Goal: Task Accomplishment & Management: Use online tool/utility

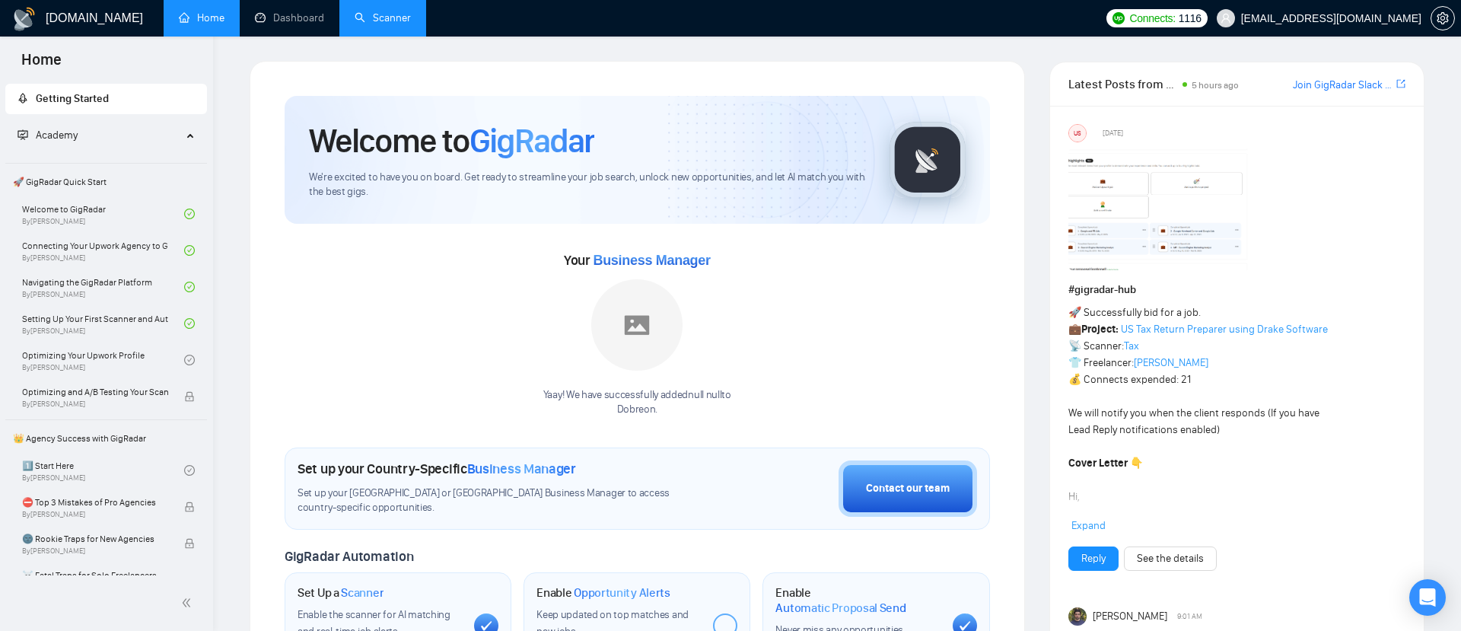
click at [380, 24] on link "Scanner" at bounding box center [383, 17] width 56 height 13
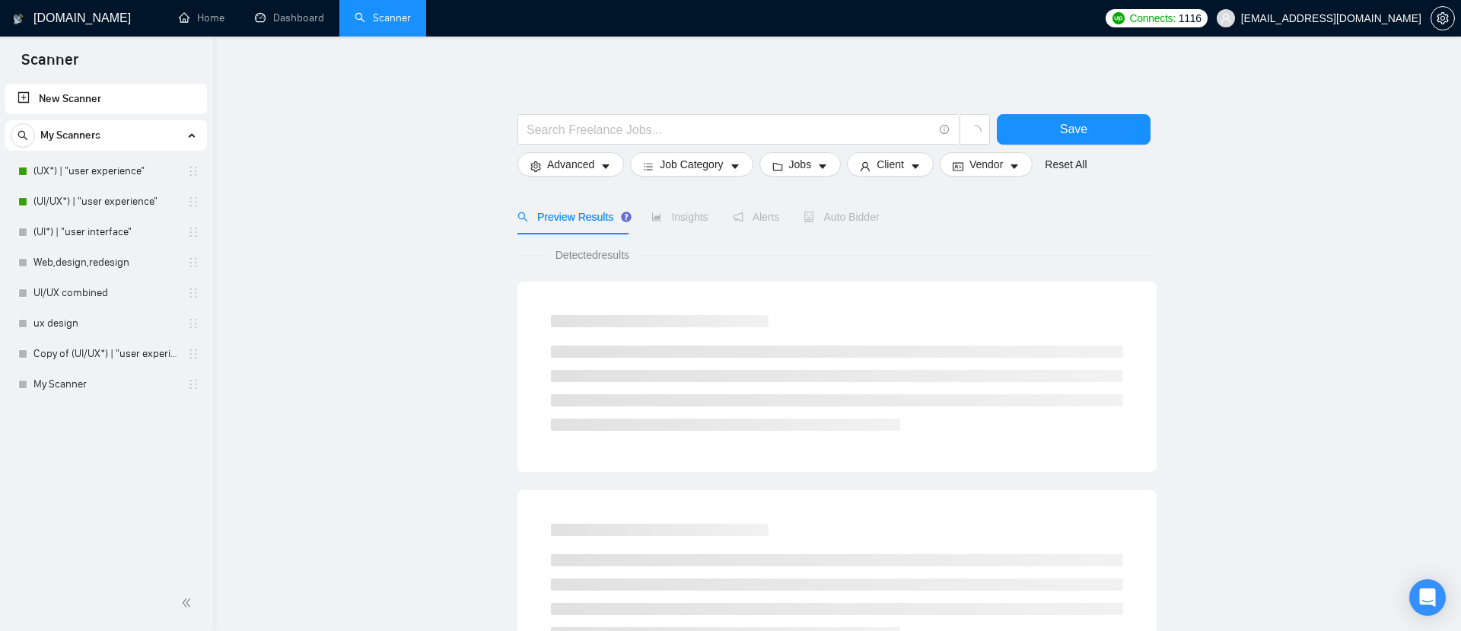
click at [837, 227] on div "Auto Bidder" at bounding box center [840, 216] width 75 height 35
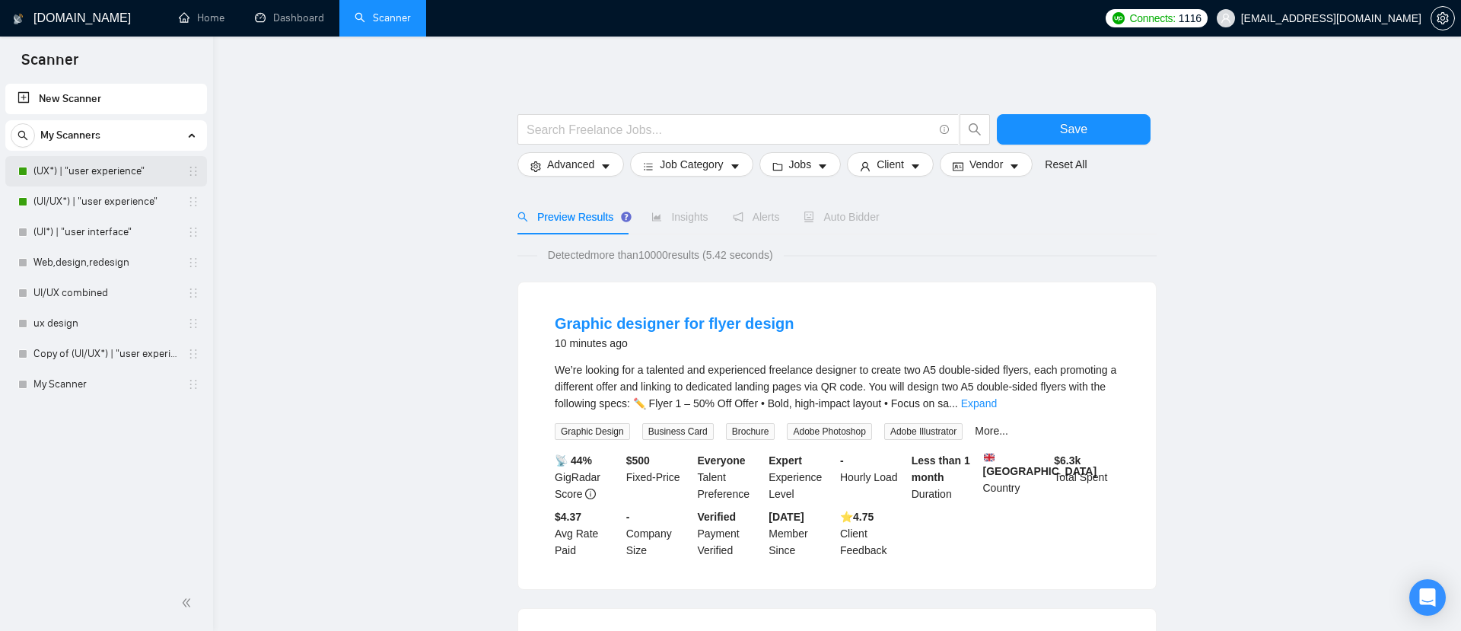
click at [89, 173] on link "(UX*) | "user experience"" at bounding box center [105, 171] width 145 height 30
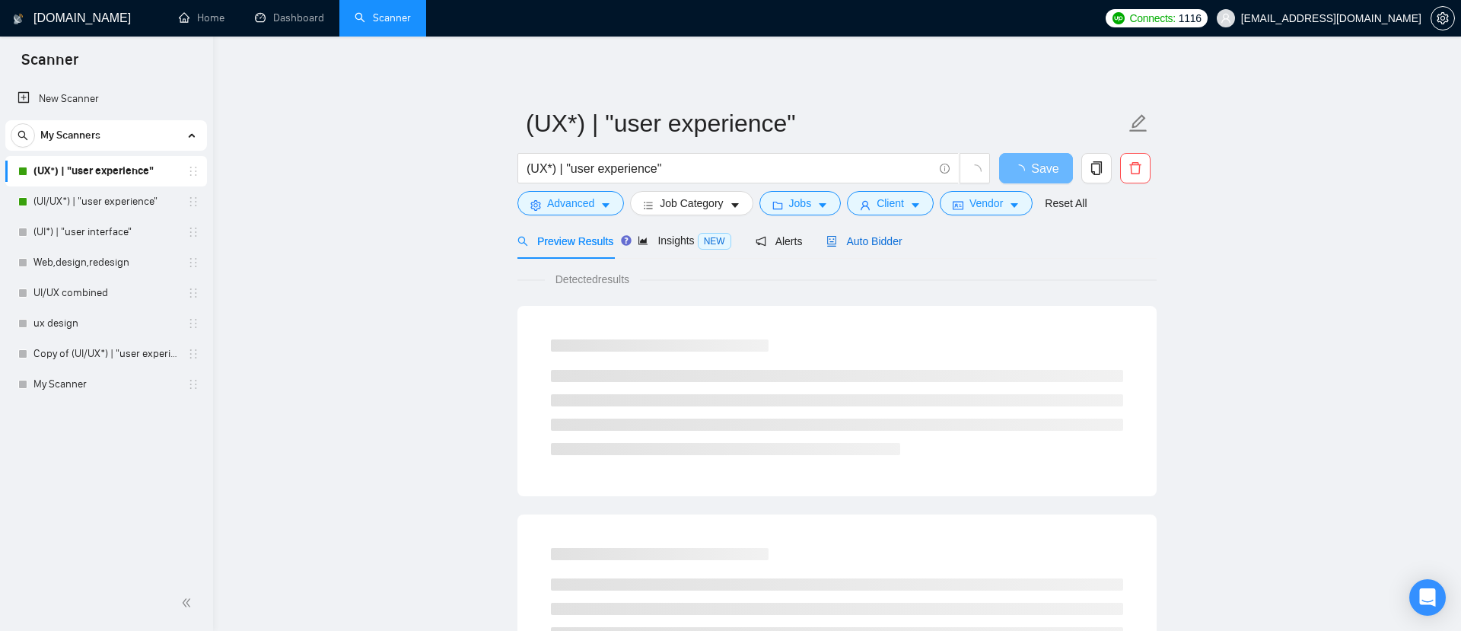
click at [877, 240] on span "Auto Bidder" at bounding box center [863, 241] width 75 height 12
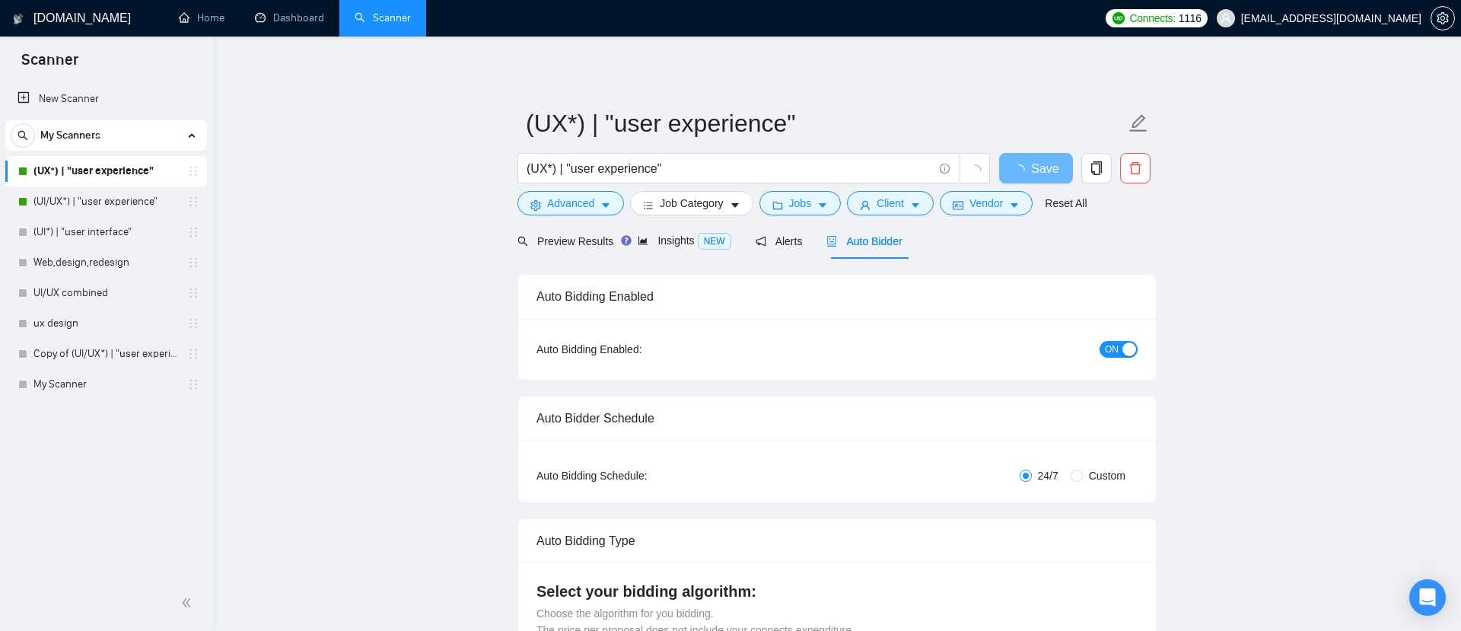
checkbox input "true"
click at [997, 208] on span "Vendor" at bounding box center [985, 203] width 33 height 17
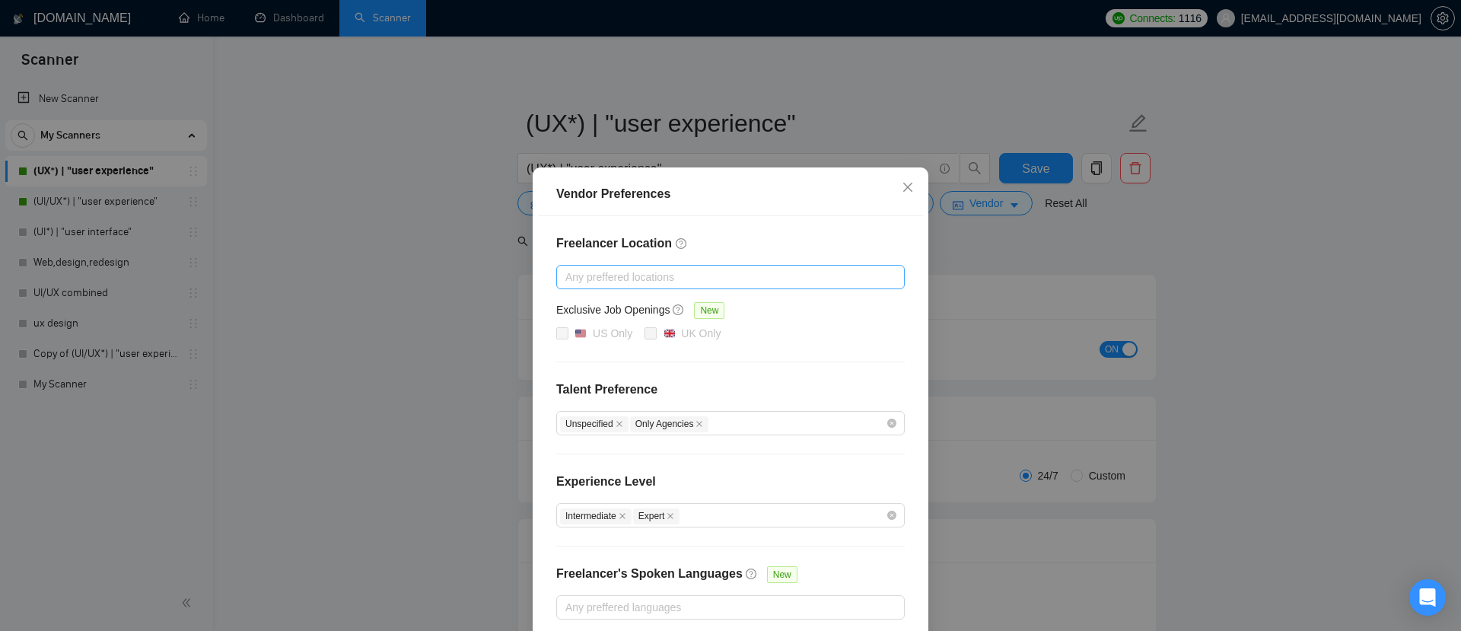
click at [647, 272] on div at bounding box center [723, 277] width 326 height 18
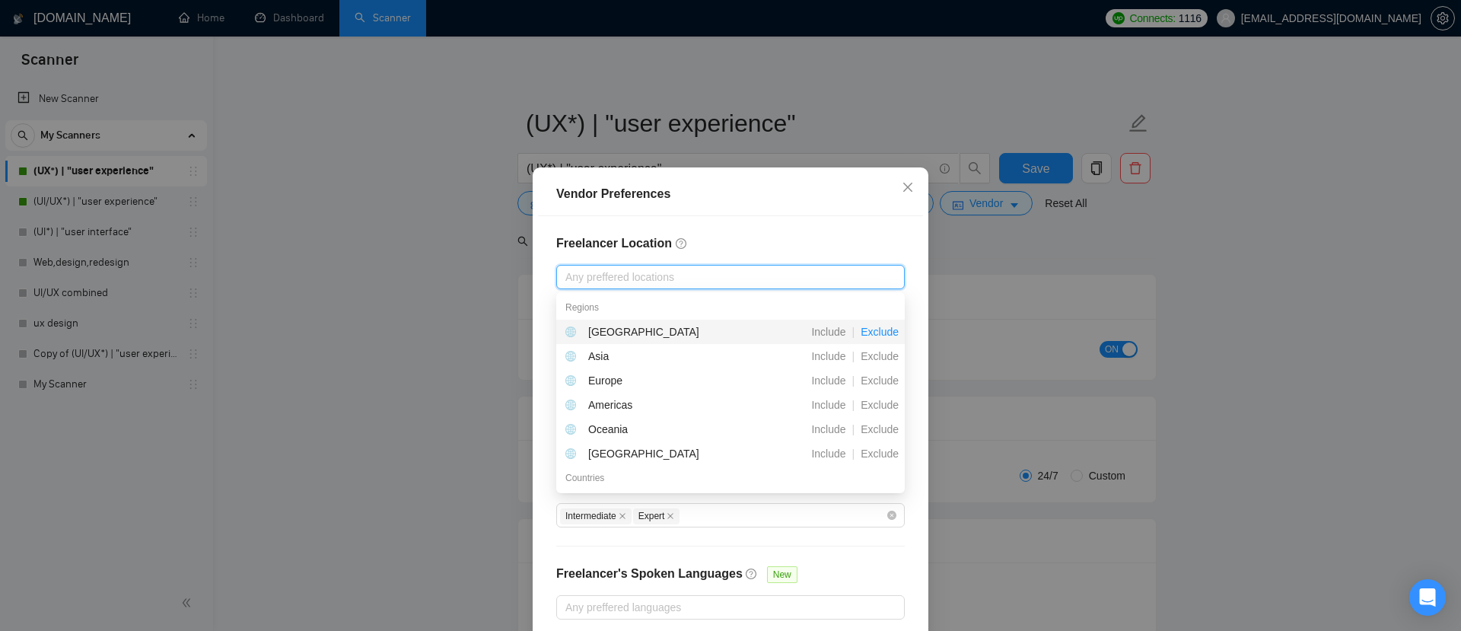
click at [883, 335] on span "Exclude" at bounding box center [879, 332] width 50 height 12
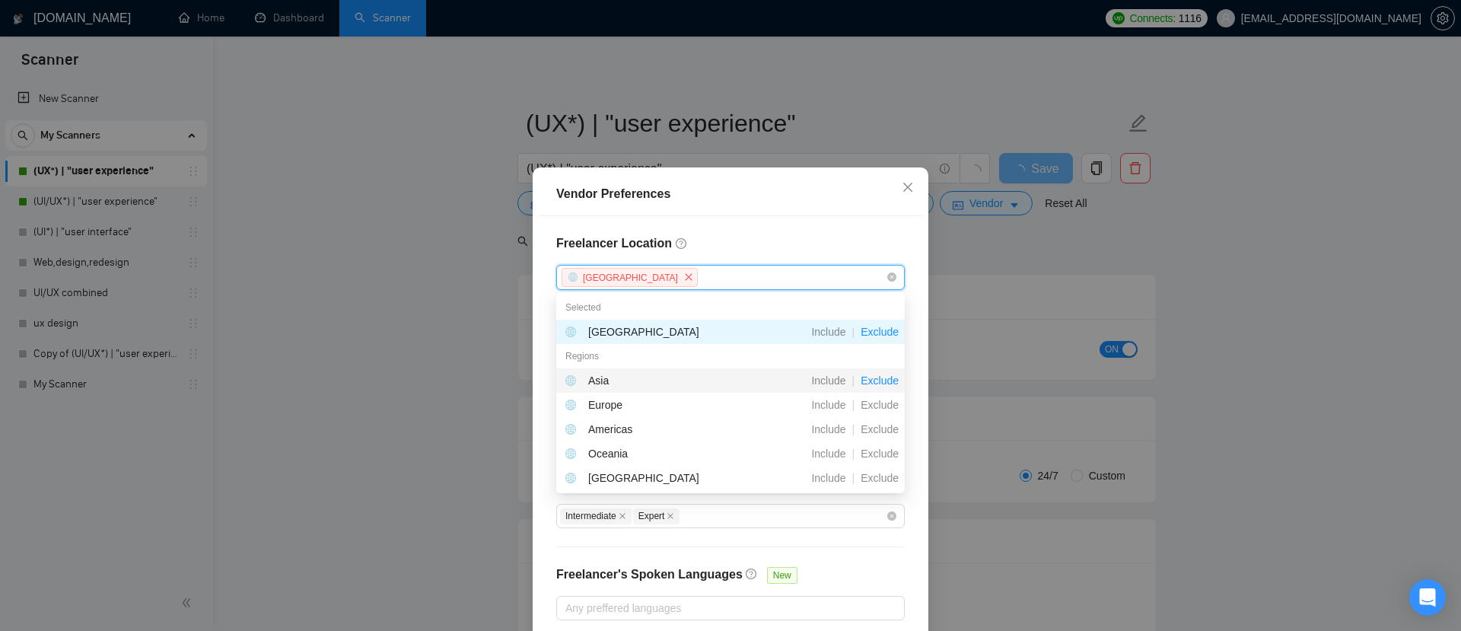
click at [876, 383] on span "Exclude" at bounding box center [879, 380] width 50 height 12
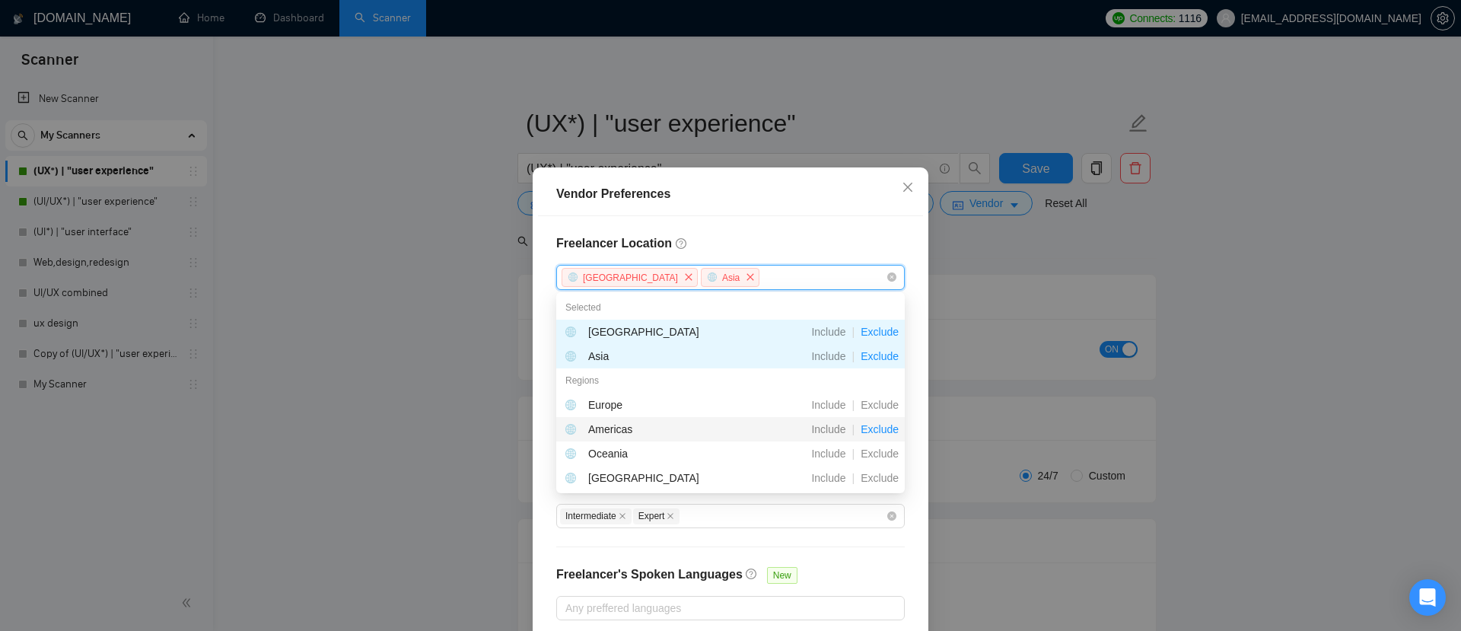
click at [880, 433] on span "Exclude" at bounding box center [879, 429] width 50 height 12
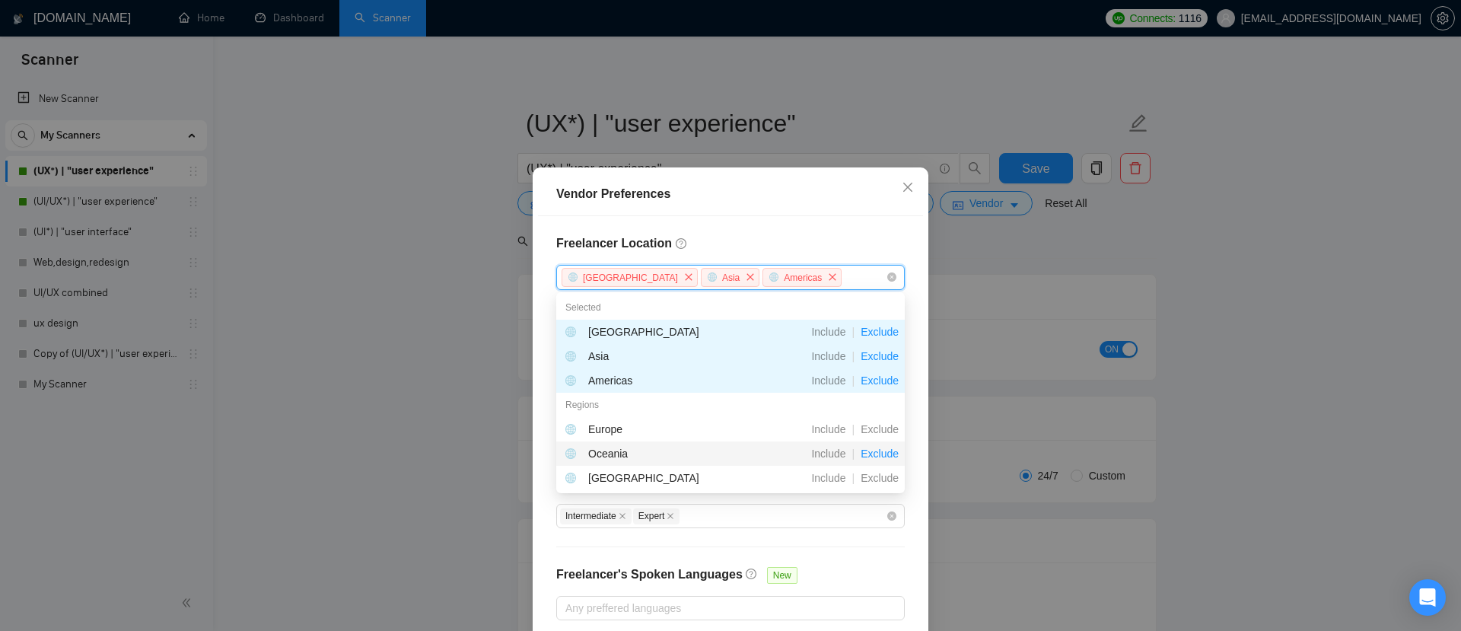
click at [880, 452] on span "Exclude" at bounding box center [879, 453] width 50 height 12
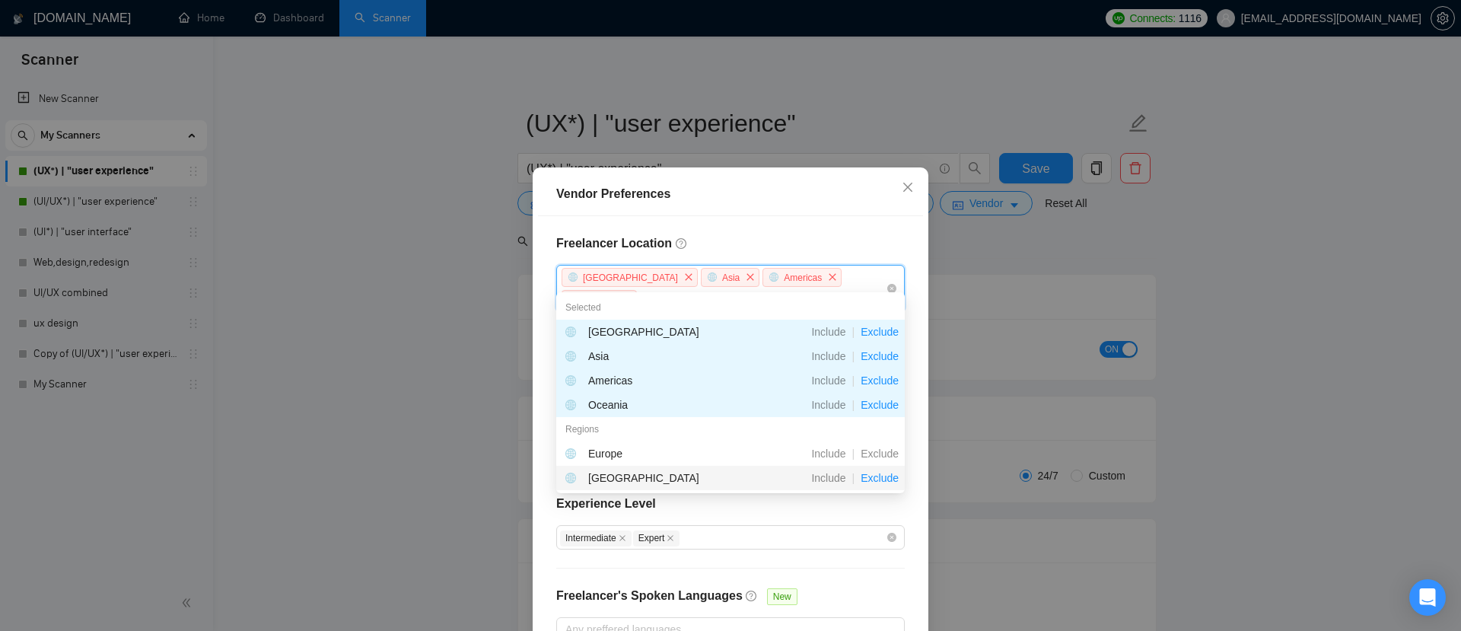
click at [879, 477] on span "Exclude" at bounding box center [879, 478] width 50 height 12
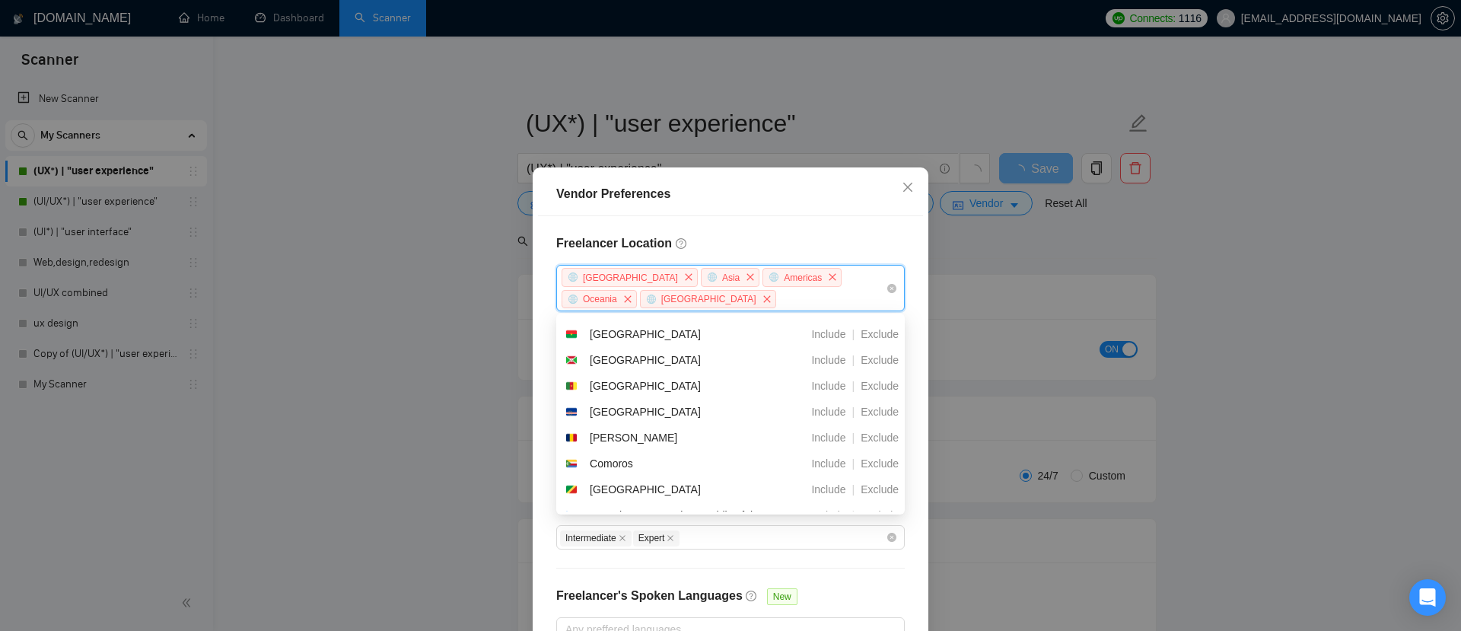
scroll to position [320, 0]
click at [780, 235] on h4 "Freelancer Location" at bounding box center [730, 243] width 348 height 18
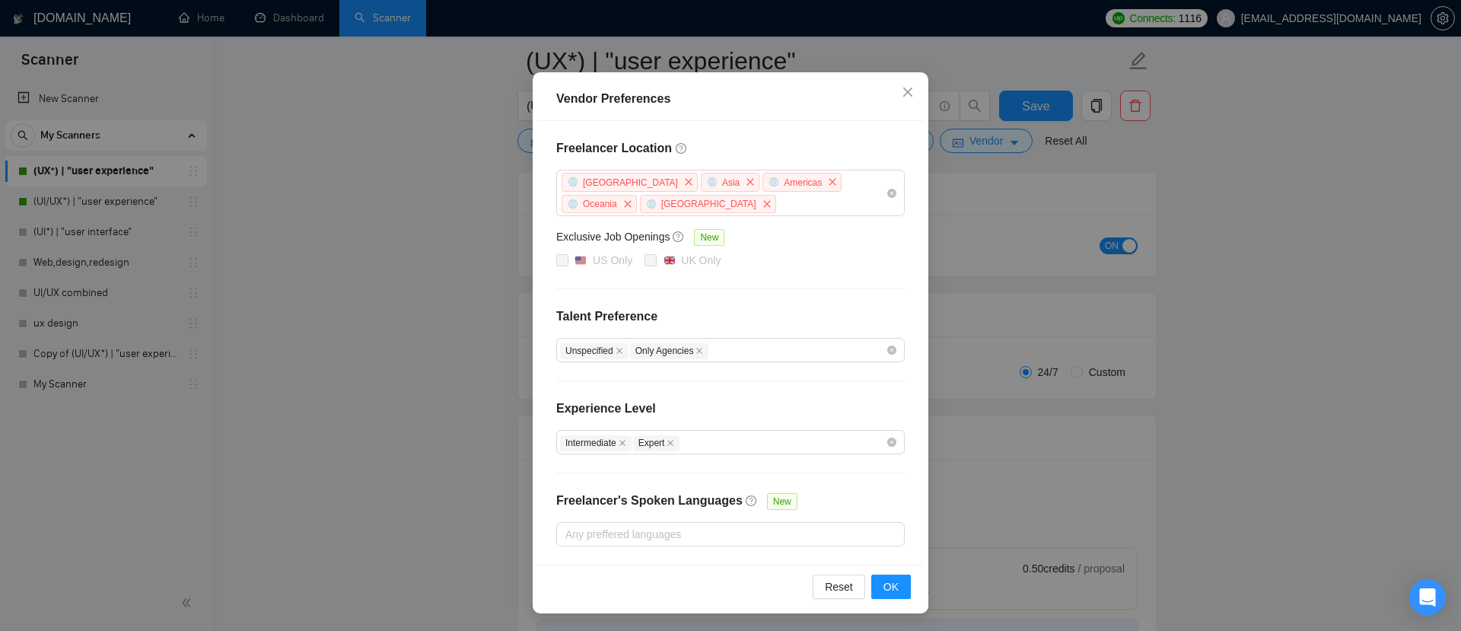
scroll to position [137, 0]
click at [699, 530] on div at bounding box center [723, 534] width 326 height 18
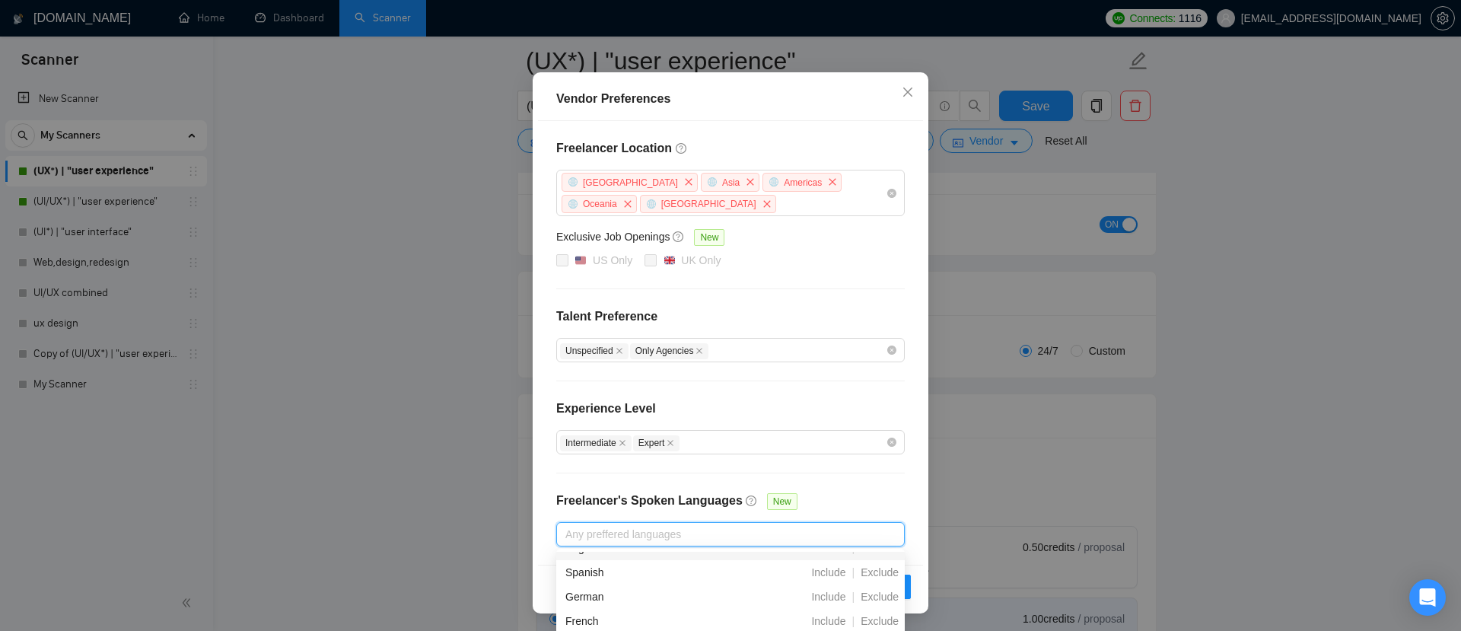
scroll to position [45, 0]
click at [877, 569] on span "Exclude" at bounding box center [879, 567] width 50 height 12
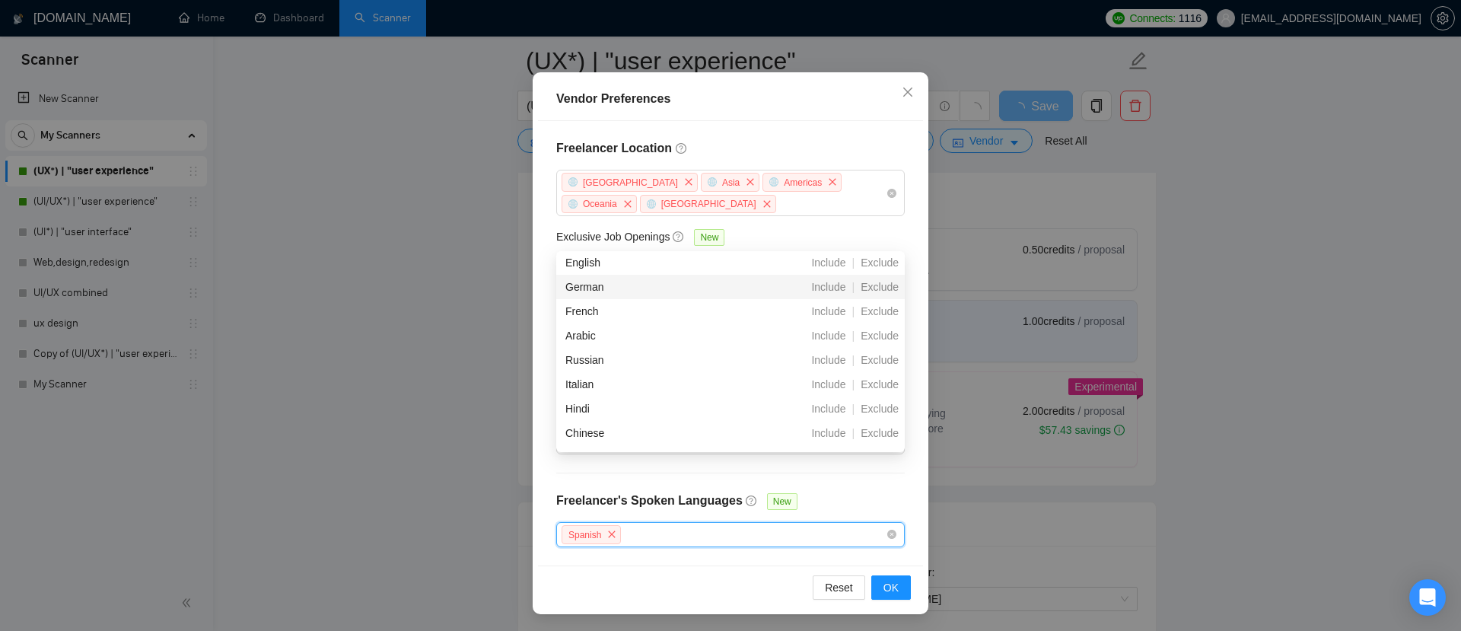
scroll to position [431, 0]
click at [883, 426] on div "Chinese Include | Exclude" at bounding box center [730, 437] width 348 height 24
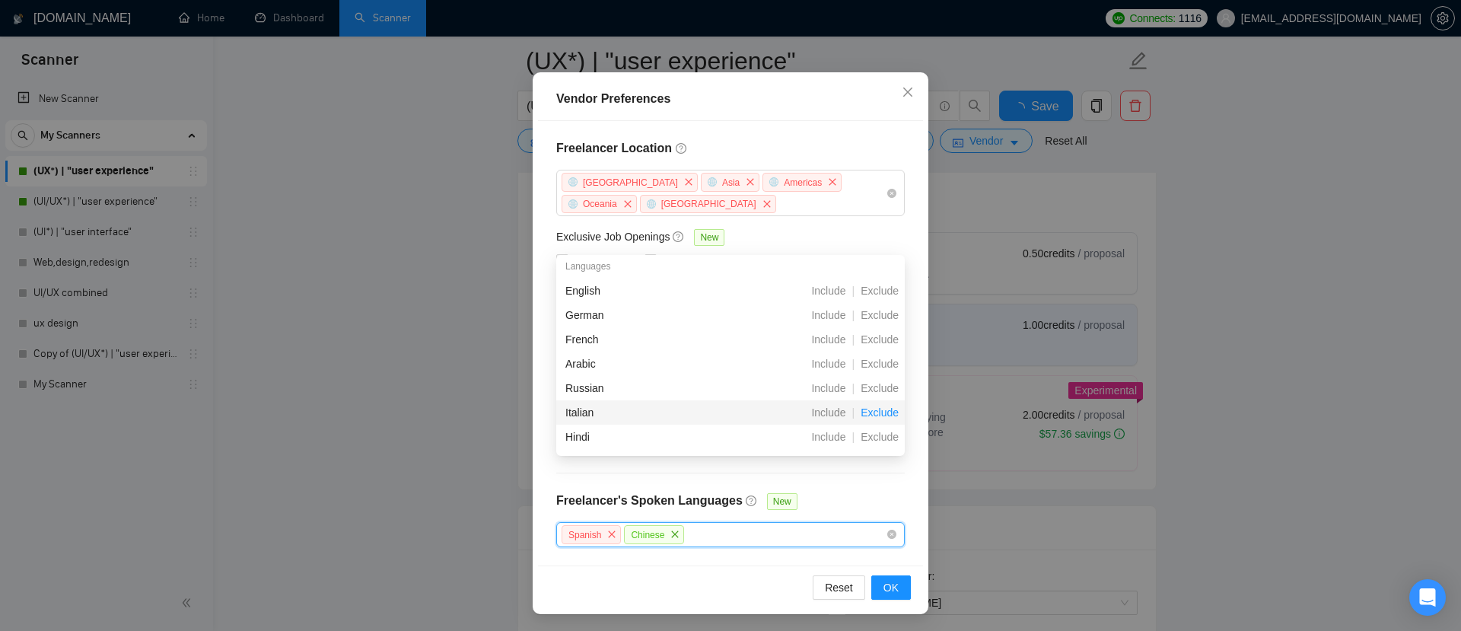
click at [883, 414] on span "Exclude" at bounding box center [879, 412] width 50 height 12
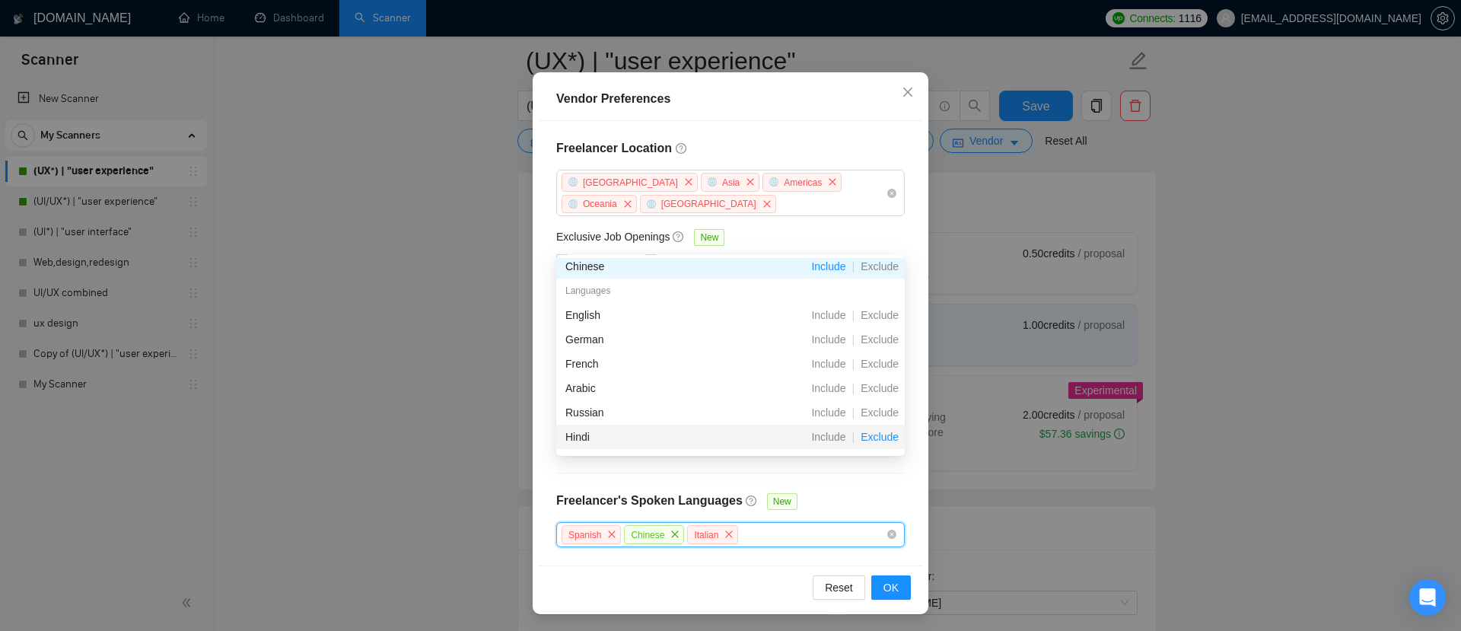
click at [877, 432] on span "Exclude" at bounding box center [879, 437] width 50 height 12
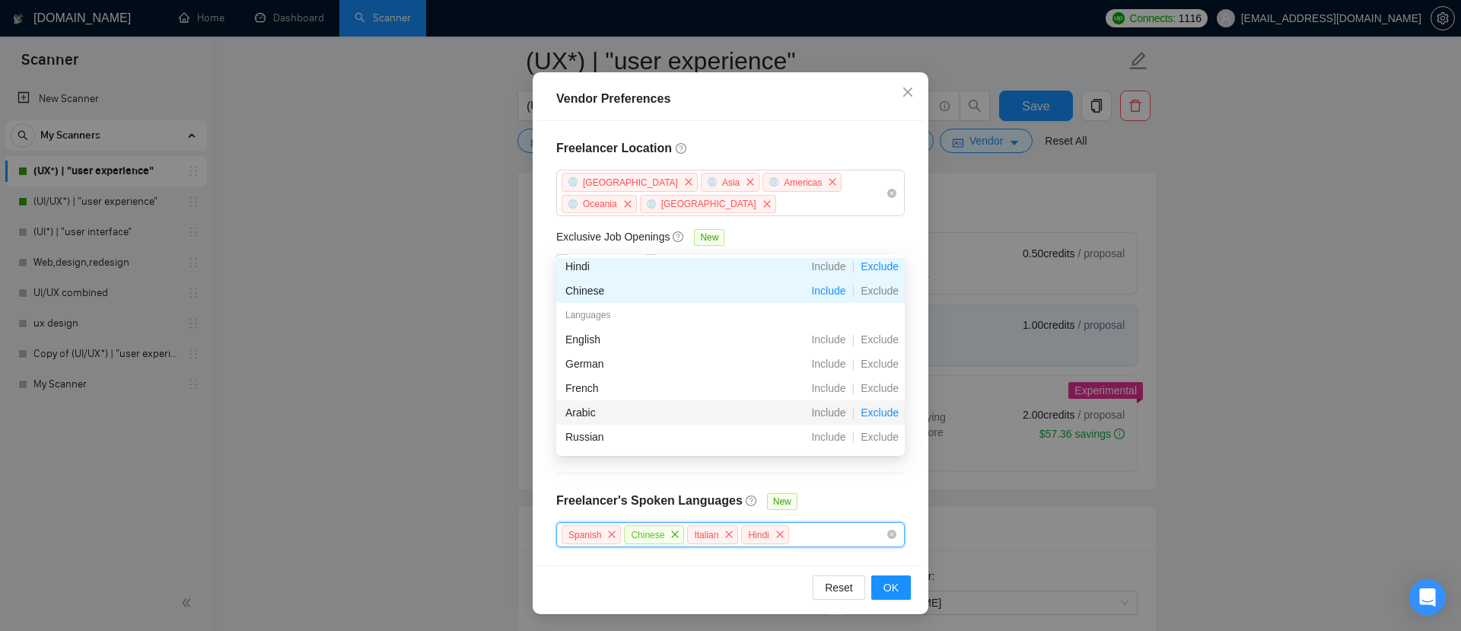
click at [879, 408] on span "Exclude" at bounding box center [879, 412] width 50 height 12
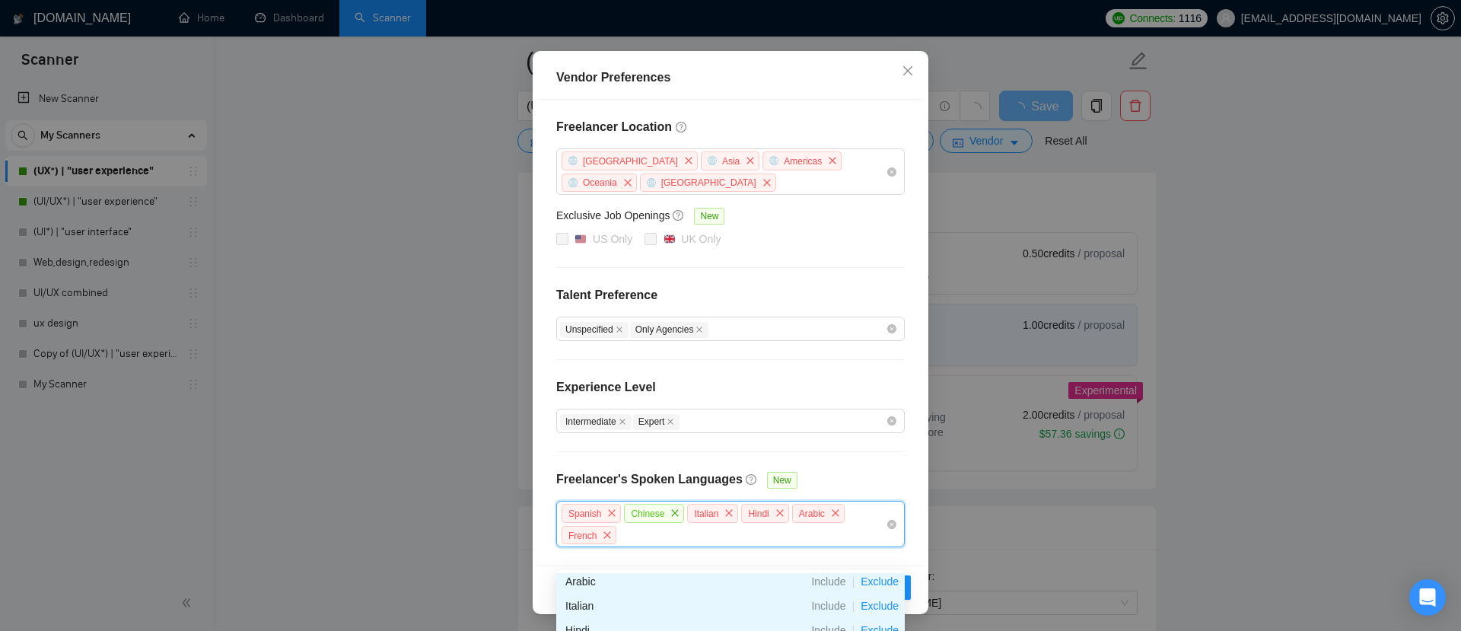
scroll to position [453, 0]
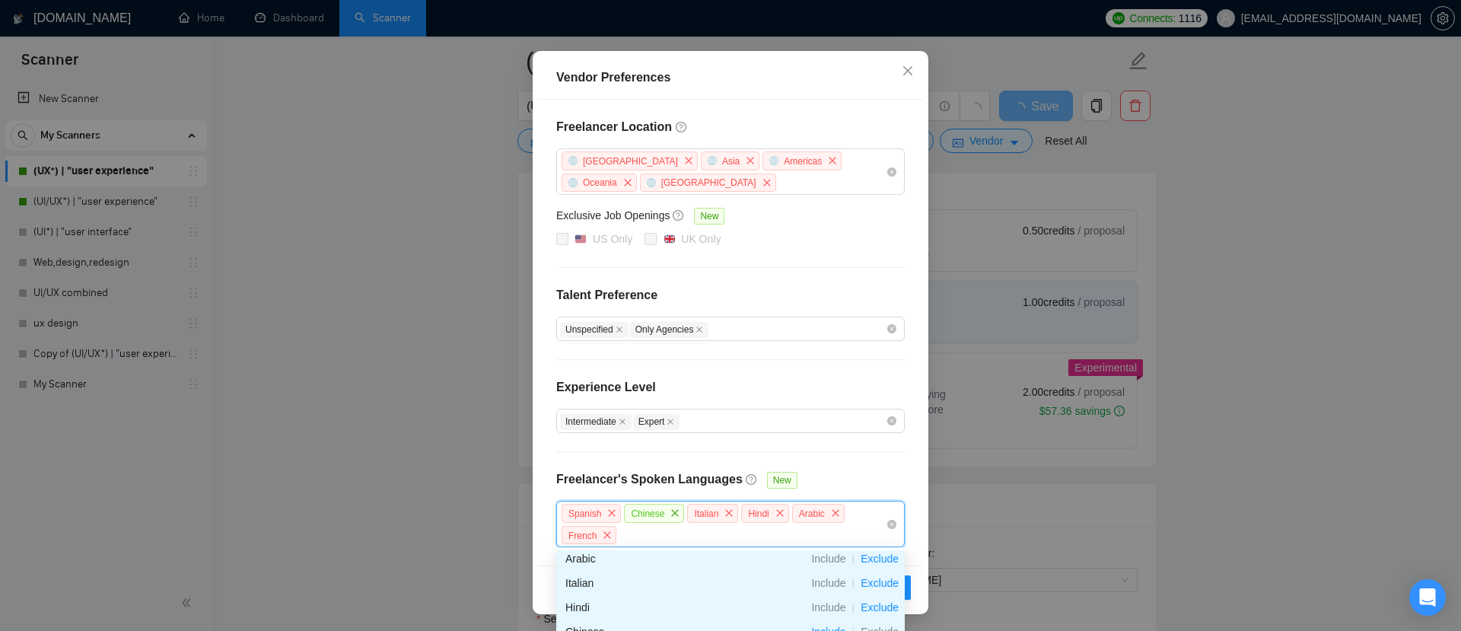
click at [881, 561] on span "Exclude" at bounding box center [879, 558] width 50 height 12
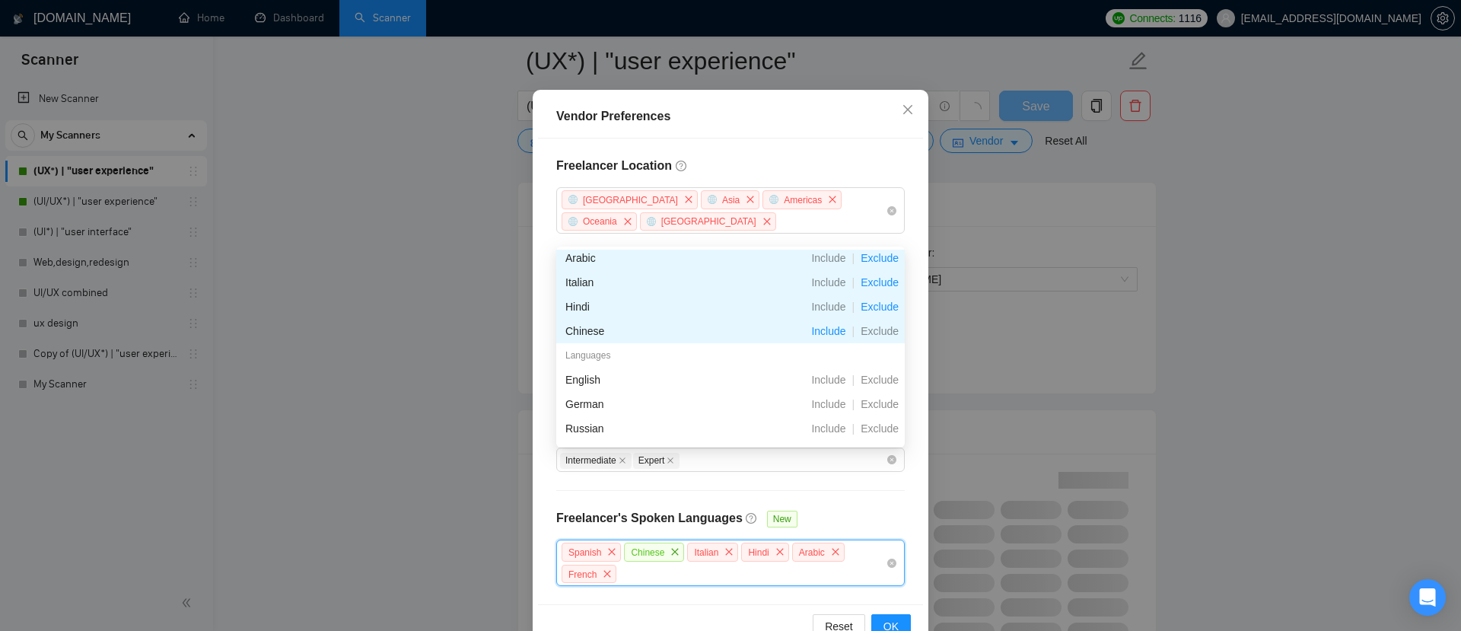
scroll to position [74, 0]
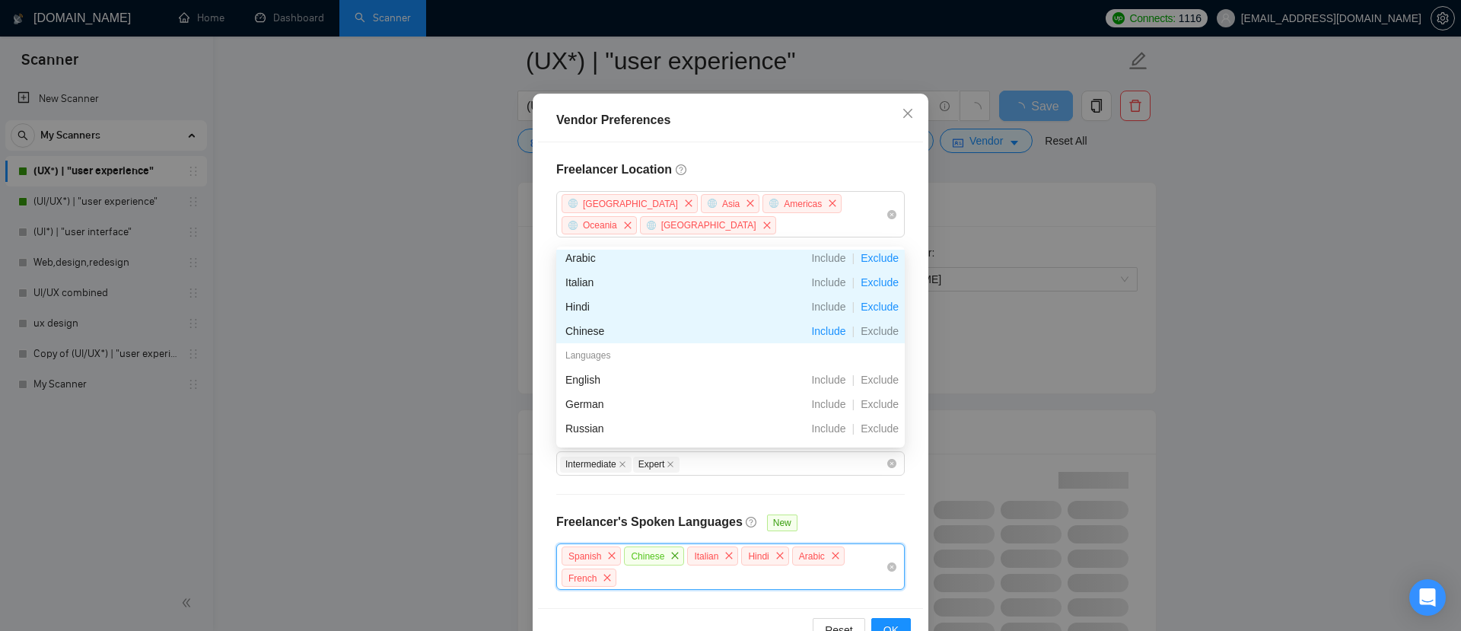
click at [886, 282] on span "Exclude" at bounding box center [879, 282] width 50 height 12
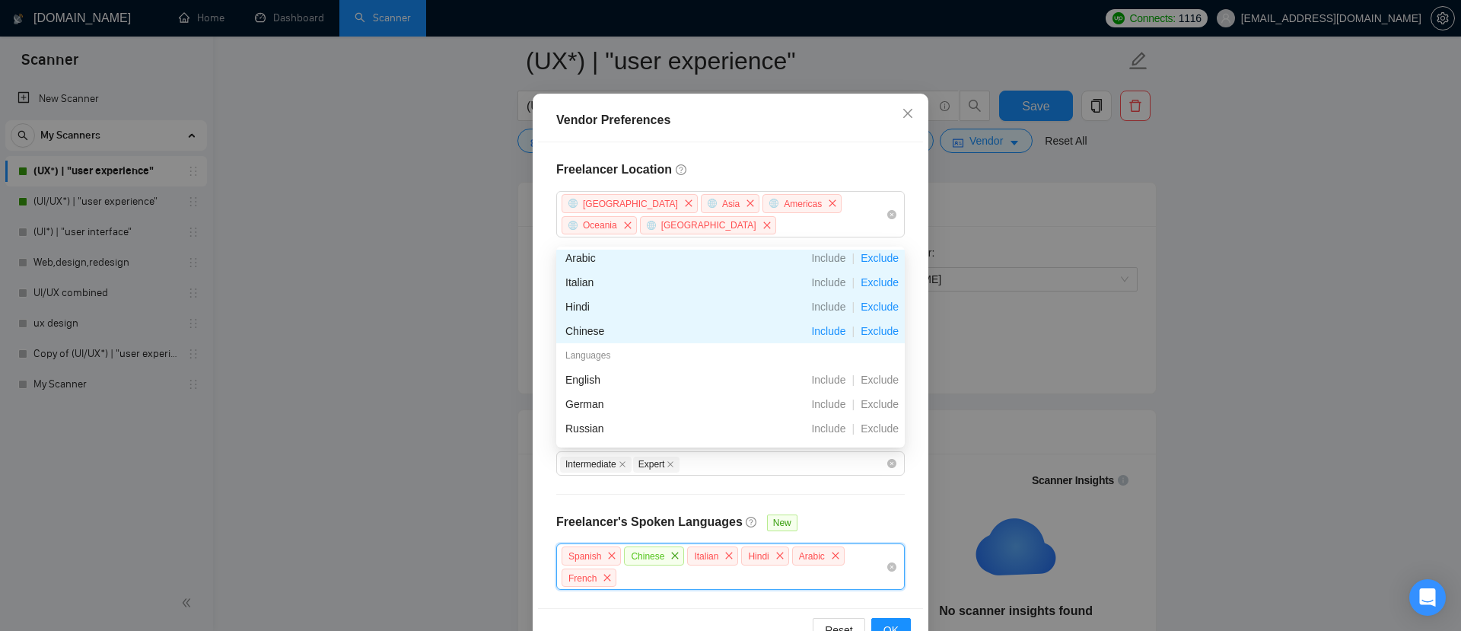
click at [872, 334] on span "Exclude" at bounding box center [879, 331] width 50 height 12
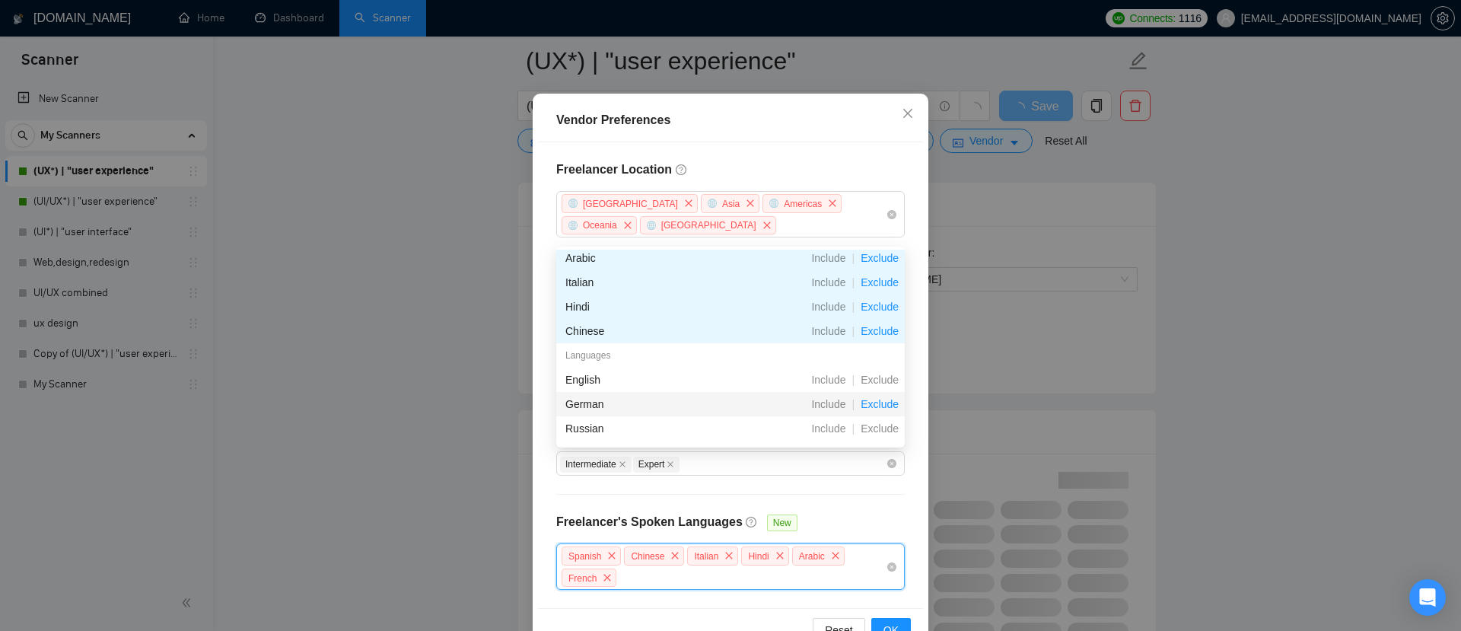
click at [874, 405] on span "Exclude" at bounding box center [879, 404] width 50 height 12
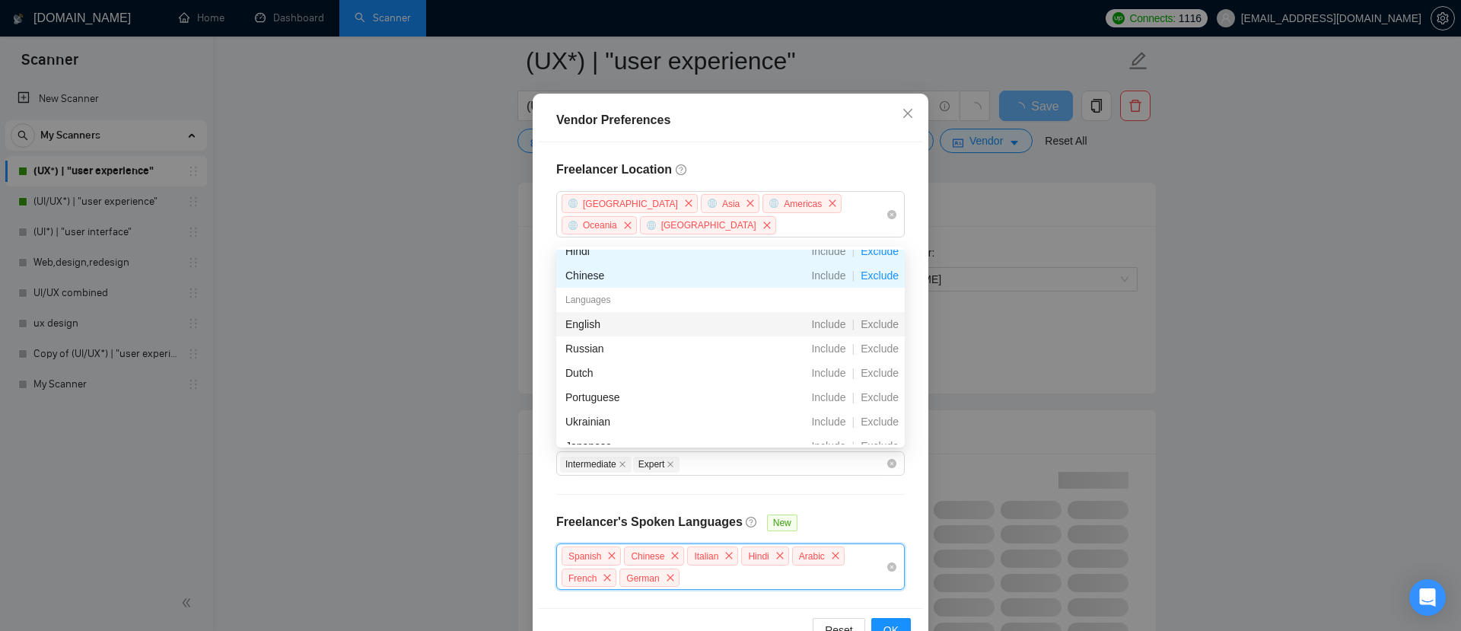
scroll to position [155, 0]
click at [886, 370] on span "Exclude" at bounding box center [879, 368] width 50 height 12
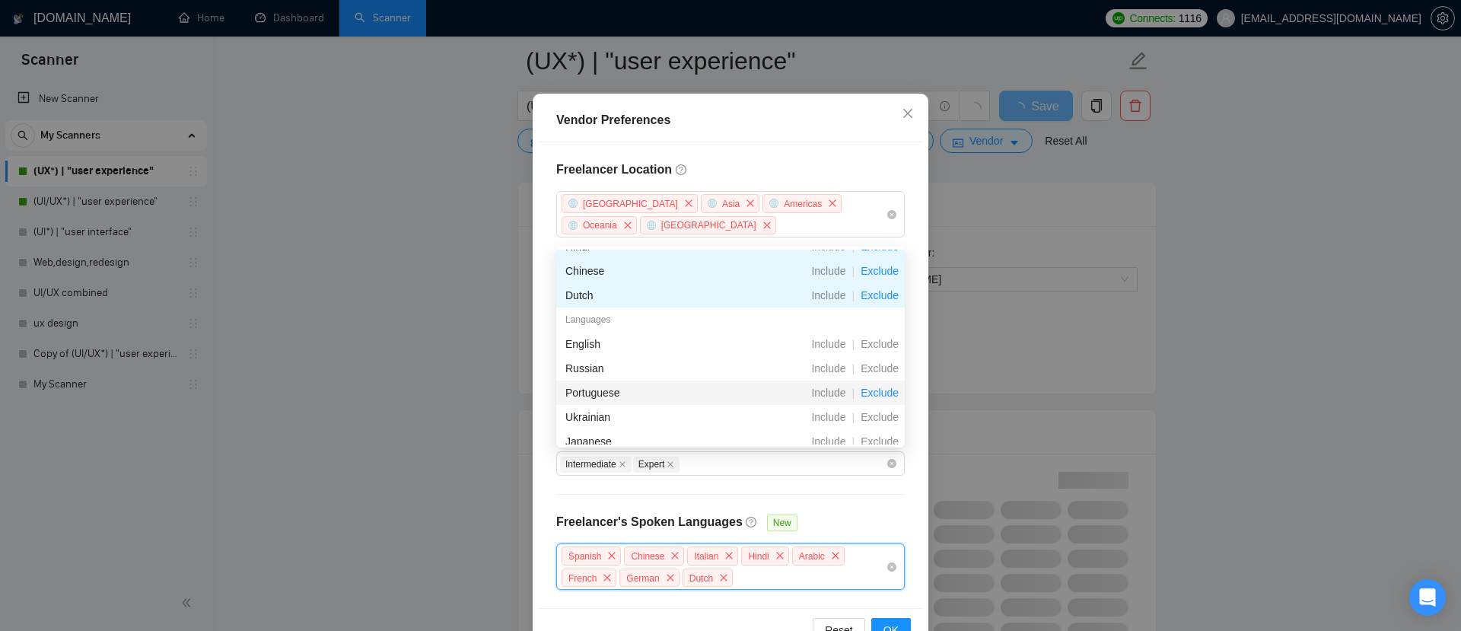
click at [876, 391] on span "Exclude" at bounding box center [879, 392] width 50 height 12
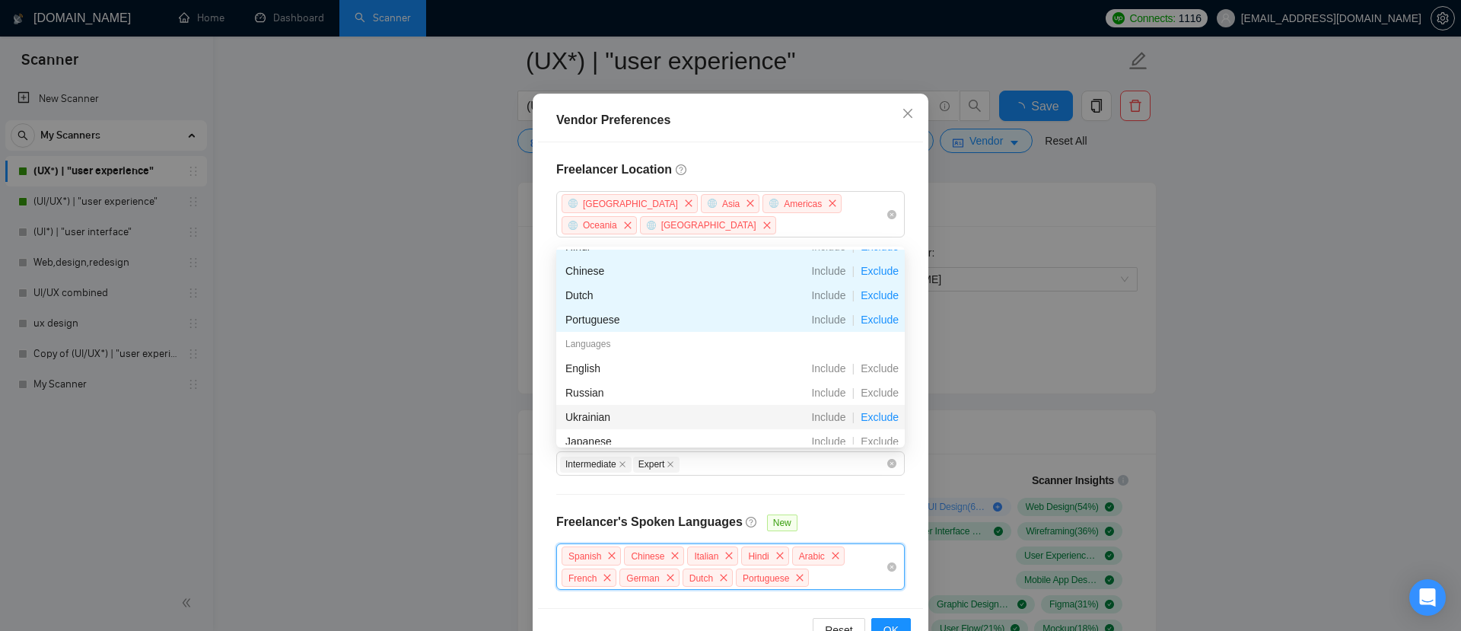
click at [877, 417] on span "Exclude" at bounding box center [879, 417] width 50 height 12
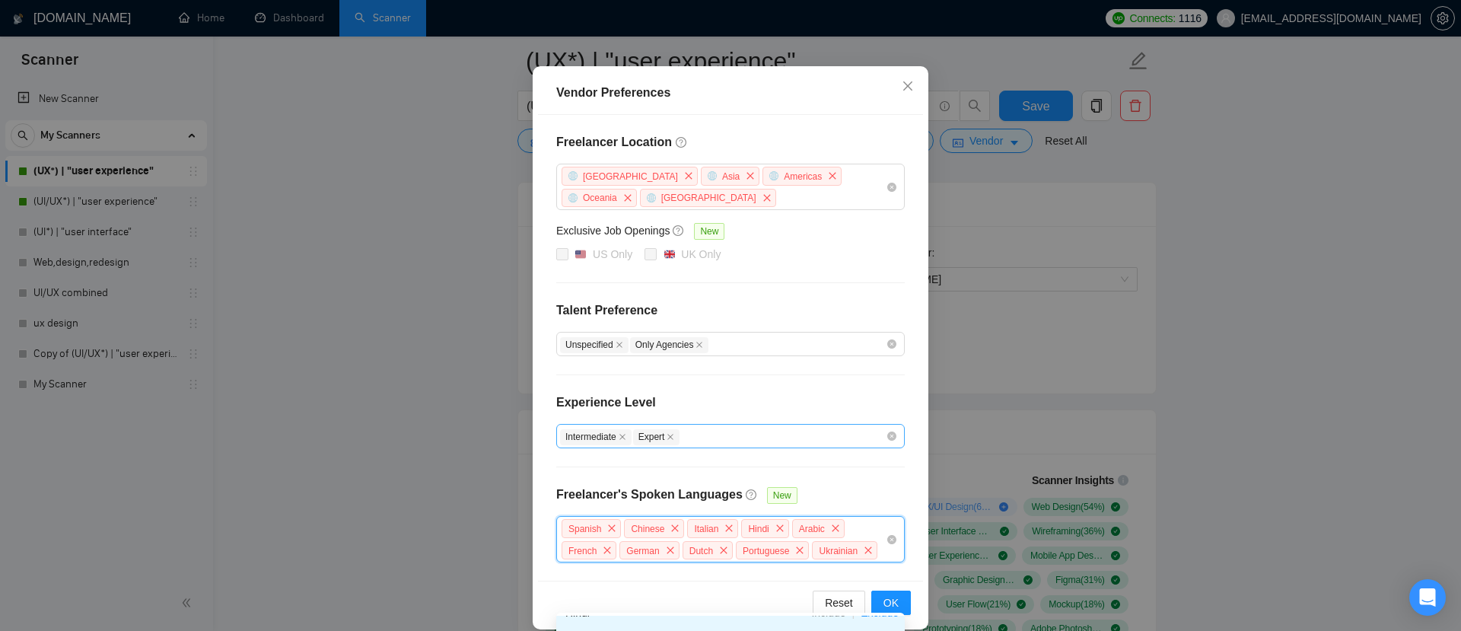
scroll to position [118, 0]
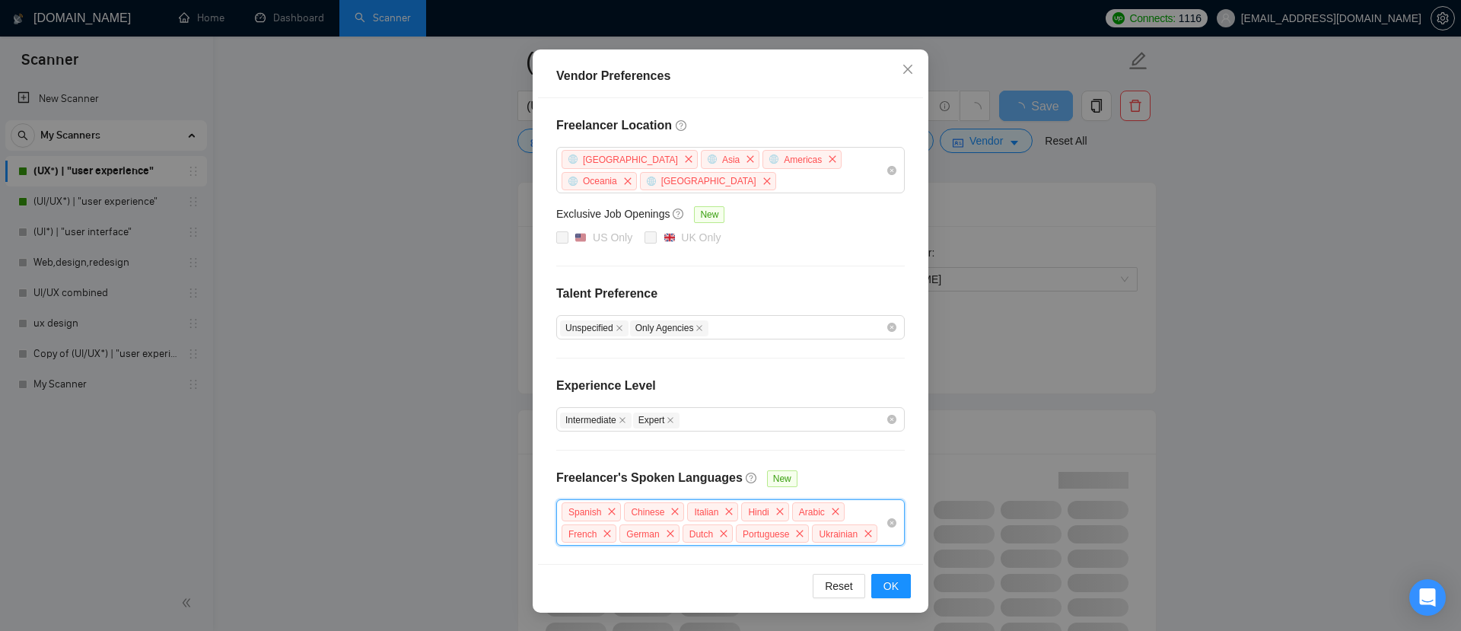
click at [689, 544] on div "Spanish Chinese Italian Hindi Arabic French German Dutch Portuguese Ukrainian" at bounding box center [723, 522] width 326 height 43
click at [663, 544] on div "Spanish Chinese Italian Hindi Arabic French German Dutch Portuguese Ukrainian" at bounding box center [723, 522] width 326 height 43
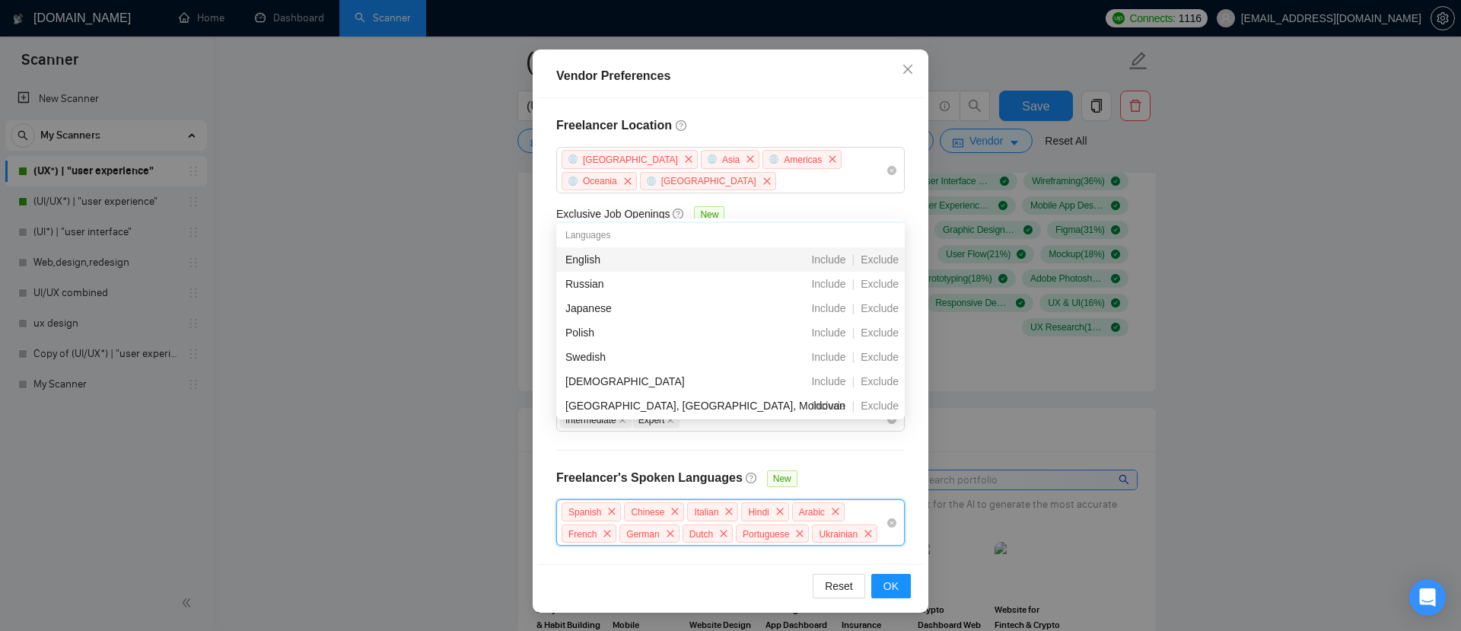
scroll to position [278, 0]
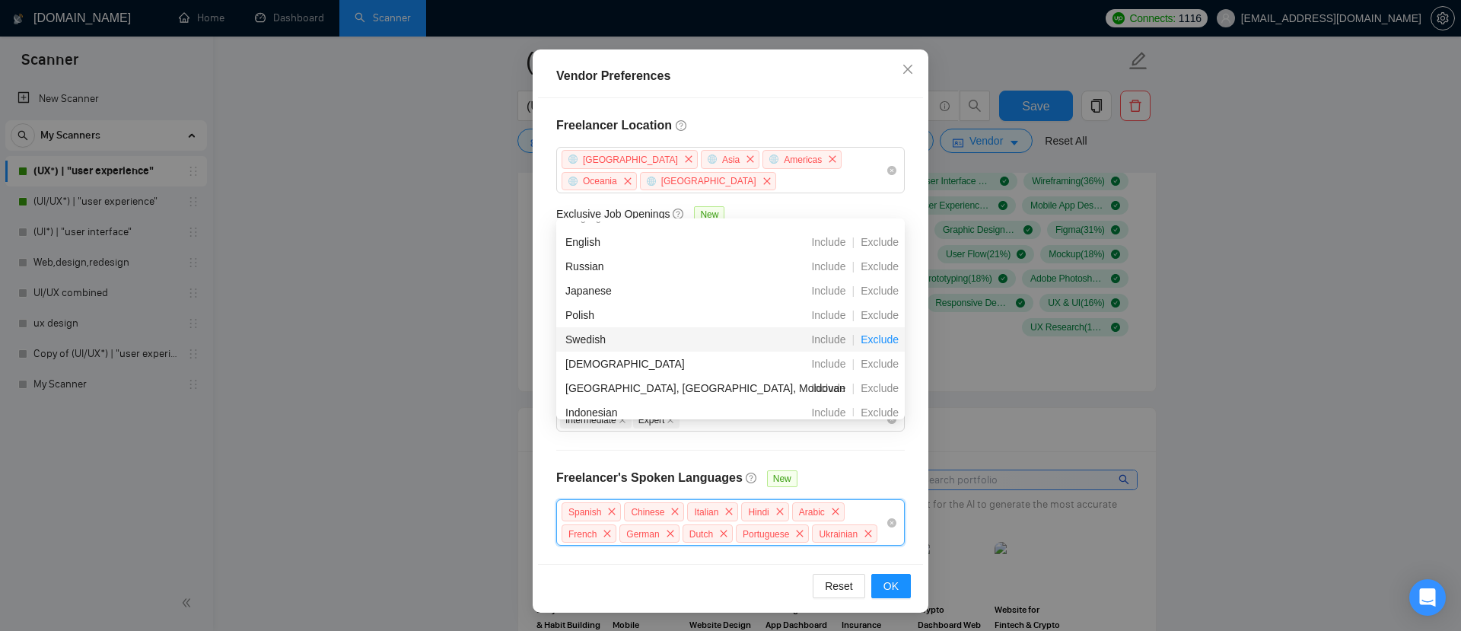
click at [883, 340] on span "Exclude" at bounding box center [879, 339] width 50 height 12
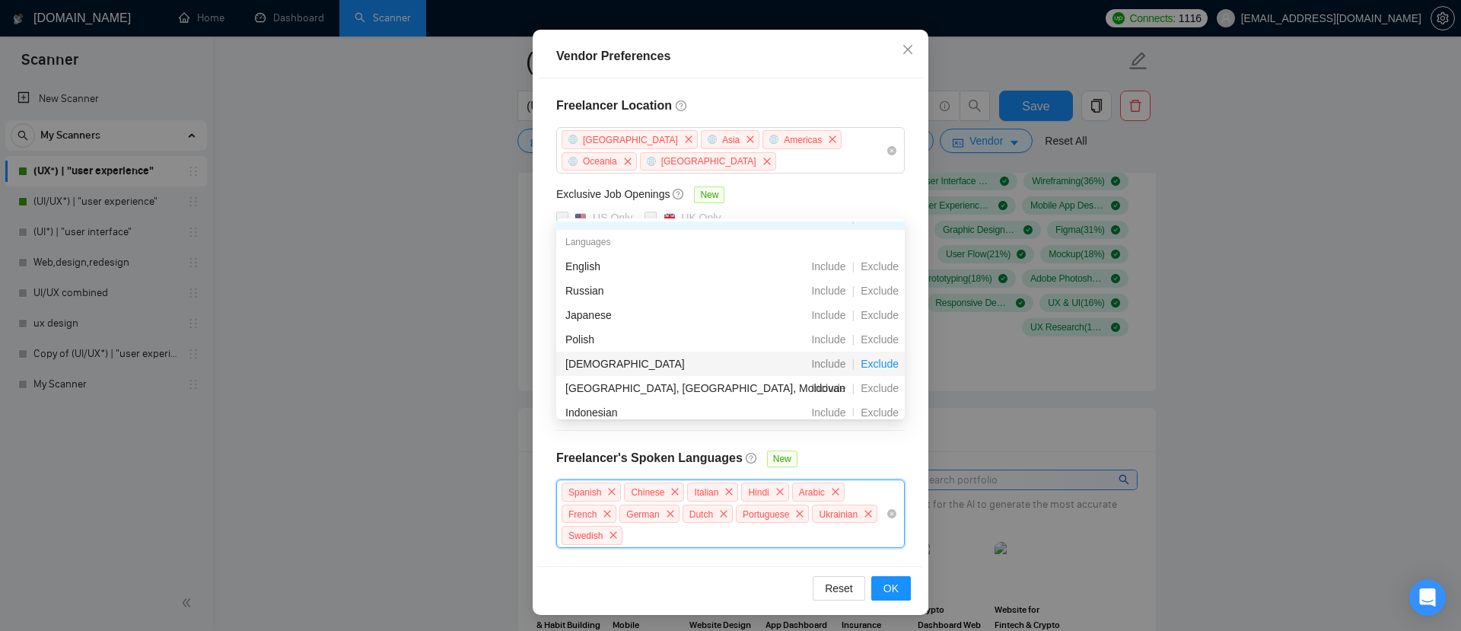
click at [883, 364] on span "Exclude" at bounding box center [879, 364] width 50 height 12
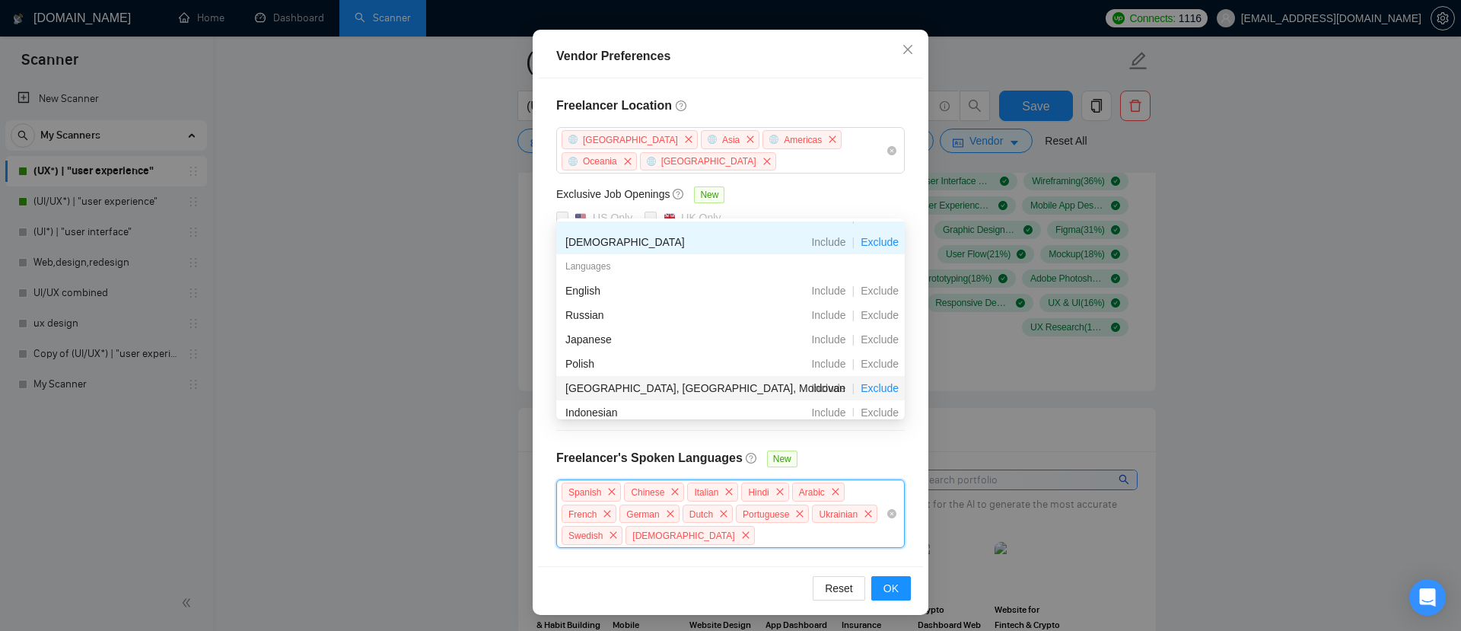
click at [873, 389] on span "Exclude" at bounding box center [879, 388] width 50 height 12
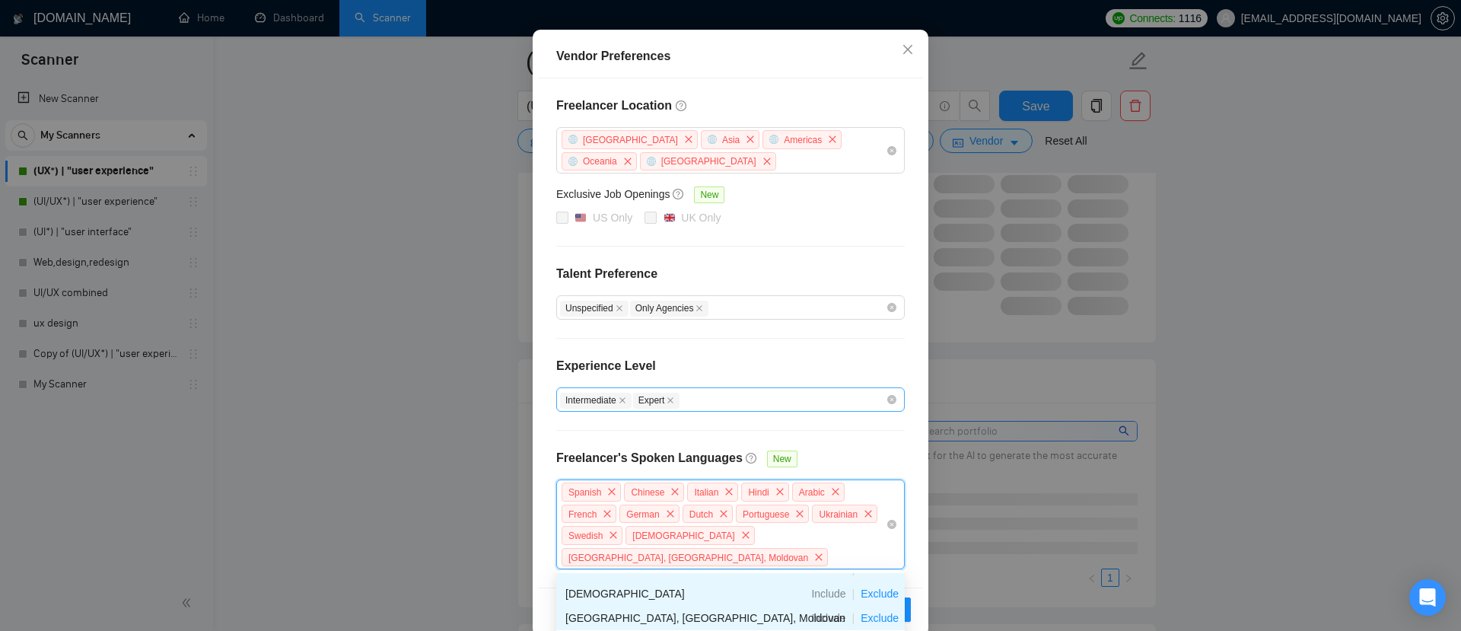
scroll to position [159, 0]
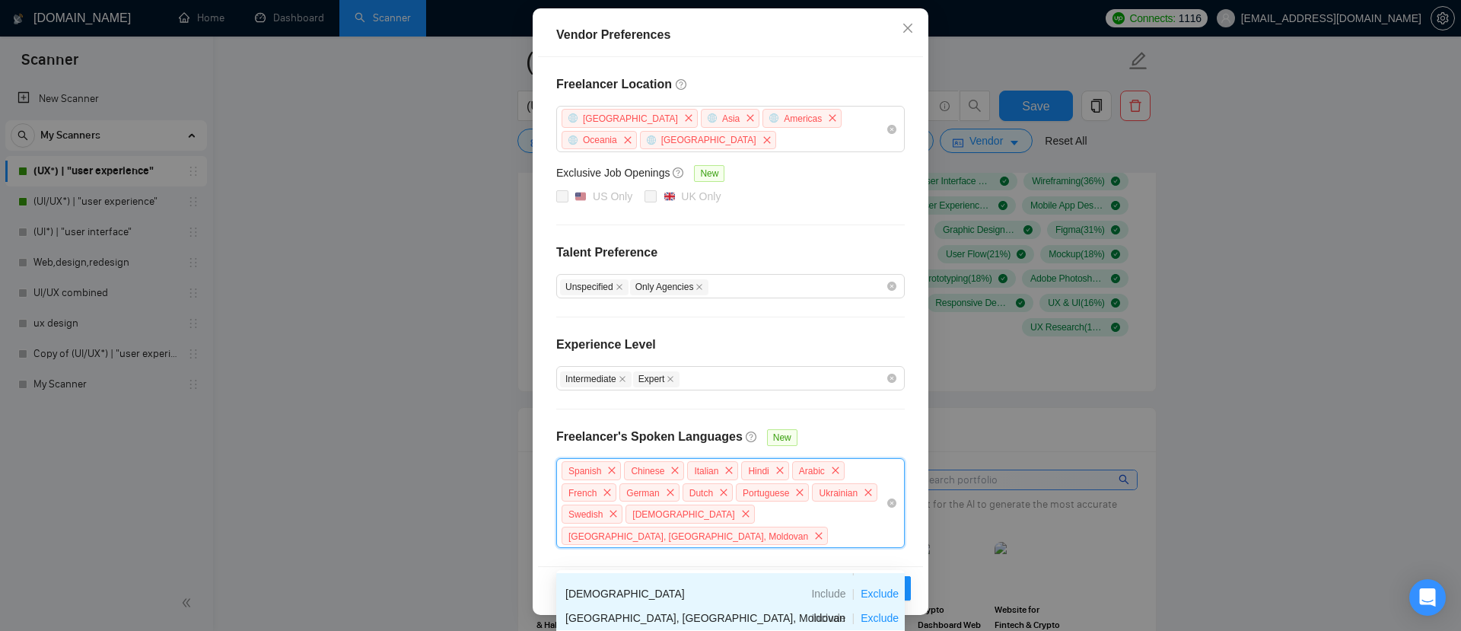
click at [761, 531] on div "Spanish Chinese Italian Hindi Arabic French German Dutch Portuguese Ukrainian S…" at bounding box center [723, 503] width 326 height 87
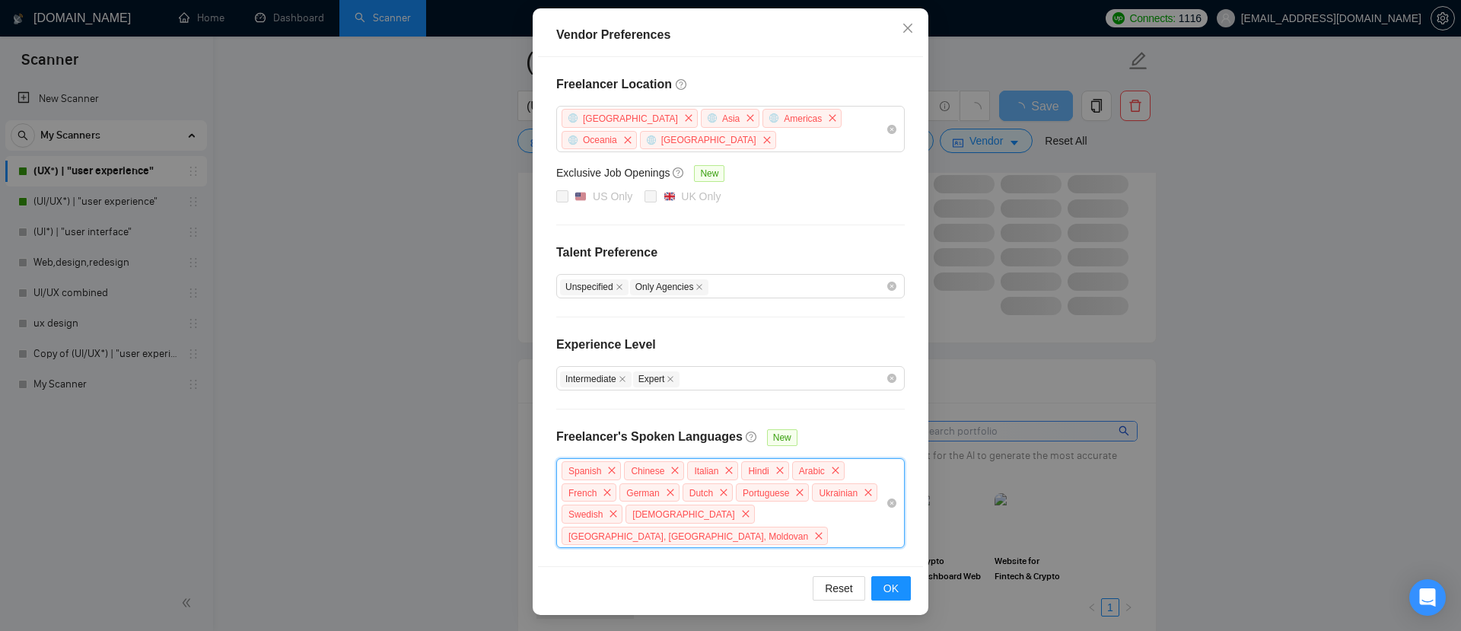
click at [740, 530] on div "Spanish Chinese Italian Hindi Arabic French German Dutch Portuguese Ukrainian S…" at bounding box center [723, 503] width 326 height 87
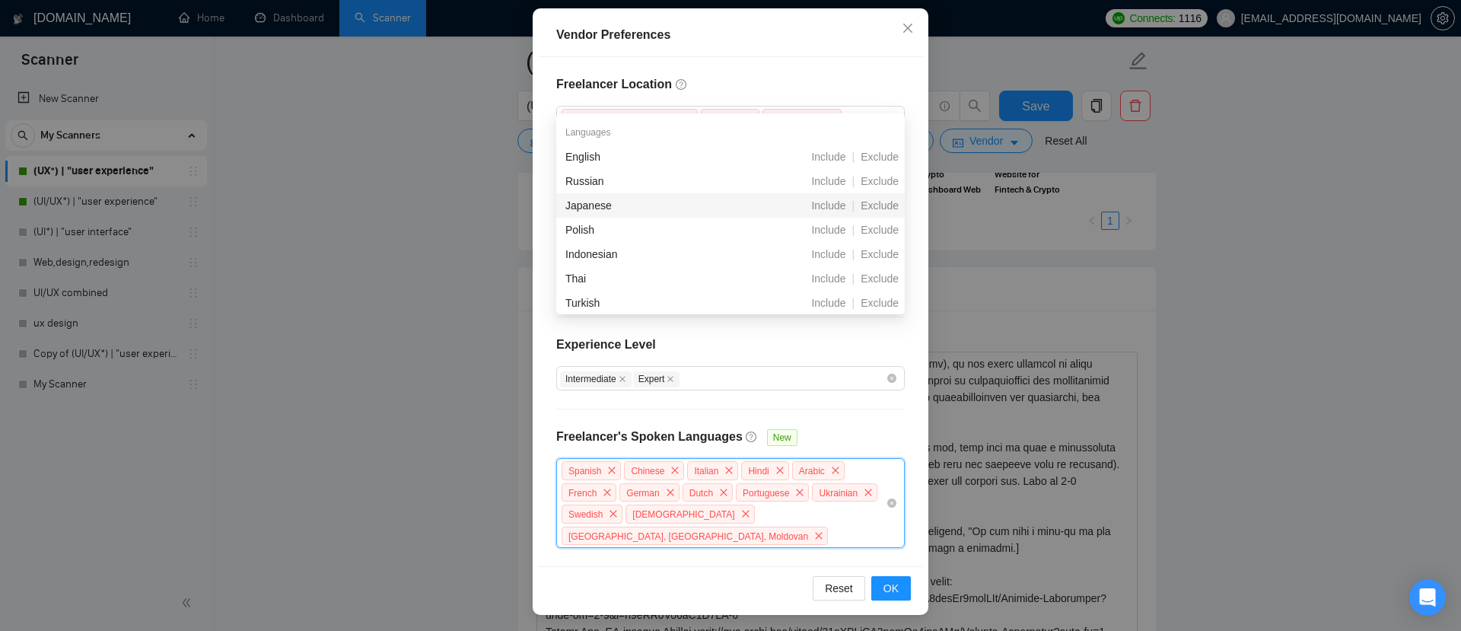
scroll to position [344, 0]
click at [886, 243] on span "Exclude" at bounding box center [879, 241] width 50 height 12
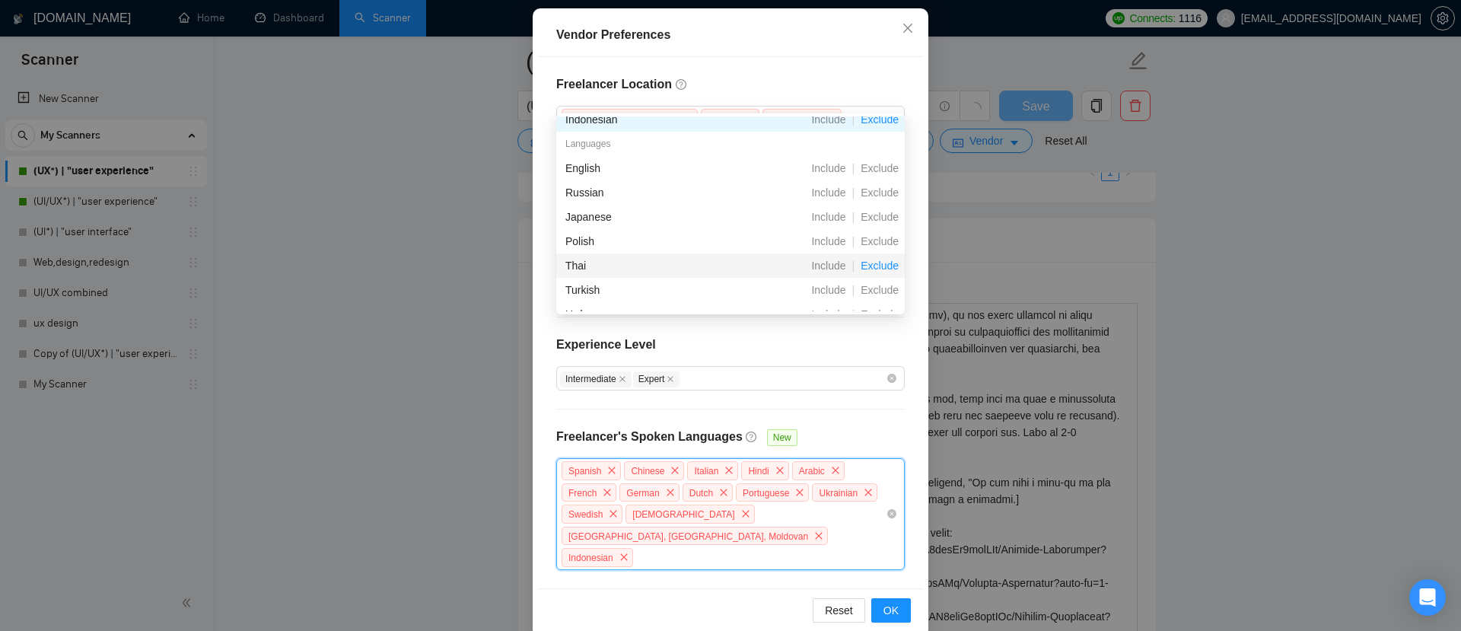
click at [883, 265] on span "Exclude" at bounding box center [879, 265] width 50 height 12
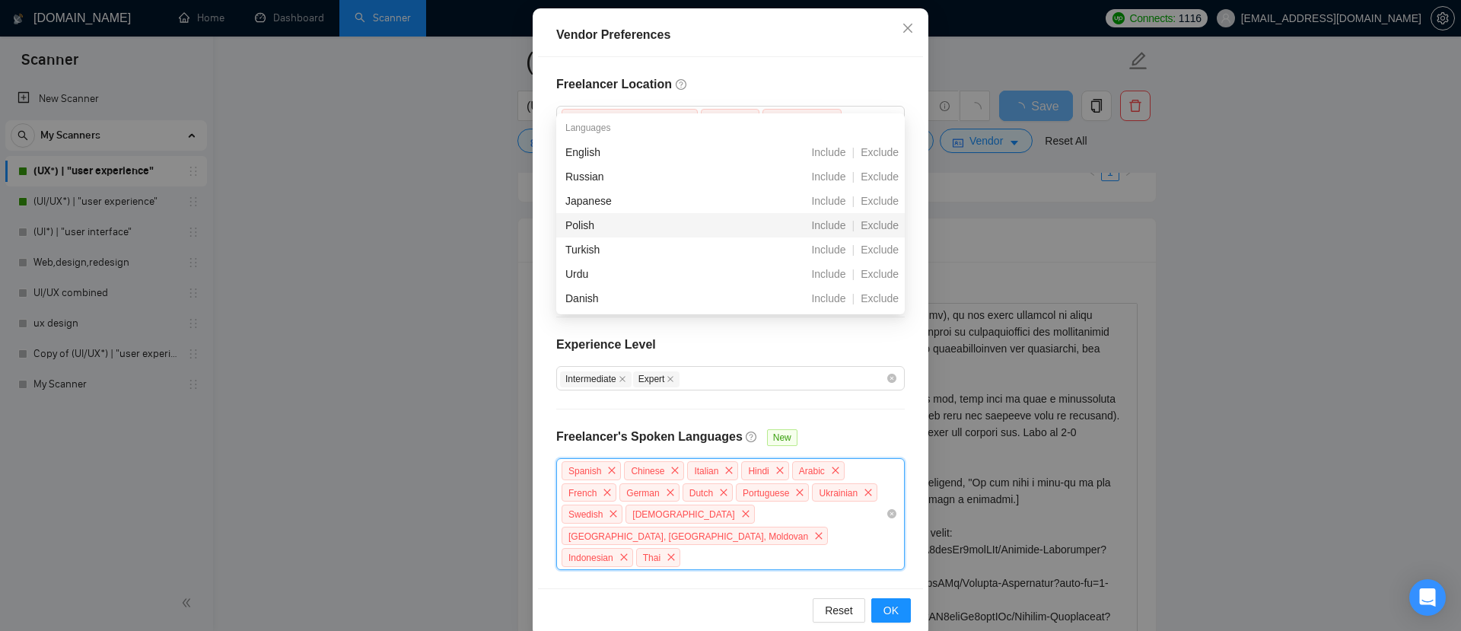
scroll to position [400, 0]
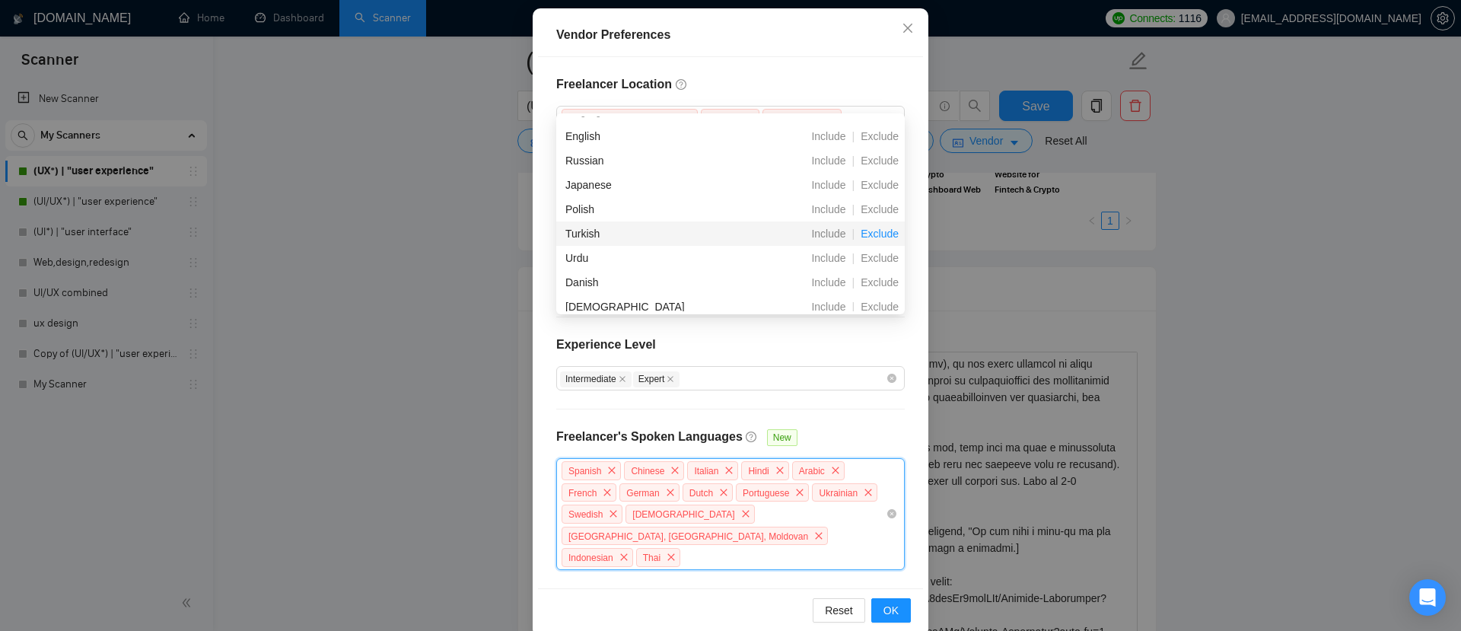
click at [881, 234] on span "Exclude" at bounding box center [879, 233] width 50 height 12
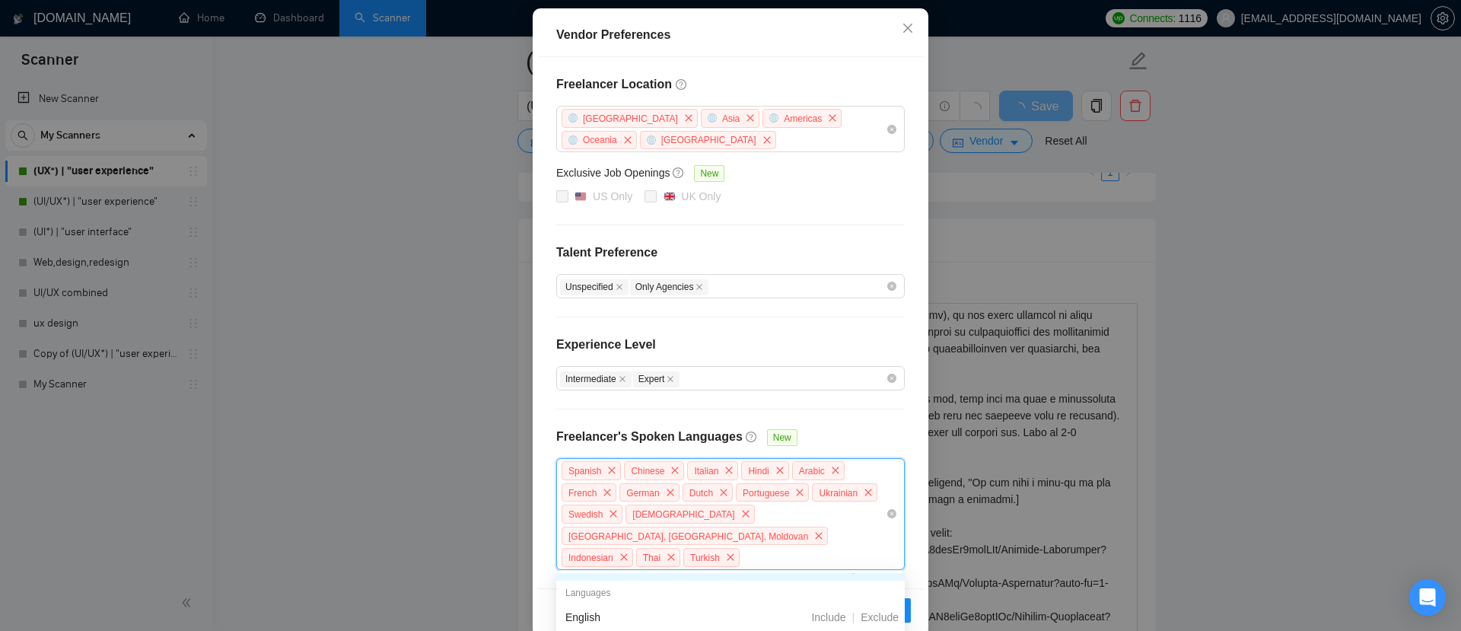
click at [676, 556] on div "Spanish Chinese Italian Hindi Arabic French German Dutch Portuguese Ukrainian S…" at bounding box center [723, 514] width 326 height 109
click at [645, 551] on div "Spanish Chinese Italian Hindi Arabic French German Dutch Portuguese Ukrainian S…" at bounding box center [723, 514] width 326 height 109
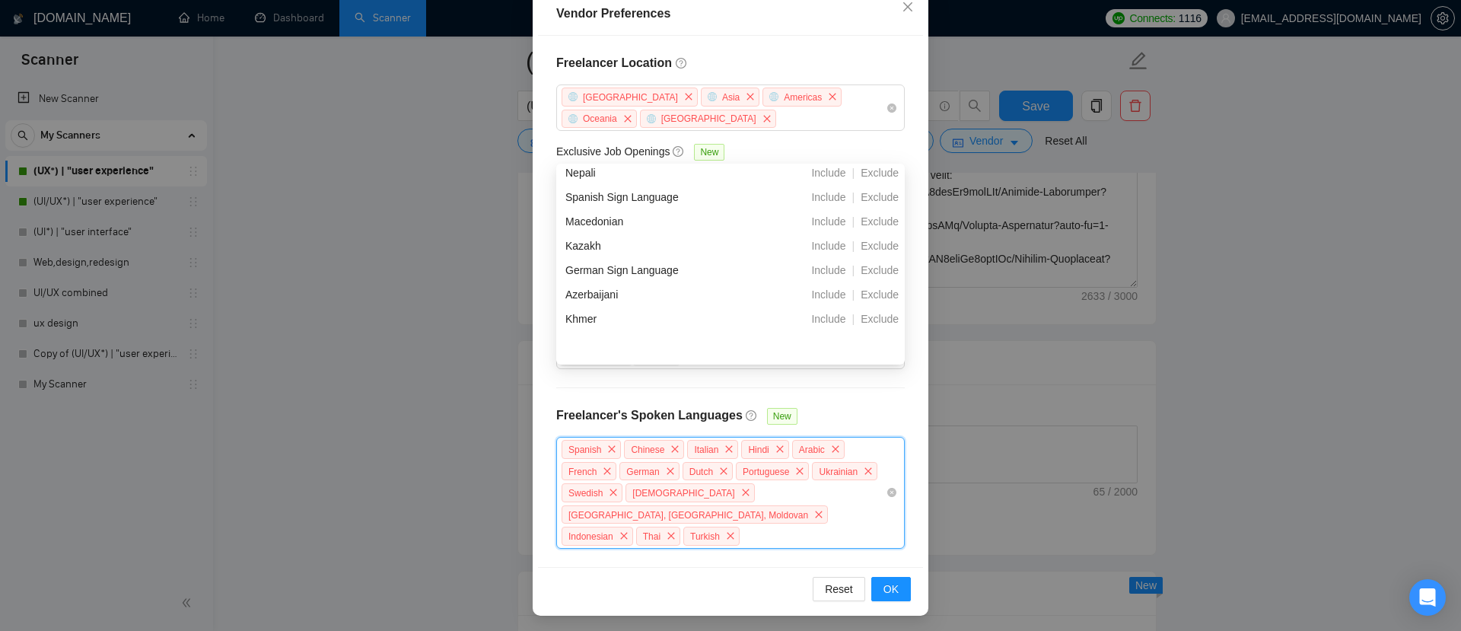
scroll to position [1503, 0]
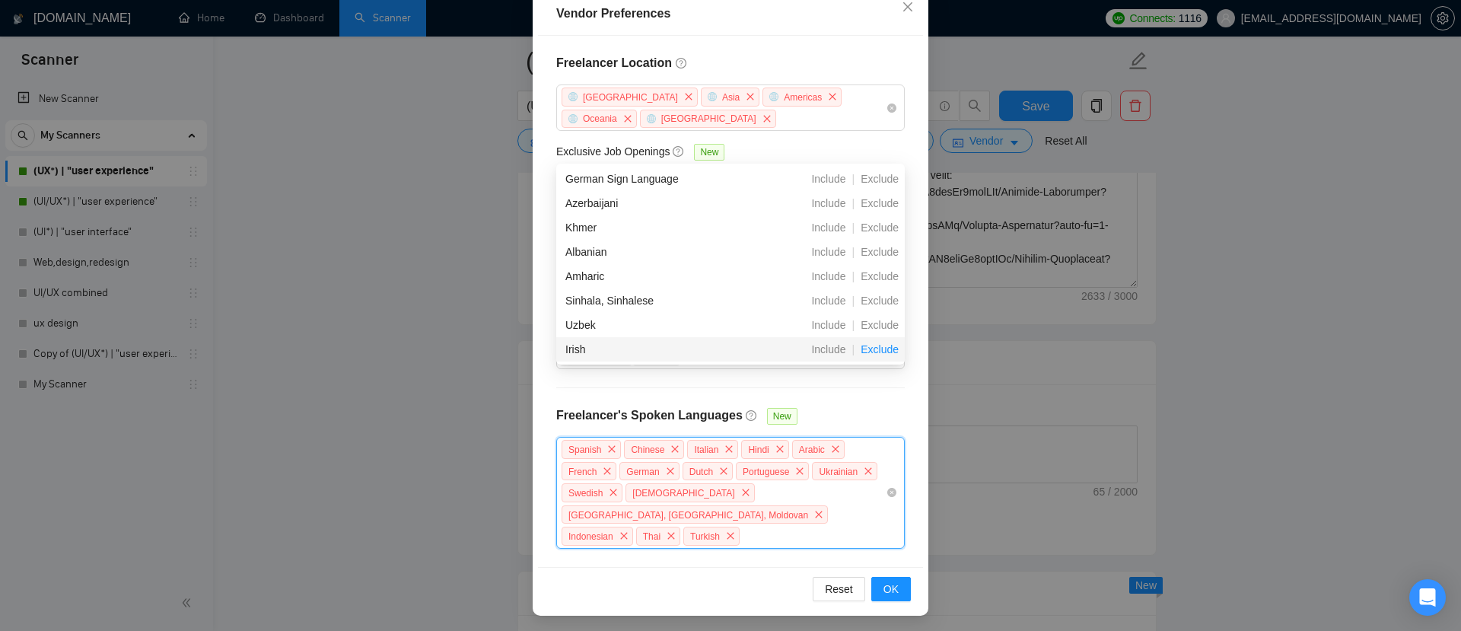
click at [891, 350] on span "Exclude" at bounding box center [879, 349] width 50 height 12
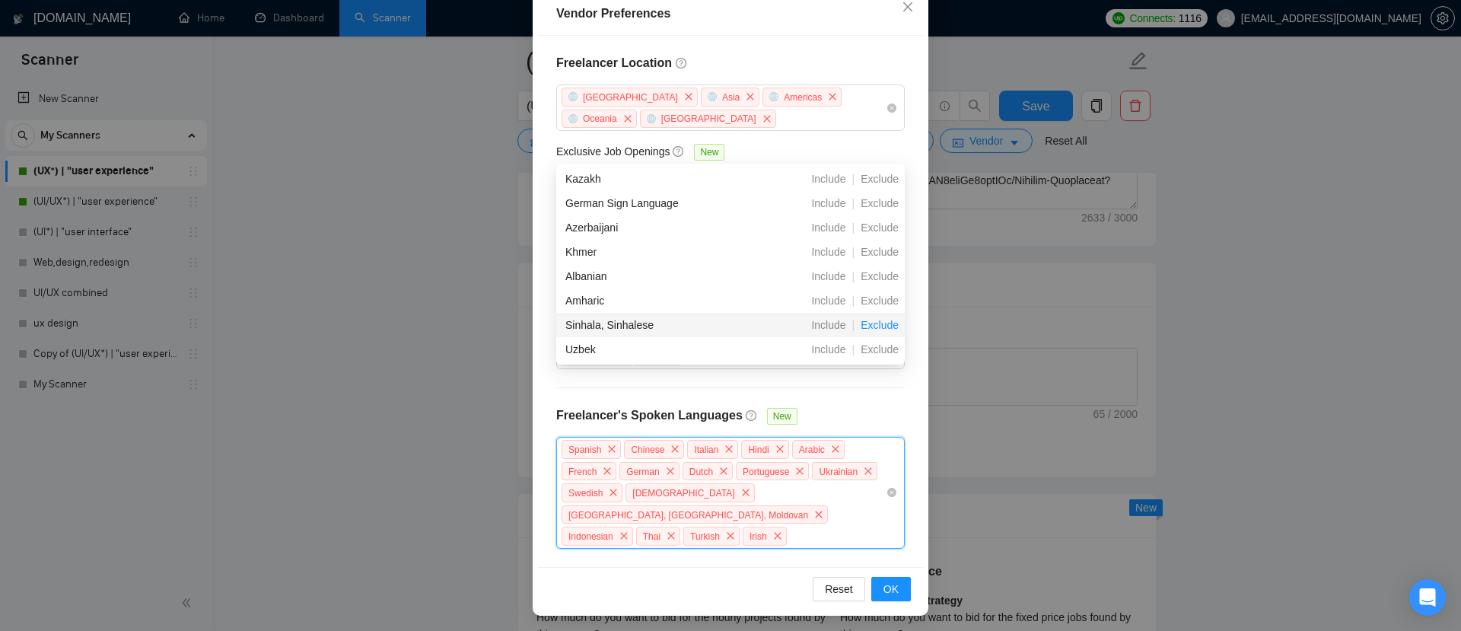
click at [889, 326] on span "Exclude" at bounding box center [879, 325] width 50 height 12
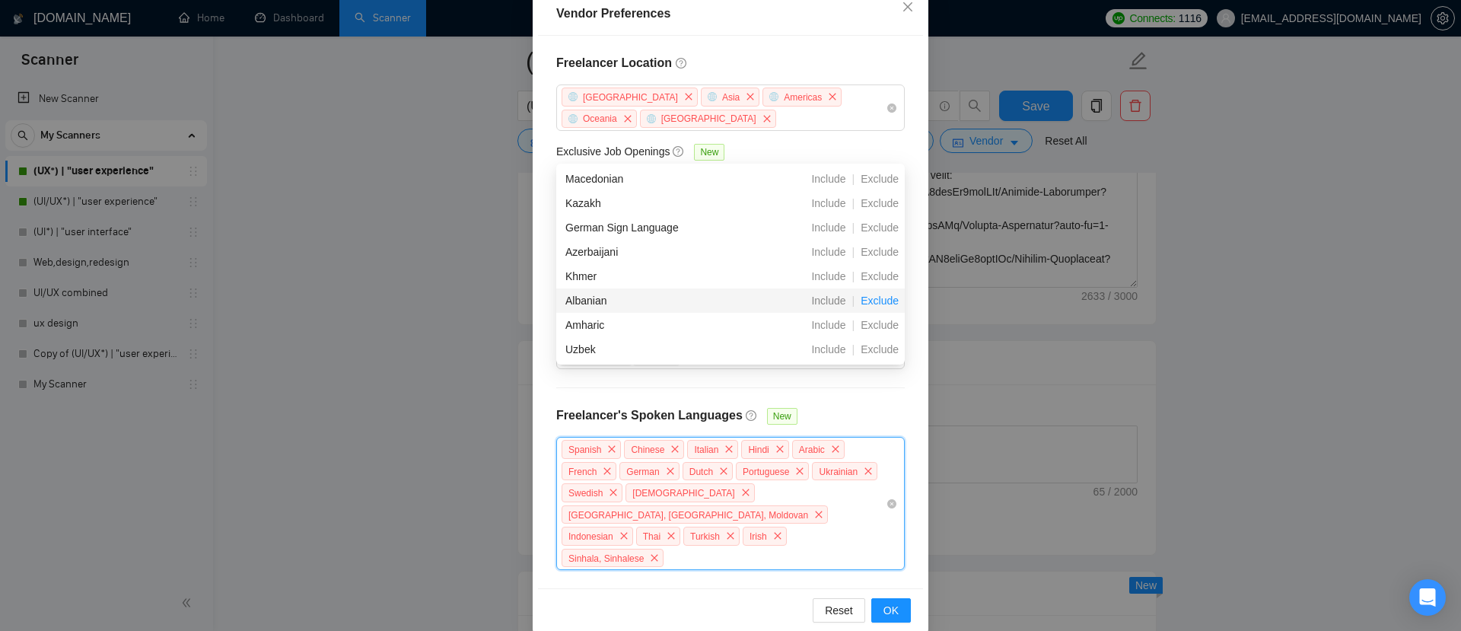
click at [880, 299] on span "Exclude" at bounding box center [879, 300] width 50 height 12
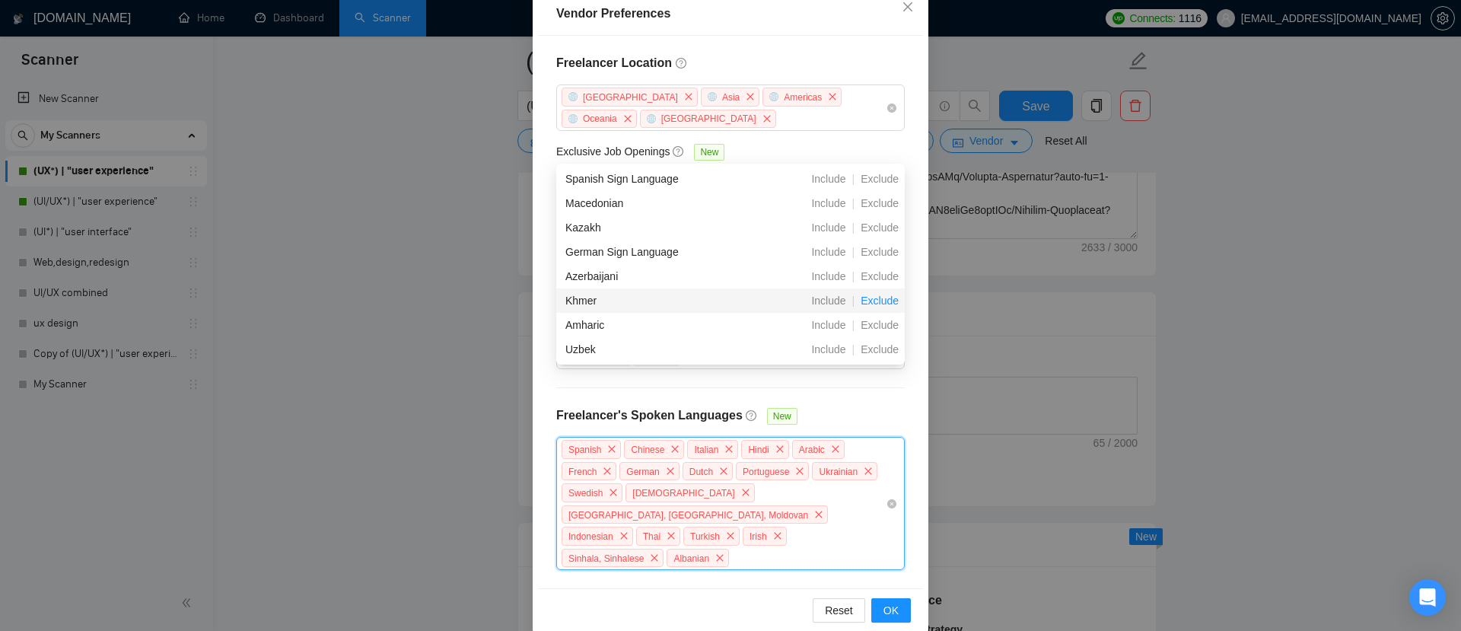
click at [880, 299] on span "Exclude" at bounding box center [879, 300] width 50 height 12
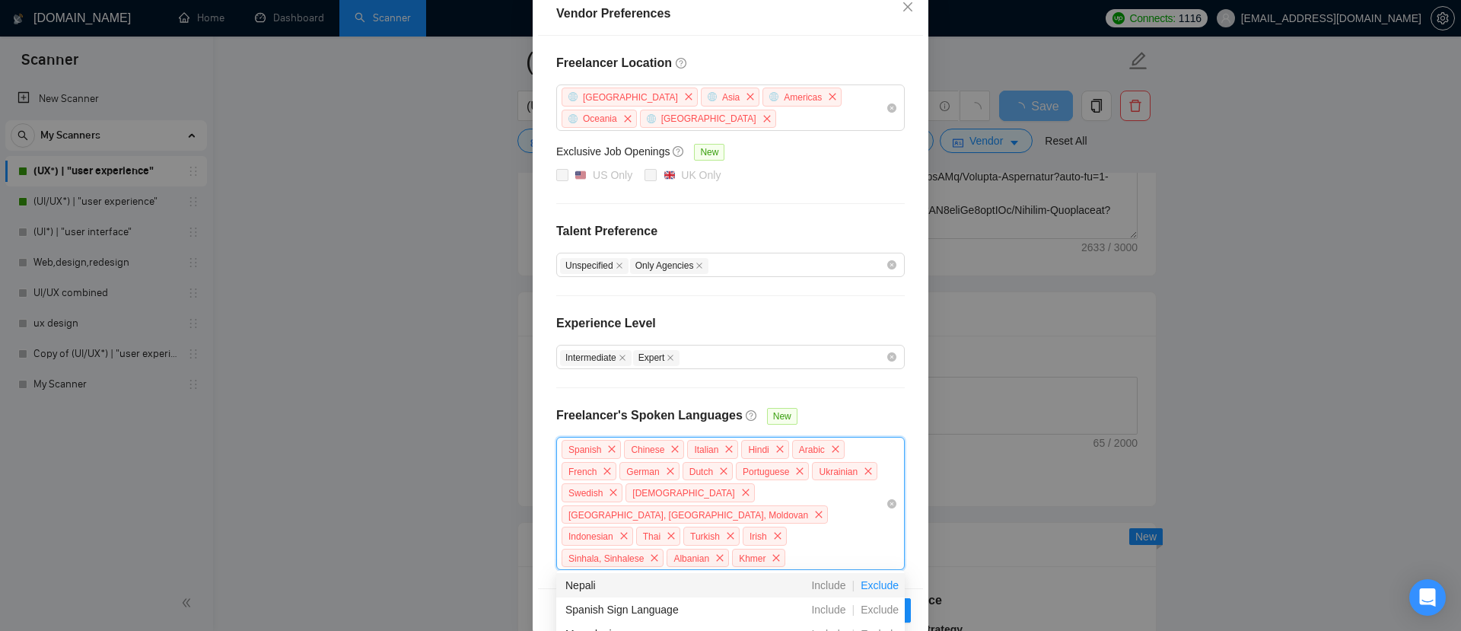
click at [873, 585] on span "Exclude" at bounding box center [879, 585] width 50 height 12
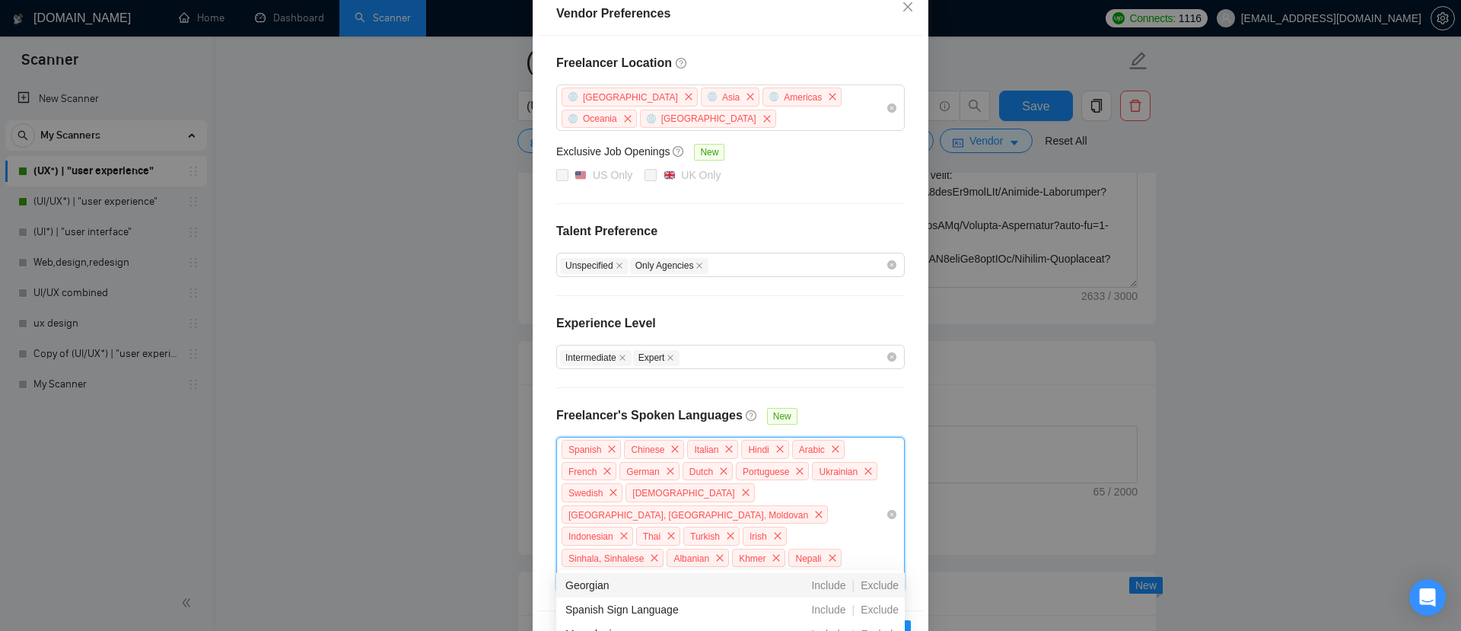
click at [873, 585] on span "Exclude" at bounding box center [879, 585] width 50 height 12
click at [872, 609] on span "Exclude" at bounding box center [879, 606] width 50 height 12
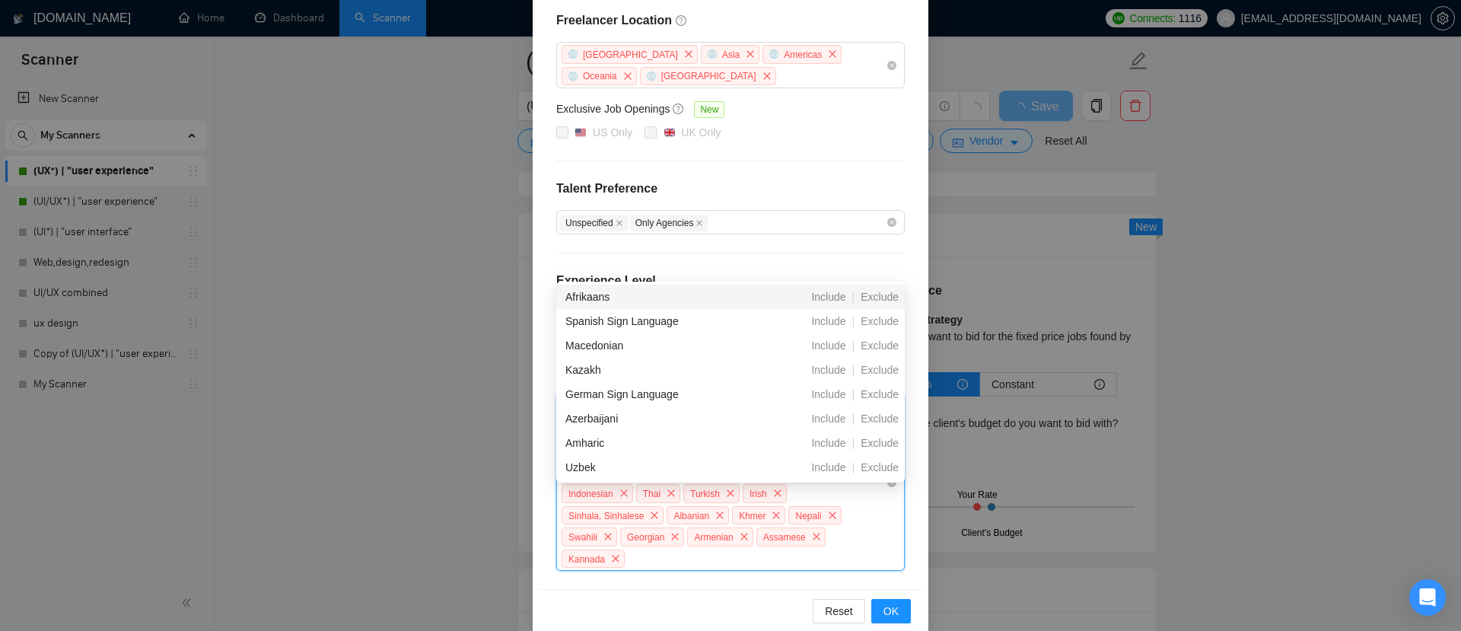
scroll to position [2280, 0]
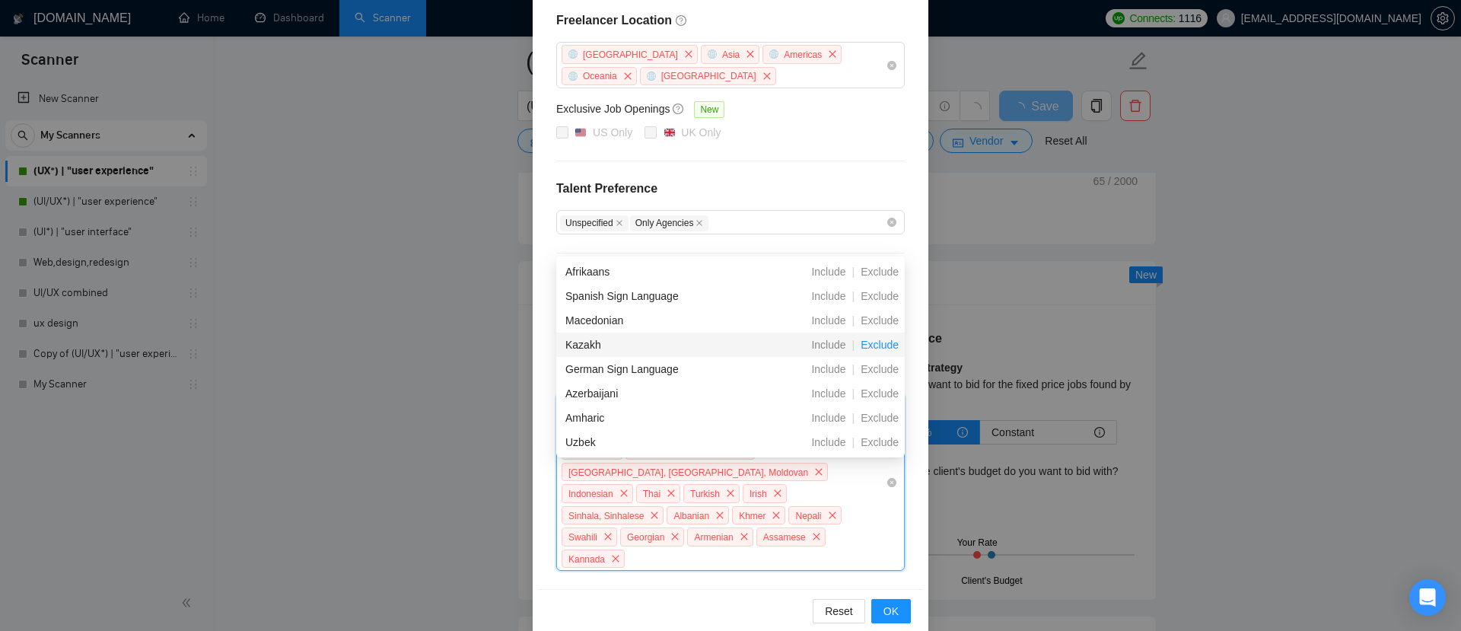
click at [886, 339] on span "Exclude" at bounding box center [879, 345] width 50 height 12
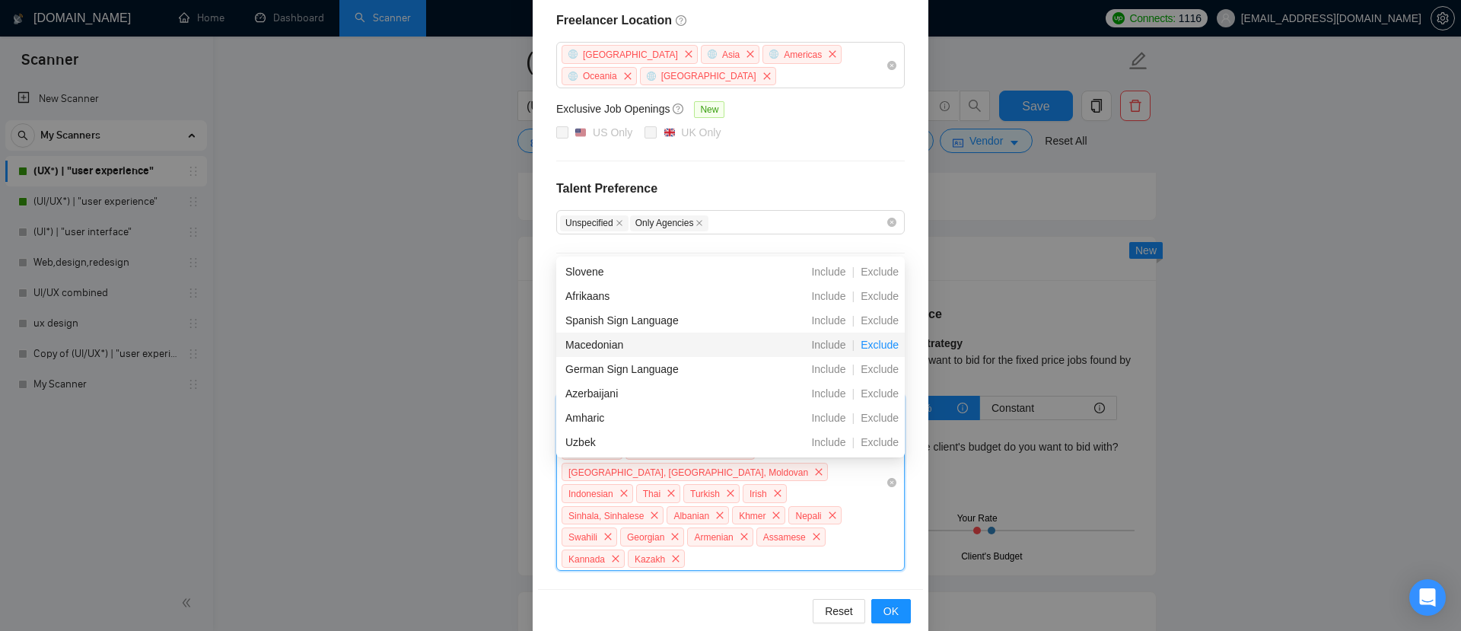
click at [880, 345] on span "Exclude" at bounding box center [879, 345] width 50 height 12
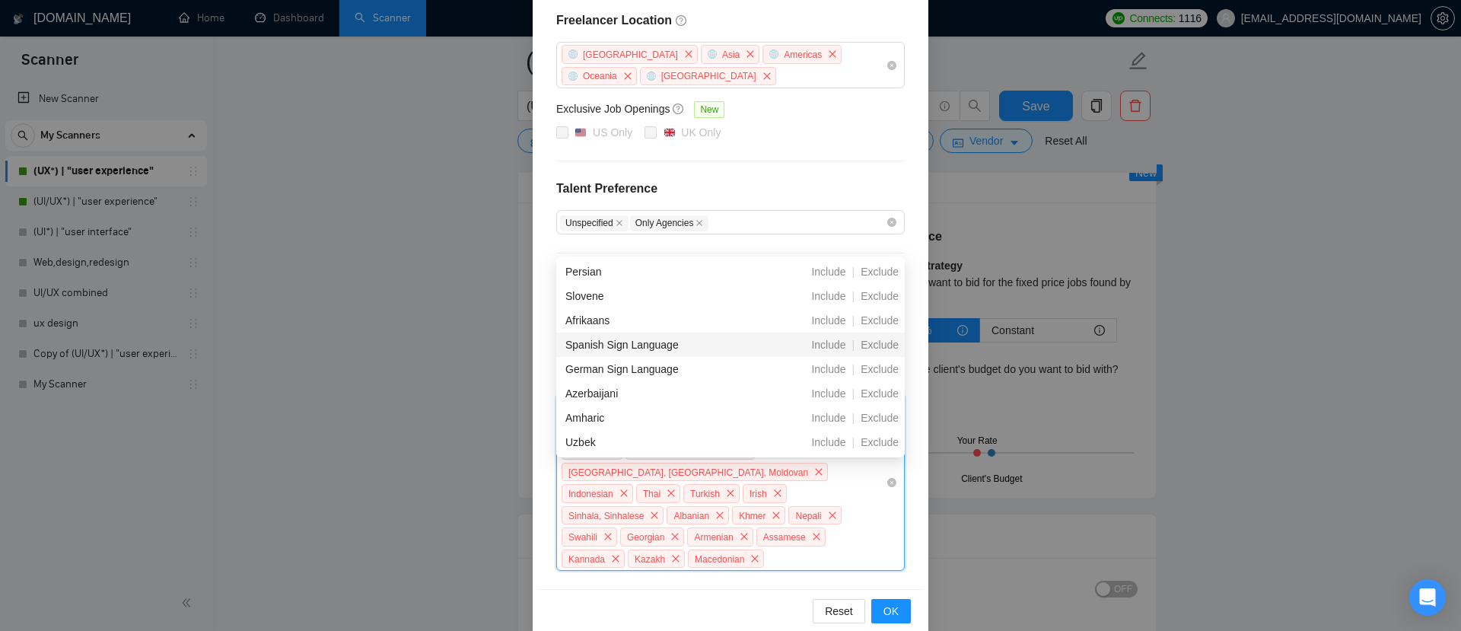
click at [880, 345] on span "Exclude" at bounding box center [879, 345] width 50 height 12
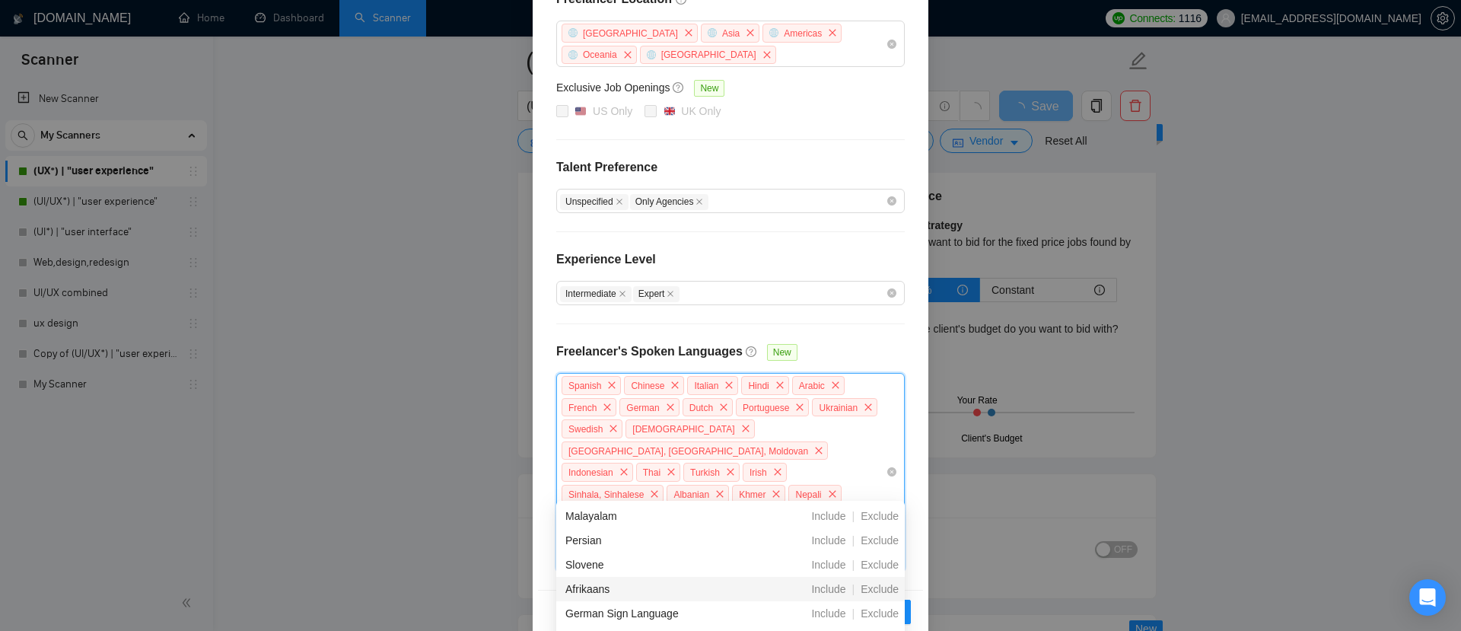
scroll to position [2353, 0]
click at [873, 531] on span "Exclude" at bounding box center [879, 536] width 50 height 12
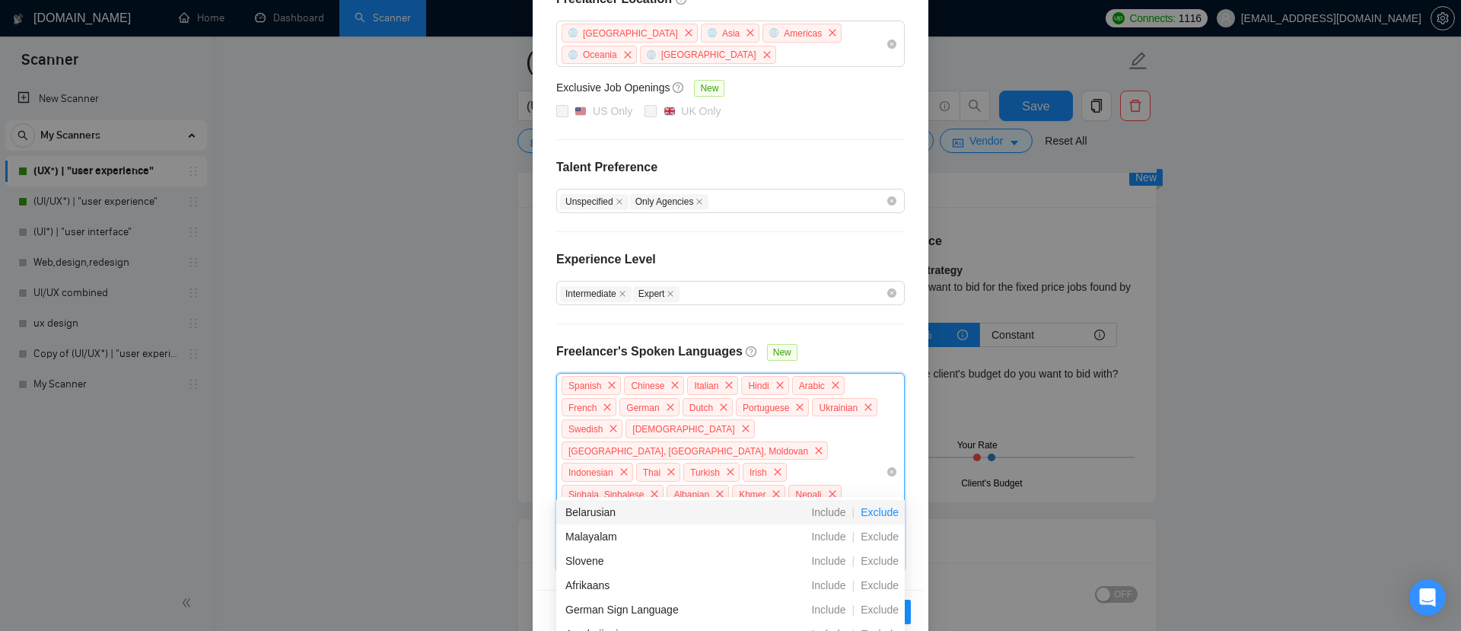
click at [880, 515] on span "Exclude" at bounding box center [879, 512] width 50 height 12
click at [876, 532] on span "Exclude" at bounding box center [879, 536] width 50 height 12
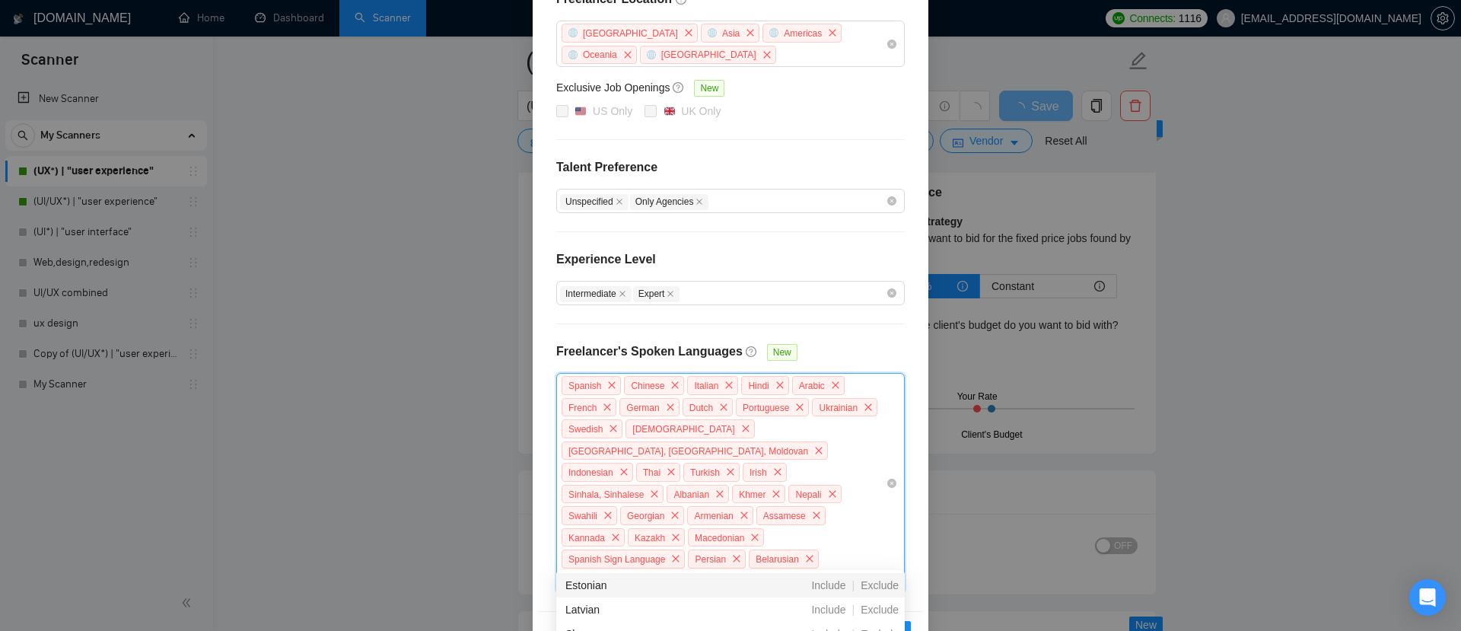
click at [869, 593] on div "Estonian Include | Exclude" at bounding box center [730, 585] width 348 height 24
click at [813, 554] on icon "close" at bounding box center [809, 558] width 9 height 9
click at [879, 587] on span "Exclude" at bounding box center [879, 585] width 50 height 12
click at [878, 584] on span "Exclude" at bounding box center [879, 585] width 50 height 12
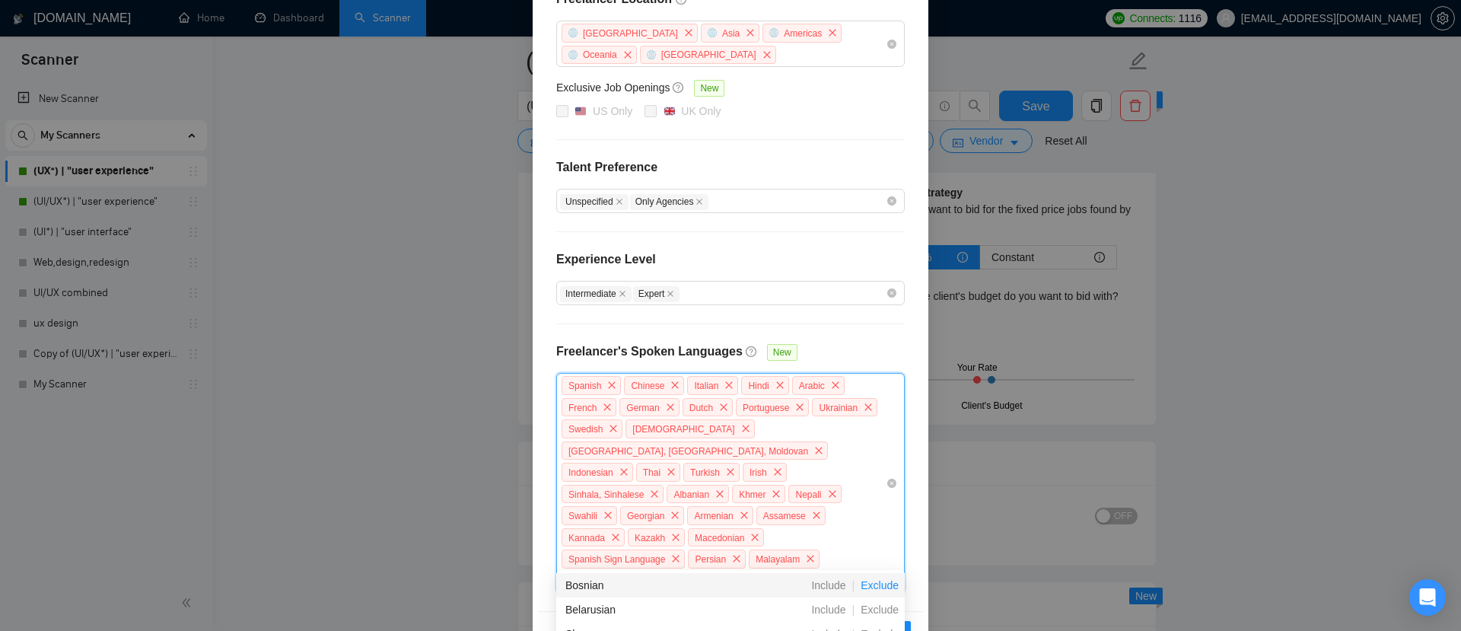
click at [876, 587] on span "Exclude" at bounding box center [879, 585] width 50 height 12
click at [880, 587] on span "Exclude" at bounding box center [879, 585] width 50 height 12
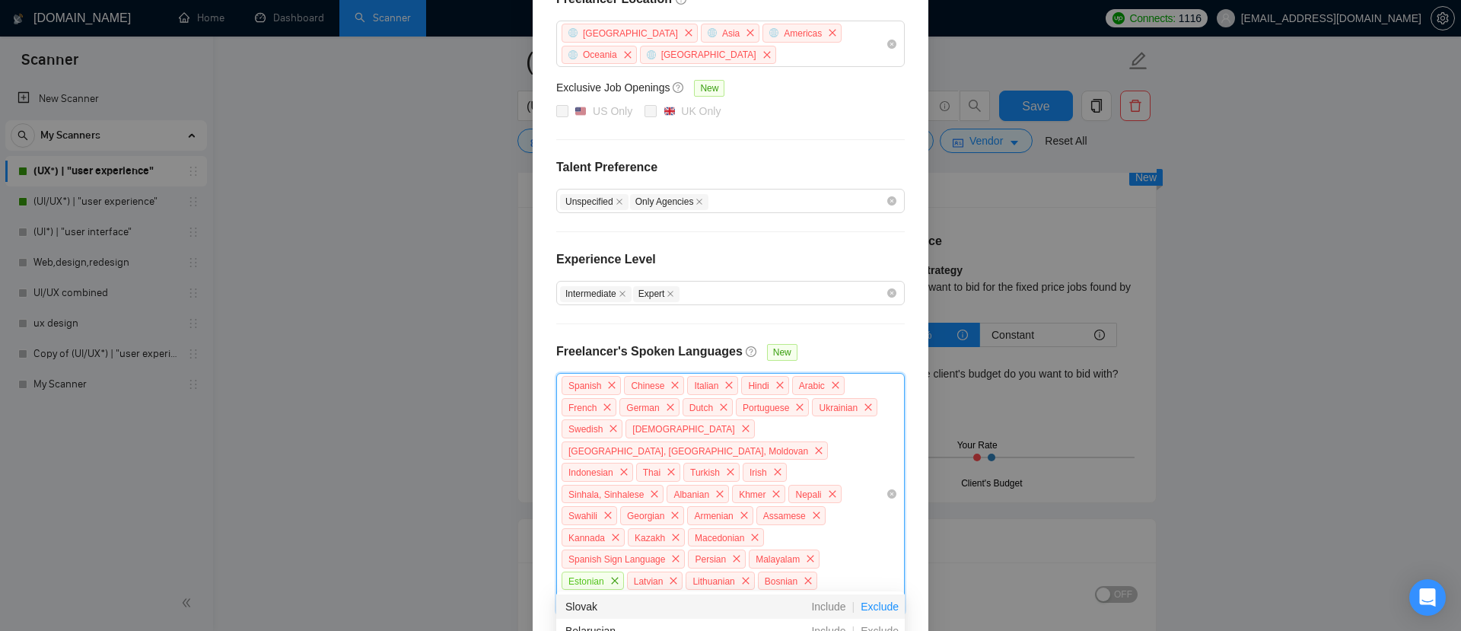
click at [877, 603] on span "Exclude" at bounding box center [879, 606] width 50 height 12
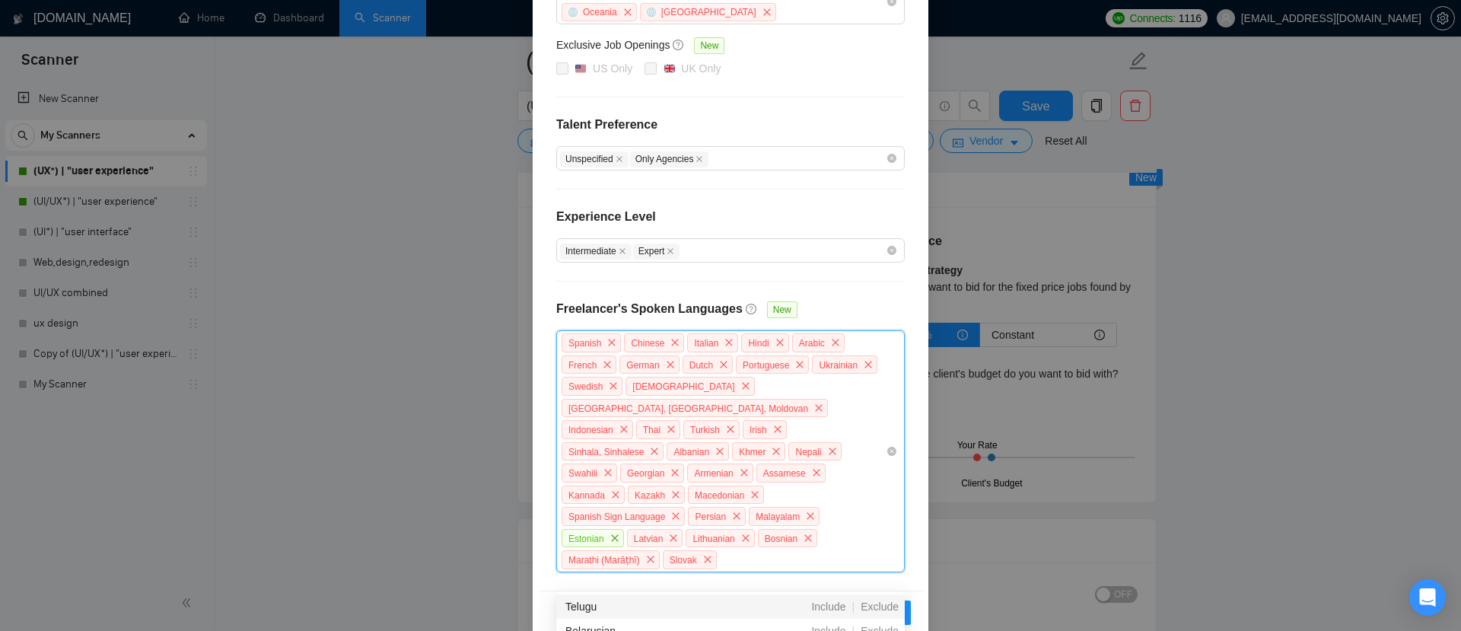
scroll to position [2375, 0]
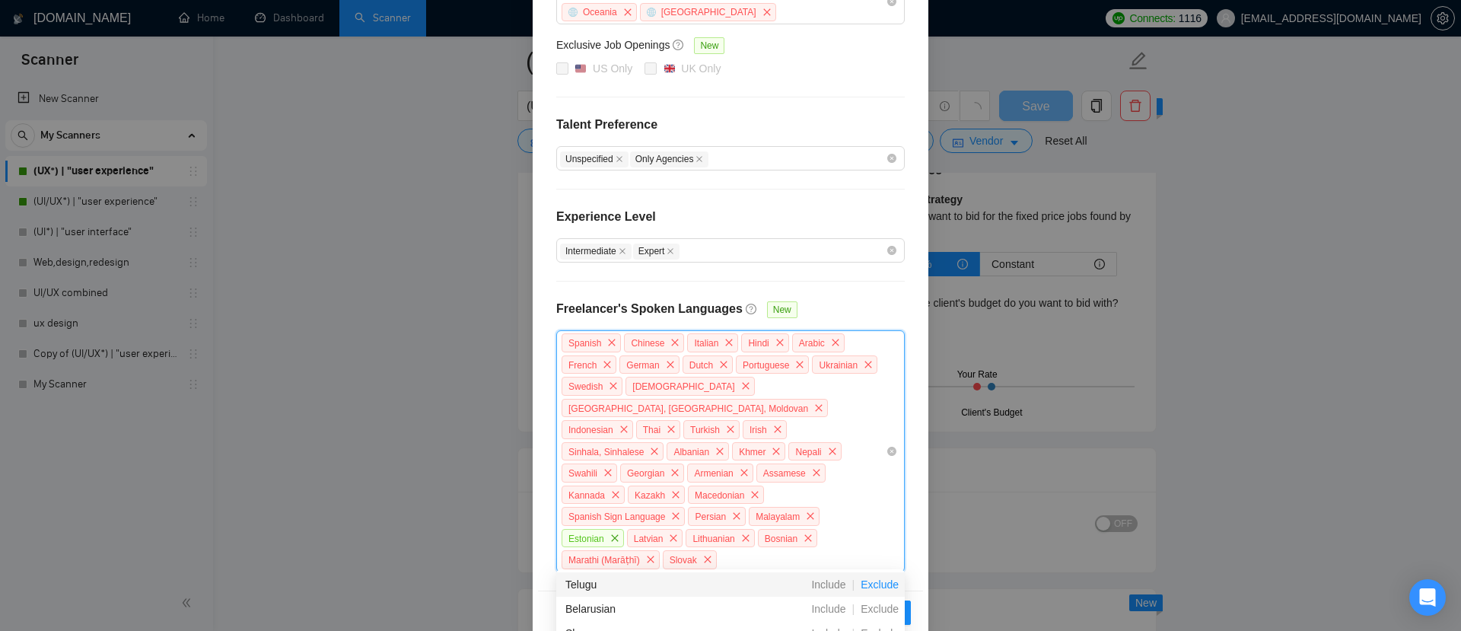
click at [874, 581] on span "Exclude" at bounding box center [879, 584] width 50 height 12
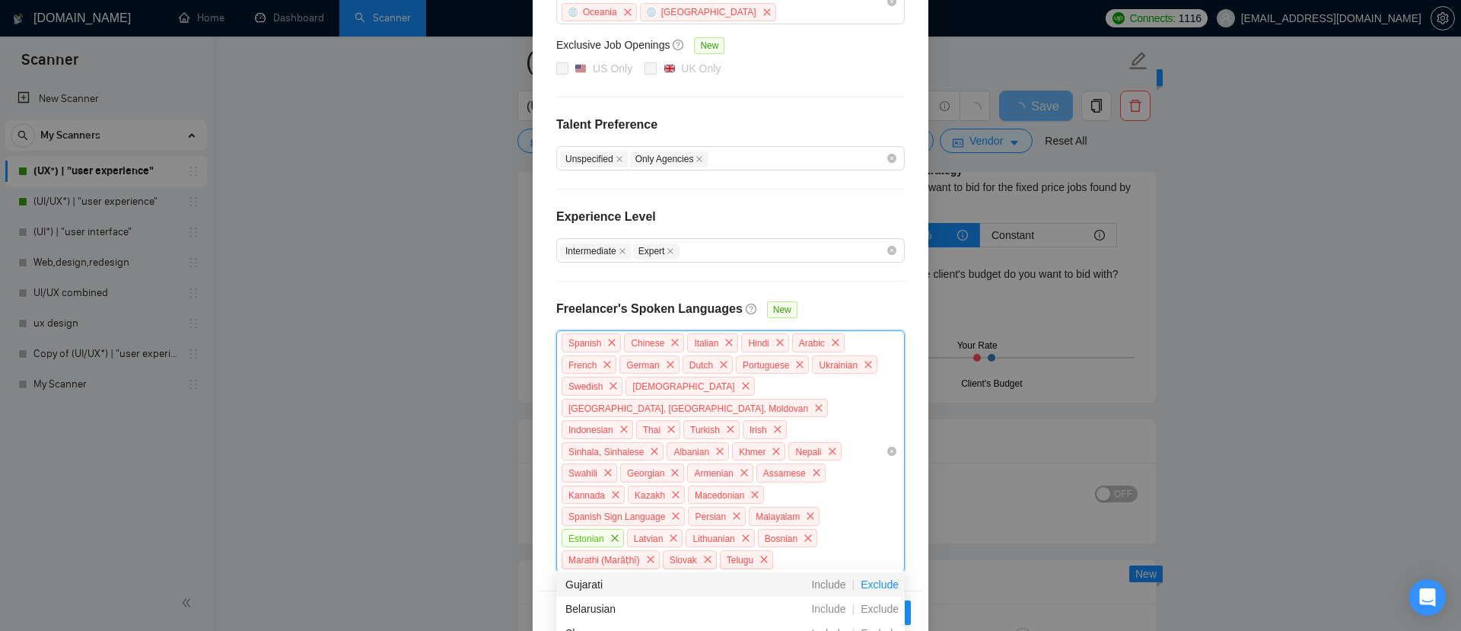
click at [876, 581] on span "Exclude" at bounding box center [879, 584] width 50 height 12
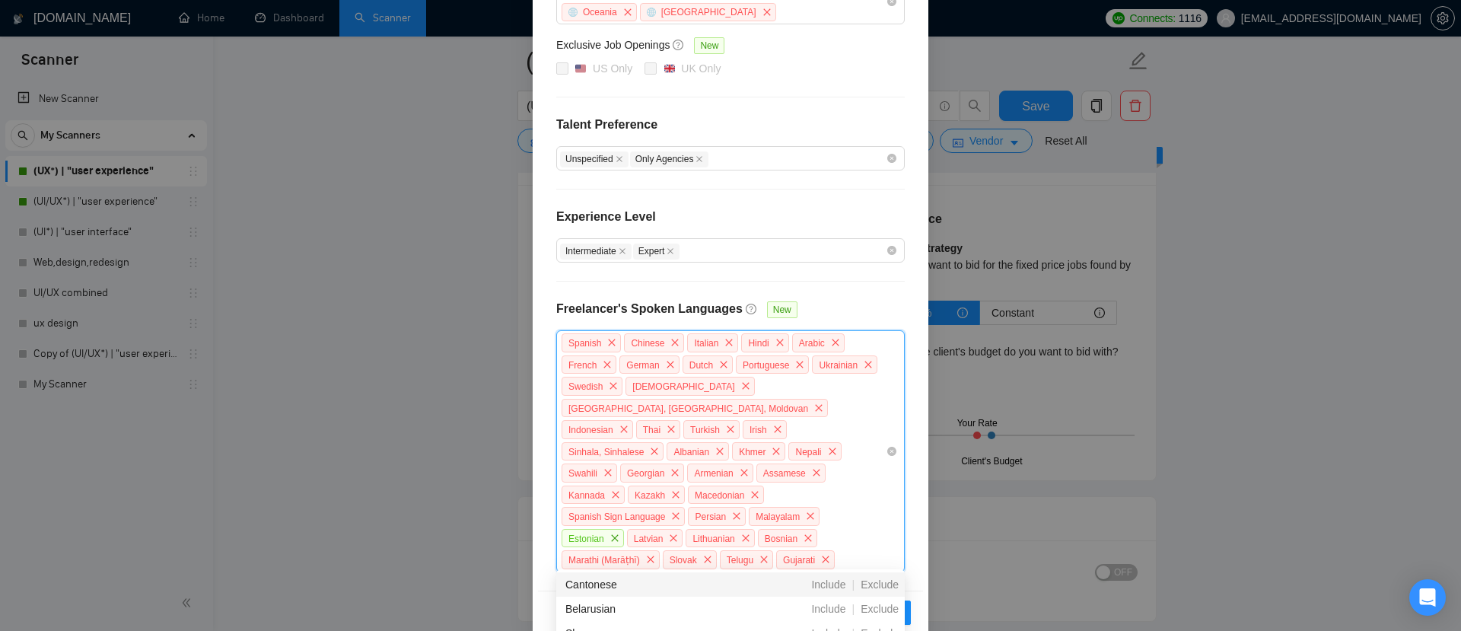
click at [876, 581] on span "Exclude" at bounding box center [879, 584] width 50 height 12
click at [877, 582] on span "Exclude" at bounding box center [879, 585] width 50 height 12
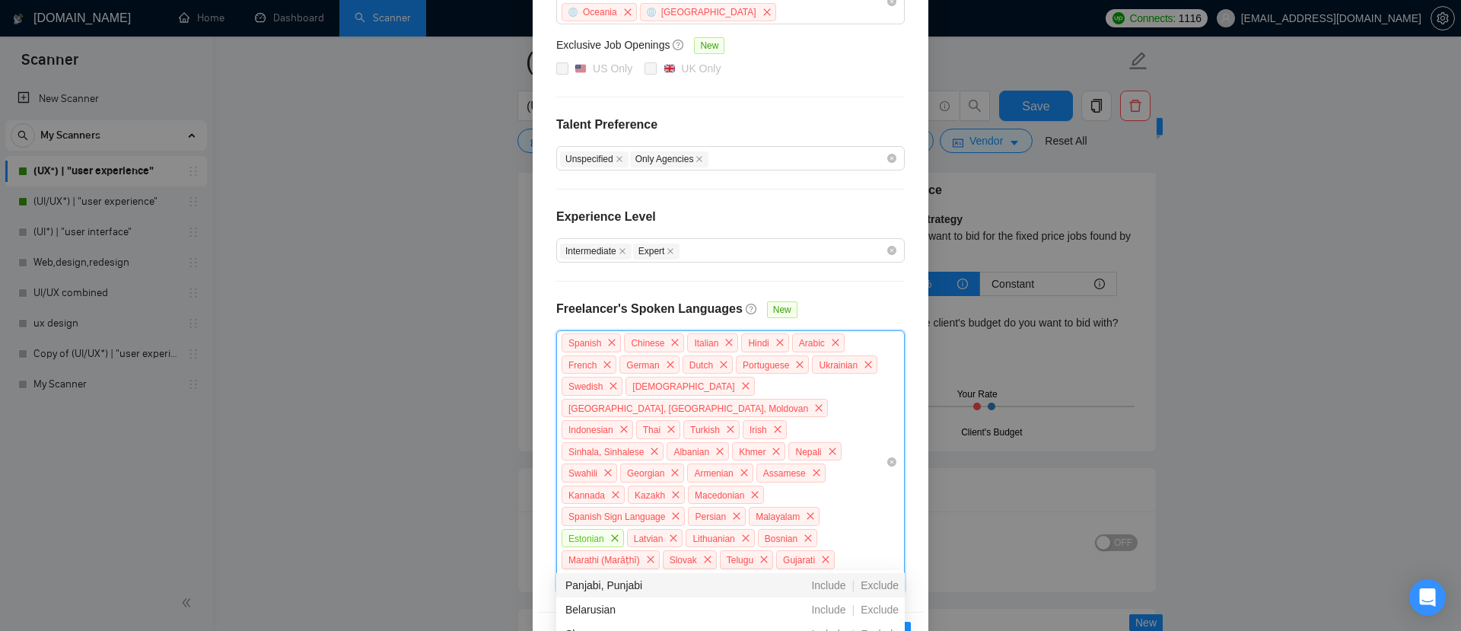
click at [877, 582] on span "Exclude" at bounding box center [879, 585] width 50 height 12
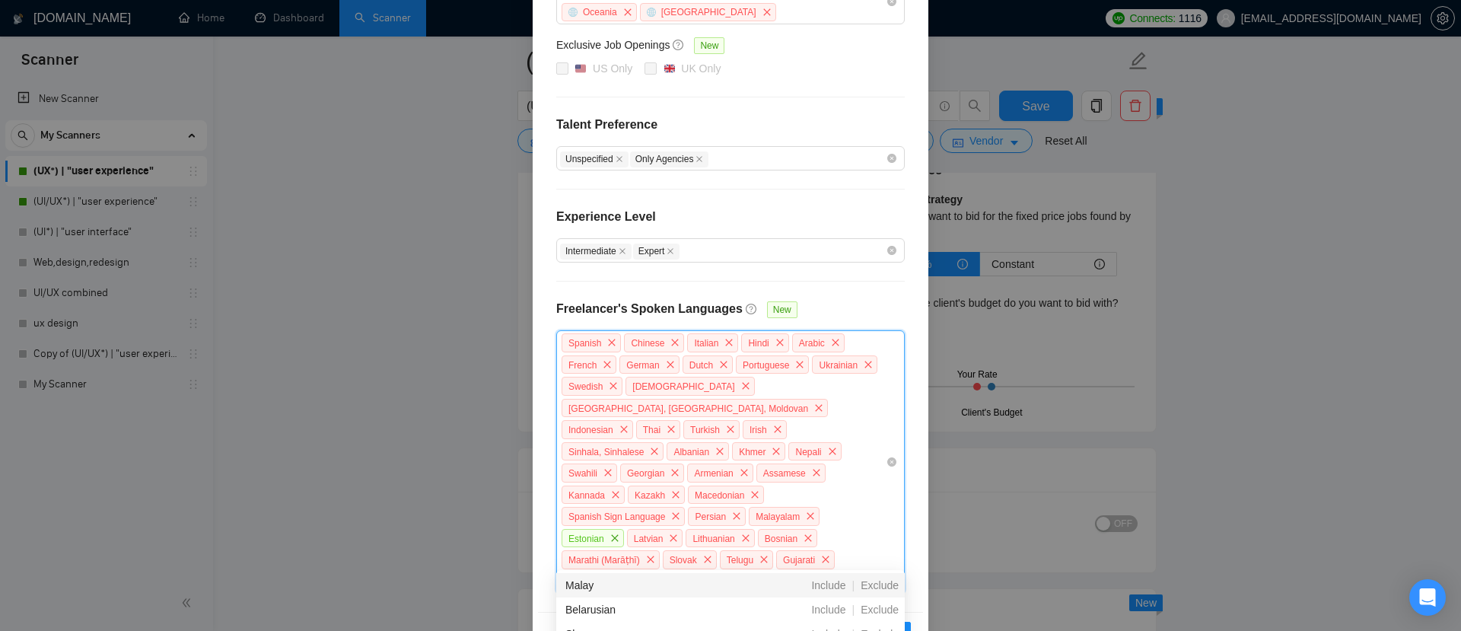
click at [877, 582] on span "Exclude" at bounding box center [879, 585] width 50 height 12
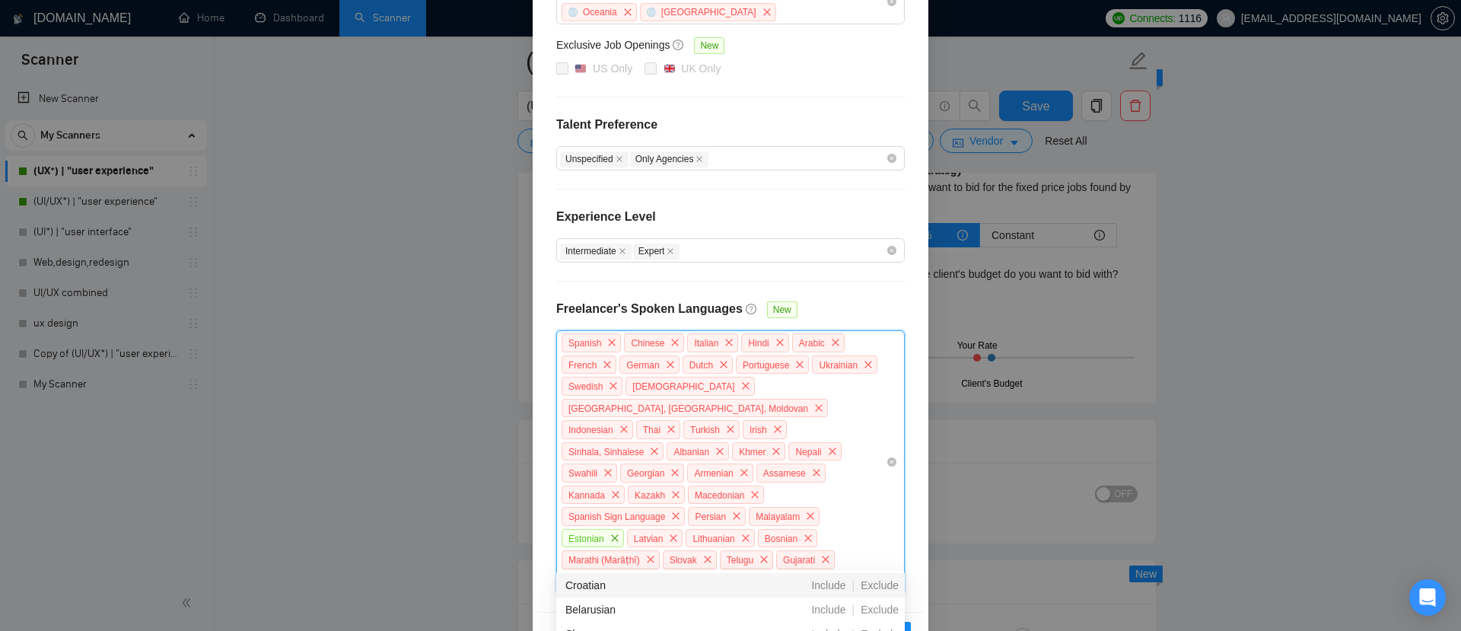
click at [877, 582] on span "Exclude" at bounding box center [879, 585] width 50 height 12
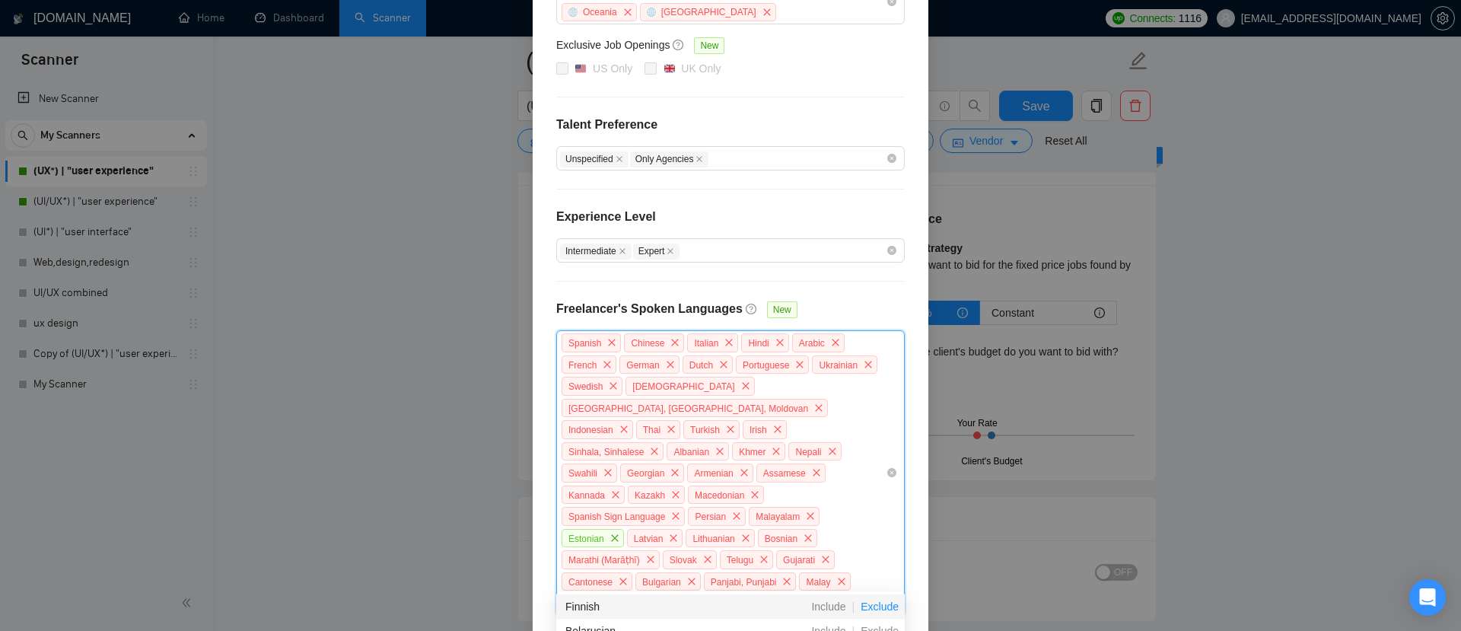
click at [880, 603] on span "Exclude" at bounding box center [879, 606] width 50 height 12
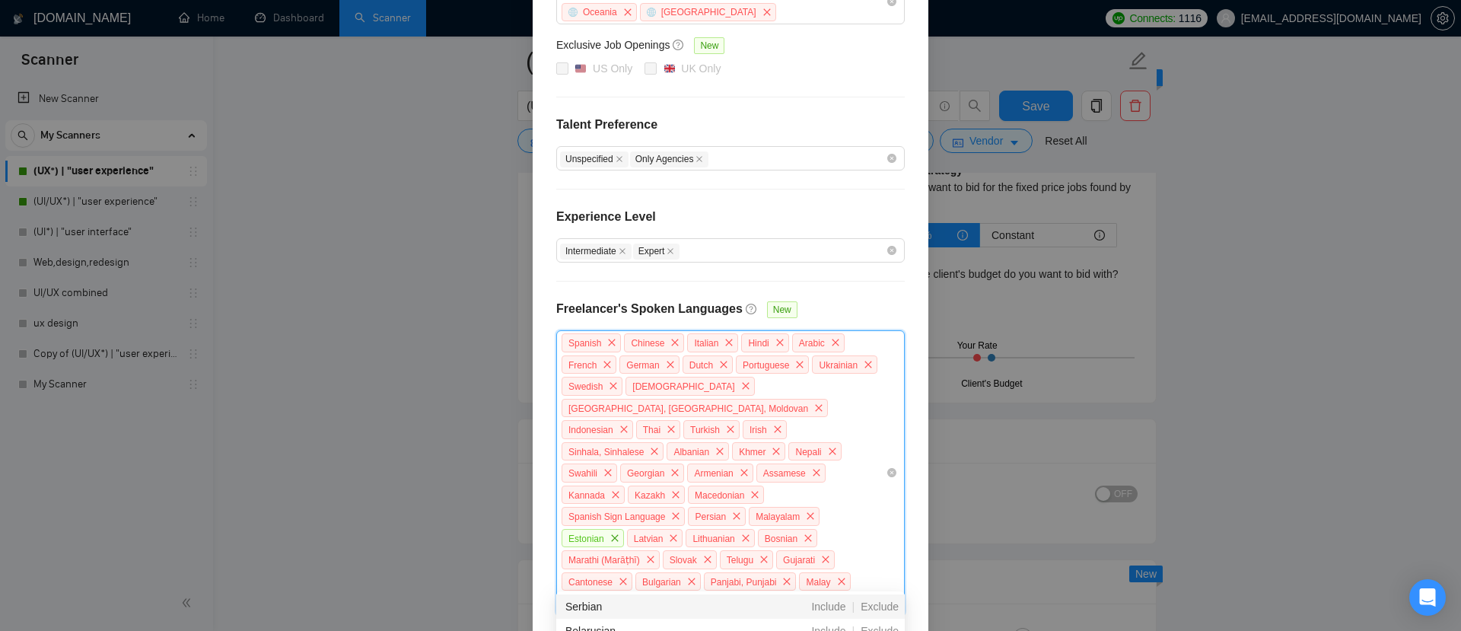
click at [880, 603] on span "Exclude" at bounding box center [879, 606] width 50 height 12
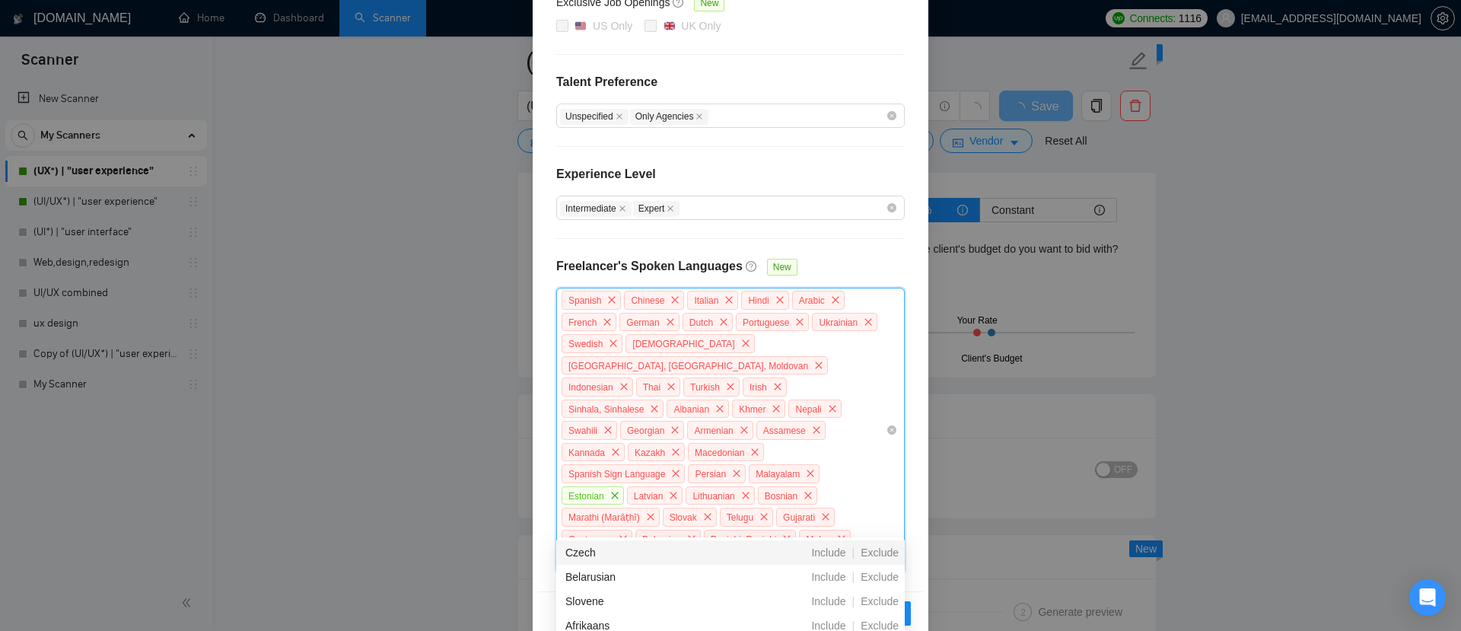
scroll to position [2432, 0]
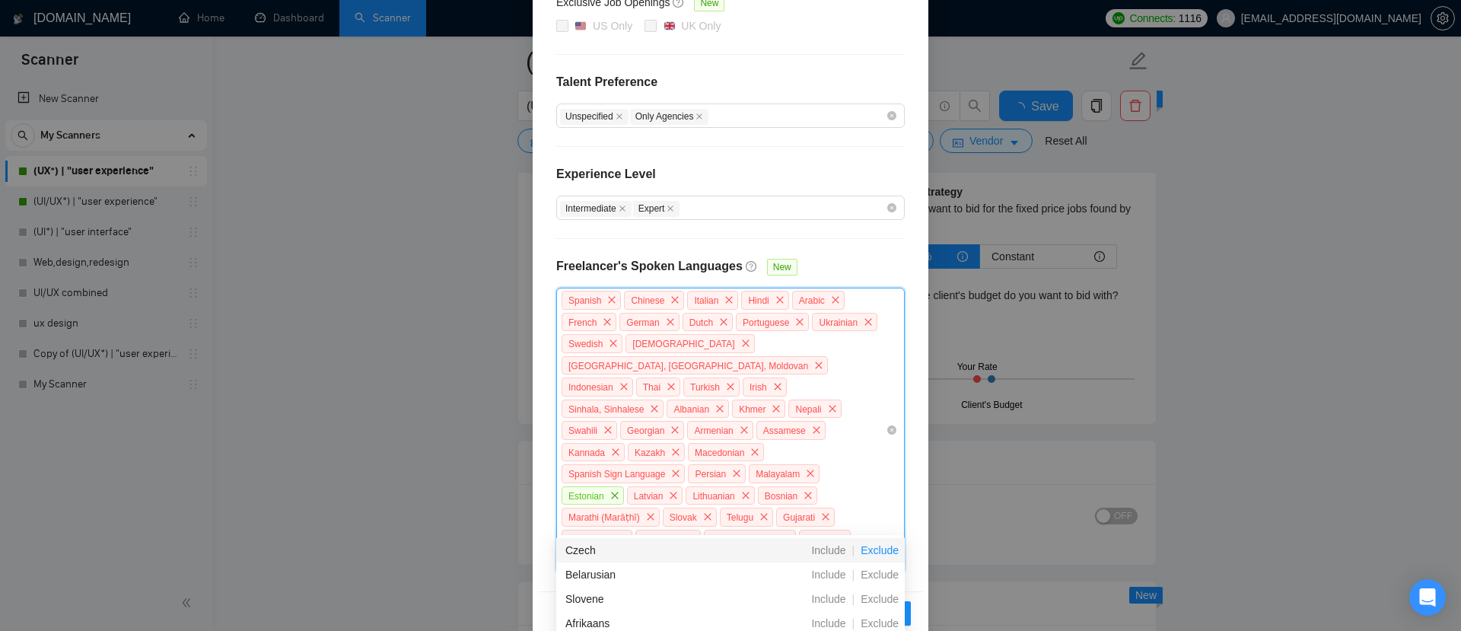
click at [882, 545] on span "Exclude" at bounding box center [879, 550] width 50 height 12
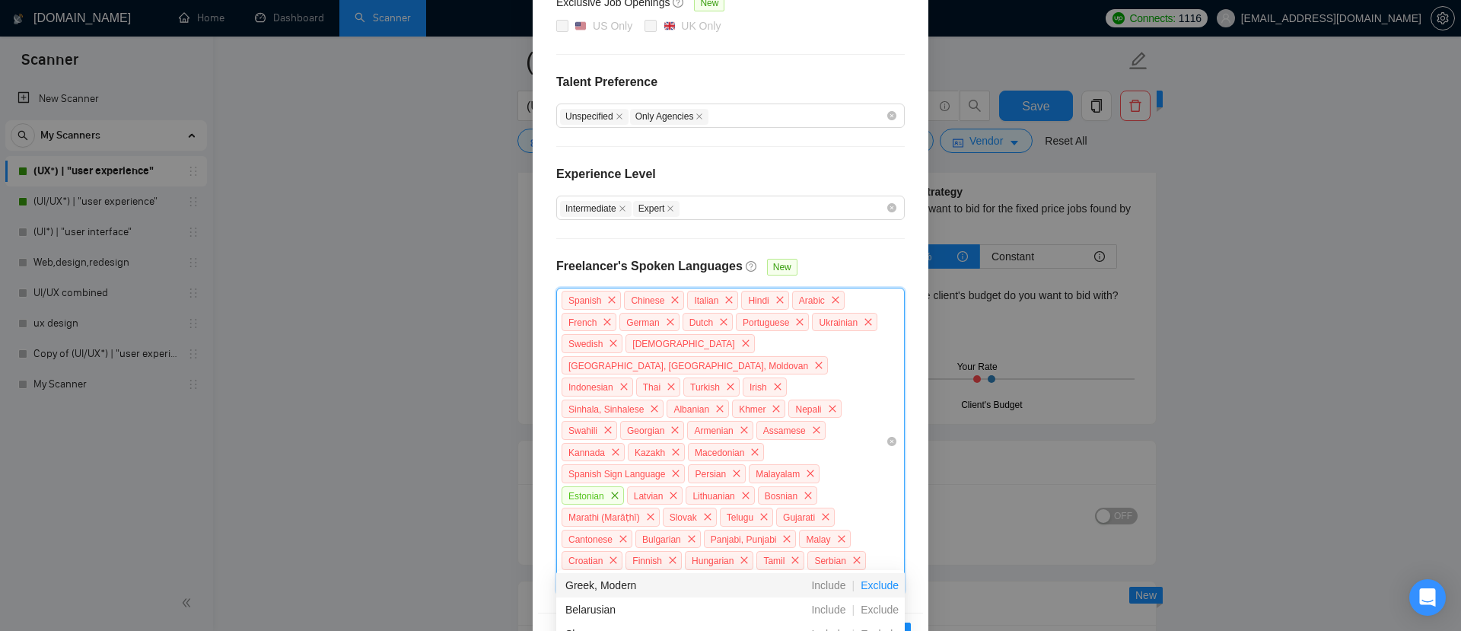
click at [870, 587] on span "Exclude" at bounding box center [879, 585] width 50 height 12
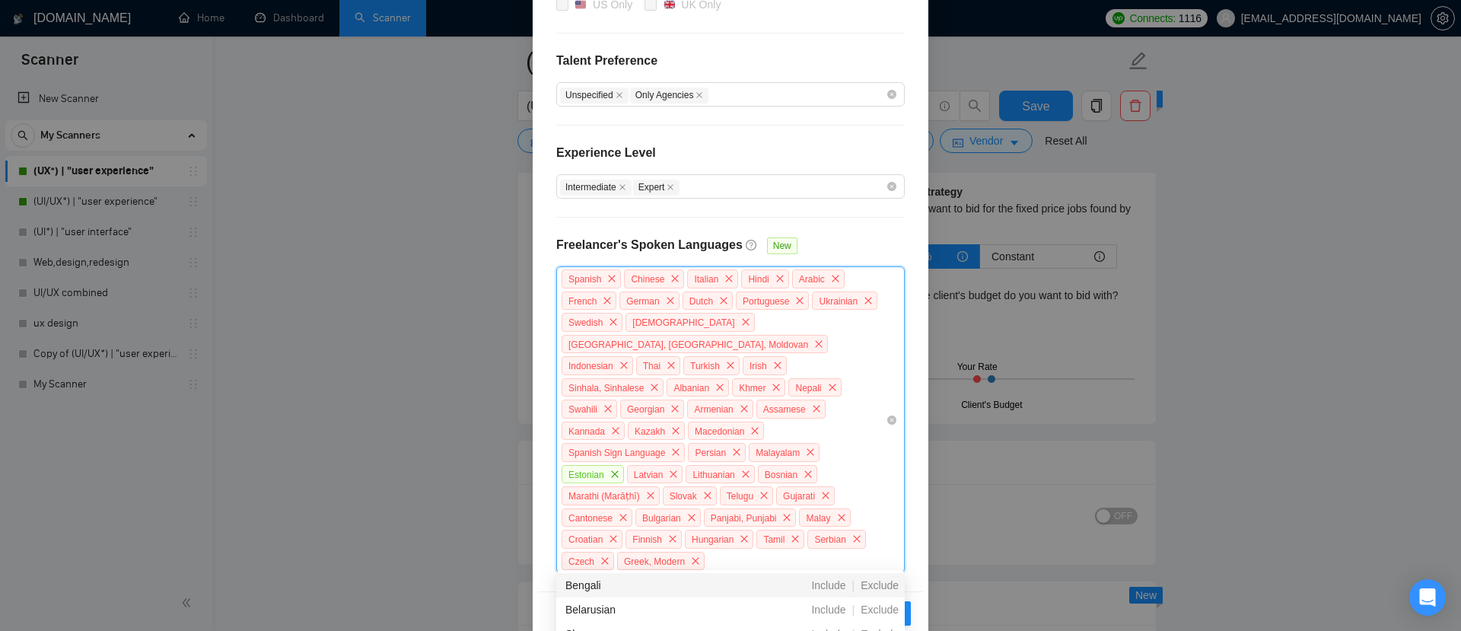
scroll to position [2442, 0]
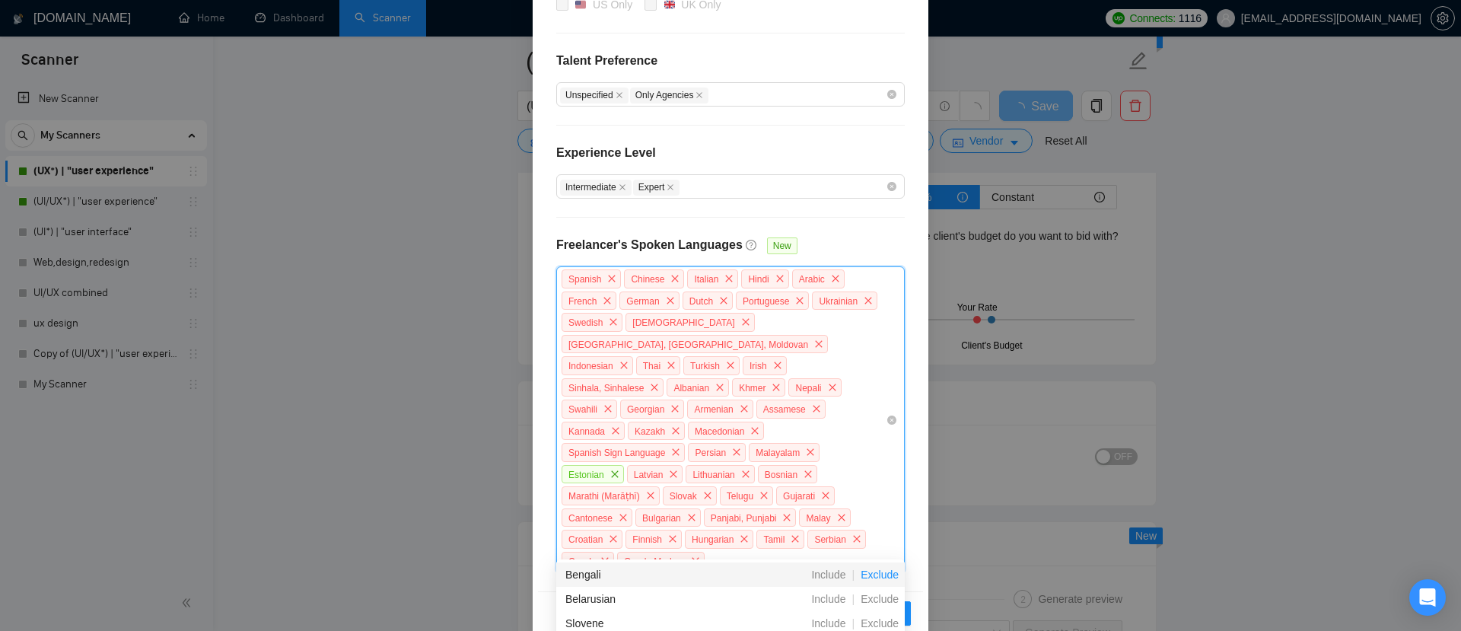
click at [880, 569] on span "Exclude" at bounding box center [879, 574] width 50 height 12
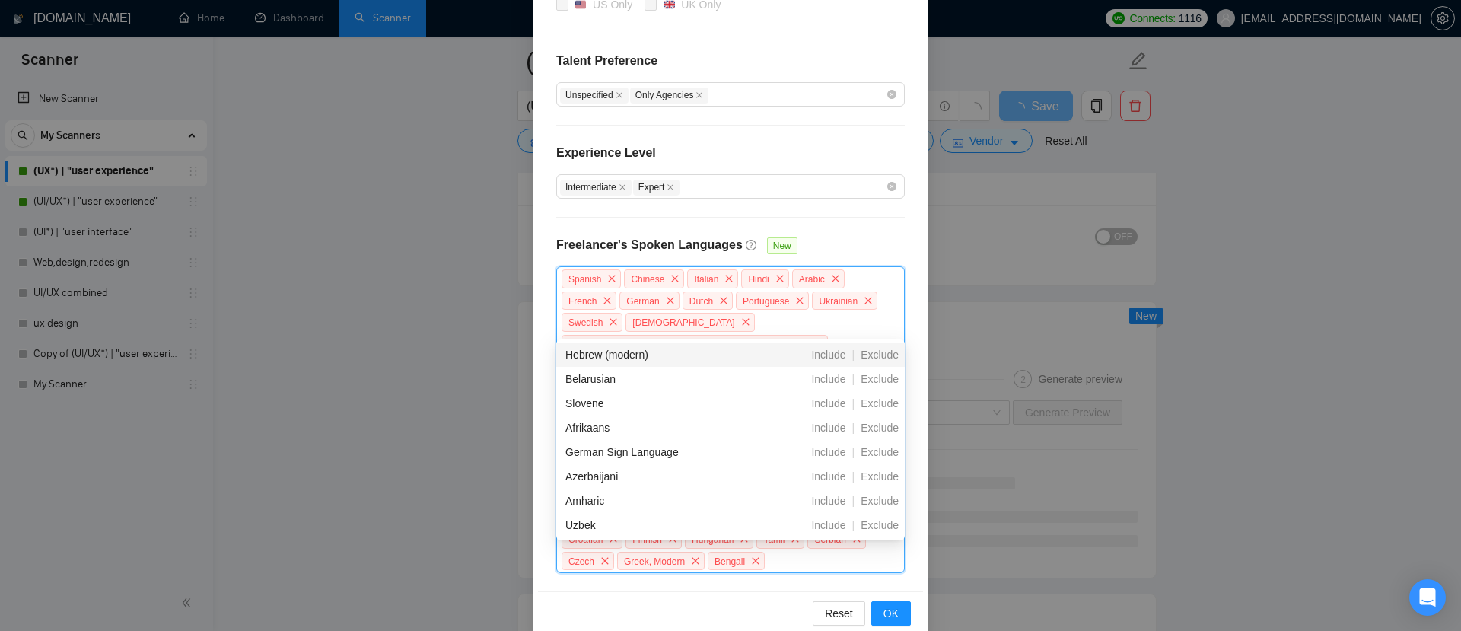
scroll to position [2673, 0]
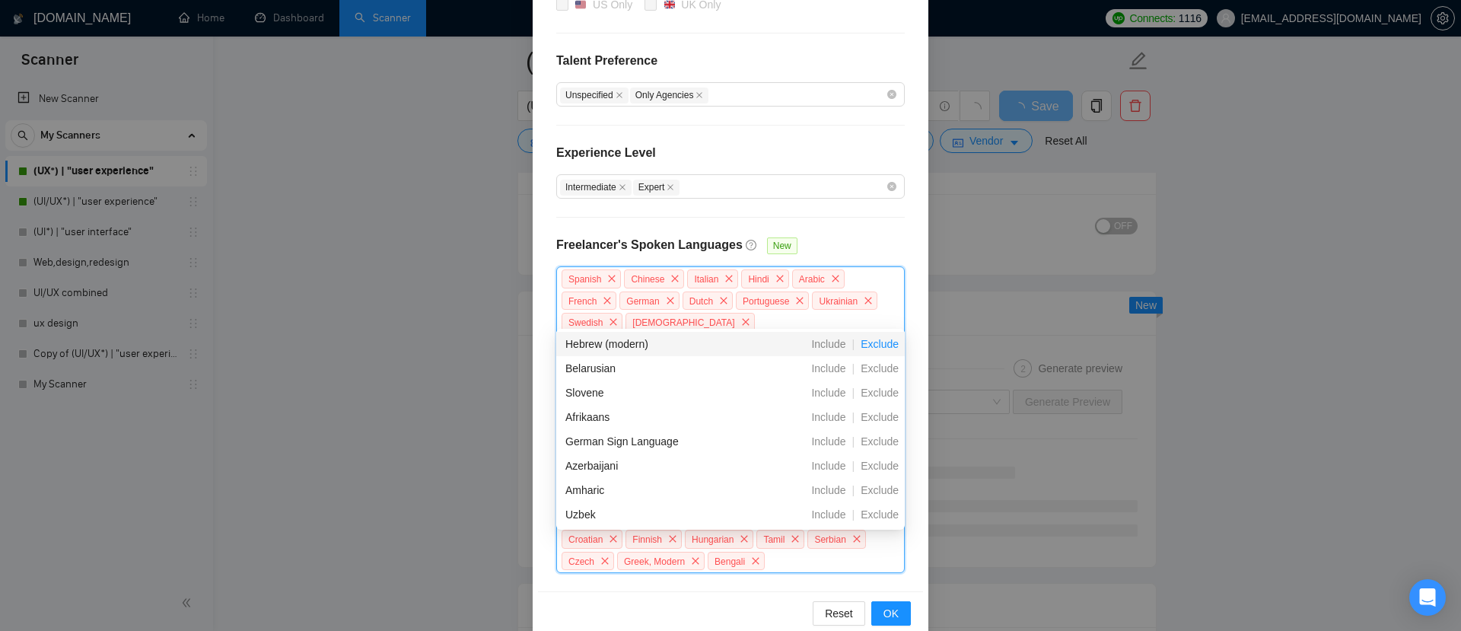
click at [886, 342] on span "Exclude" at bounding box center [879, 344] width 50 height 12
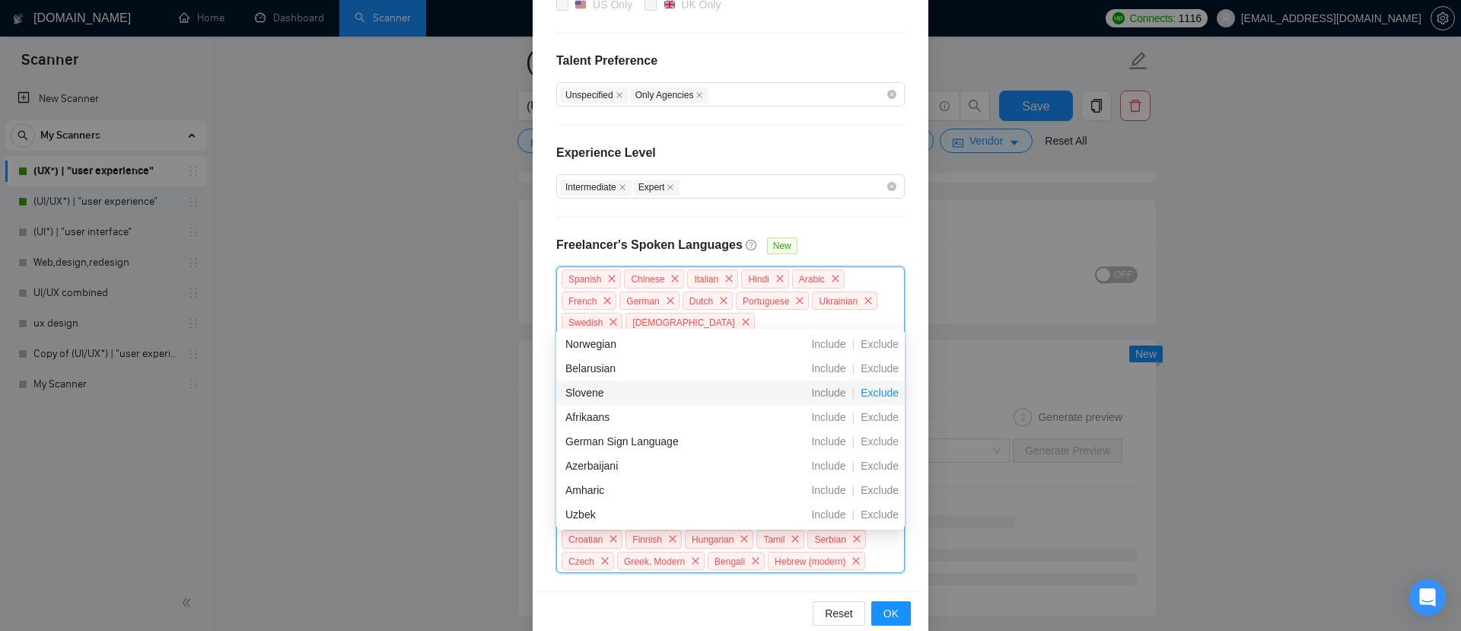
click at [871, 395] on span "Exclude" at bounding box center [879, 392] width 50 height 12
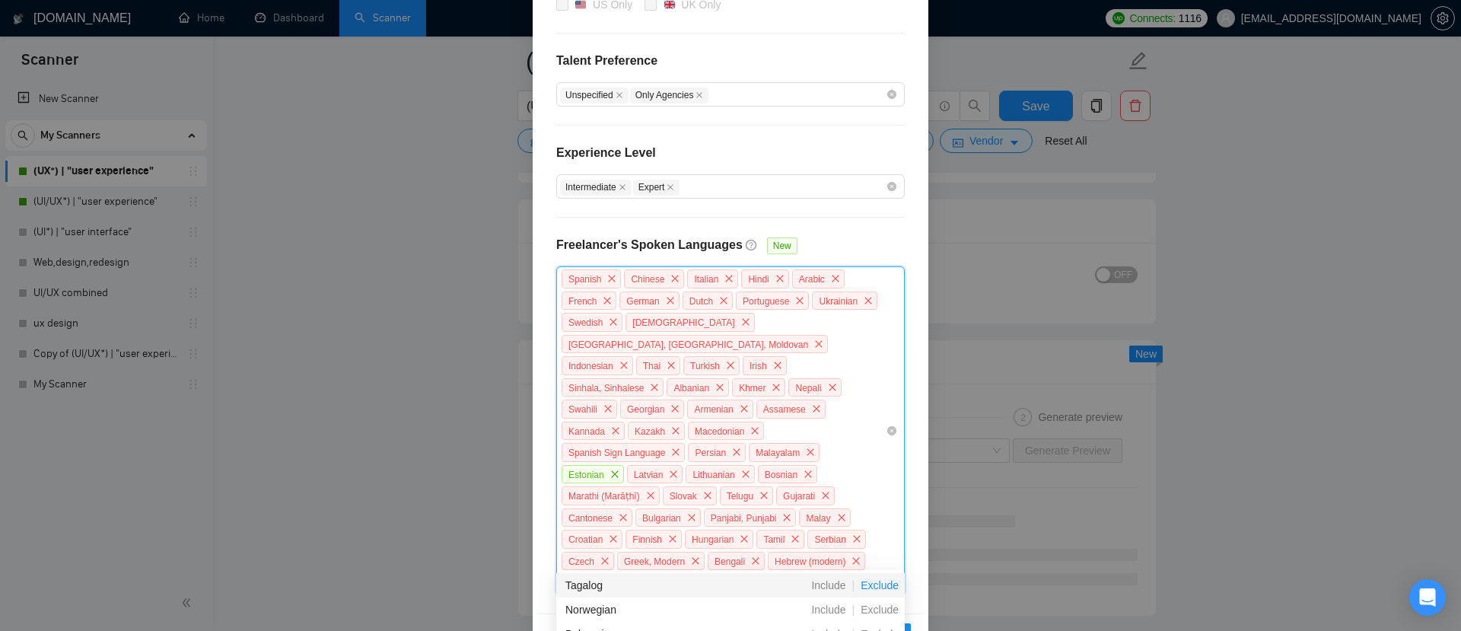
click at [872, 590] on span "Exclude" at bounding box center [879, 585] width 50 height 12
click at [879, 588] on span "Exclude" at bounding box center [879, 585] width 50 height 12
click at [879, 587] on span "Exclude" at bounding box center [879, 585] width 50 height 12
click at [876, 610] on span "Exclude" at bounding box center [879, 609] width 50 height 12
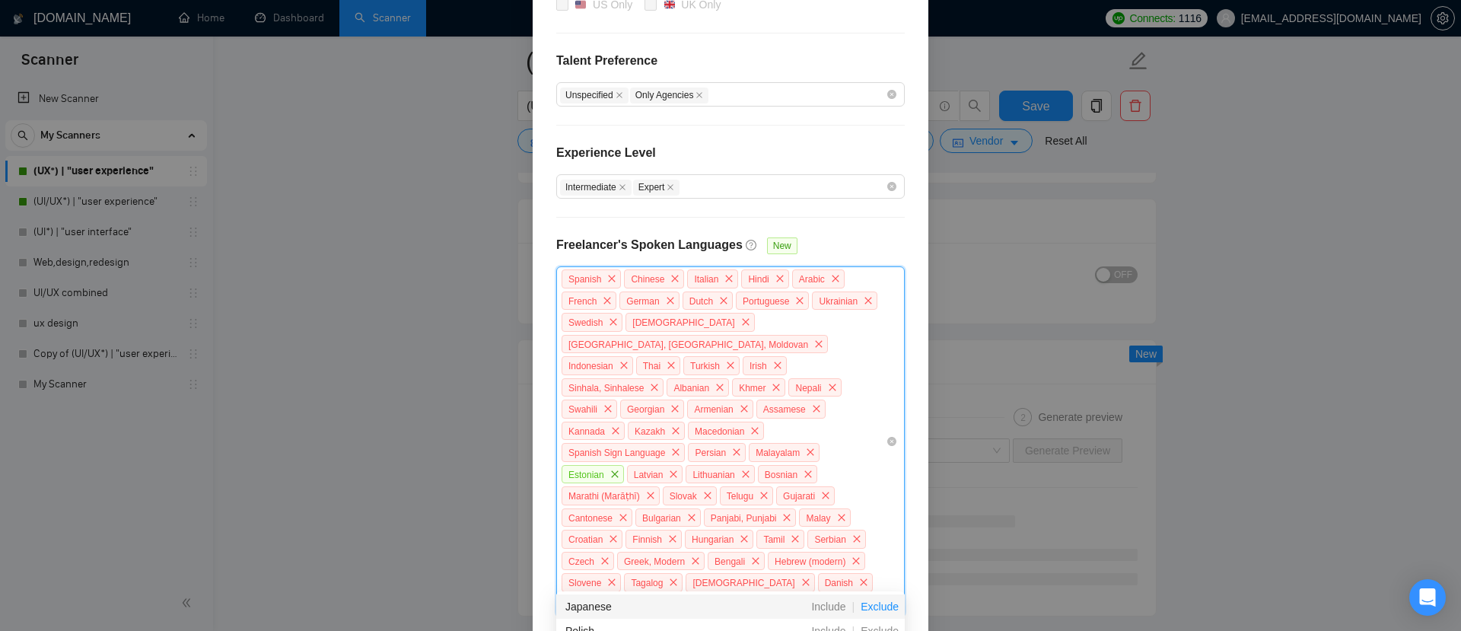
click at [879, 603] on span "Exclude" at bounding box center [879, 606] width 50 height 12
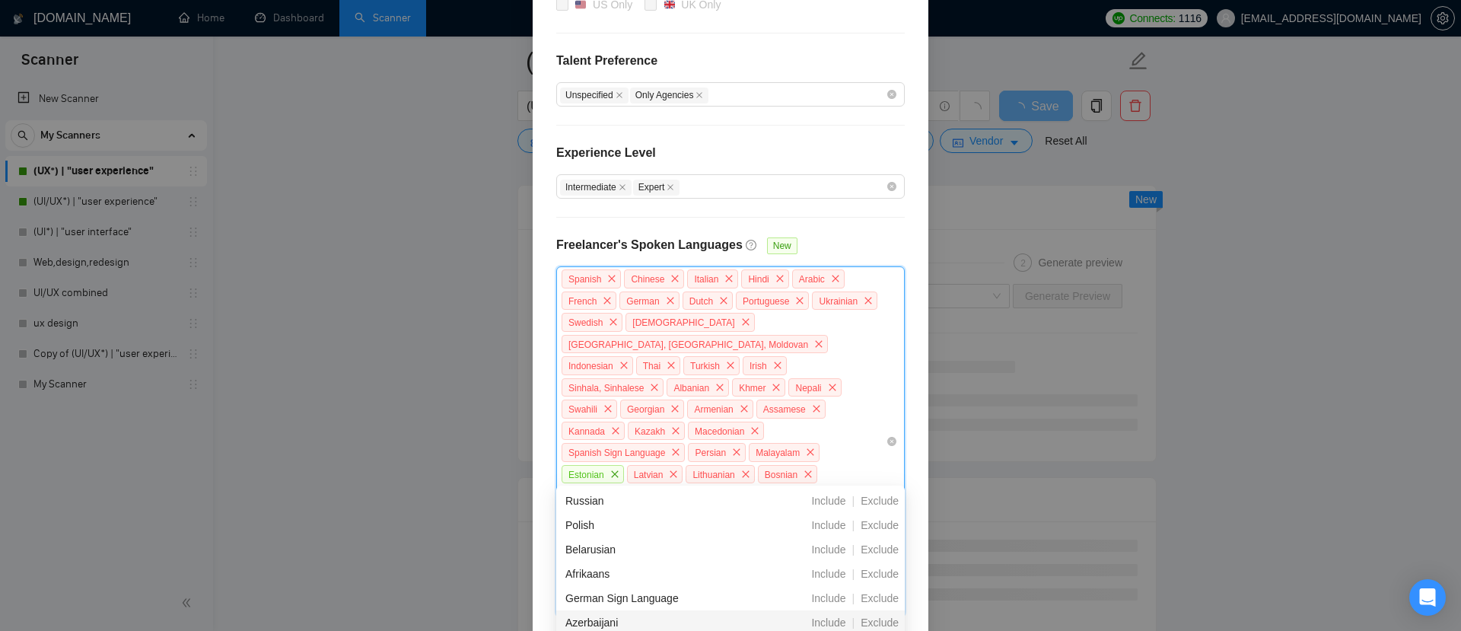
scroll to position [2783, 0]
click at [871, 565] on span "Exclude" at bounding box center [879, 569] width 50 height 12
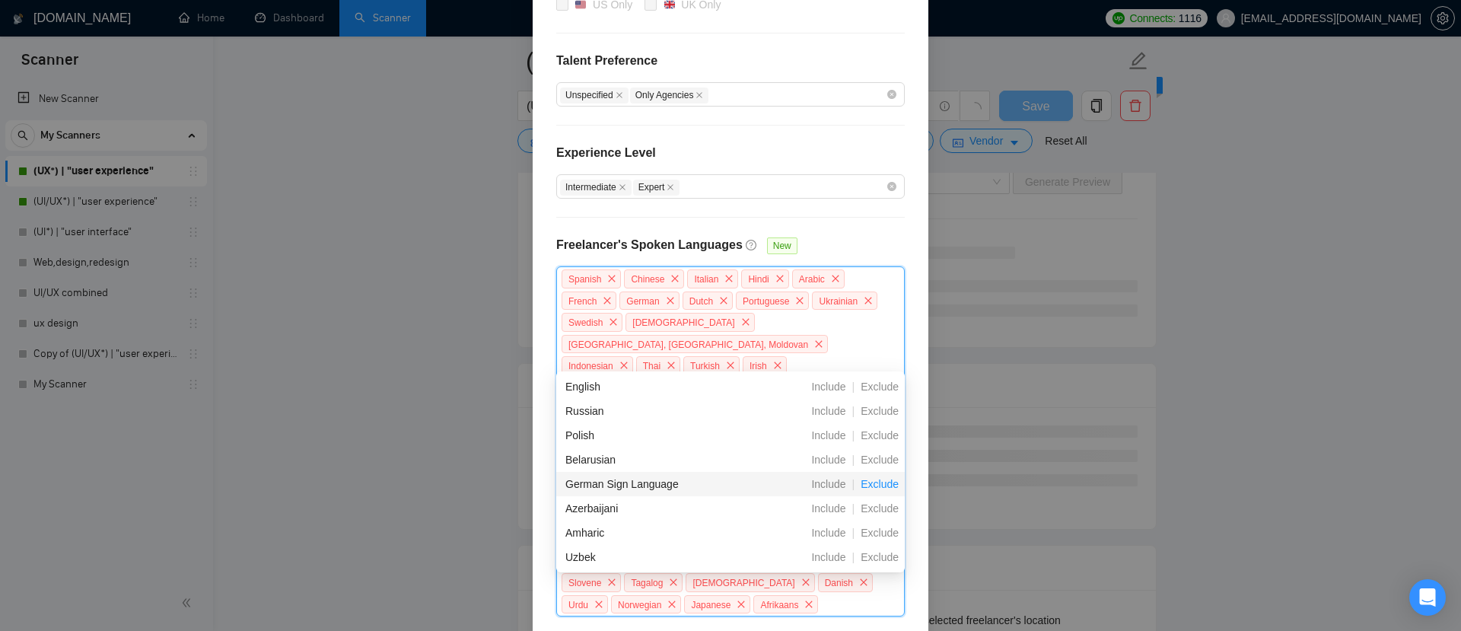
scroll to position [2901, 0]
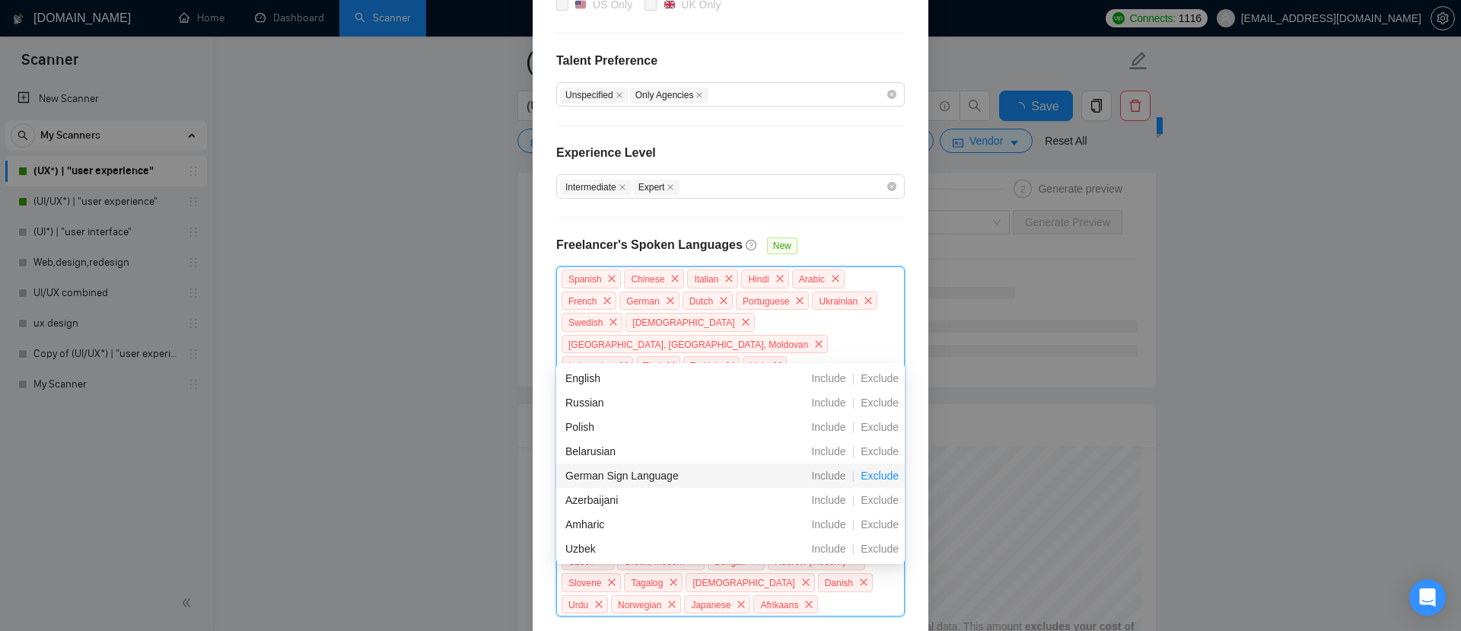
click at [881, 476] on span "Exclude" at bounding box center [879, 475] width 50 height 12
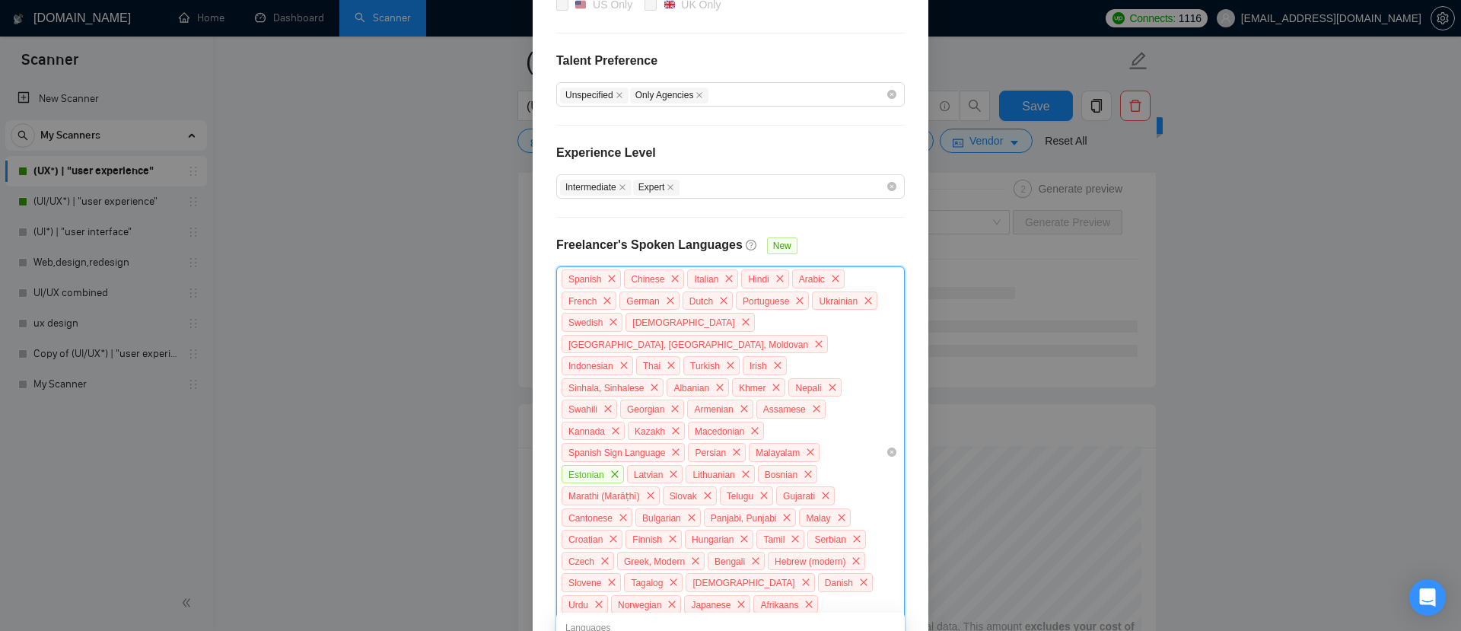
click at [792, 587] on div "Spanish Chinese Italian Hindi Arabic French German Dutch Portuguese Ukrainian S…" at bounding box center [723, 452] width 326 height 369
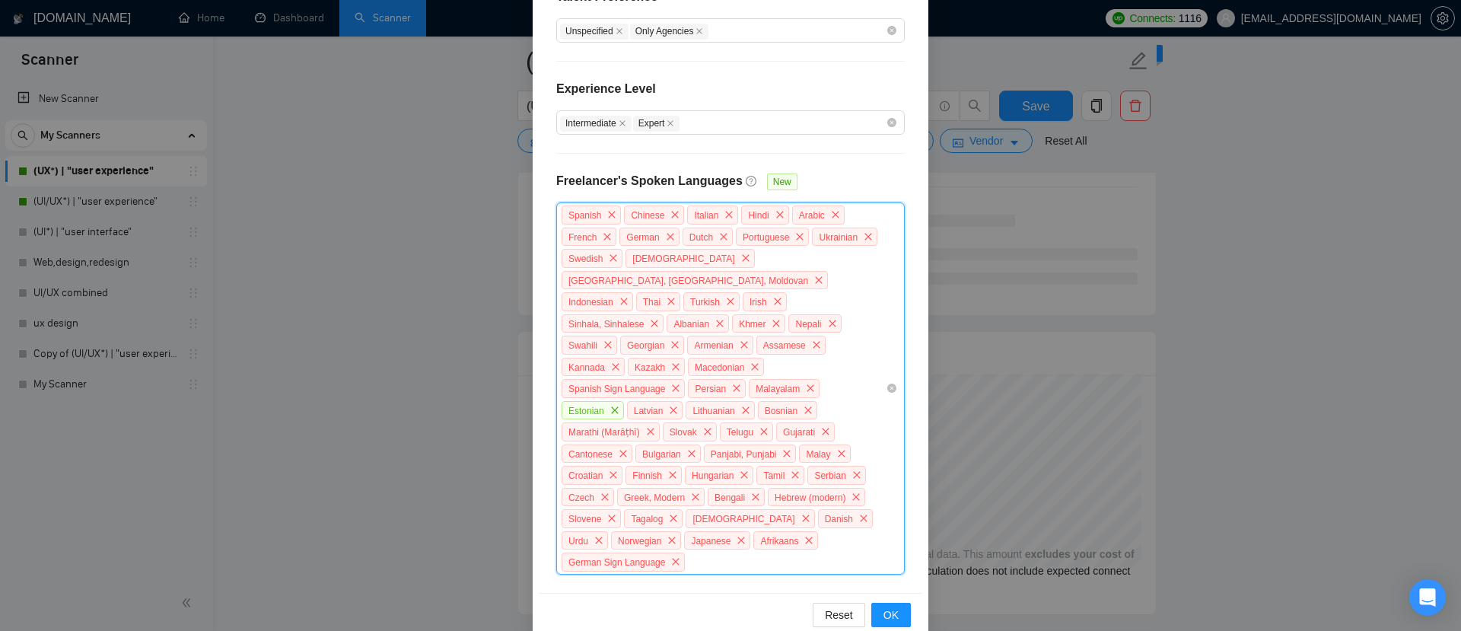
scroll to position [2979, 0]
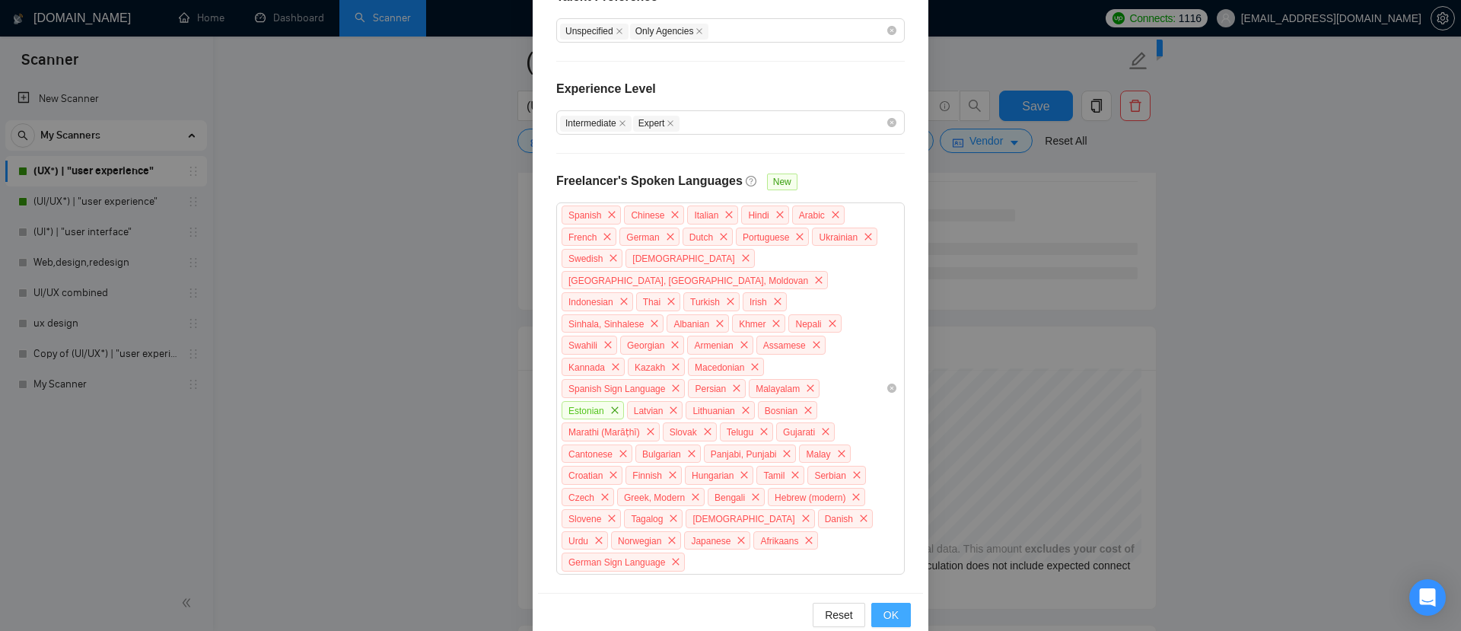
click at [888, 606] on span "OK" at bounding box center [890, 614] width 15 height 17
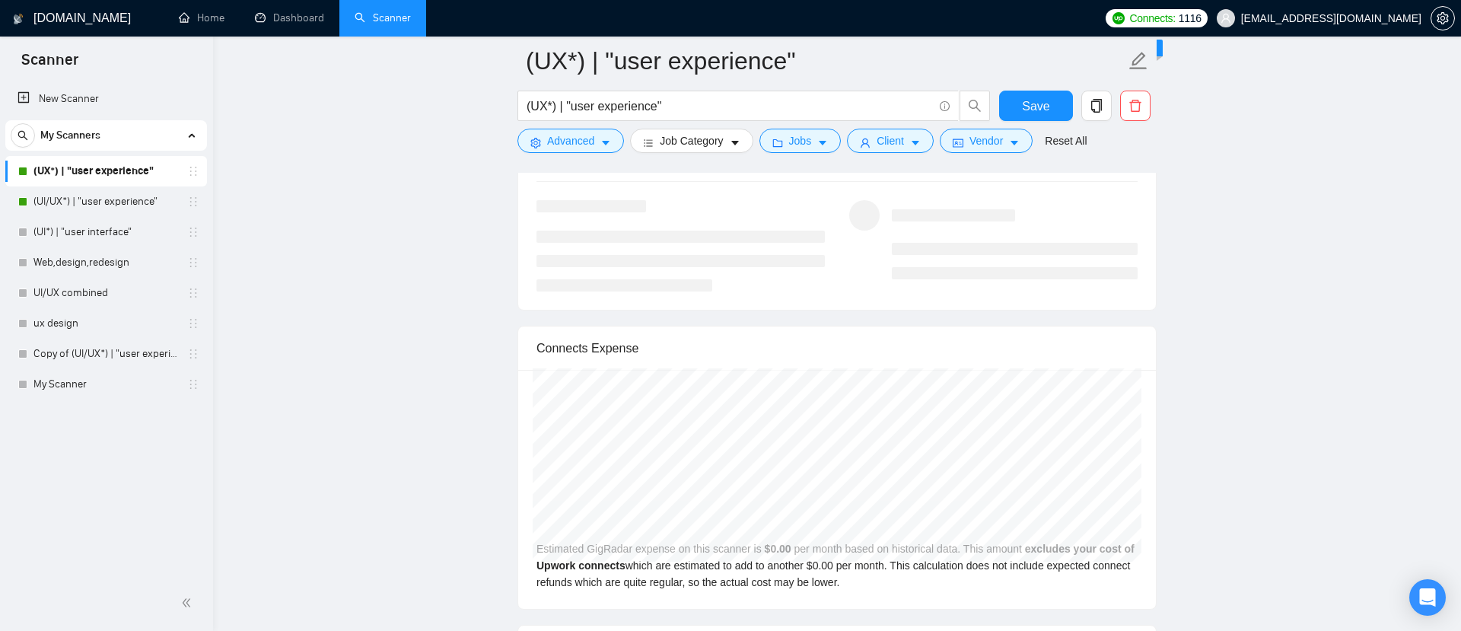
scroll to position [339, 0]
click at [1036, 103] on span "Save" at bounding box center [1035, 106] width 27 height 19
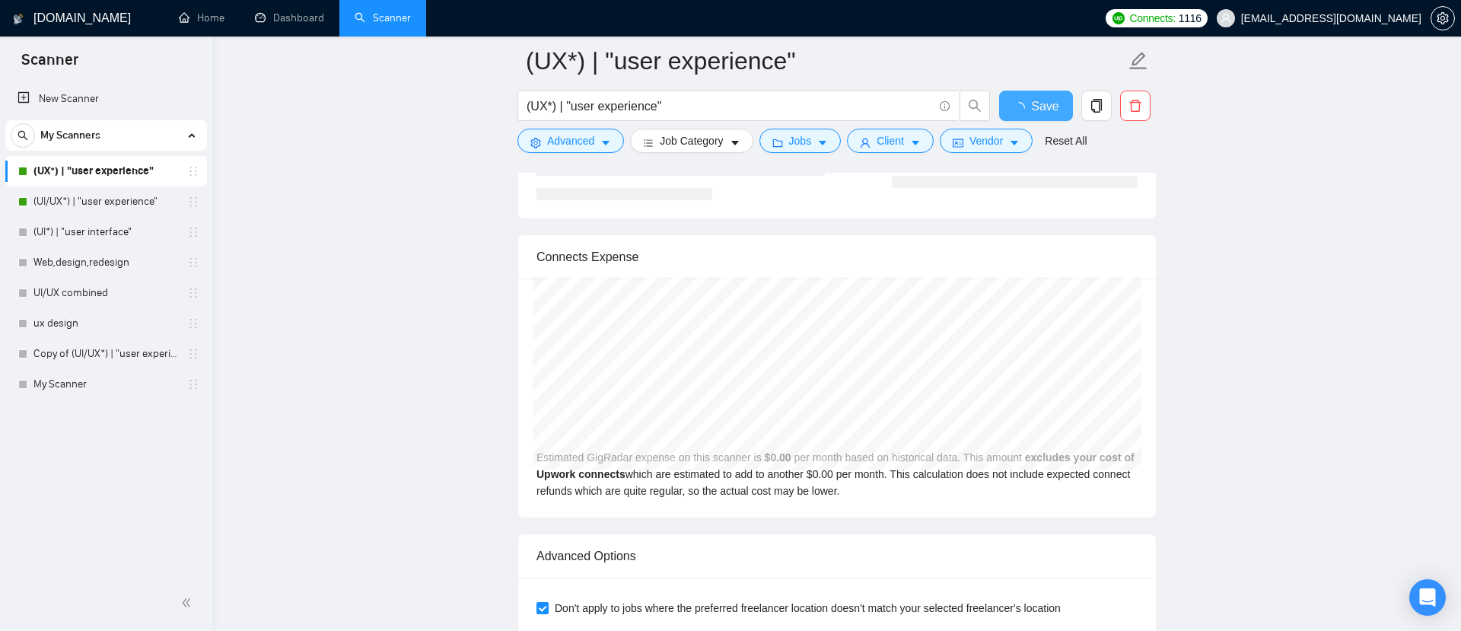
checkbox input "true"
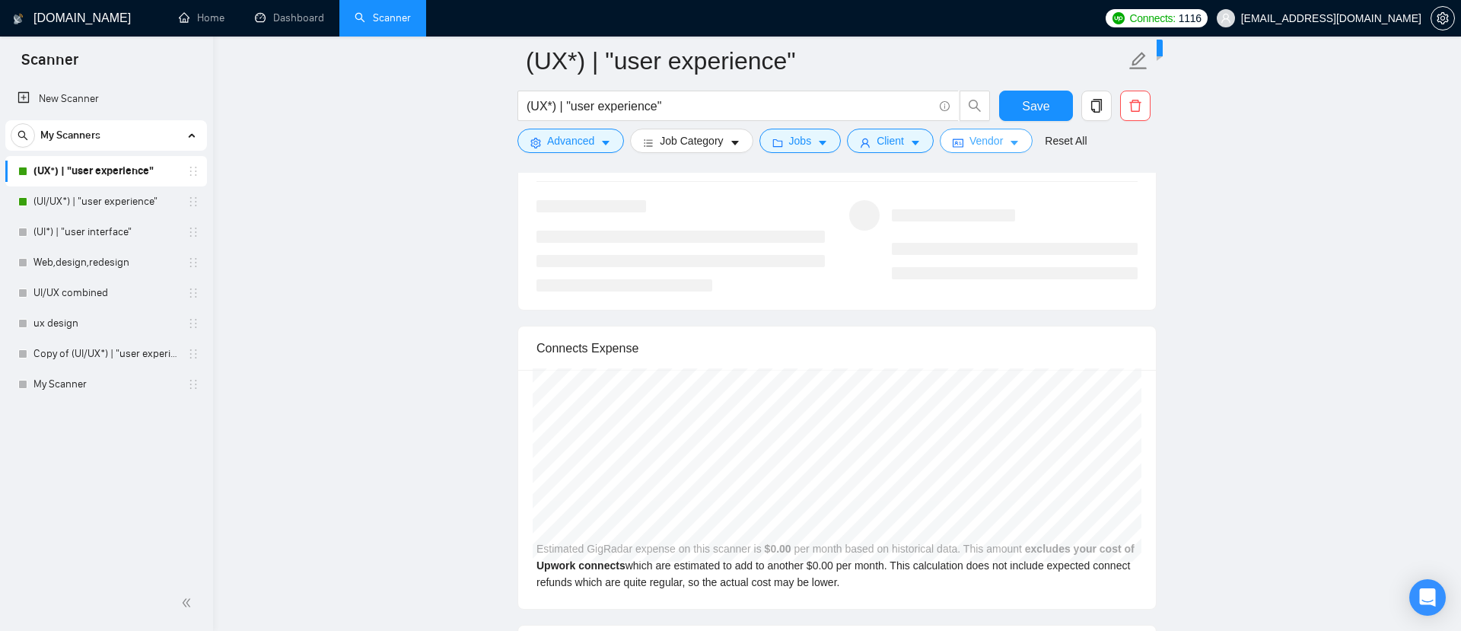
click at [992, 145] on span "Vendor" at bounding box center [985, 140] width 33 height 17
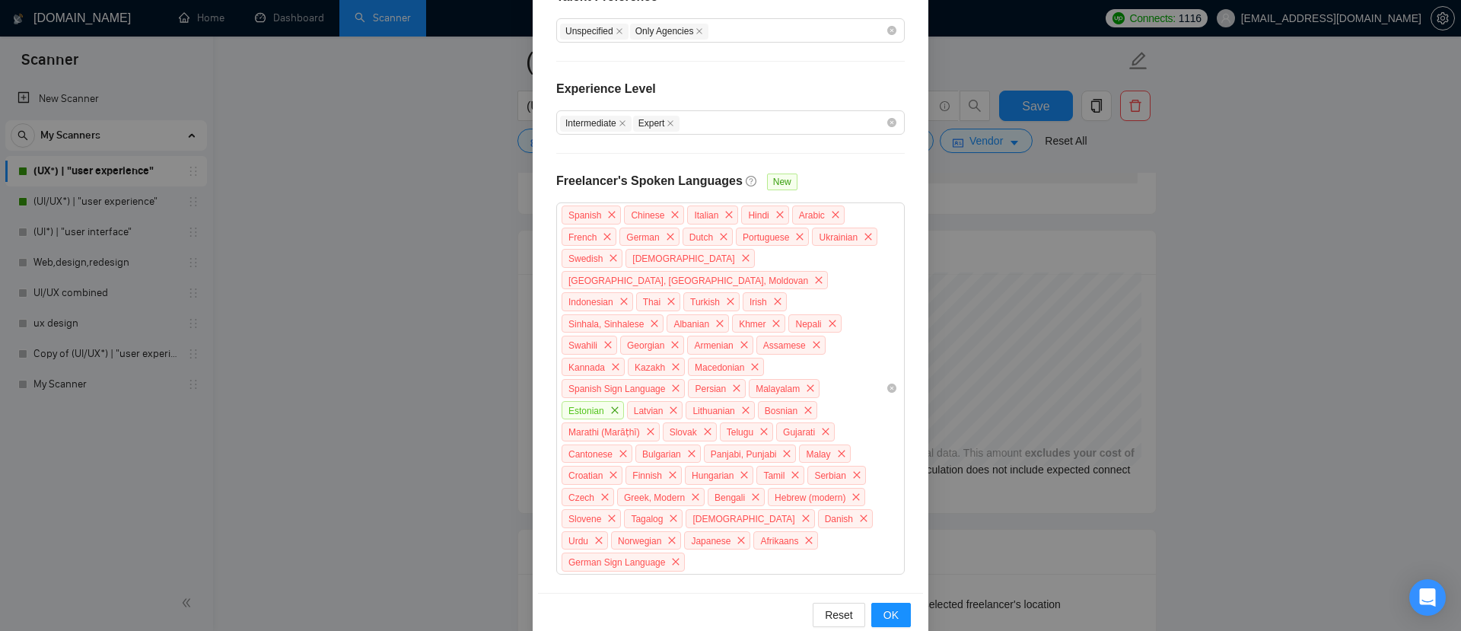
scroll to position [3079, 0]
click at [717, 529] on div "Spanish Chinese Italian Hindi Arabic French German Dutch Portuguese Ukrainian S…" at bounding box center [723, 388] width 326 height 369
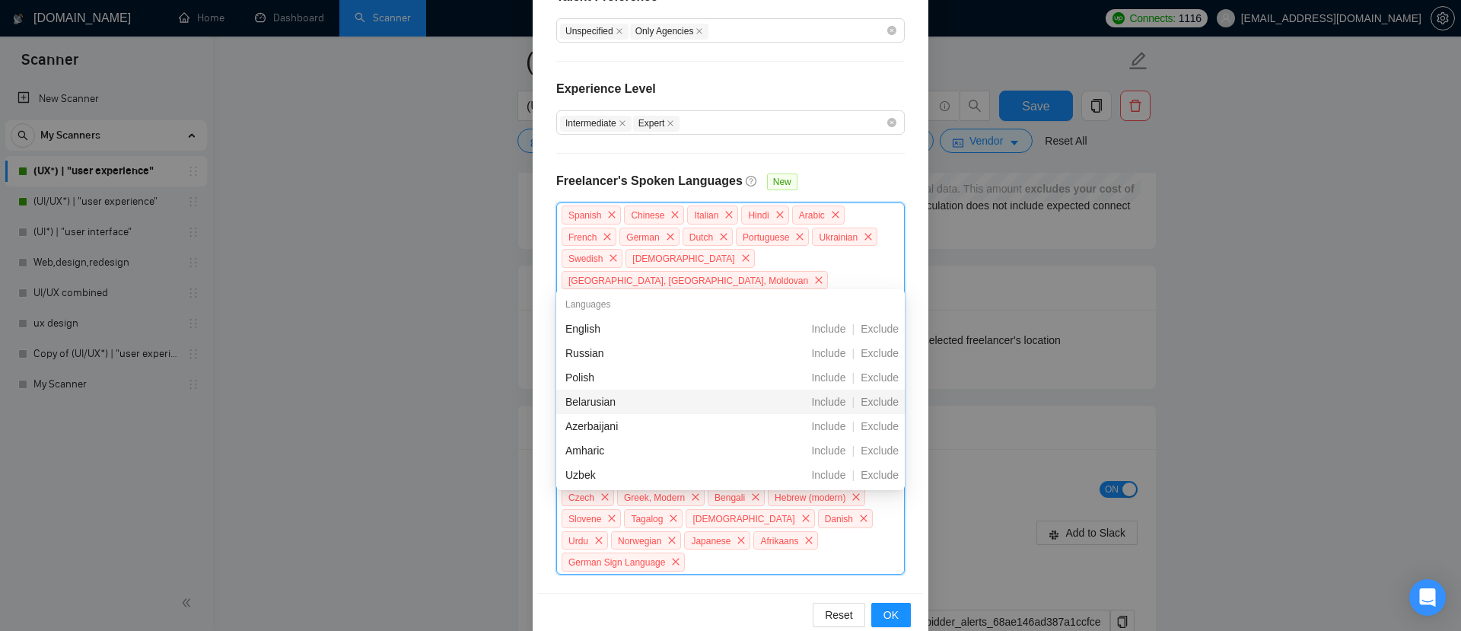
scroll to position [3339, 0]
click at [874, 422] on span "Exclude" at bounding box center [879, 425] width 50 height 12
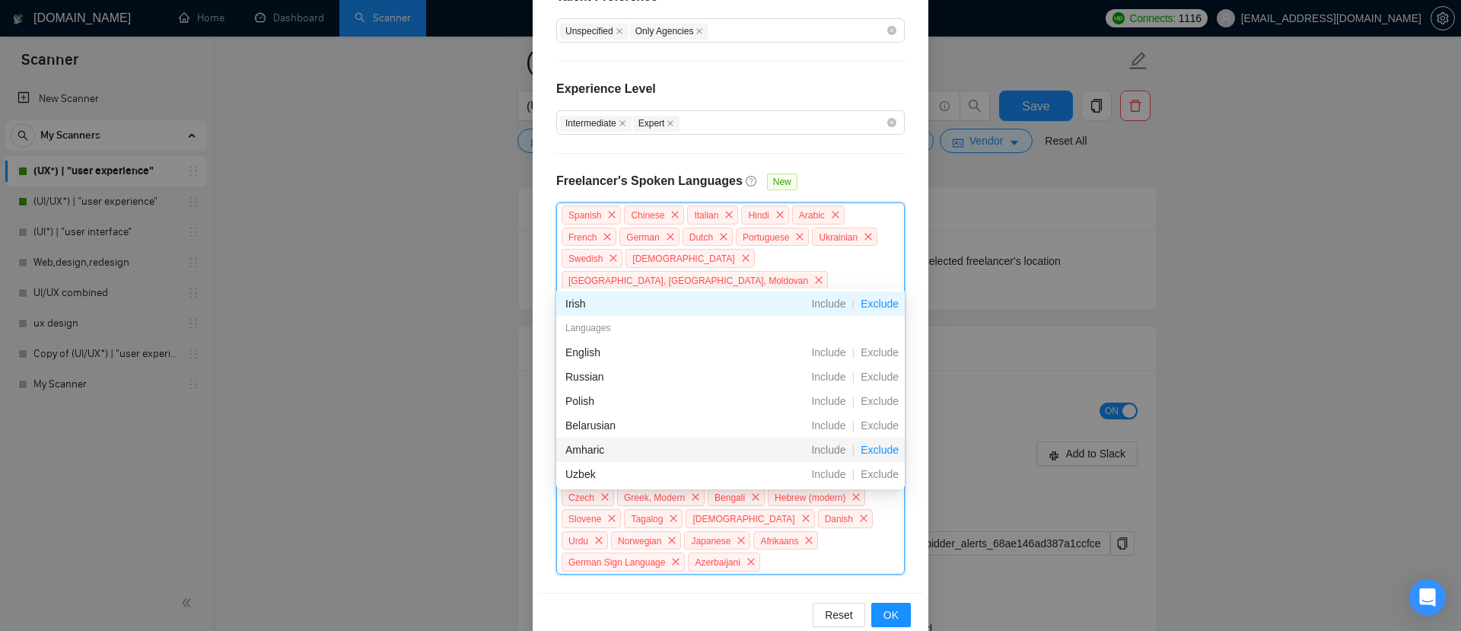
click at [880, 453] on span "Exclude" at bounding box center [879, 450] width 50 height 12
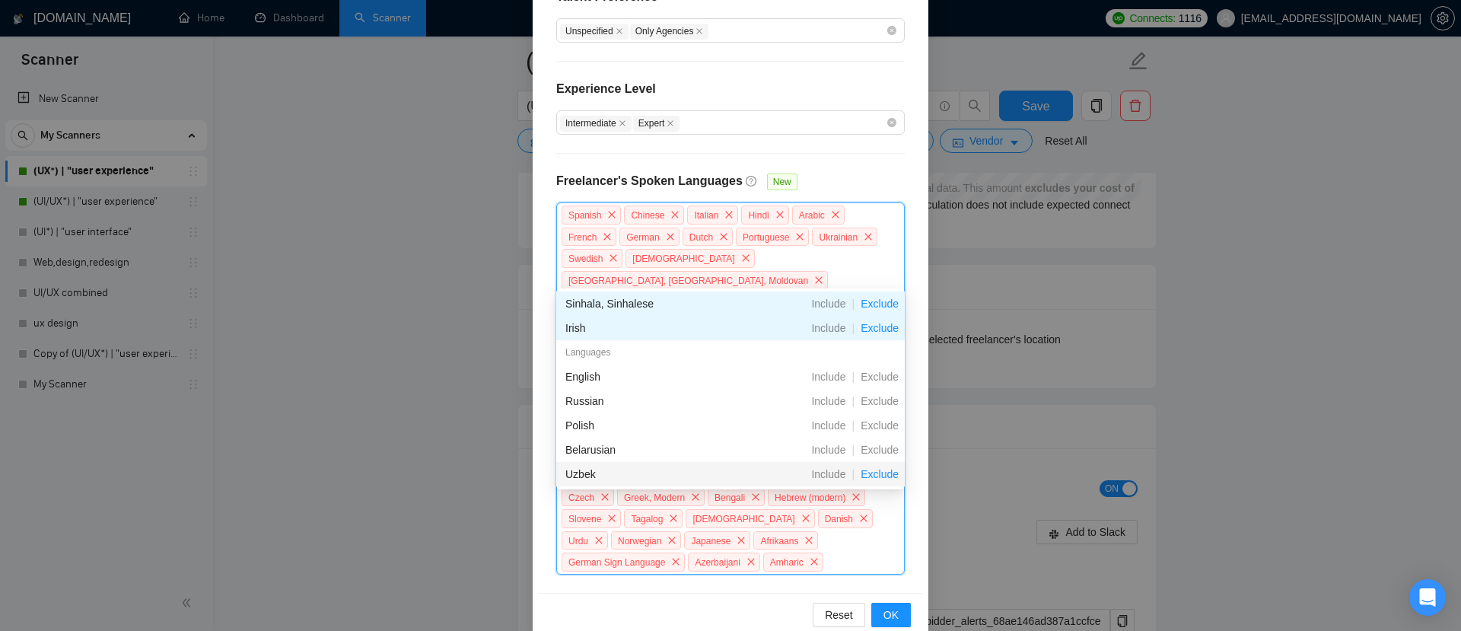
click at [876, 476] on span "Exclude" at bounding box center [879, 474] width 50 height 12
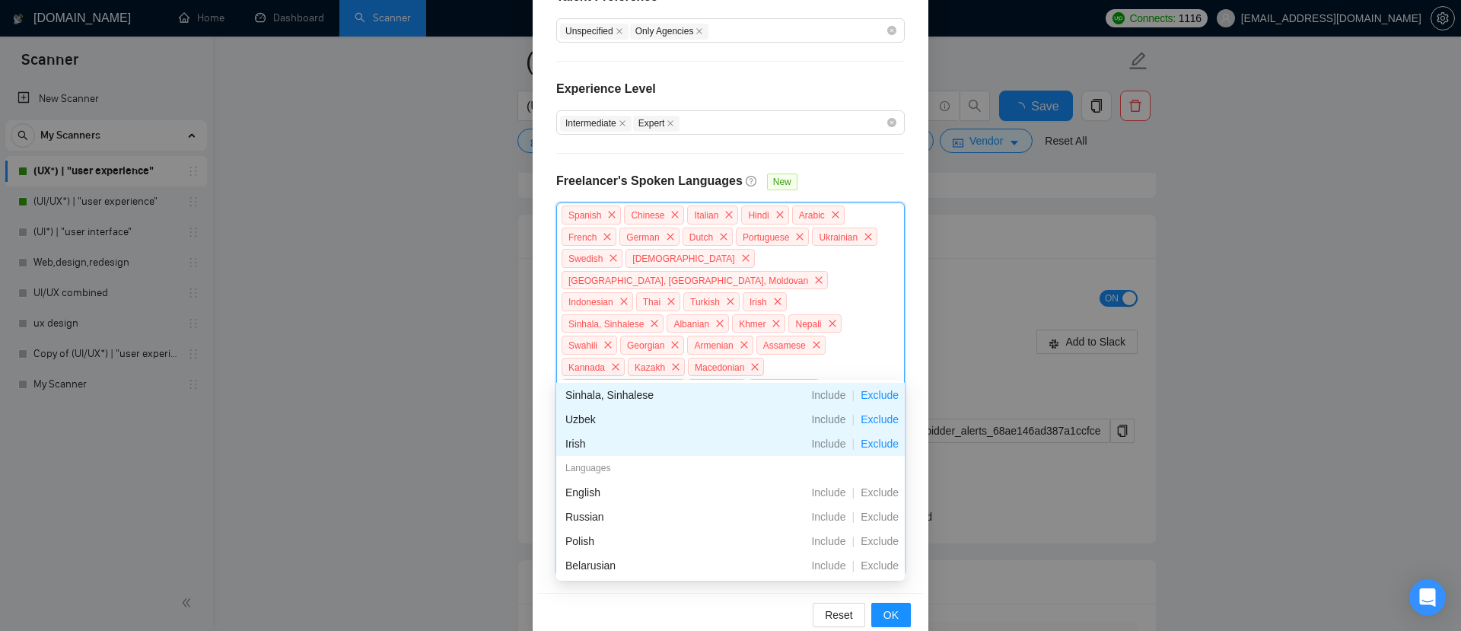
scroll to position [436, 0]
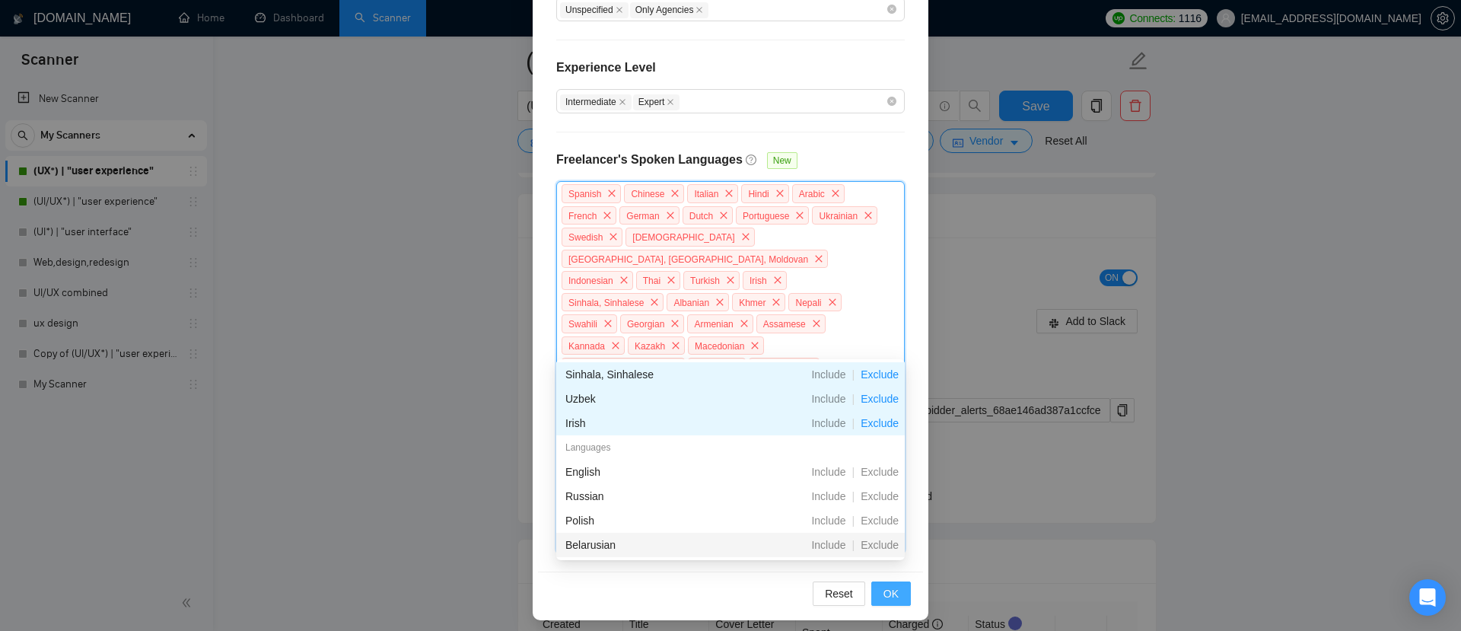
click at [894, 588] on span "OK" at bounding box center [890, 593] width 15 height 17
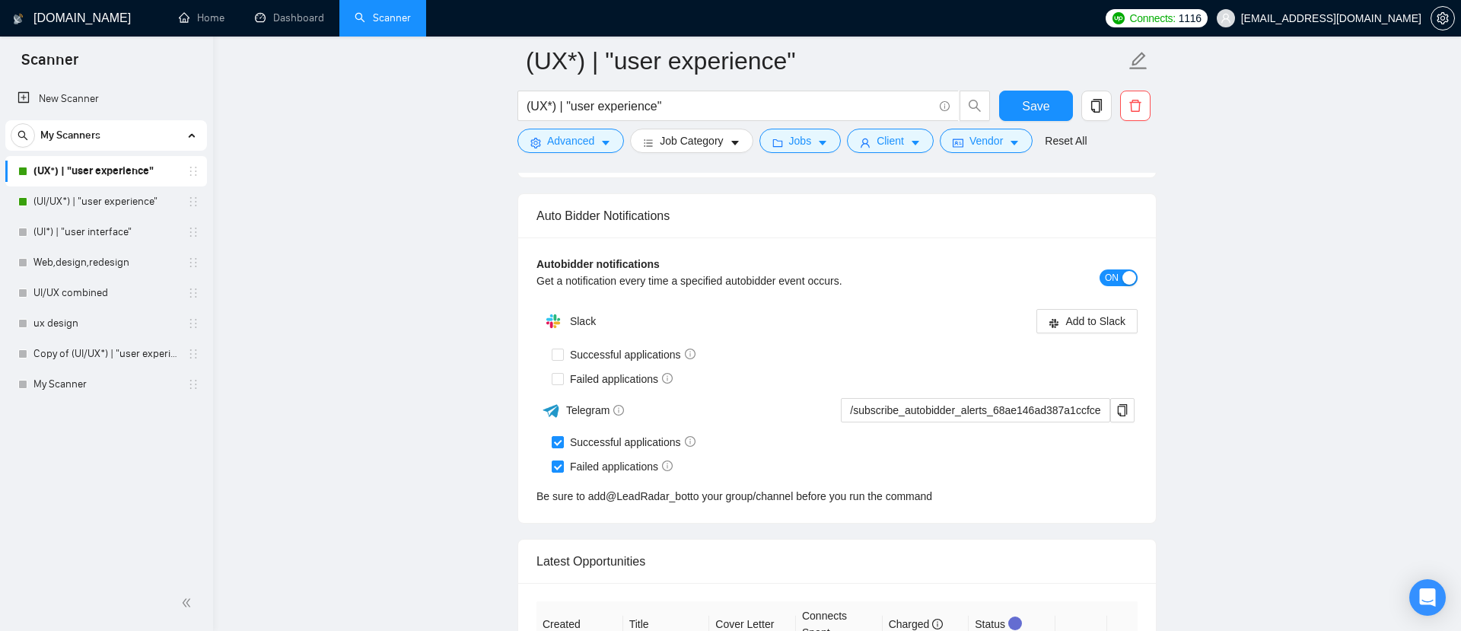
scroll to position [360, 0]
click at [1033, 101] on span "Save" at bounding box center [1035, 106] width 27 height 19
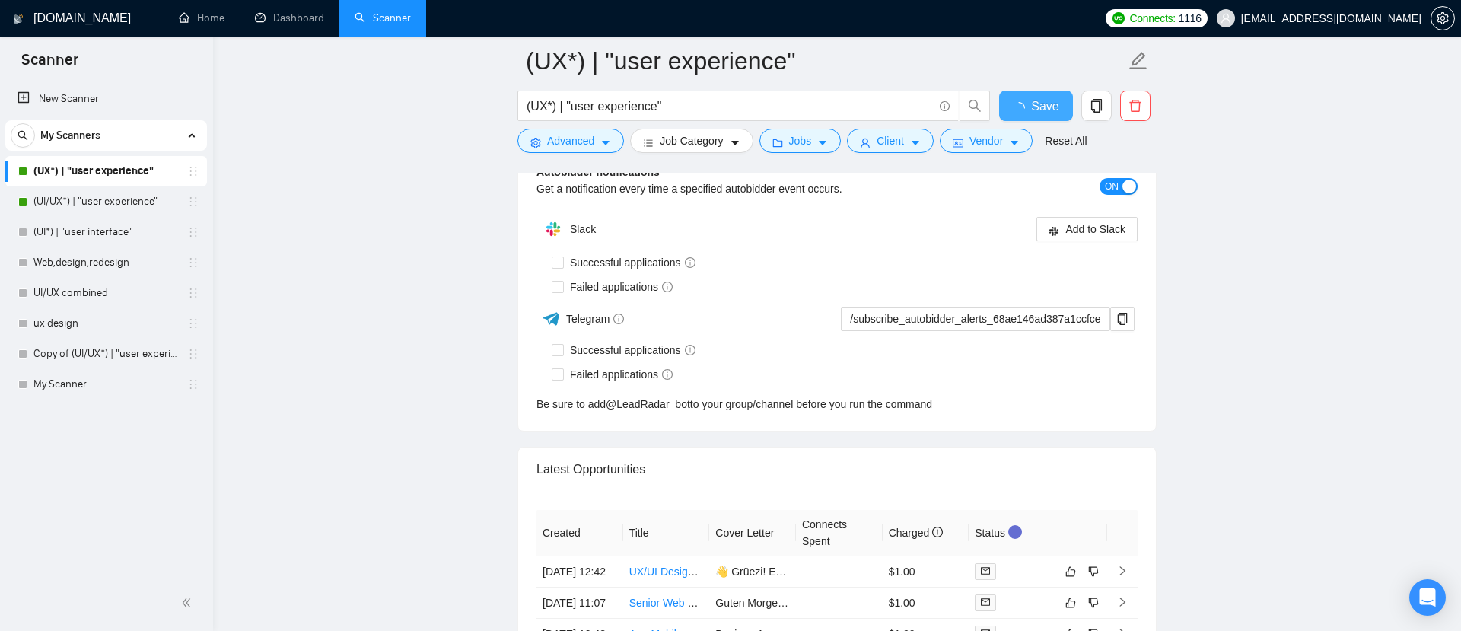
checkbox input "true"
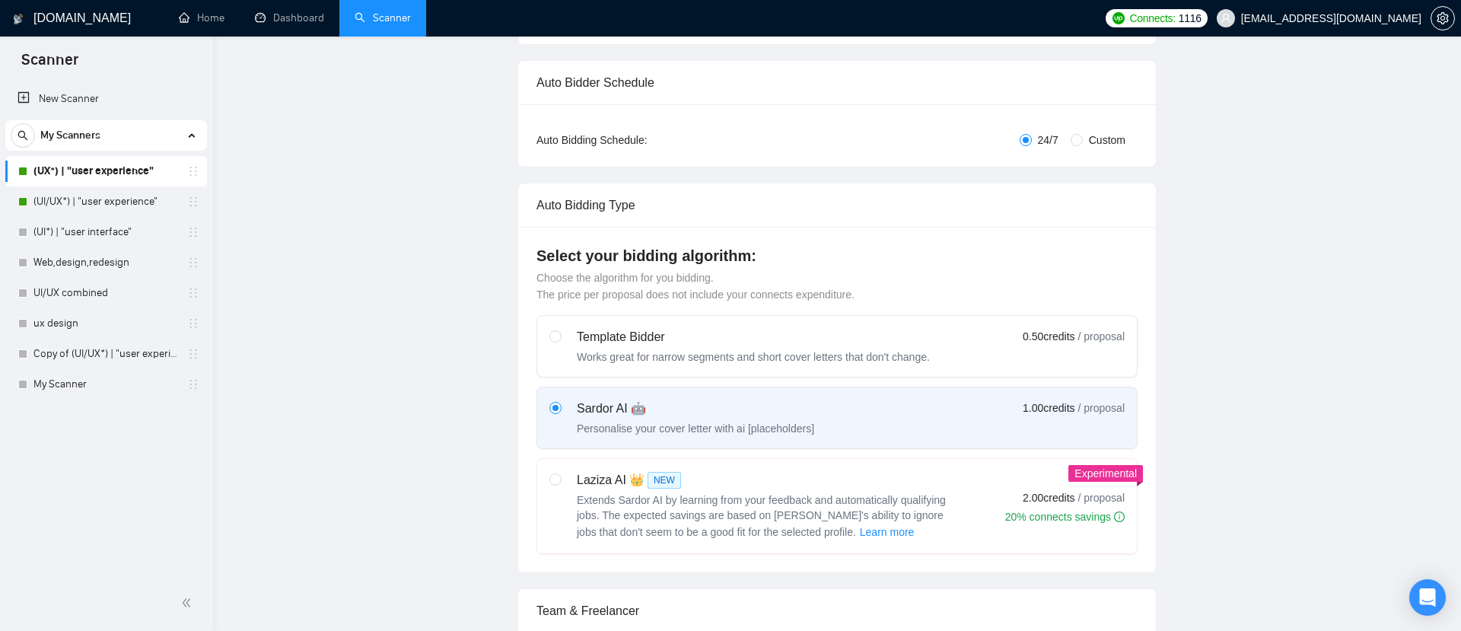
scroll to position [0, 0]
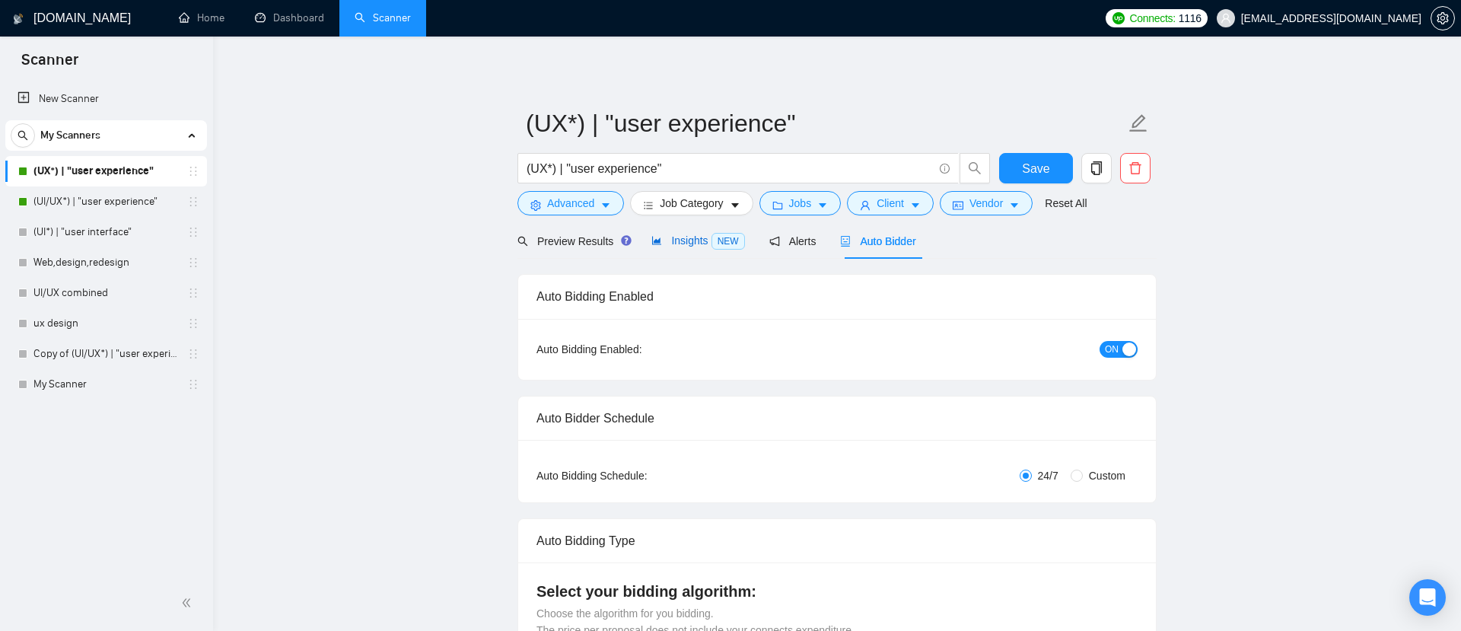
click at [701, 239] on span "Insights NEW" at bounding box center [697, 240] width 93 height 12
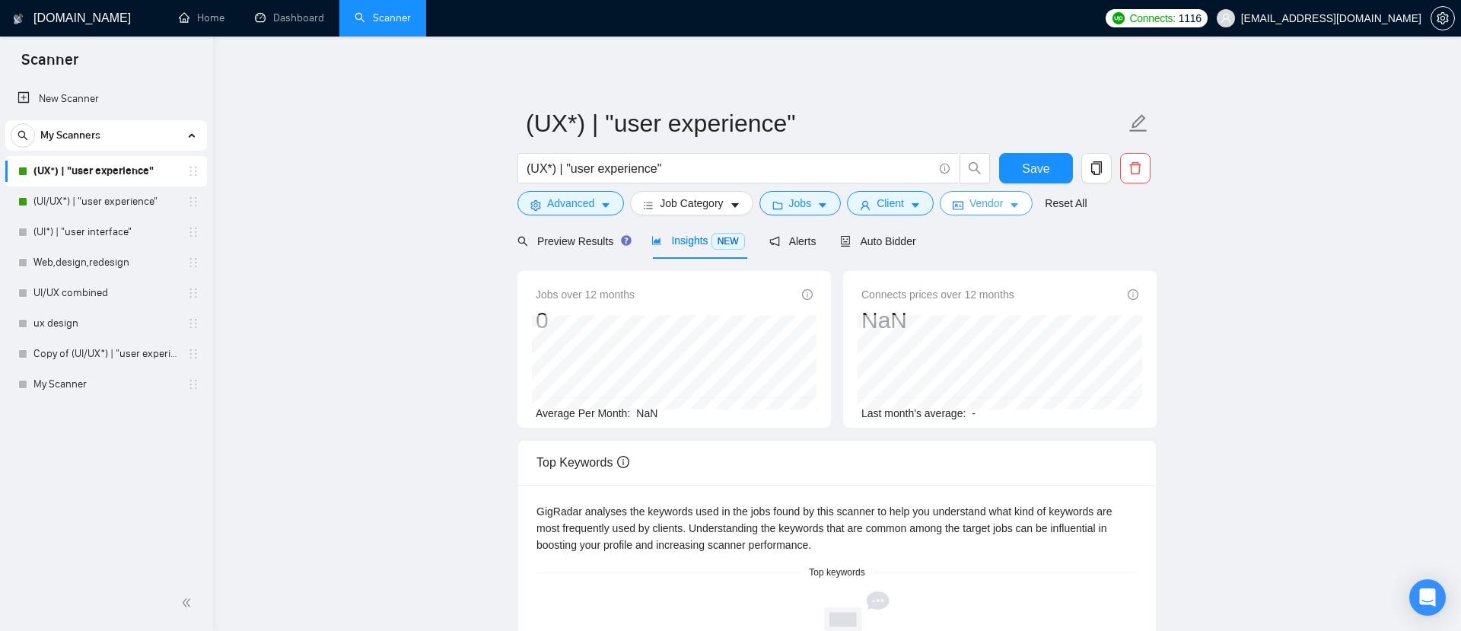
click at [1000, 203] on span "Vendor" at bounding box center [985, 203] width 33 height 17
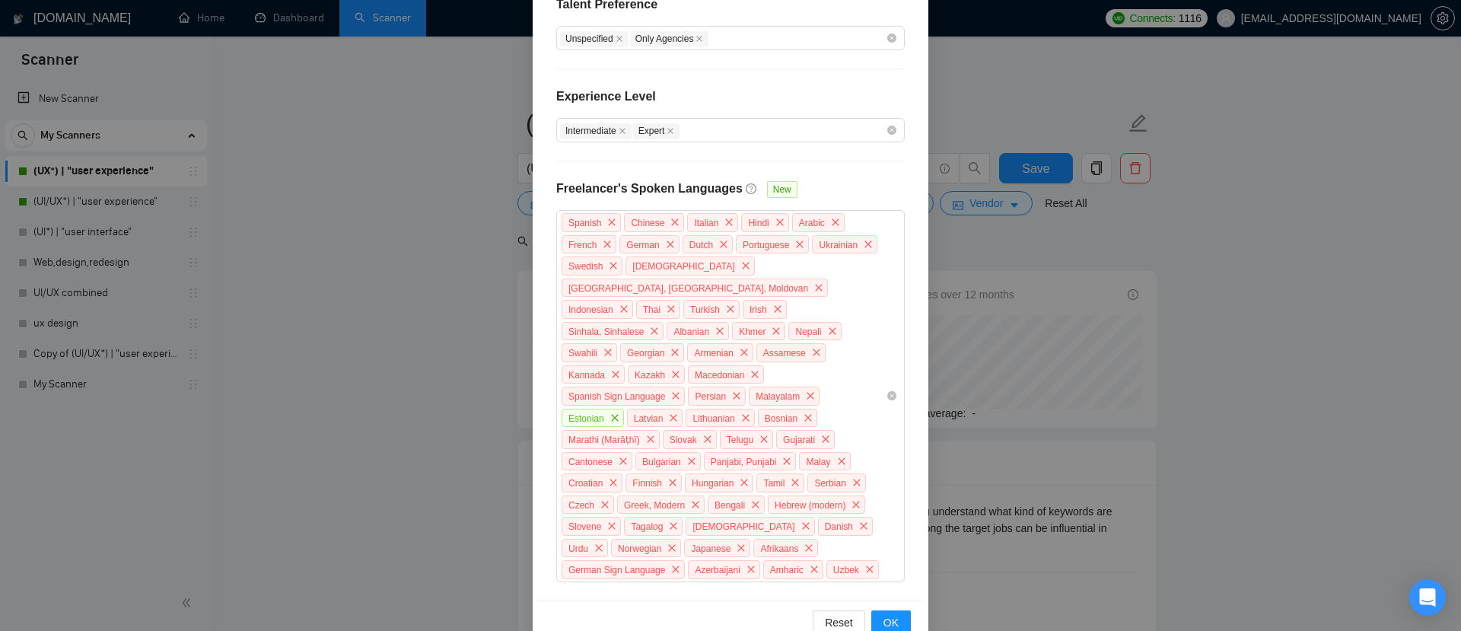
scroll to position [410, 0]
click at [611, 410] on icon "close" at bounding box center [614, 414] width 9 height 9
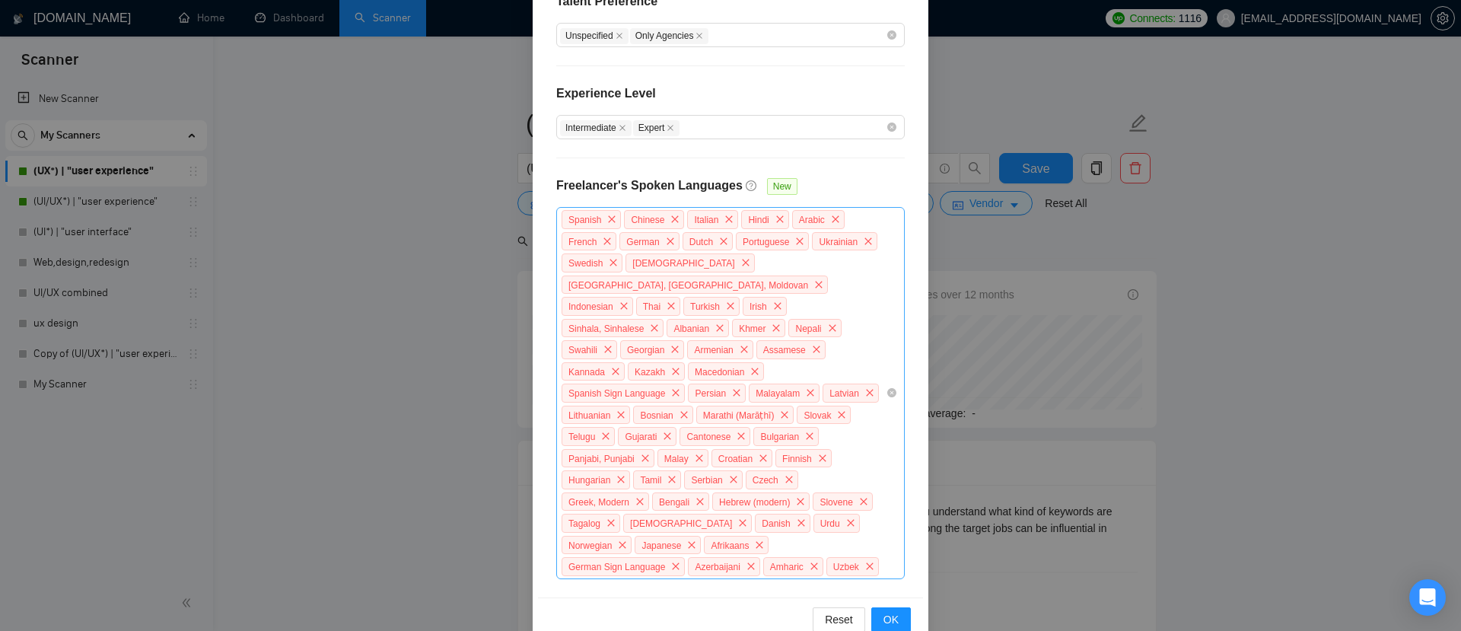
click at [713, 558] on div "Spanish Chinese Italian Hindi Arabic French German Dutch Portuguese Ukrainian S…" at bounding box center [723, 392] width 326 height 369
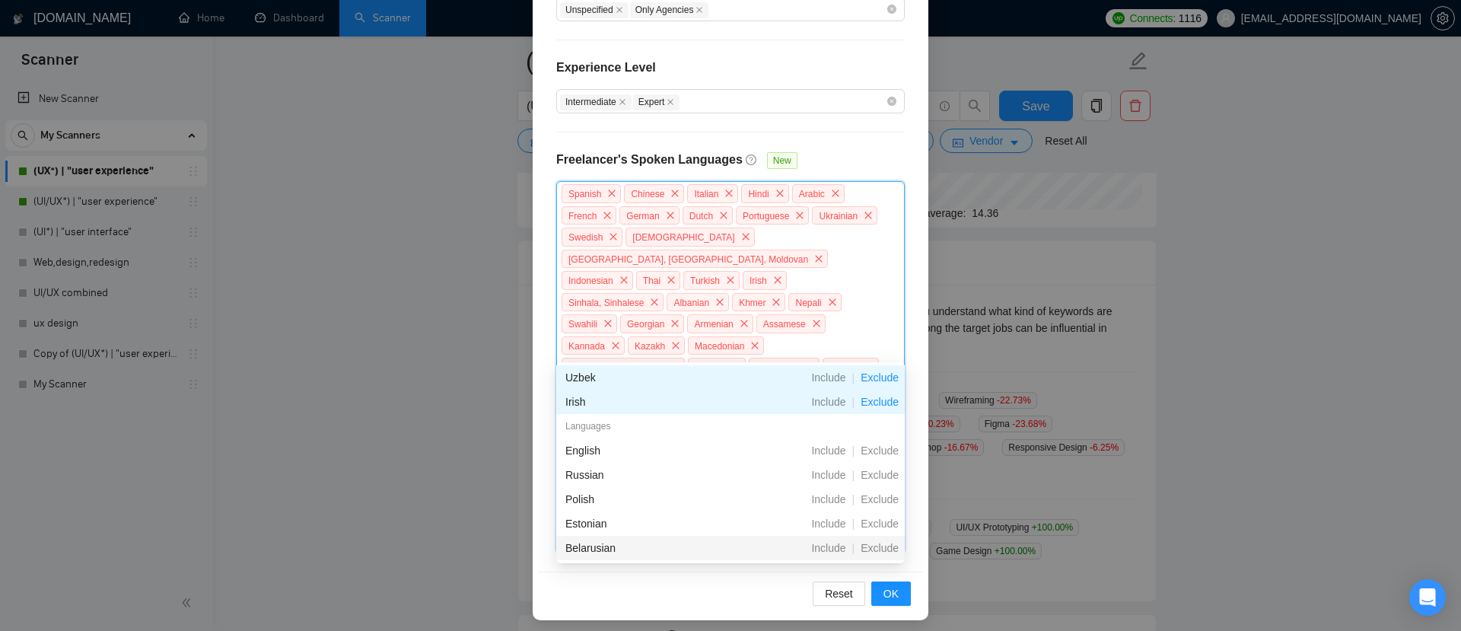
scroll to position [219, 0]
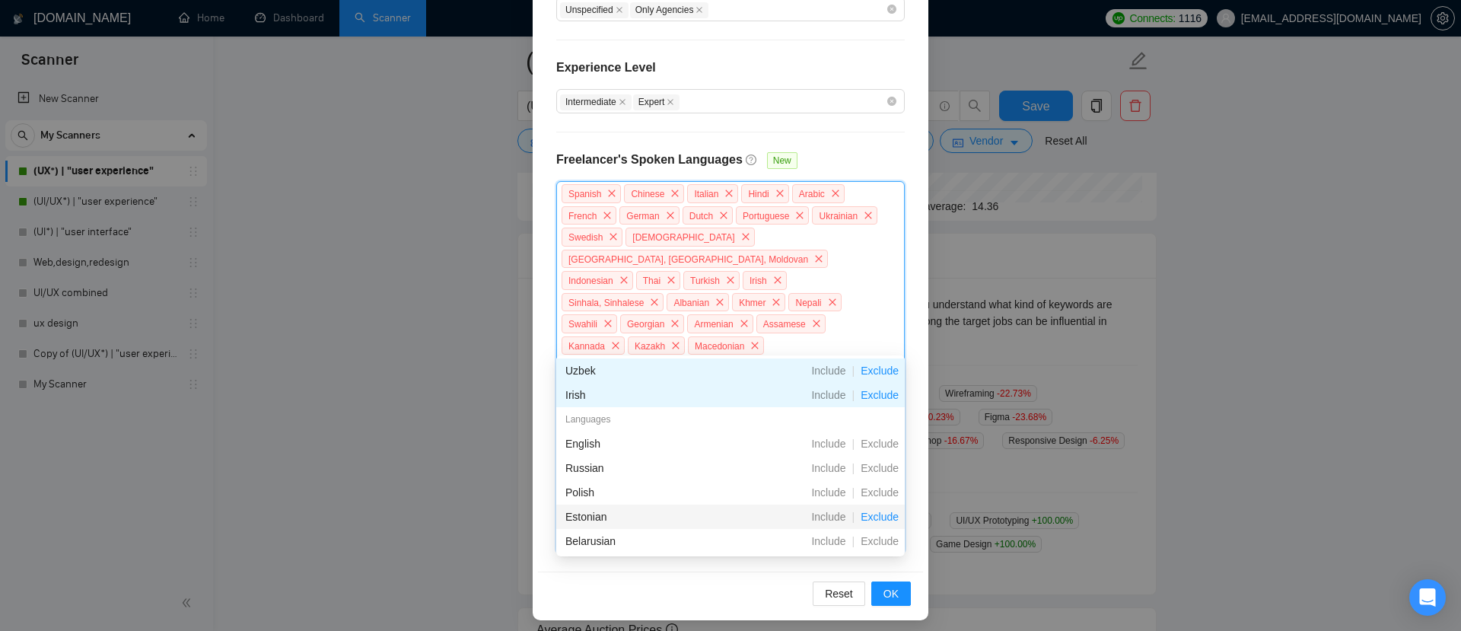
click at [872, 515] on span "Exclude" at bounding box center [879, 517] width 50 height 12
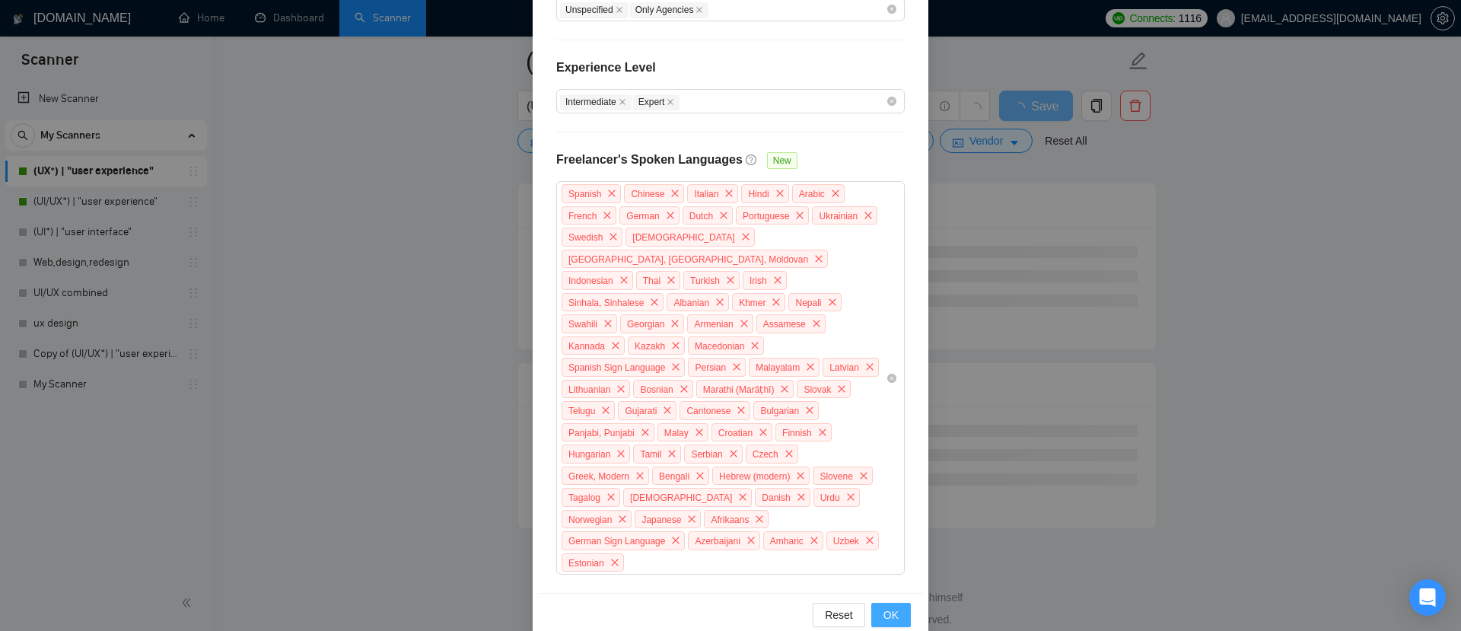
click at [890, 606] on span "OK" at bounding box center [890, 614] width 15 height 17
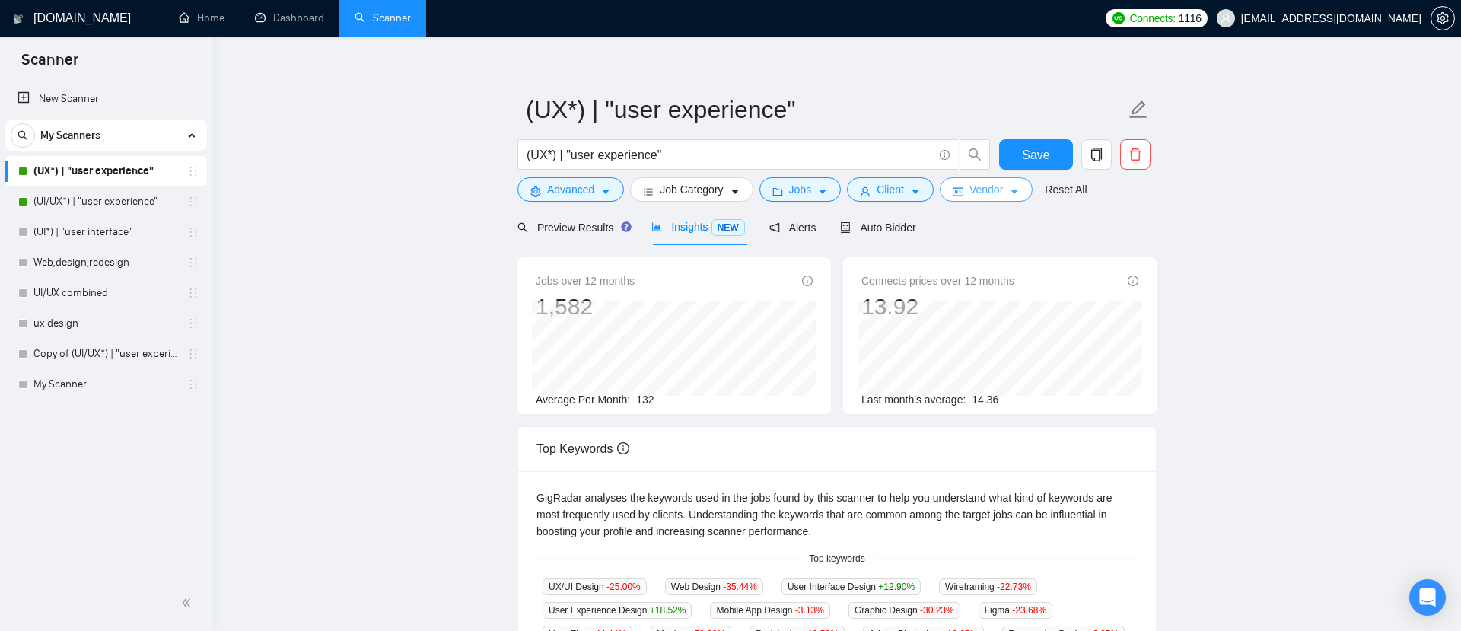
scroll to position [0, 0]
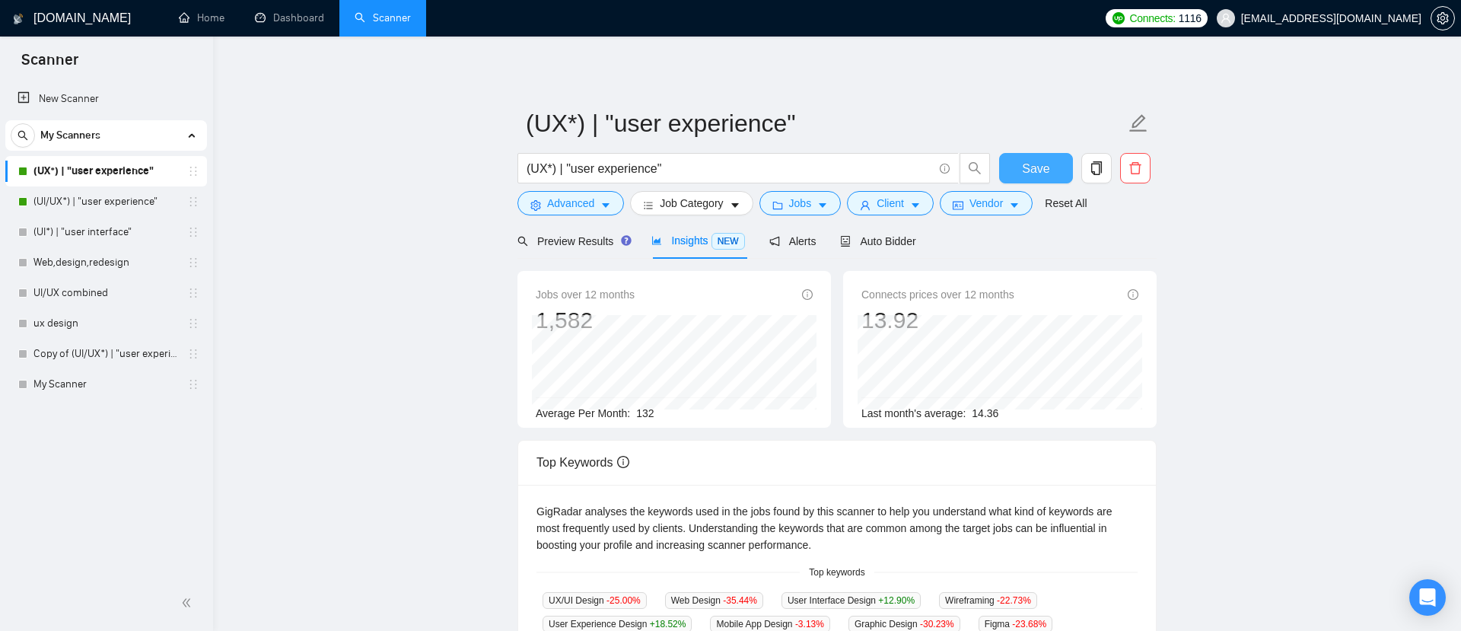
click at [1010, 169] on button "Save" at bounding box center [1036, 168] width 74 height 30
click at [59, 202] on link "(UI/UX*) | "user experience"" at bounding box center [105, 201] width 145 height 30
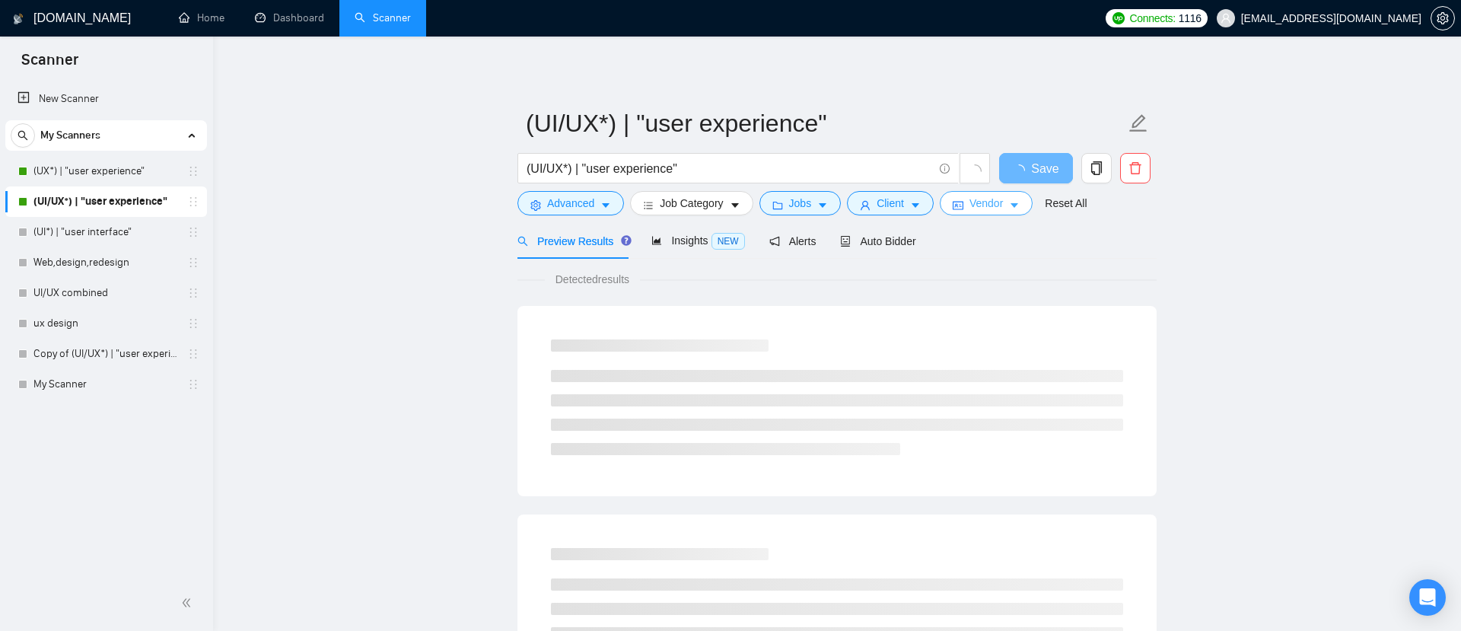
click at [996, 207] on span "Vendor" at bounding box center [985, 203] width 33 height 17
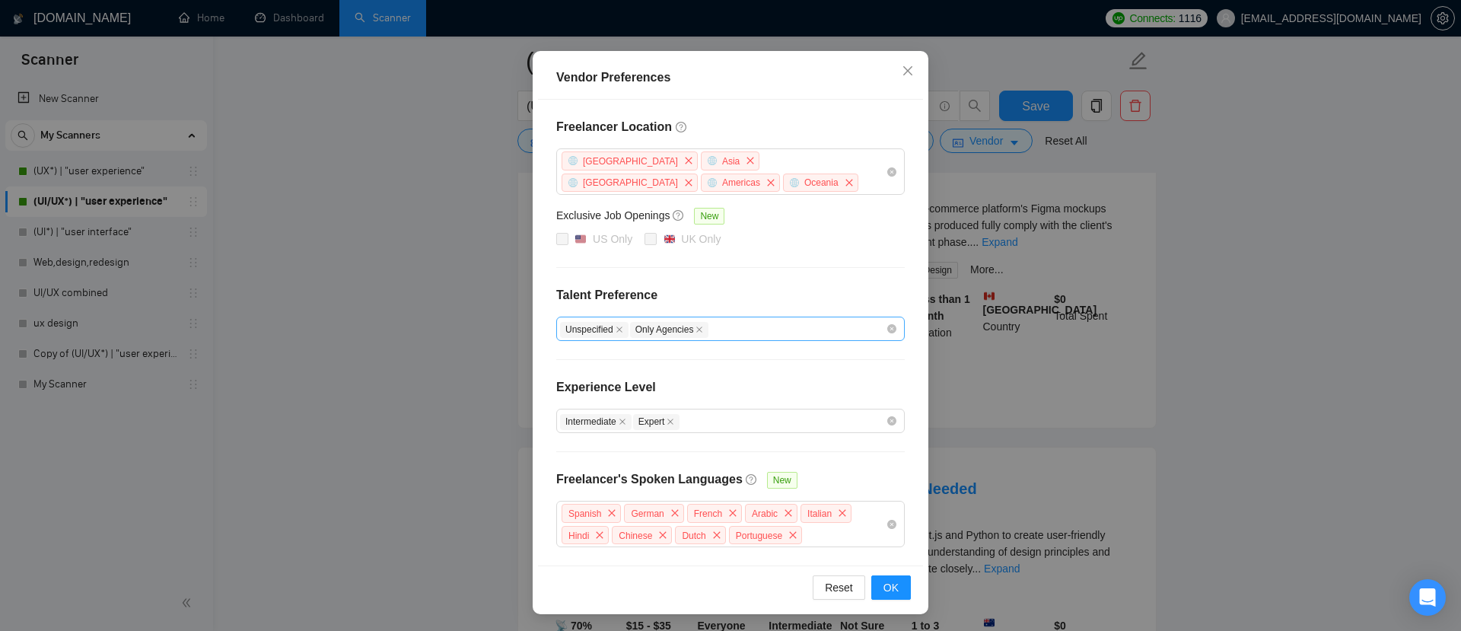
scroll to position [247, 0]
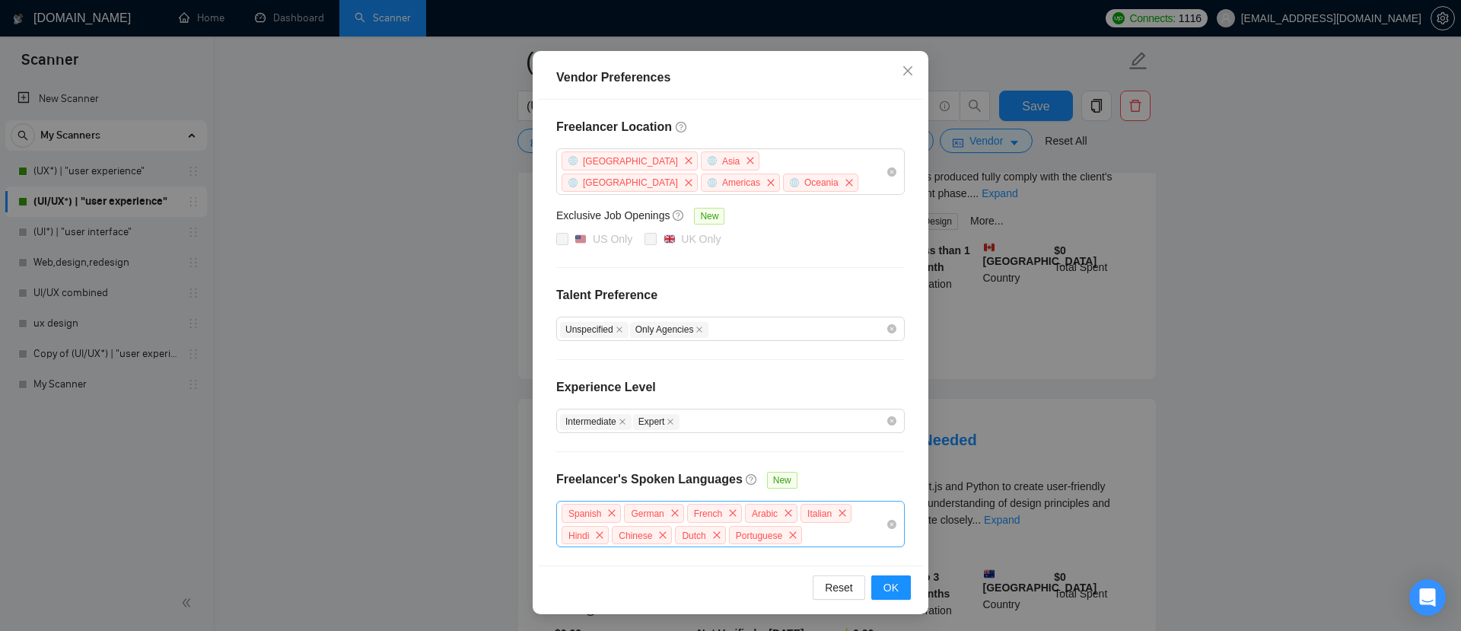
click at [834, 535] on div "Spanish German French Arabic Italian Hindi Chinese Dutch Portuguese" at bounding box center [723, 523] width 326 height 43
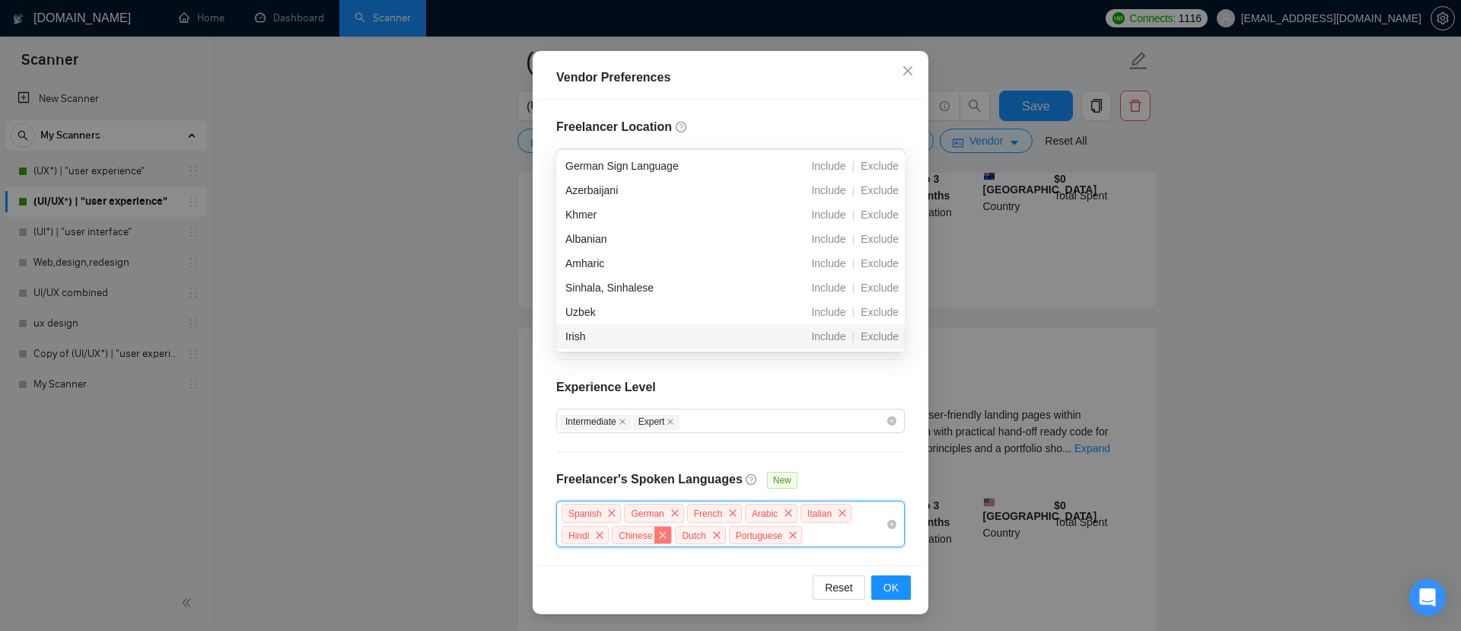
scroll to position [658, 0]
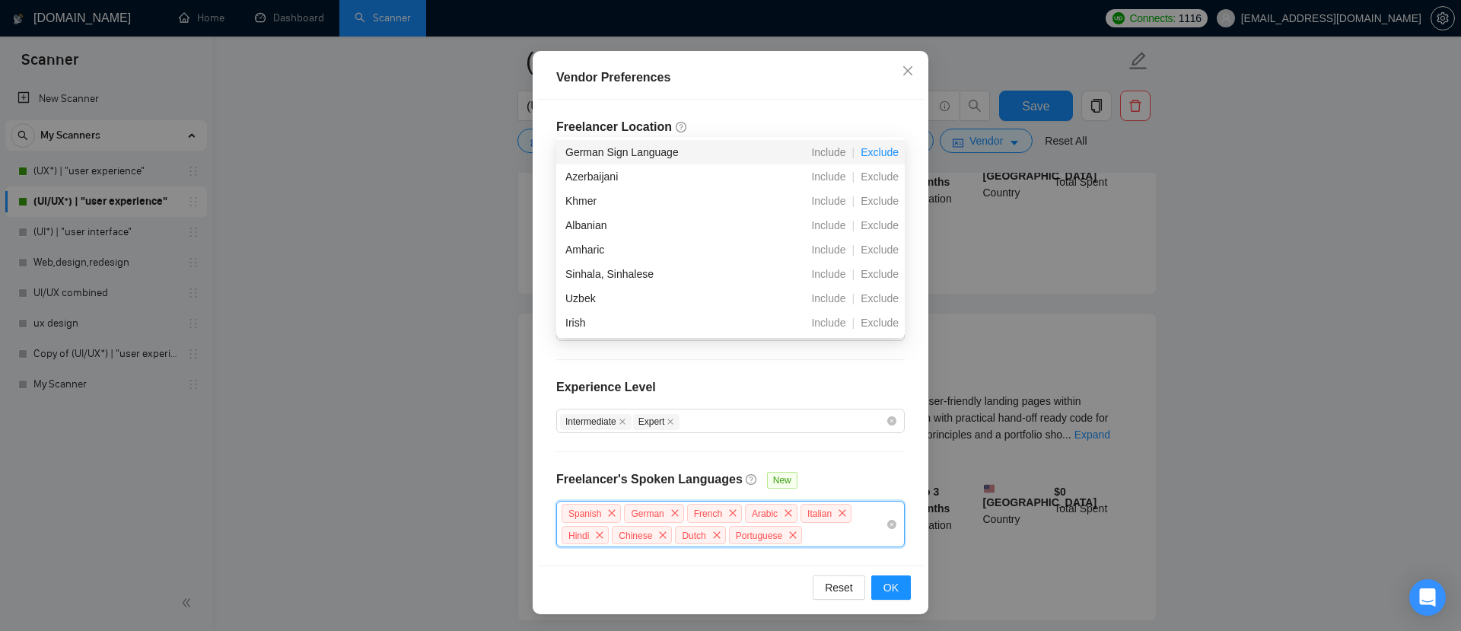
click at [880, 150] on span "Exclude" at bounding box center [879, 152] width 50 height 12
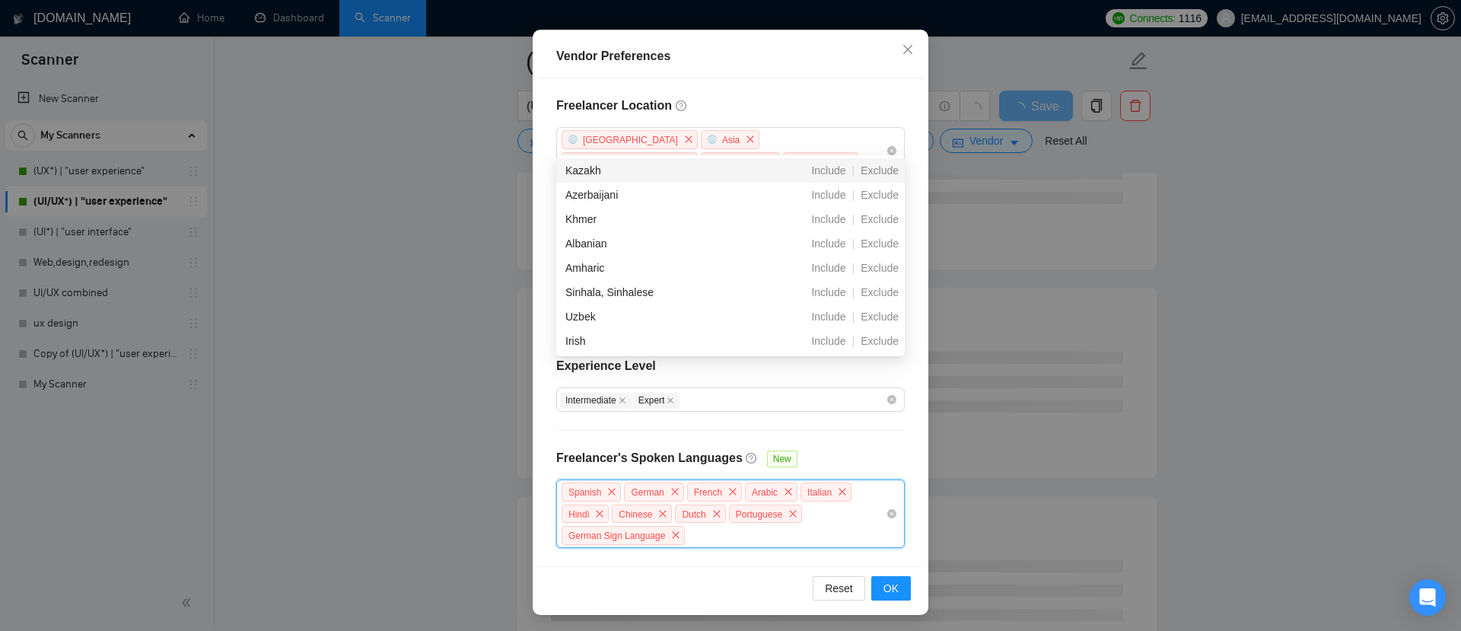
scroll to position [1089, 0]
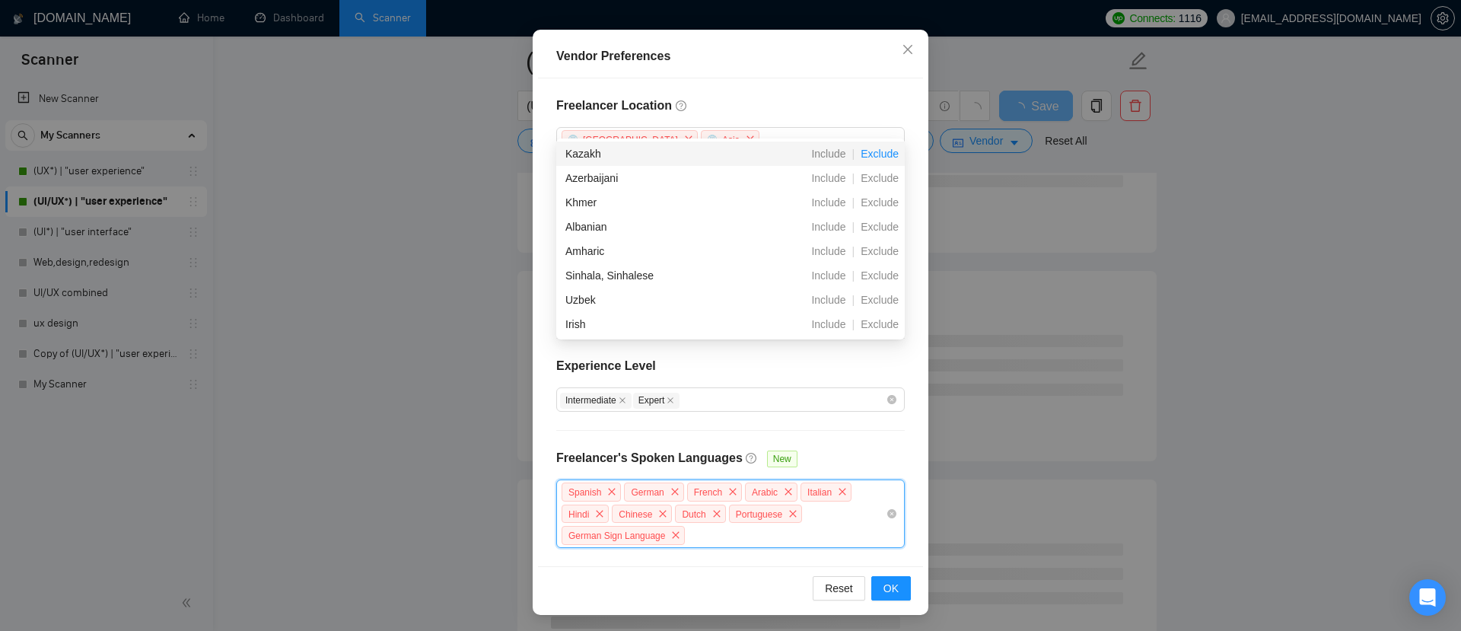
click at [877, 155] on span "Exclude" at bounding box center [879, 154] width 50 height 12
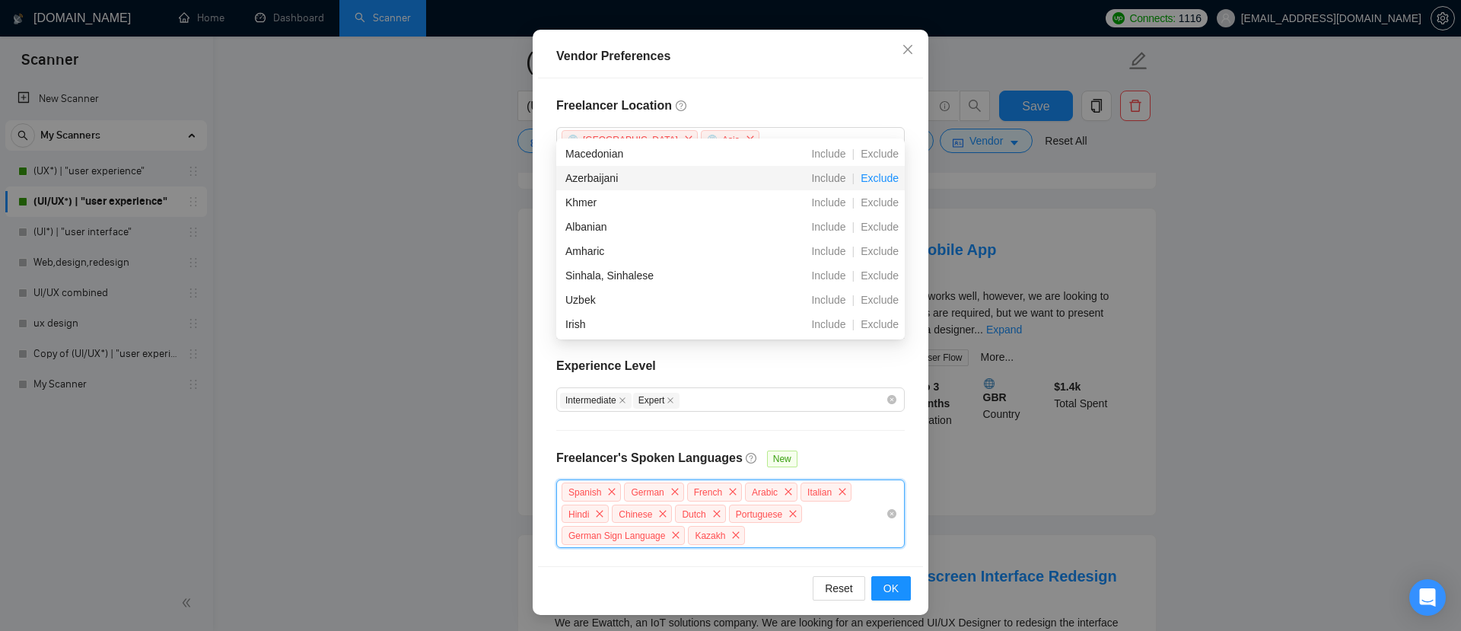
click at [873, 179] on span "Exclude" at bounding box center [879, 178] width 50 height 12
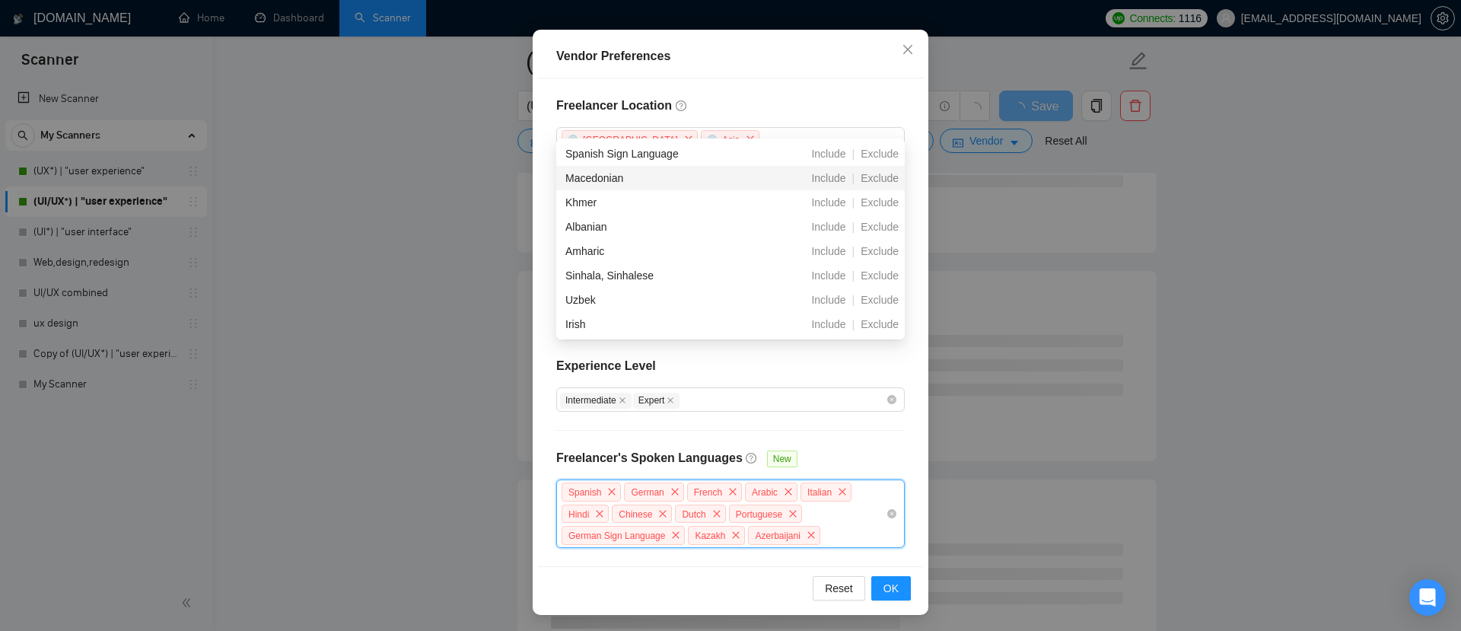
click at [873, 179] on span "Exclude" at bounding box center [879, 178] width 50 height 12
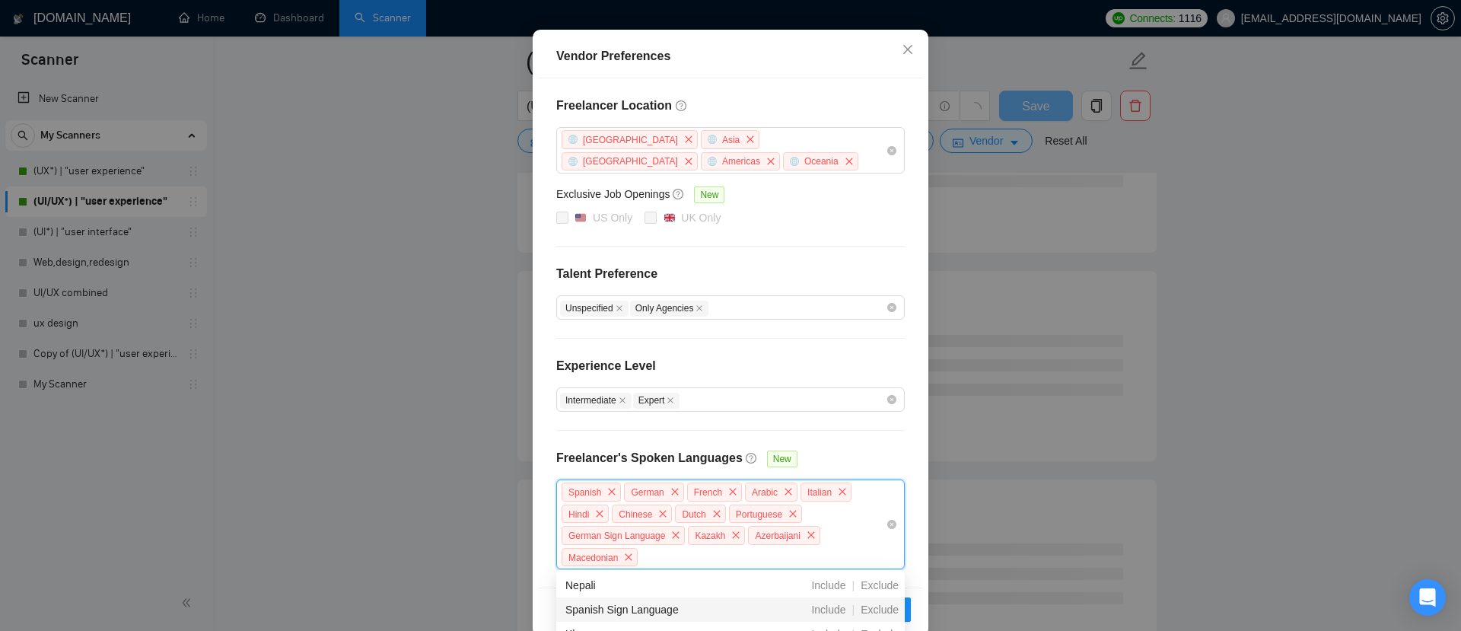
click at [751, 558] on div "Spanish German French Arabic Italian Hindi Chinese Dutch Portuguese German Sign…" at bounding box center [723, 524] width 326 height 87
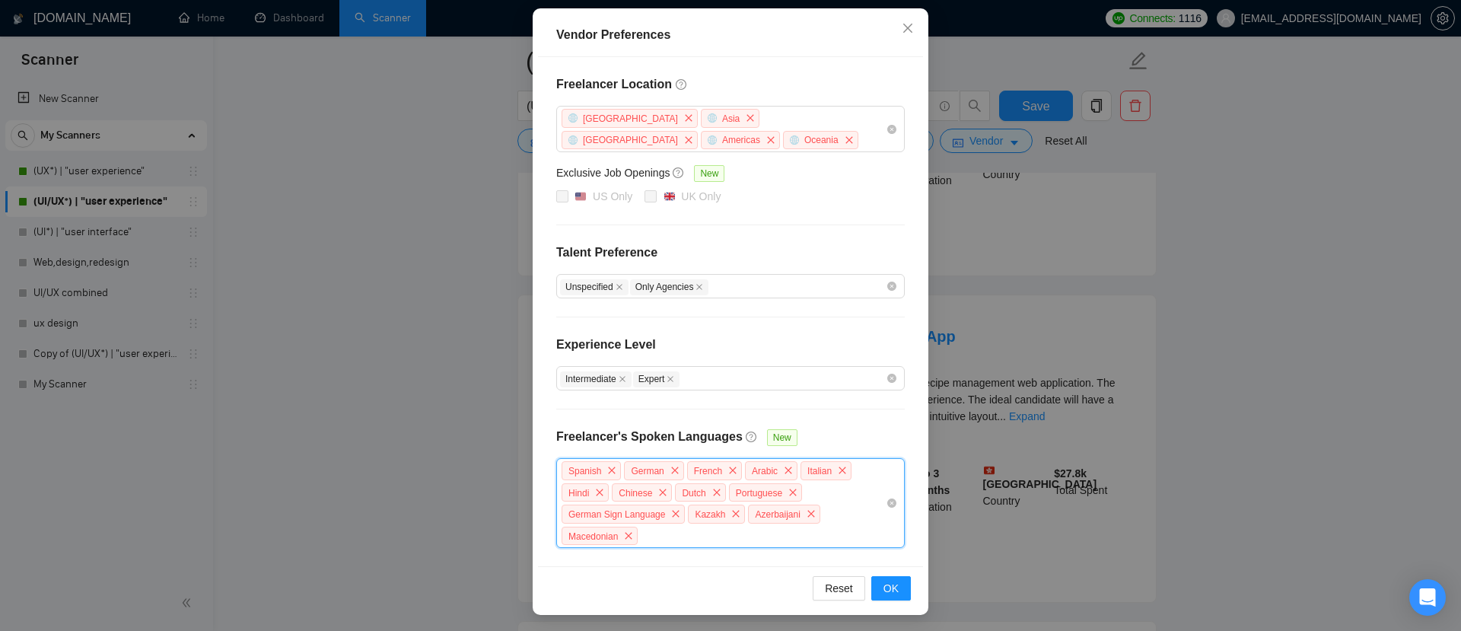
scroll to position [2023, 0]
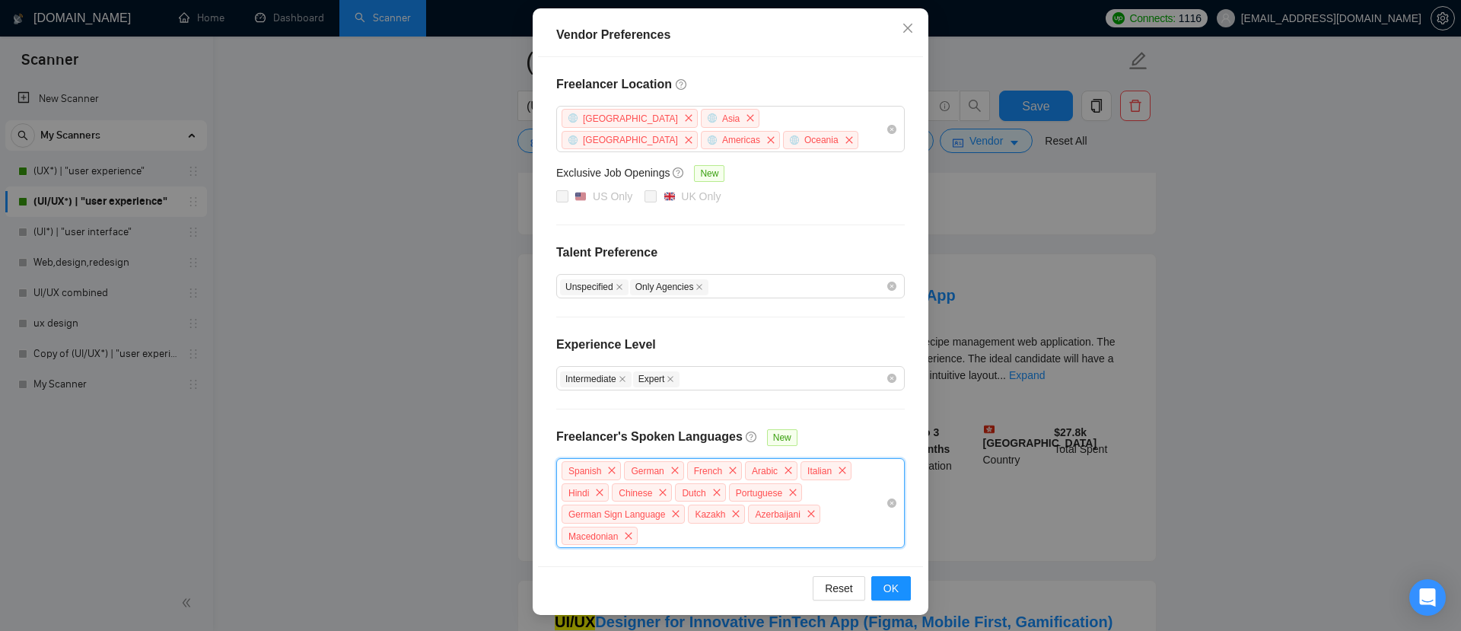
click at [738, 534] on div "Spanish German French Arabic Italian Hindi Chinese Dutch Portuguese German Sign…" at bounding box center [723, 503] width 326 height 87
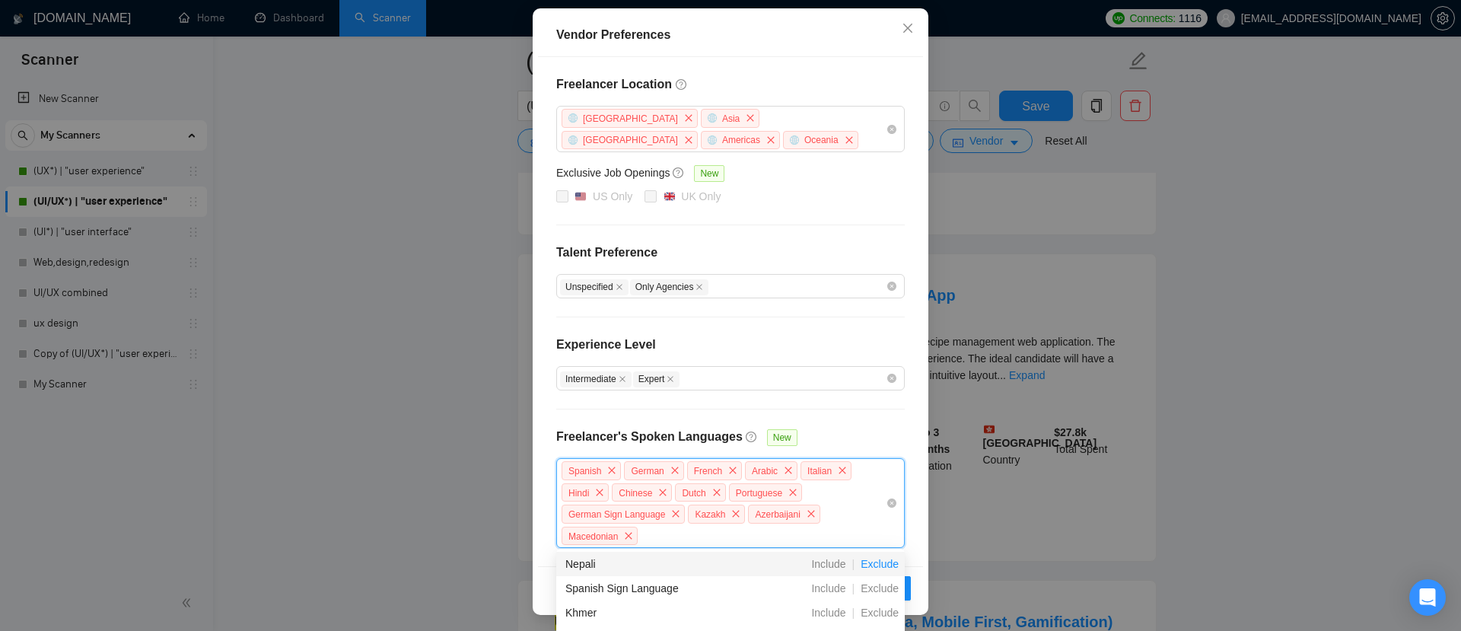
click at [870, 564] on span "Exclude" at bounding box center [879, 564] width 50 height 12
click at [878, 590] on span "Exclude" at bounding box center [879, 588] width 50 height 12
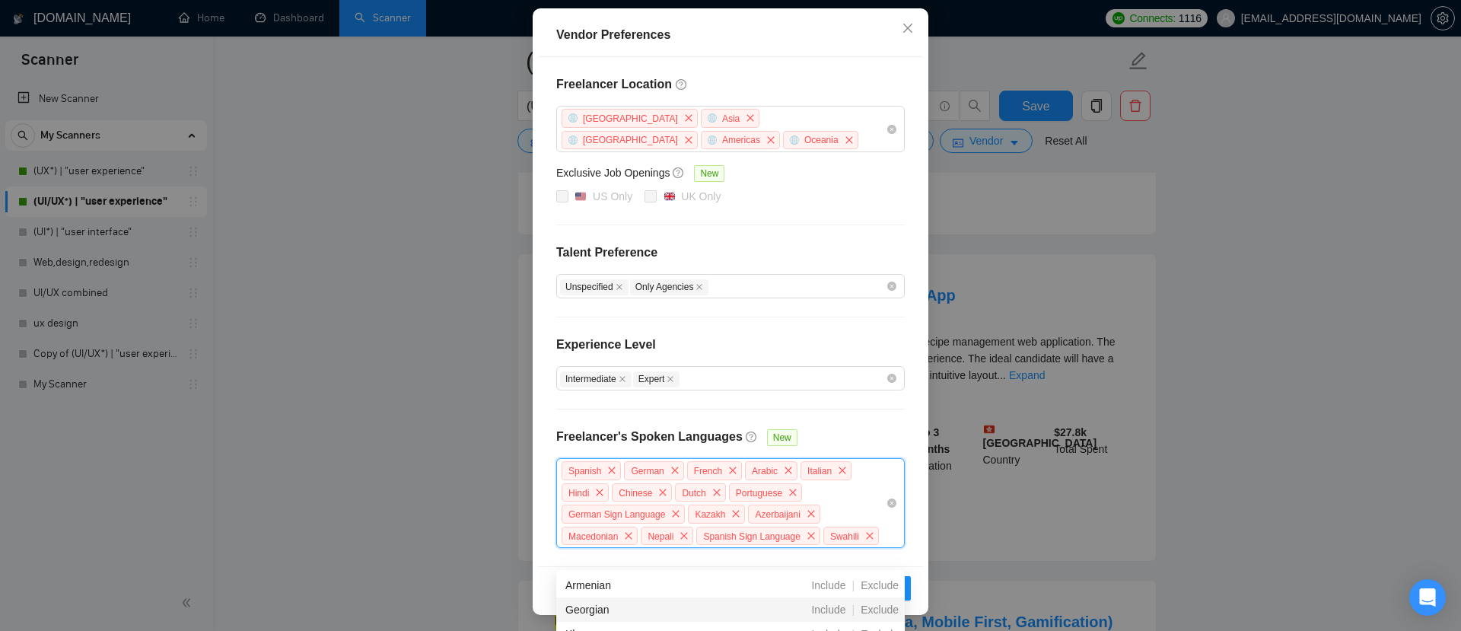
click at [878, 590] on span "Exclude" at bounding box center [879, 585] width 50 height 12
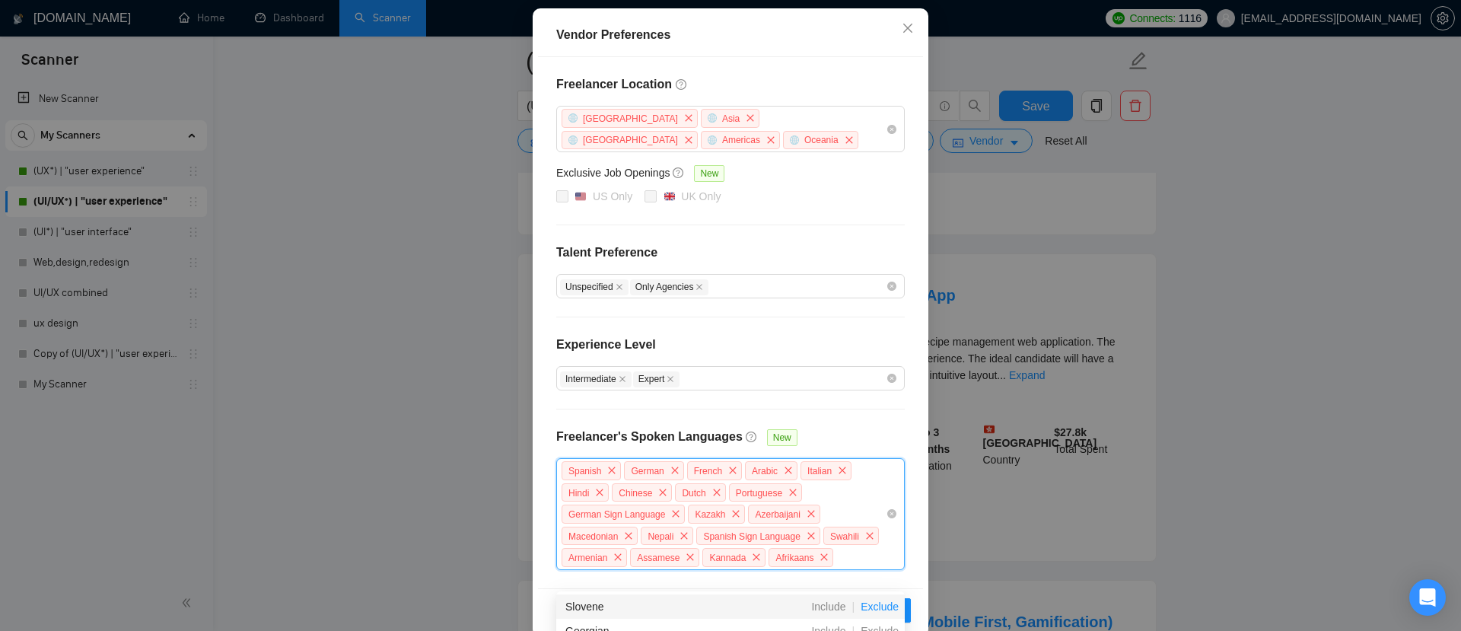
click at [873, 607] on span "Exclude" at bounding box center [879, 606] width 50 height 12
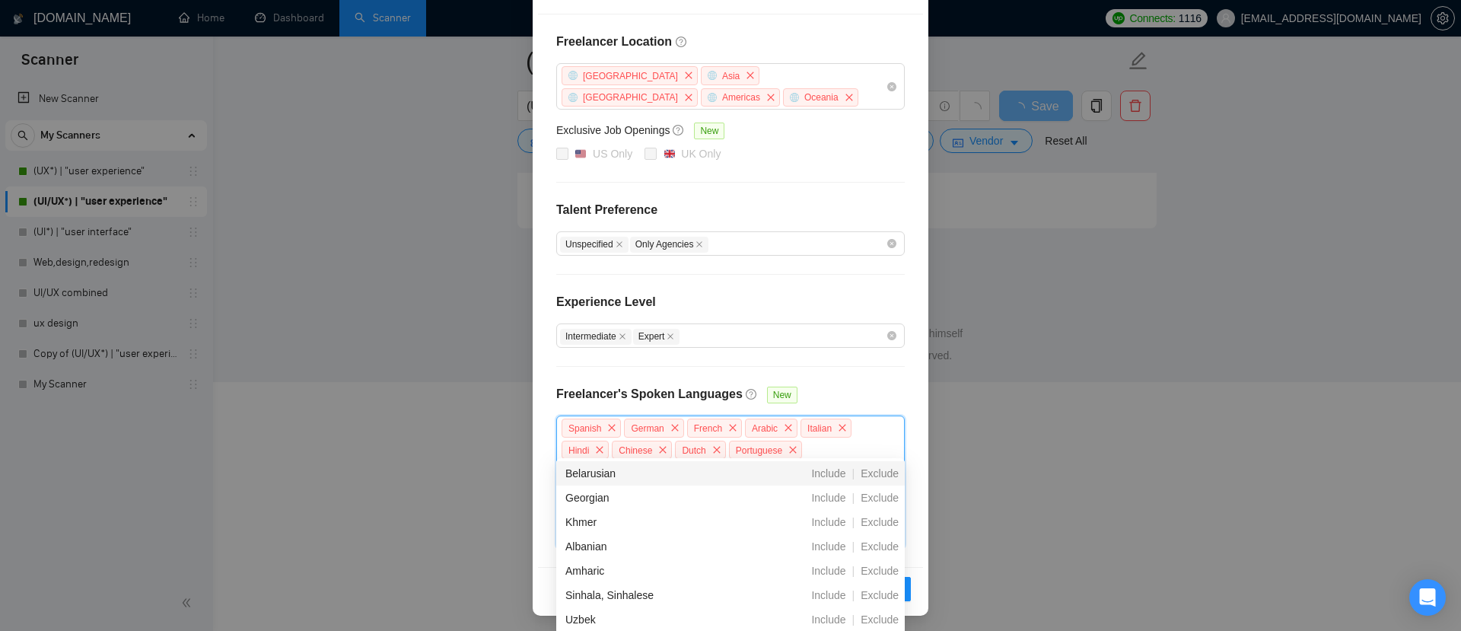
scroll to position [2184, 0]
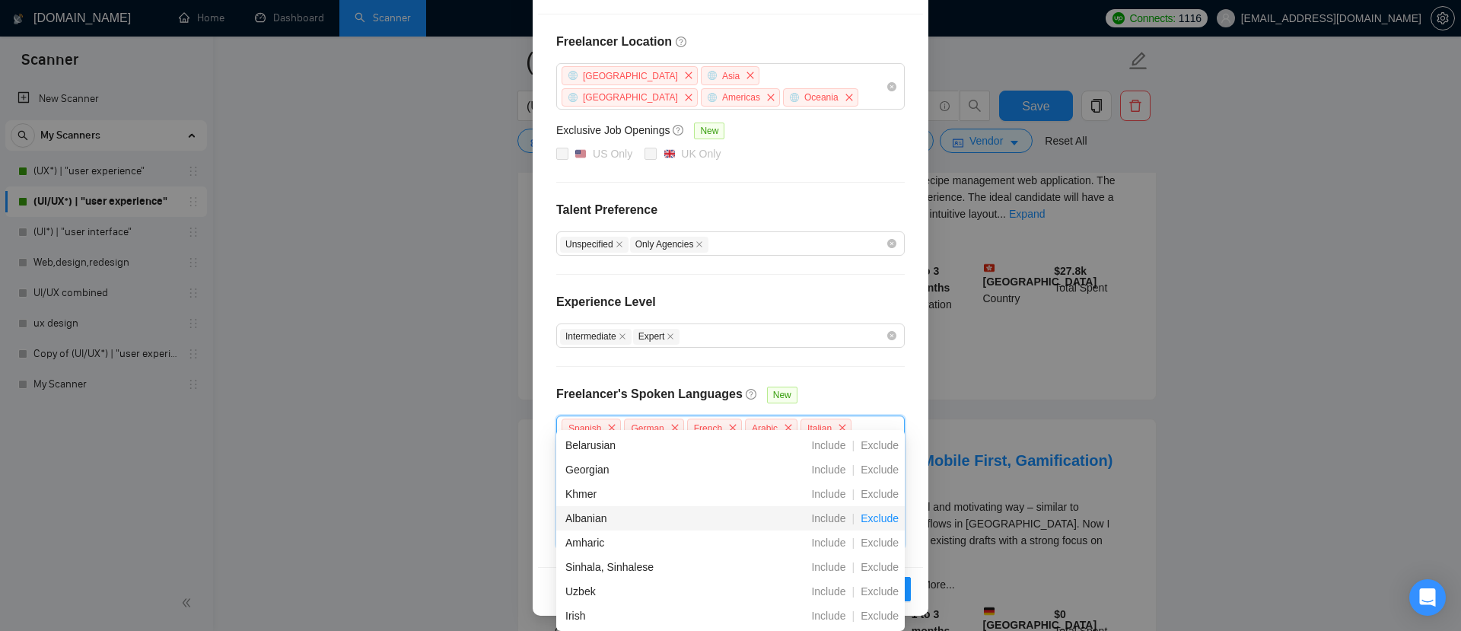
click at [885, 515] on span "Exclude" at bounding box center [879, 518] width 50 height 12
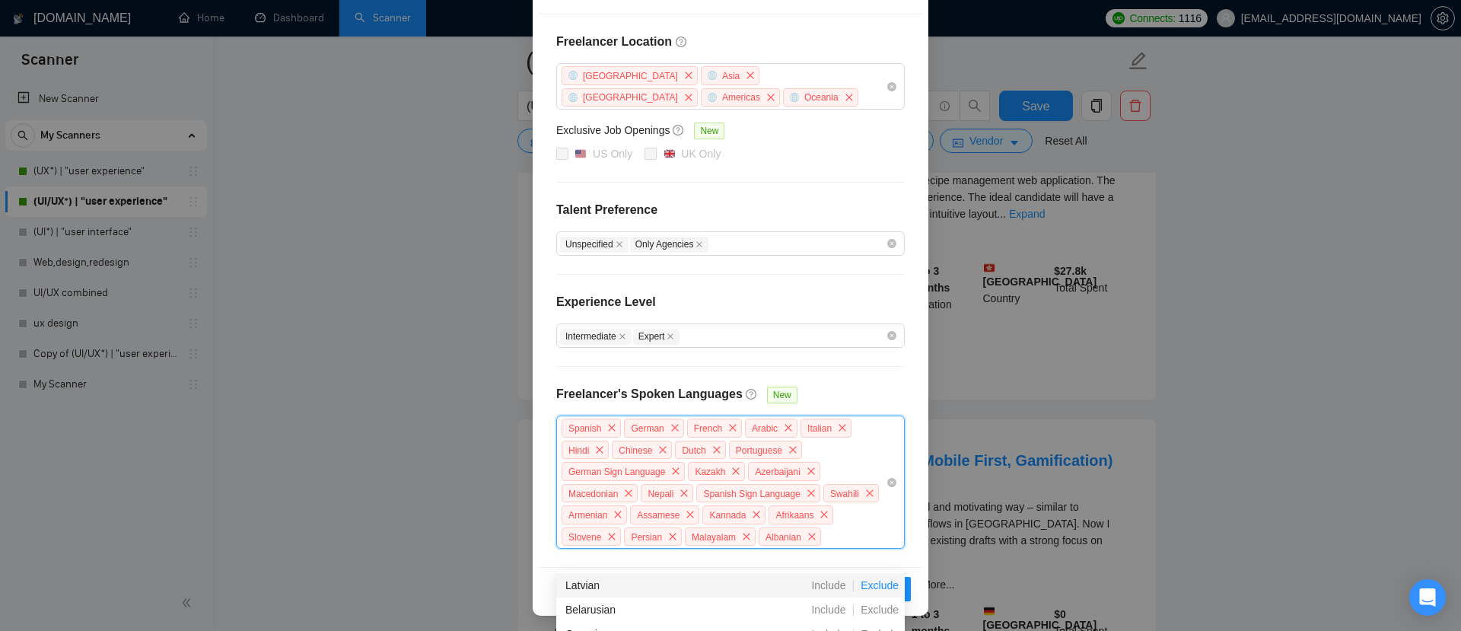
click at [875, 584] on span "Exclude" at bounding box center [879, 585] width 50 height 12
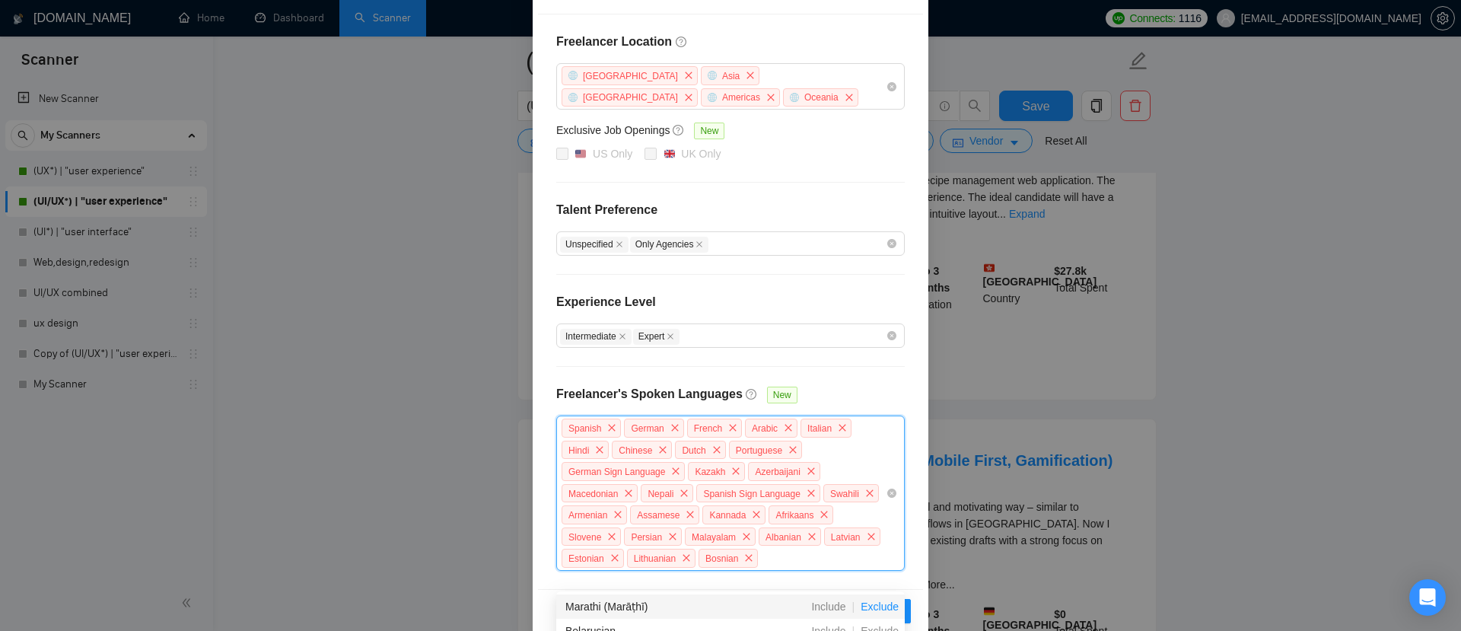
click at [873, 610] on span "Exclude" at bounding box center [879, 606] width 50 height 12
click at [875, 626] on span "Exclude" at bounding box center [879, 628] width 50 height 12
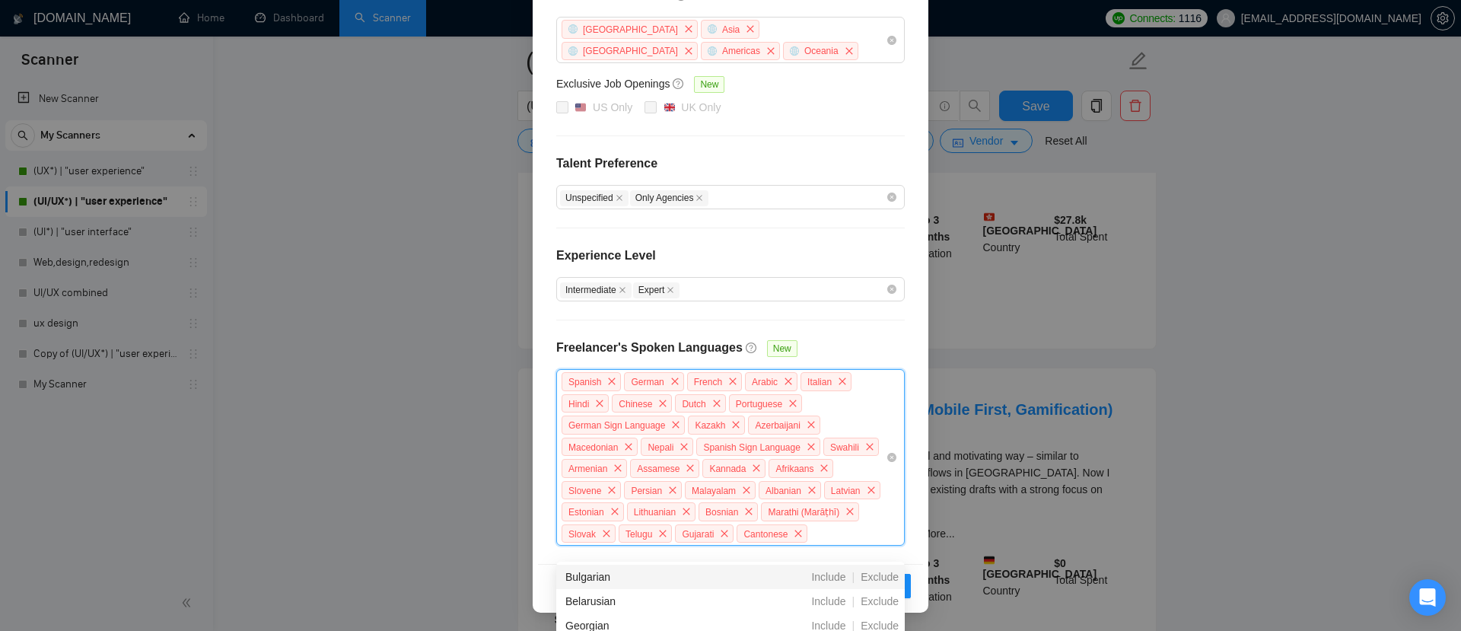
scroll to position [2254, 0]
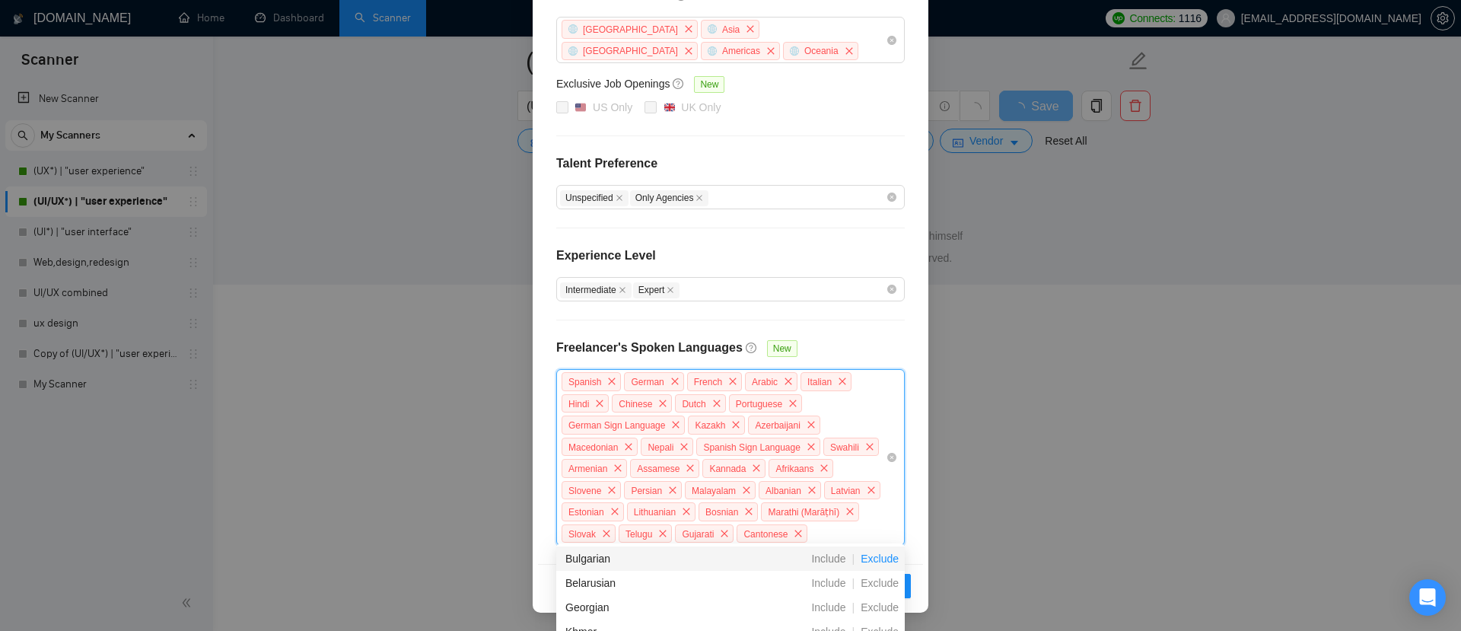
click at [877, 558] on span "Exclude" at bounding box center [879, 558] width 50 height 12
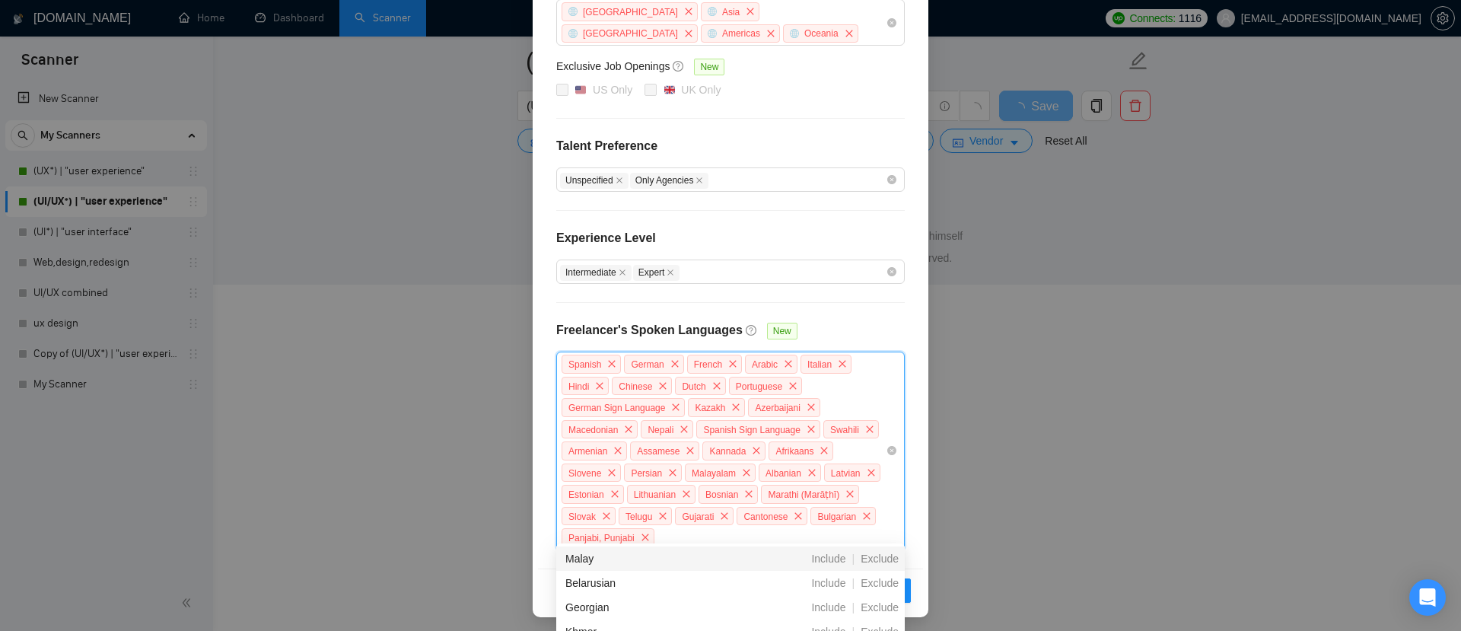
click at [877, 558] on span "Exclude" at bounding box center [879, 558] width 50 height 12
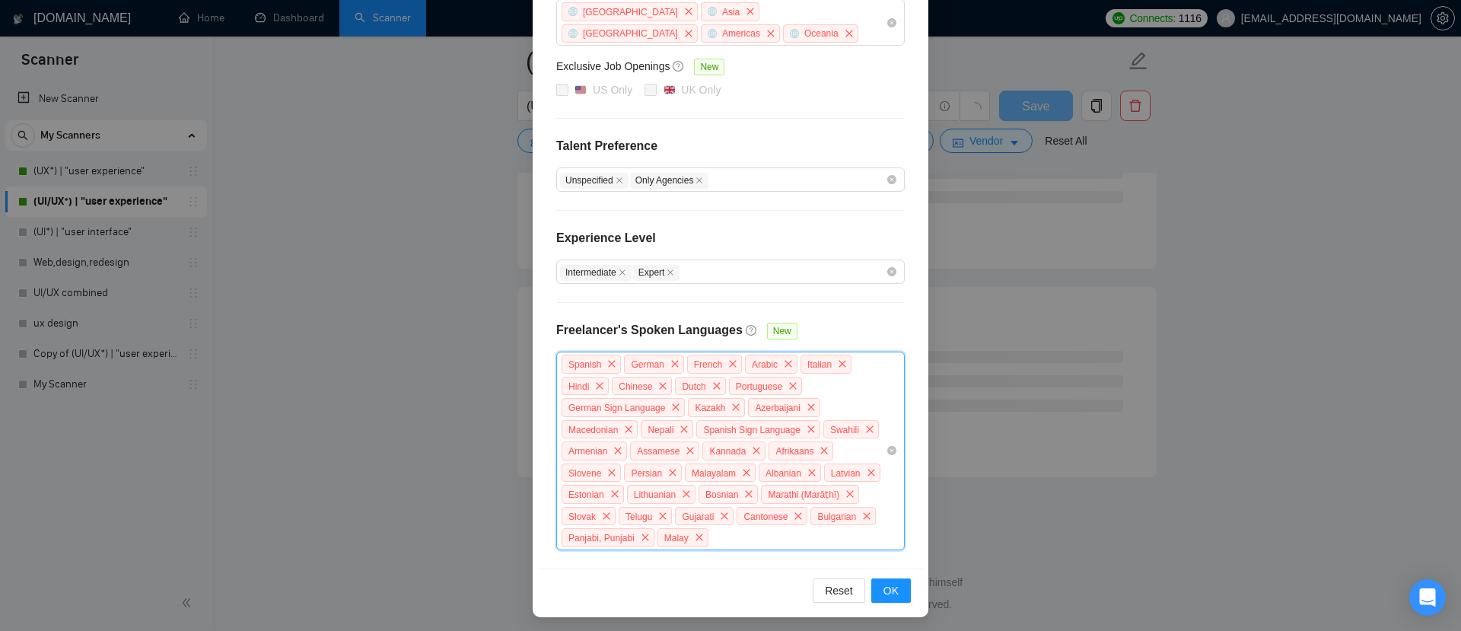
click at [867, 549] on div "Spanish German French Arabic Italian Hindi Chinese Dutch Portuguese German Sign…" at bounding box center [723, 451] width 326 height 196
click at [846, 549] on div "Spanish German French Arabic Italian Hindi Chinese Dutch Portuguese German Sign…" at bounding box center [723, 451] width 326 height 196
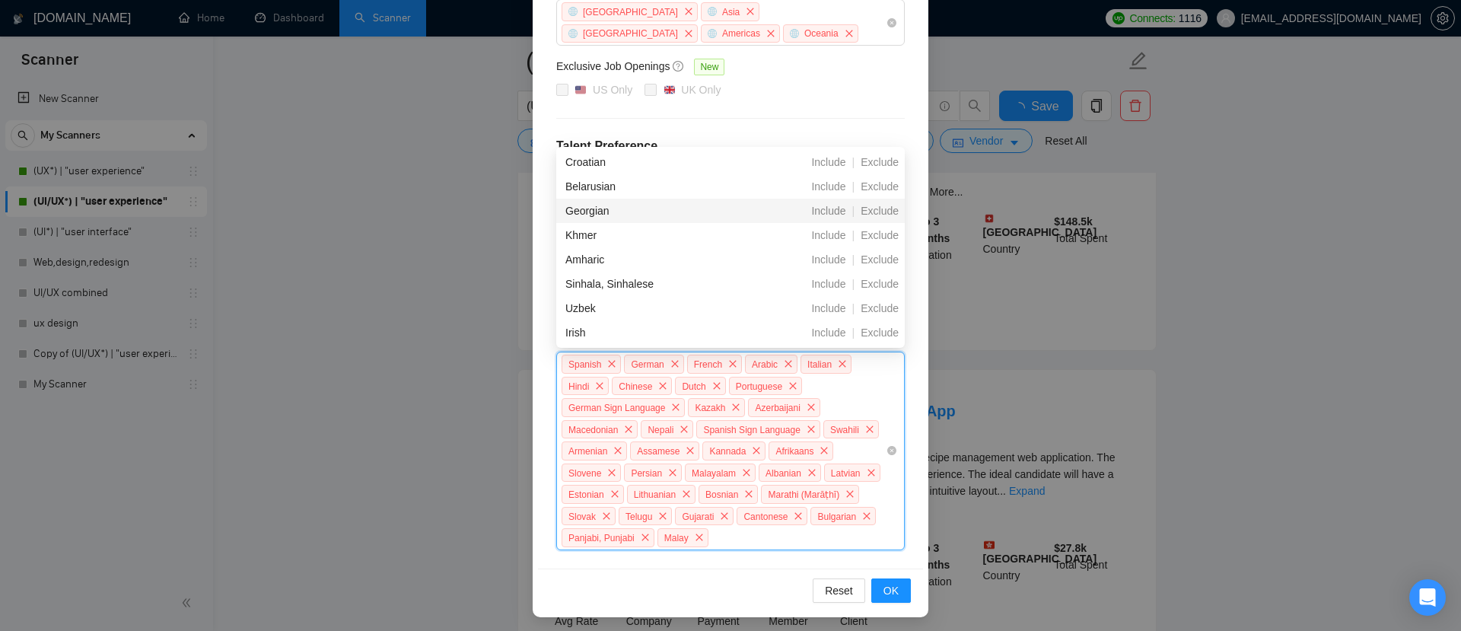
scroll to position [2254, 0]
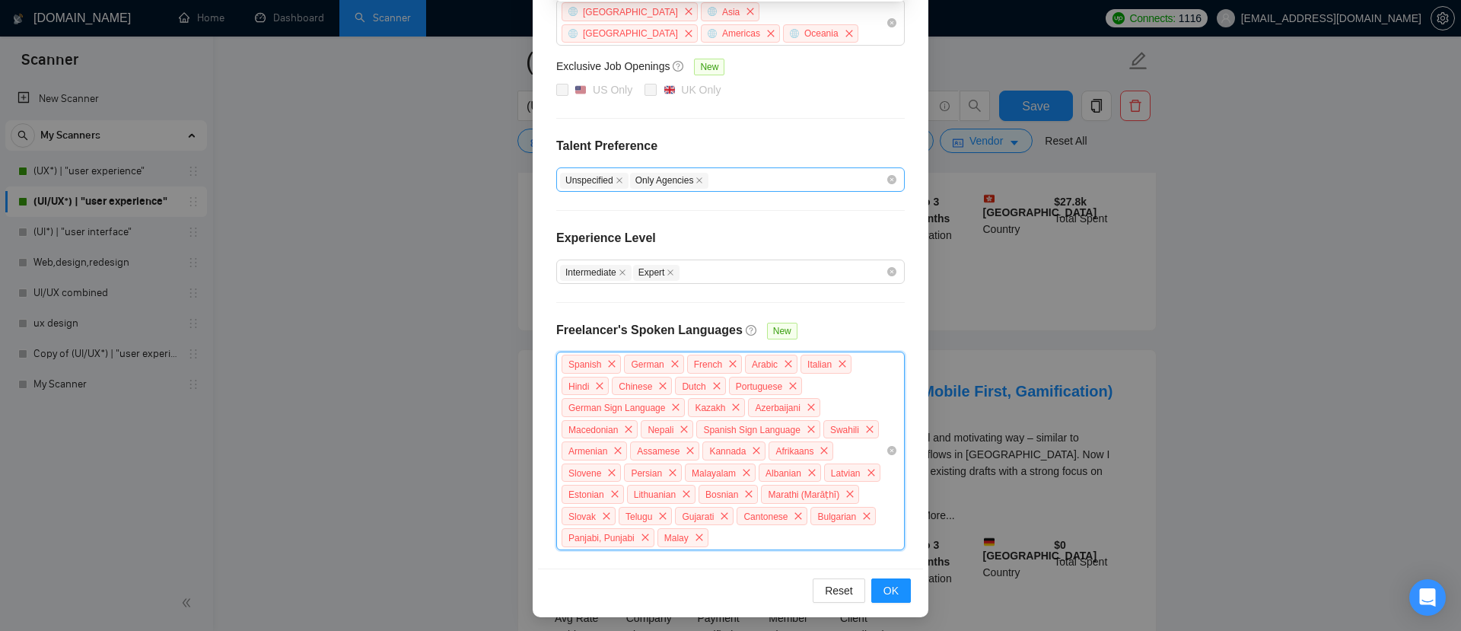
click at [883, 170] on div "Unspecified Only Agencies" at bounding box center [723, 179] width 326 height 18
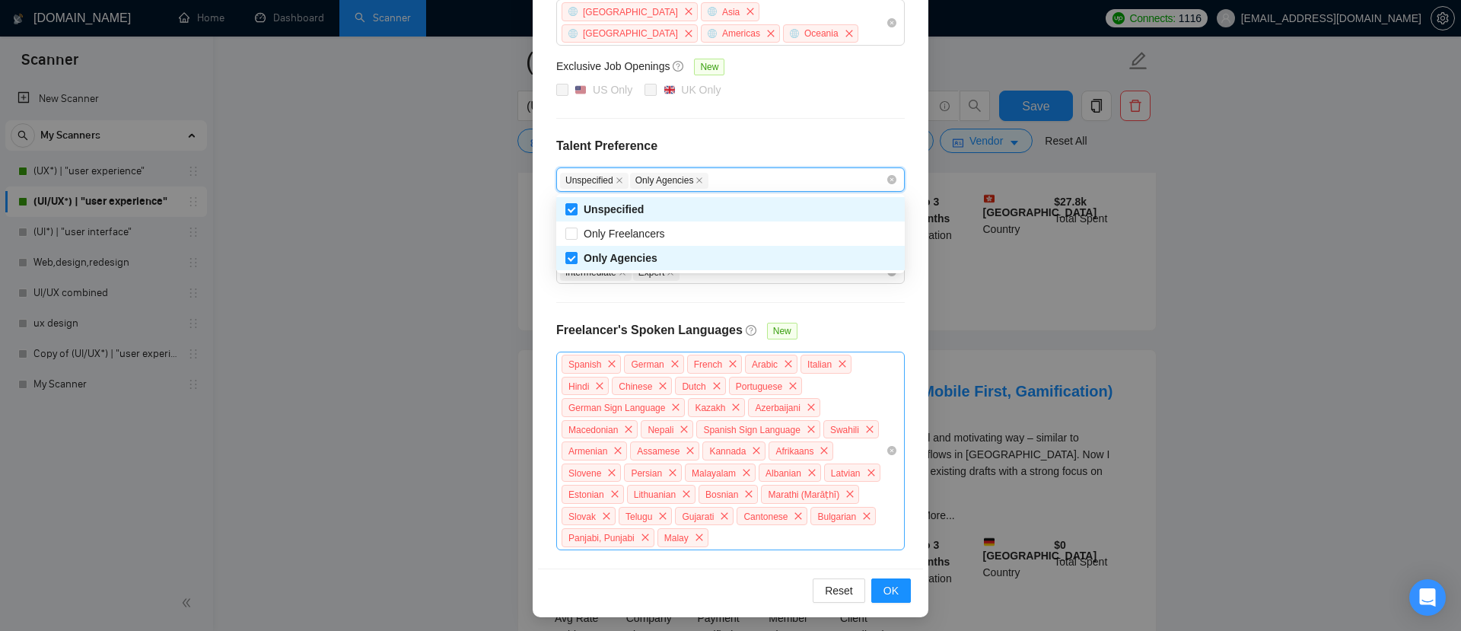
click at [666, 549] on div "Spanish German French Arabic Italian Hindi Chinese Dutch Portuguese German Sign…" at bounding box center [723, 451] width 326 height 196
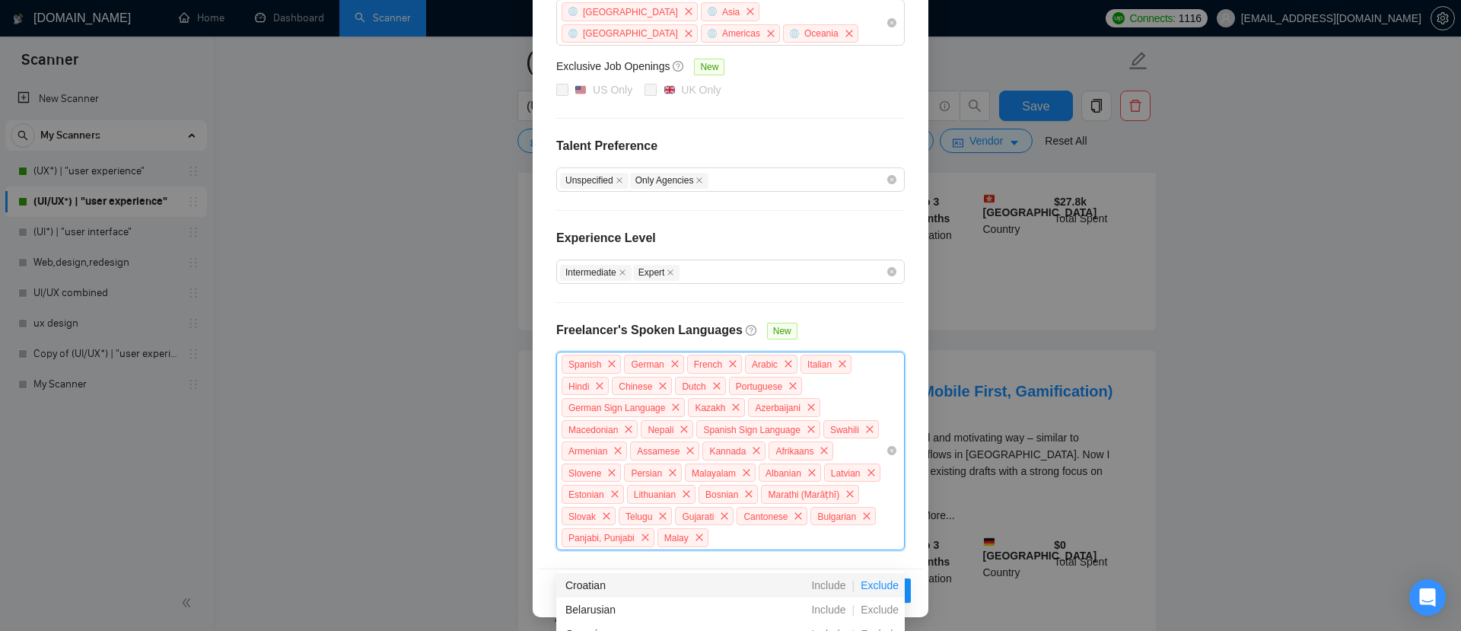
click at [868, 587] on span "Exclude" at bounding box center [879, 585] width 50 height 12
click at [870, 587] on span "Exclude" at bounding box center [879, 585] width 50 height 12
click at [873, 587] on span "Exclude" at bounding box center [879, 585] width 50 height 12
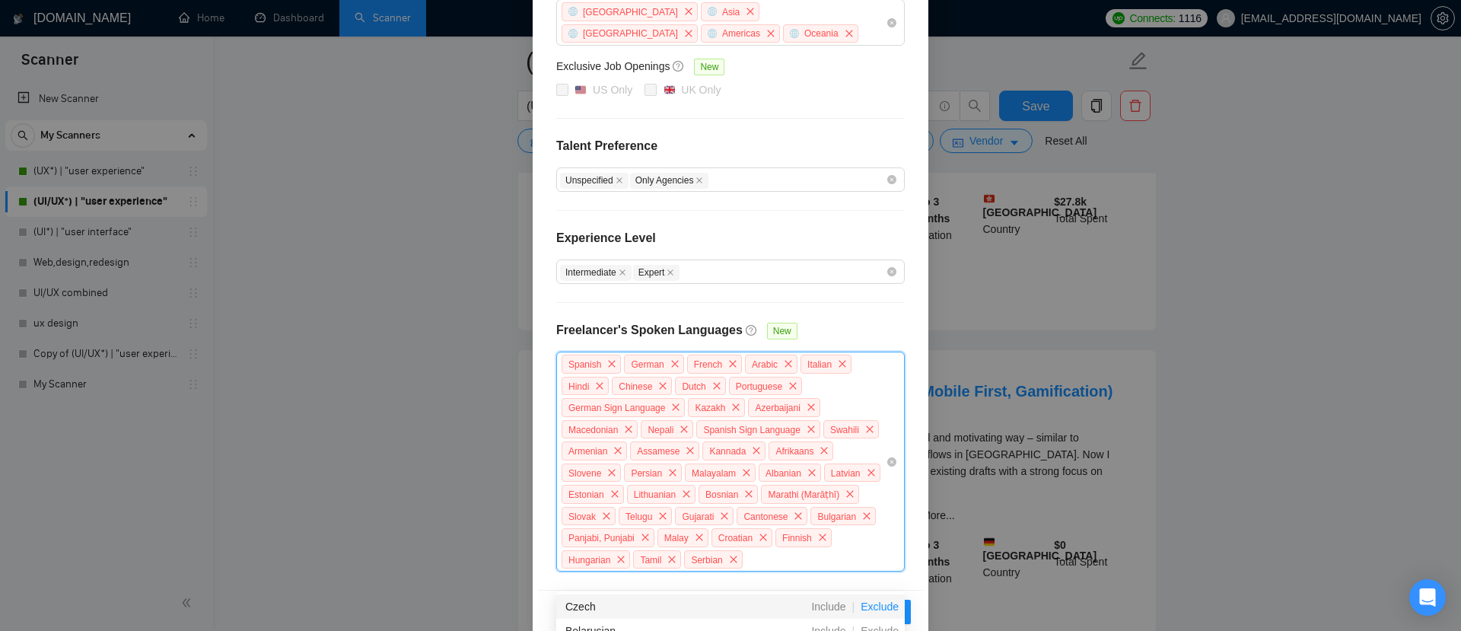
click at [874, 605] on span "Exclude" at bounding box center [879, 606] width 50 height 12
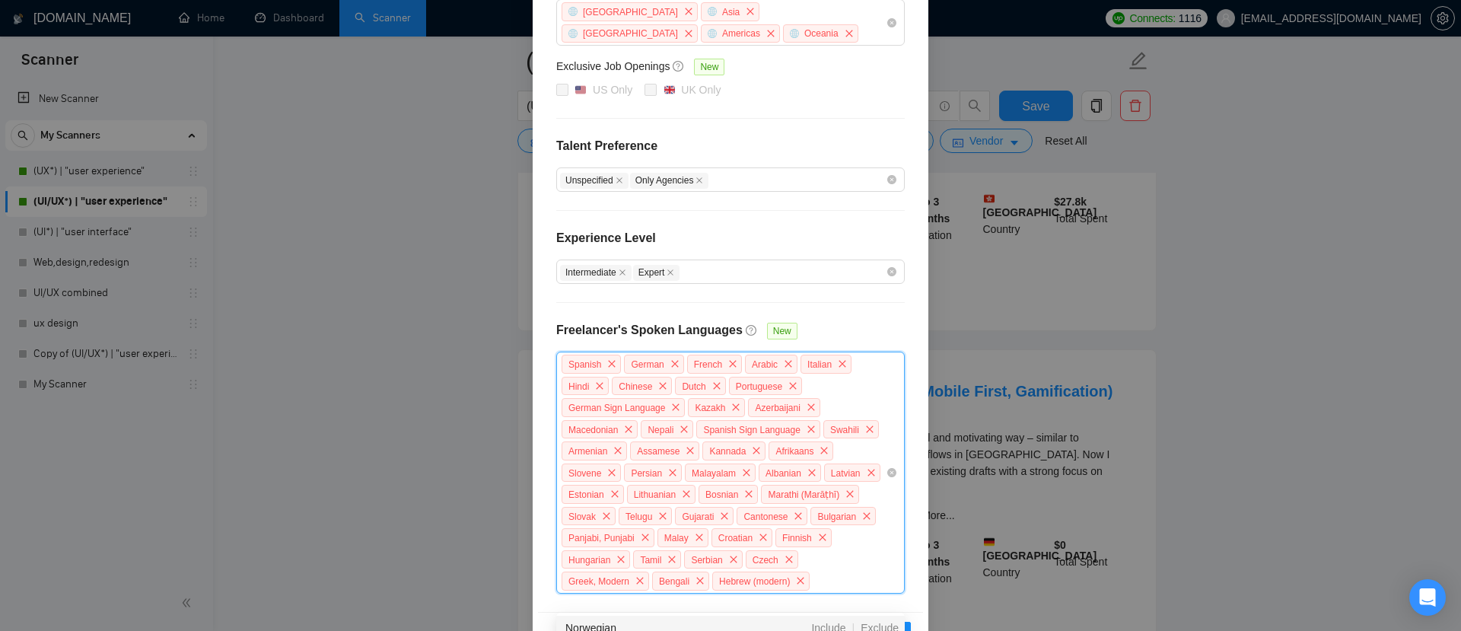
click at [860, 592] on div "Spanish German French Arabic Italian Hindi Chinese Dutch Portuguese German Sign…" at bounding box center [723, 472] width 326 height 239
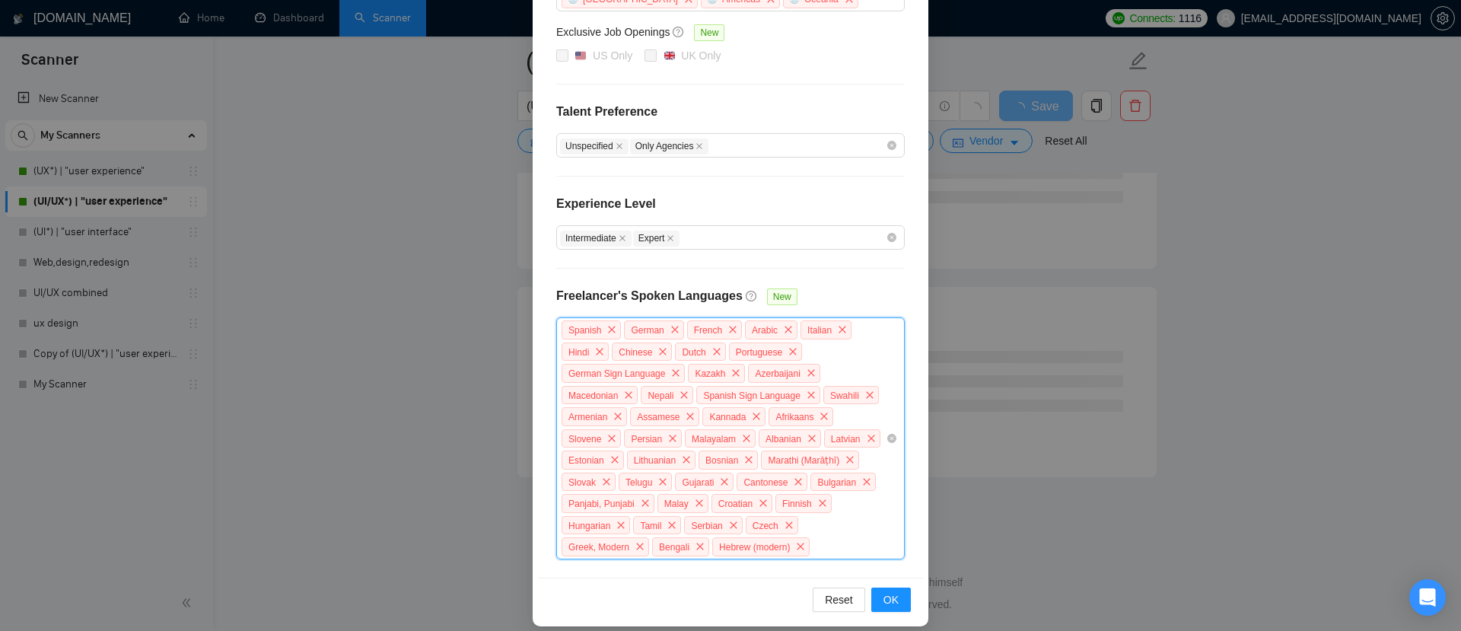
scroll to position [329, 0]
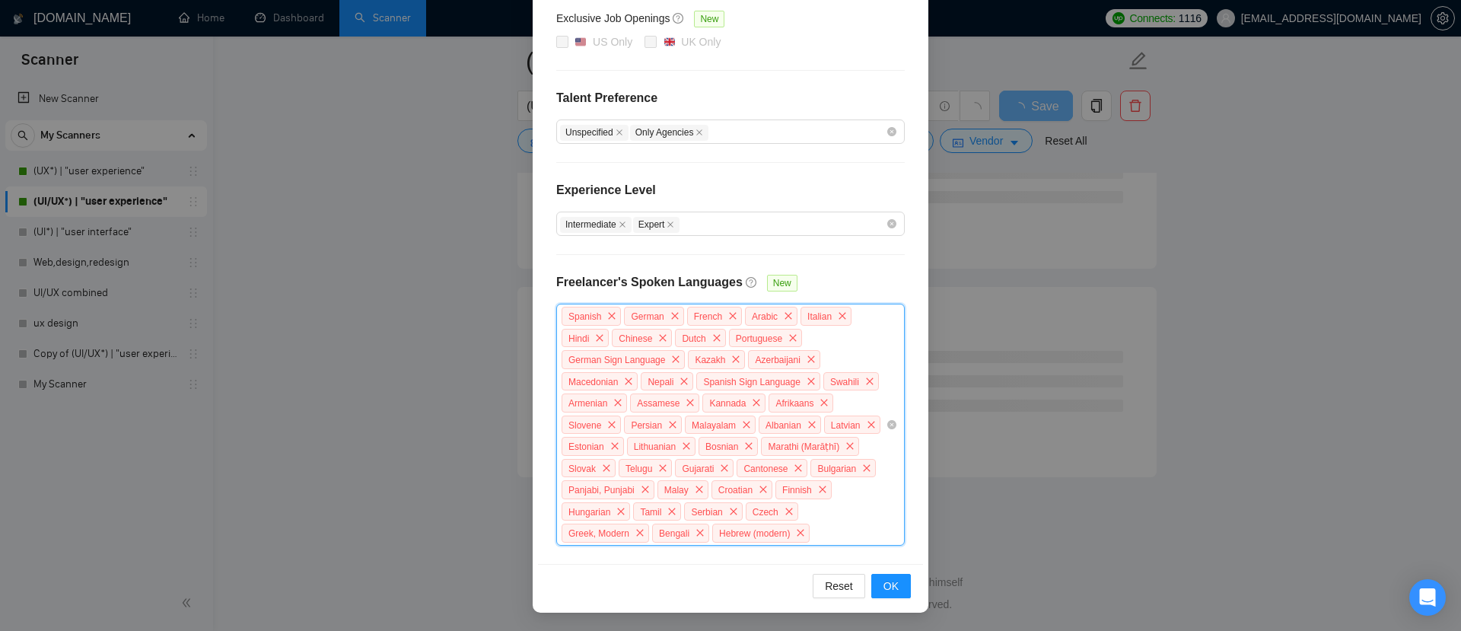
click at [809, 539] on div "Spanish German French Arabic Italian Hindi Chinese Dutch Portuguese German Sign…" at bounding box center [723, 424] width 326 height 239
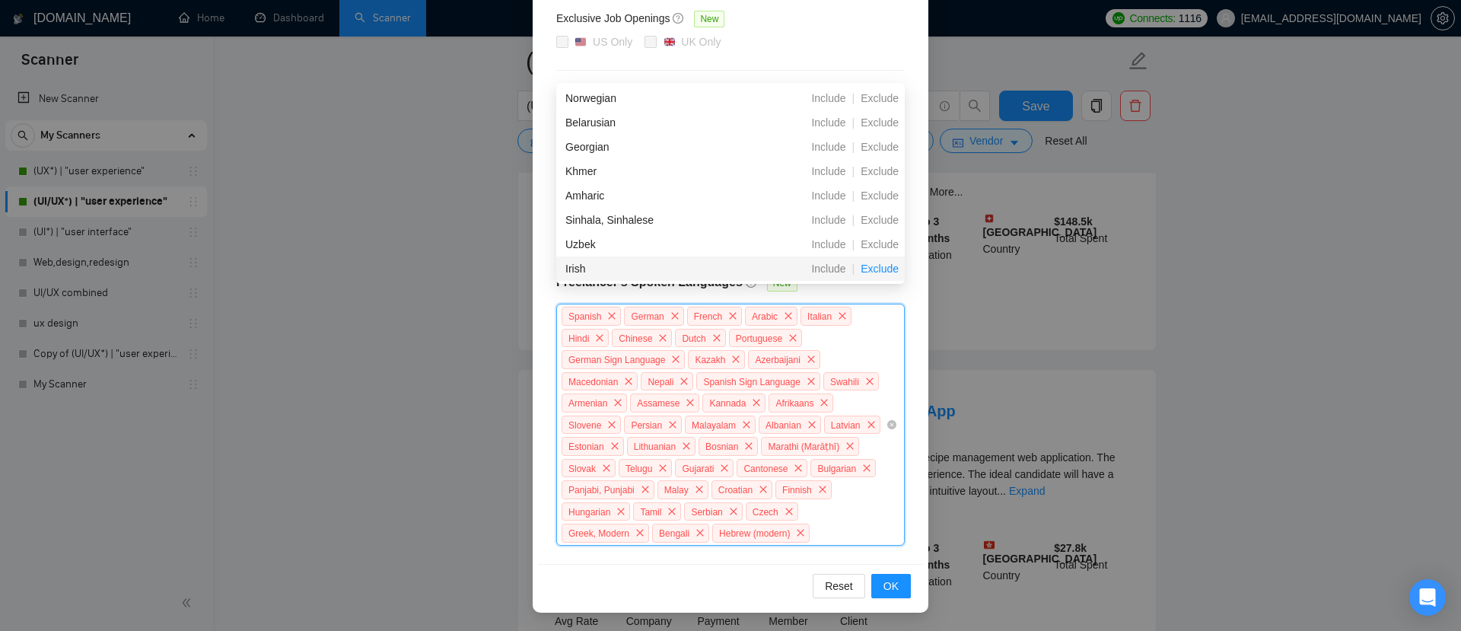
click at [867, 262] on span "Exclude" at bounding box center [879, 268] width 50 height 12
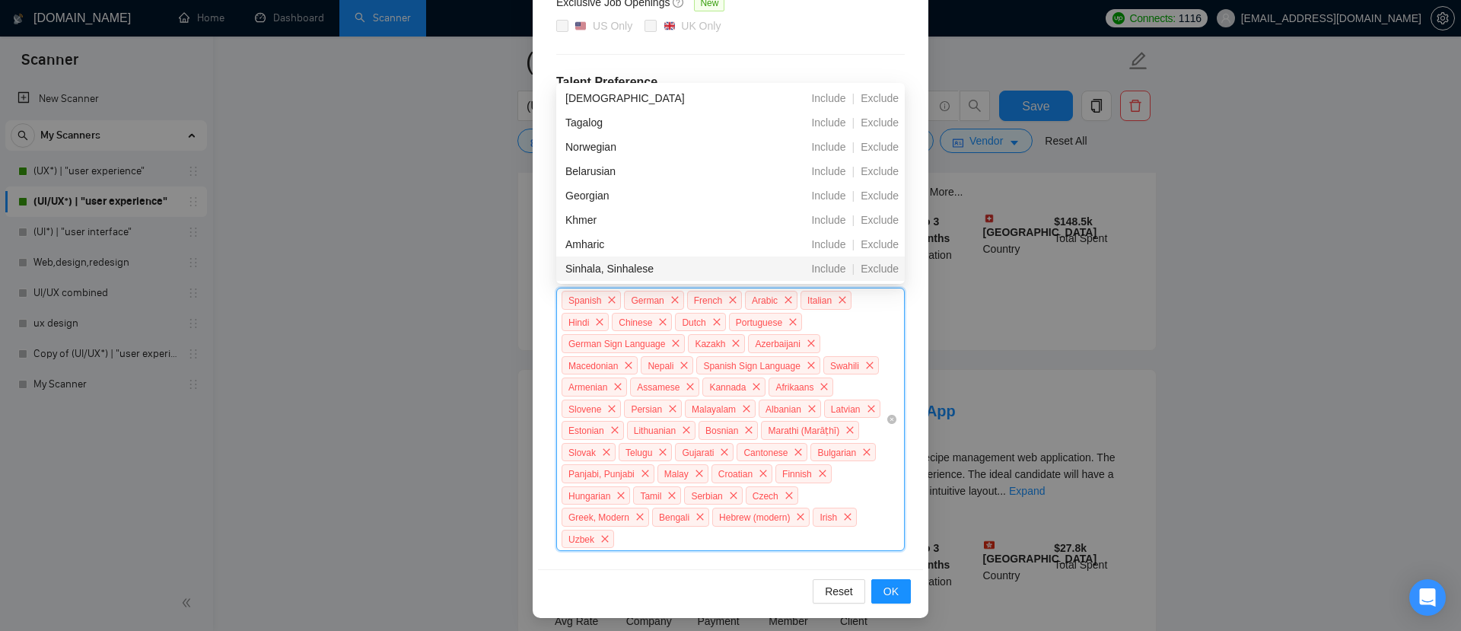
click at [867, 262] on span "Exclude" at bounding box center [879, 268] width 50 height 12
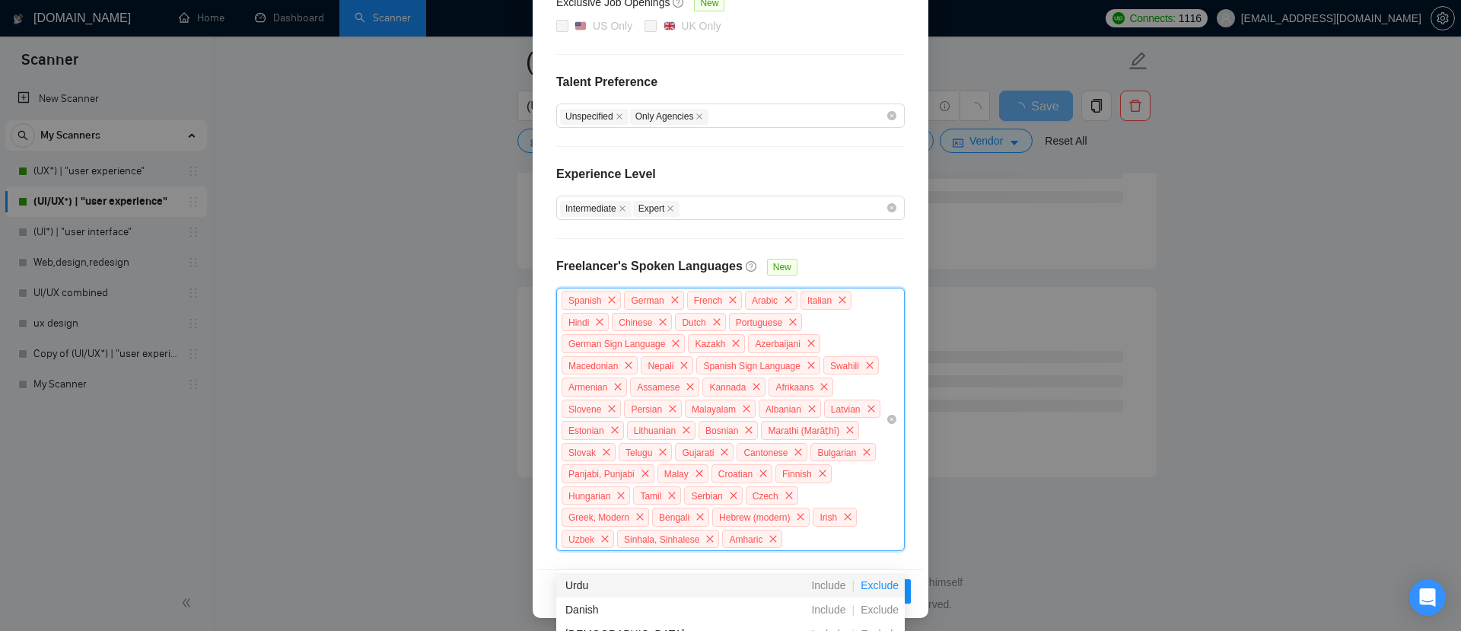
click at [869, 587] on span "Exclude" at bounding box center [879, 585] width 50 height 12
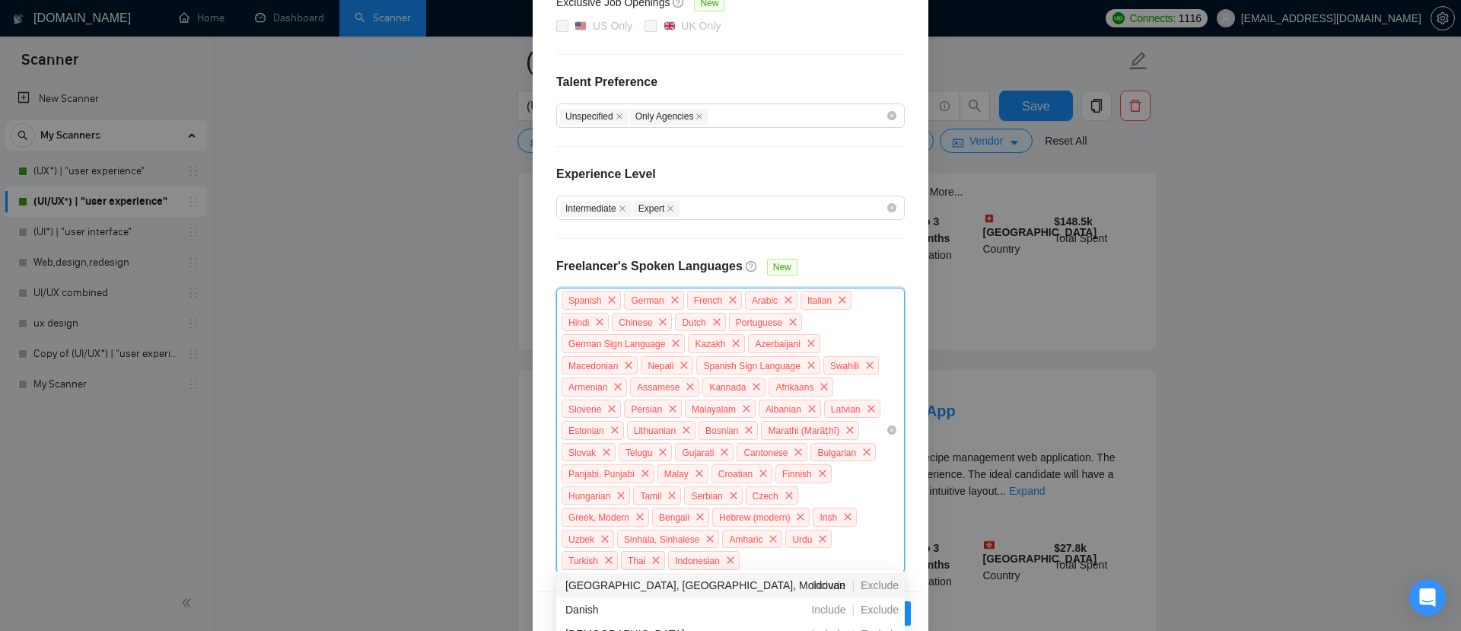
click at [869, 587] on span "Exclude" at bounding box center [879, 585] width 50 height 12
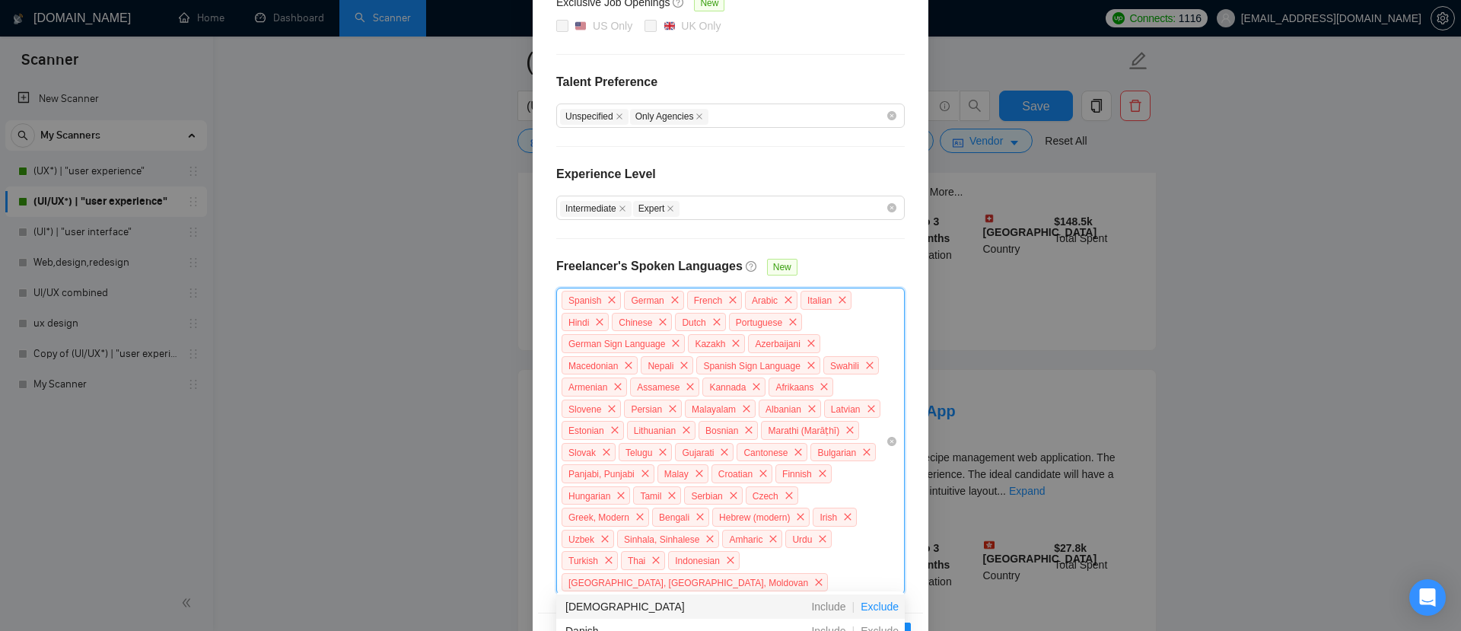
click at [873, 604] on span "Exclude" at bounding box center [879, 606] width 50 height 12
click at [873, 606] on span "Exclude" at bounding box center [879, 606] width 50 height 12
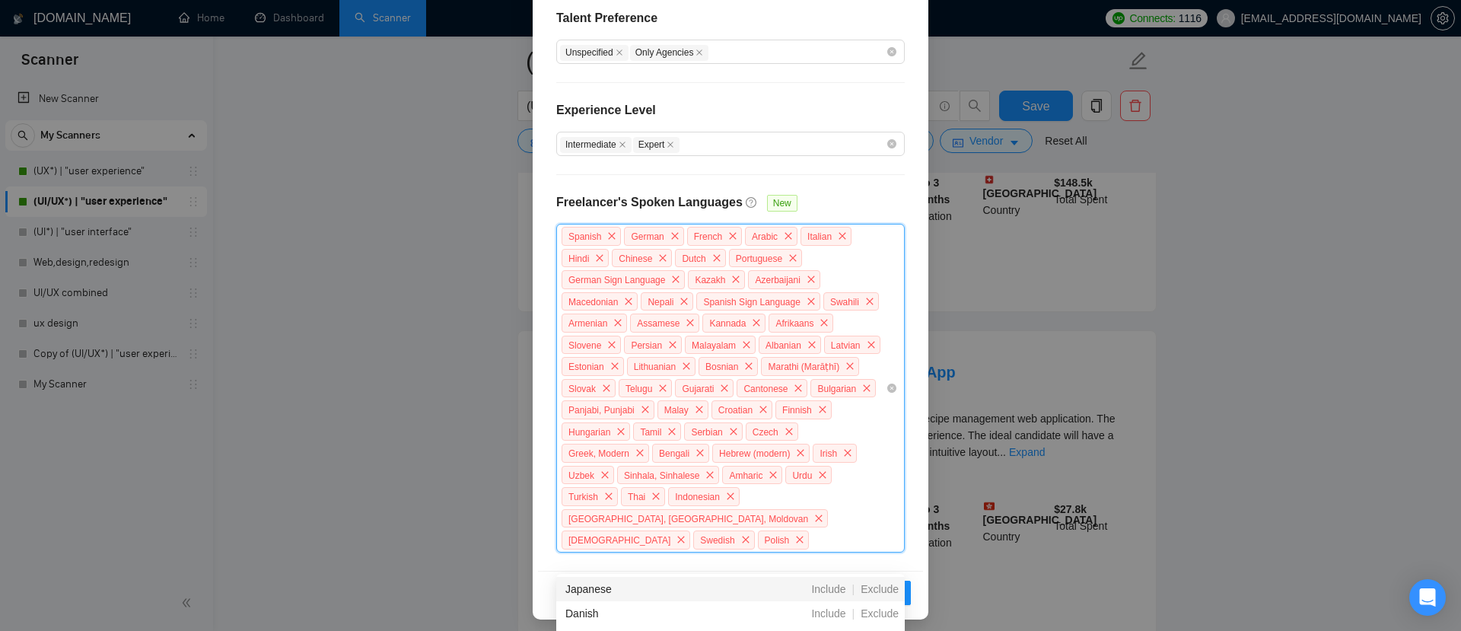
scroll to position [1951, 0]
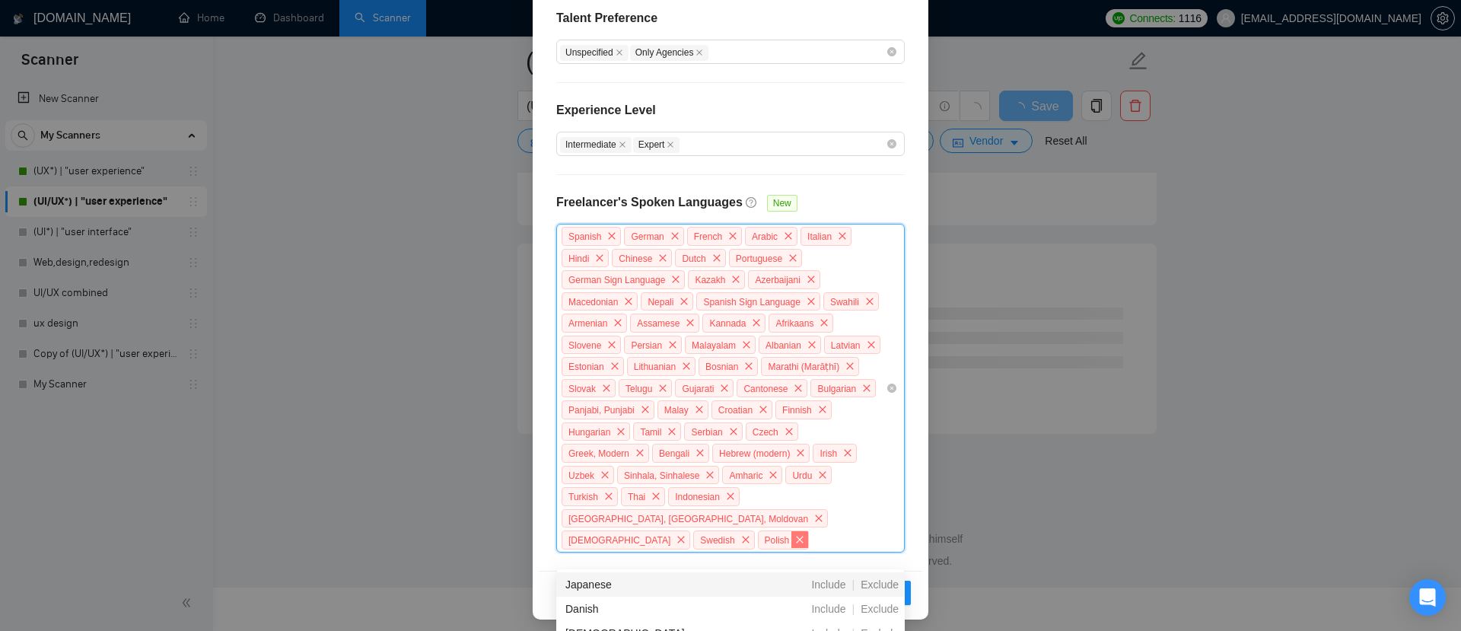
click at [791, 534] on span "close" at bounding box center [799, 539] width 17 height 17
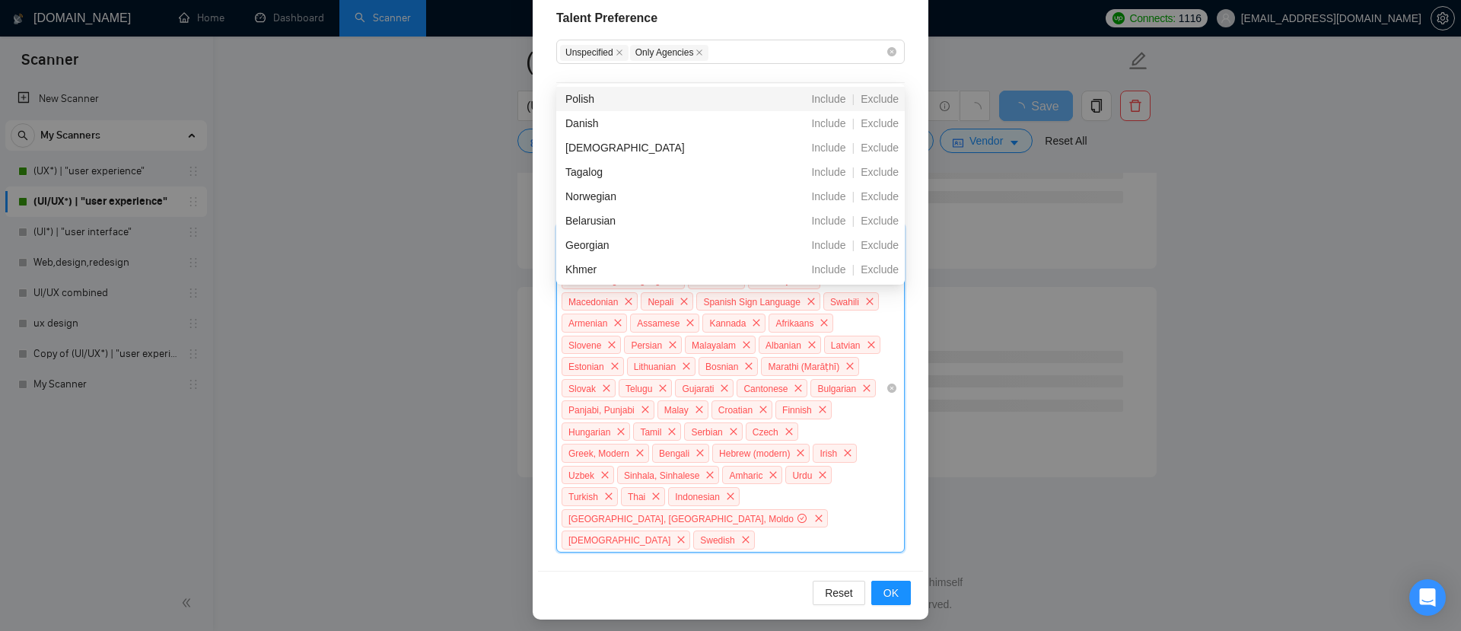
scroll to position [372, 0]
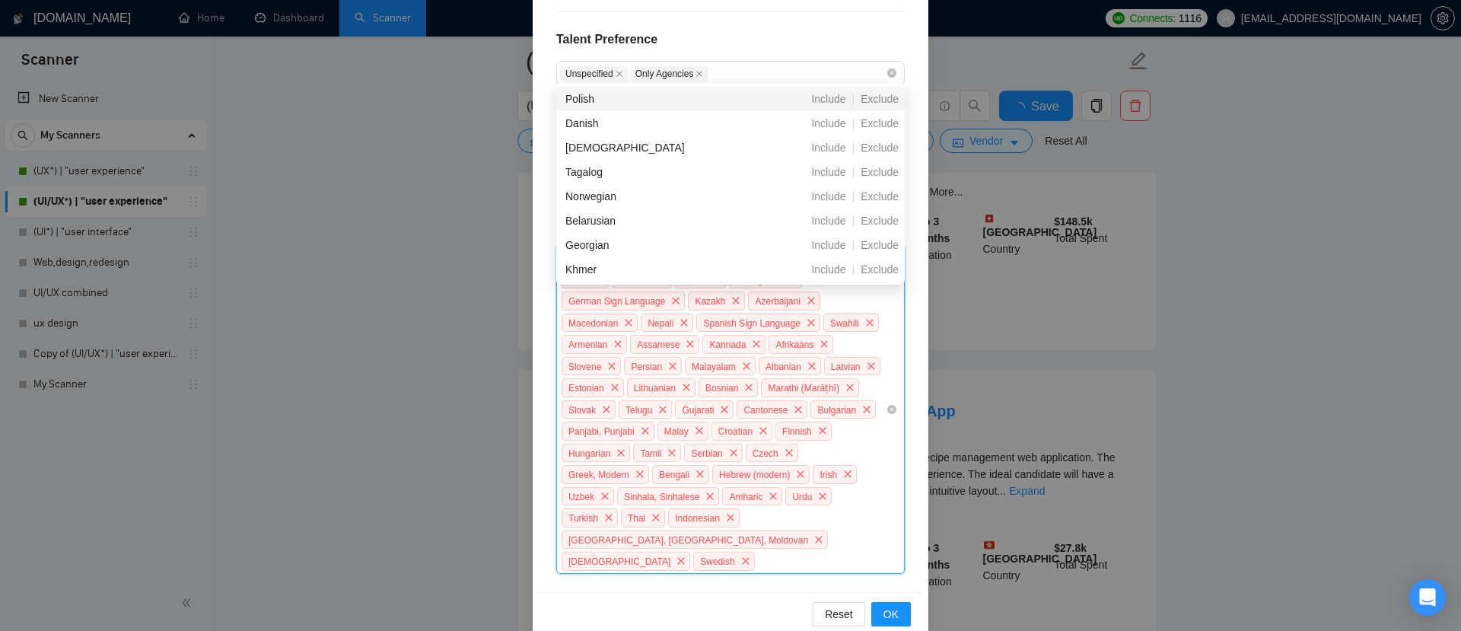
click at [861, 533] on div "Spanish German French Arabic Italian Hindi Chinese Dutch Portuguese German Sign…" at bounding box center [723, 410] width 326 height 326
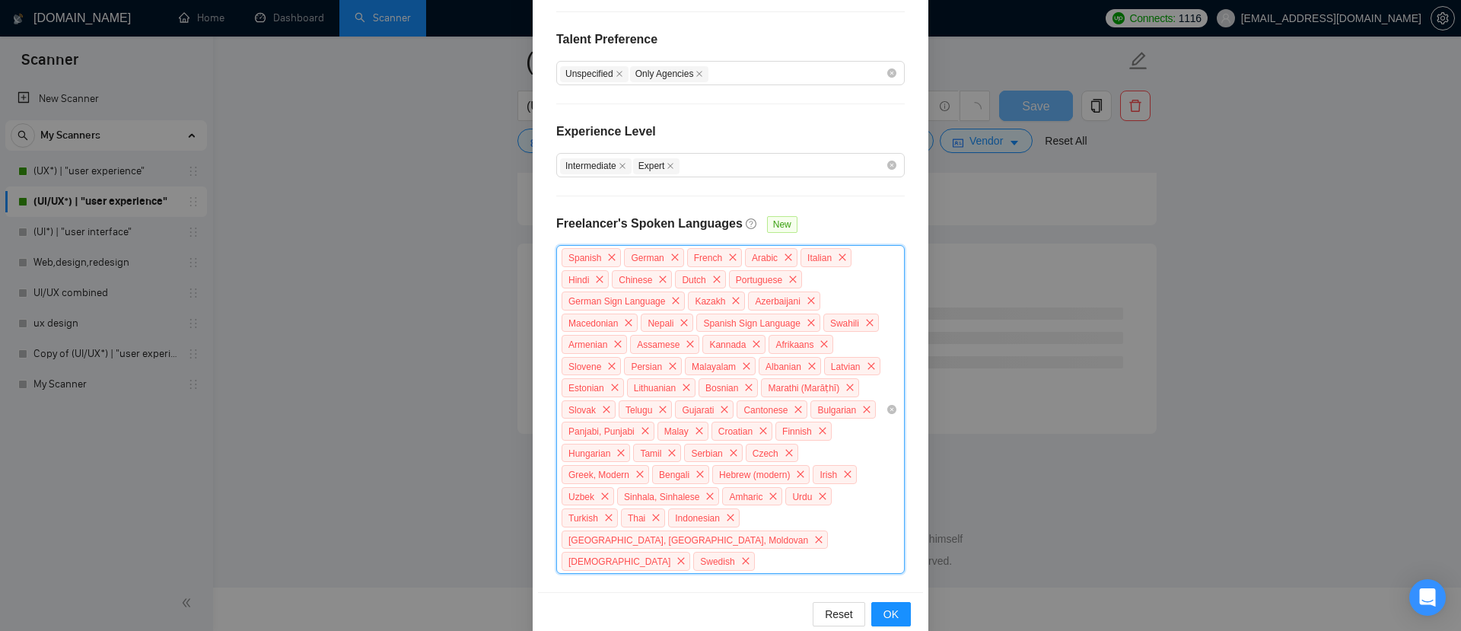
scroll to position [1907, 0]
click at [866, 530] on div "Spanish German French Arabic Italian Hindi Chinese Dutch Portuguese German Sign…" at bounding box center [723, 410] width 326 height 326
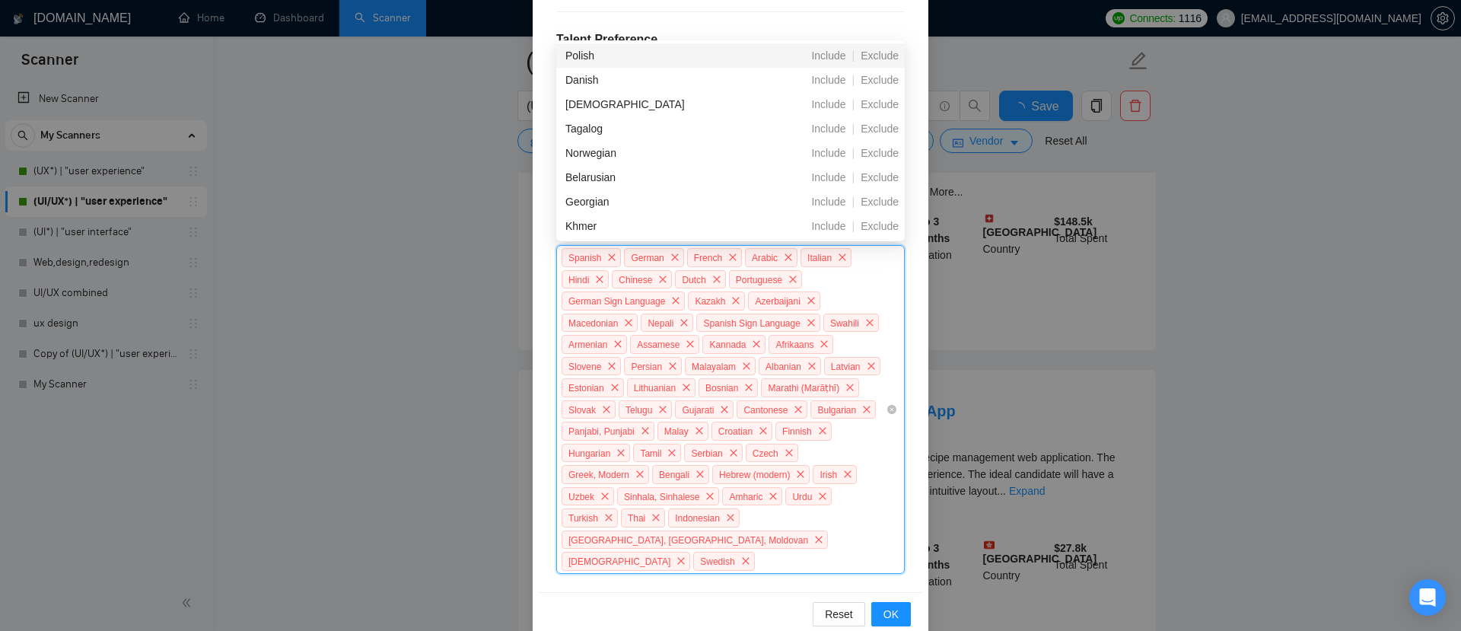
scroll to position [1951, 0]
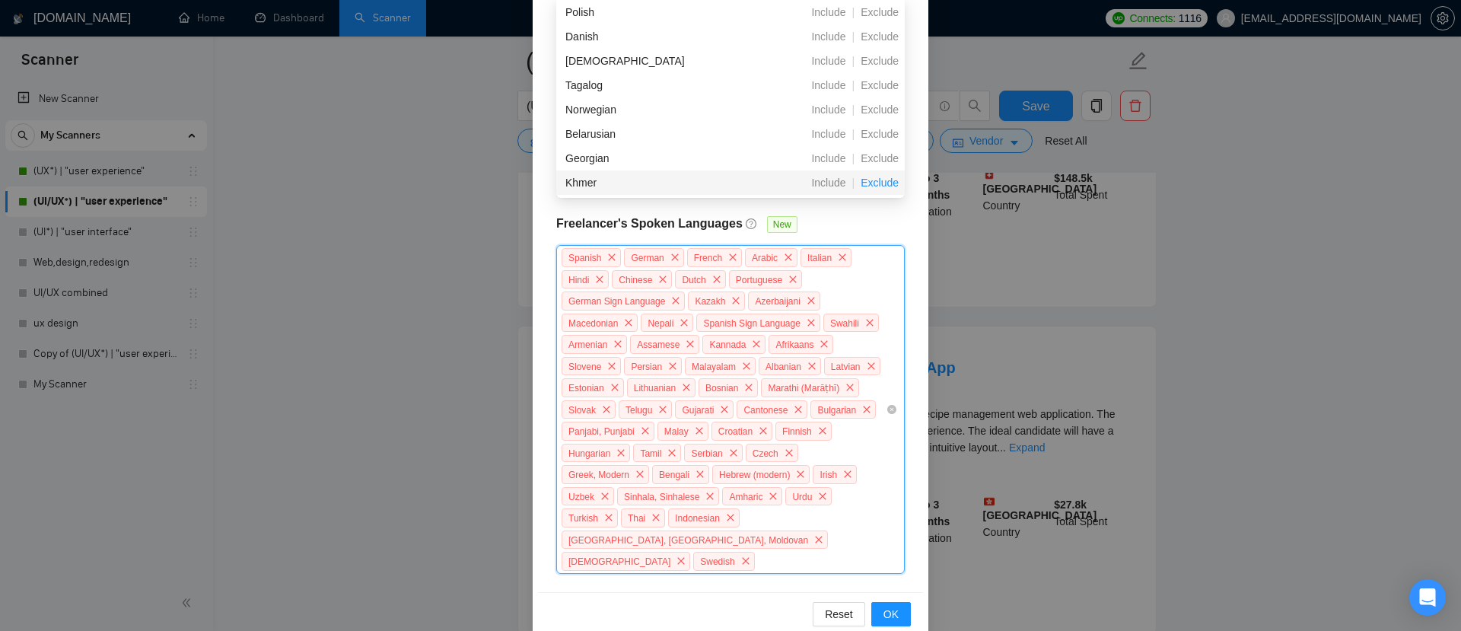
click at [874, 180] on span "Exclude" at bounding box center [879, 183] width 50 height 12
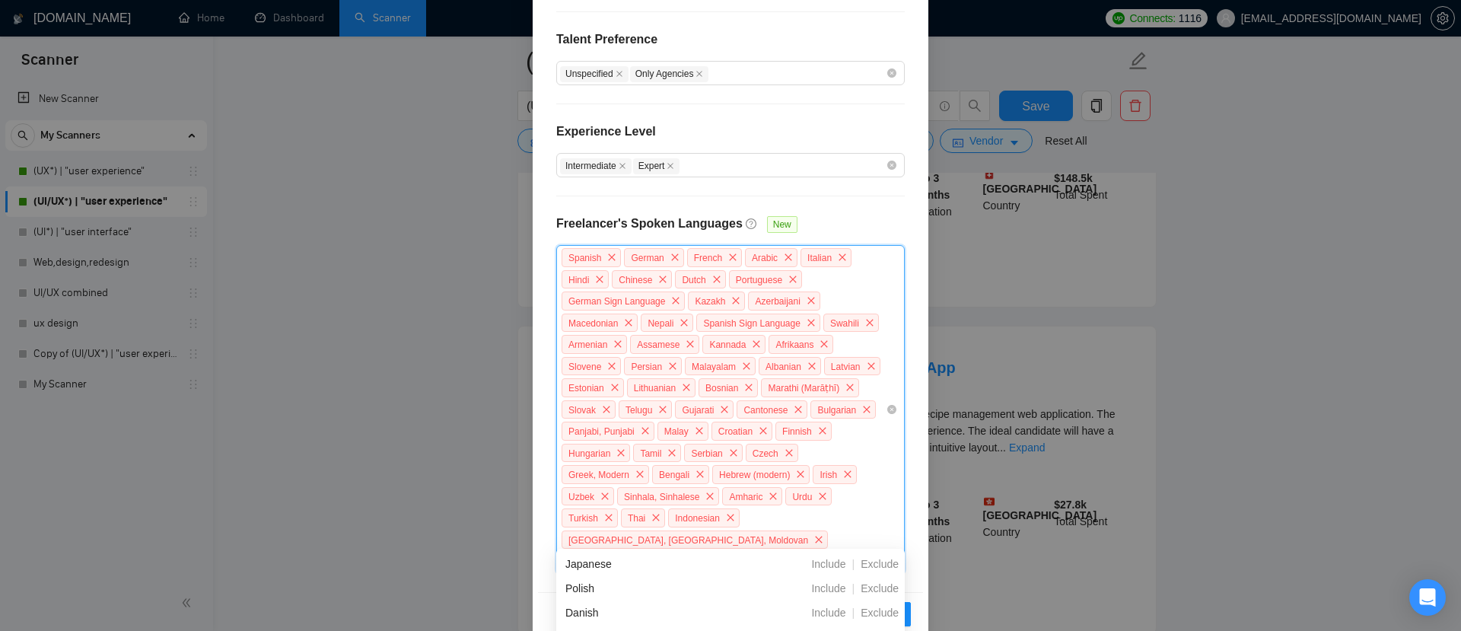
scroll to position [393, 0]
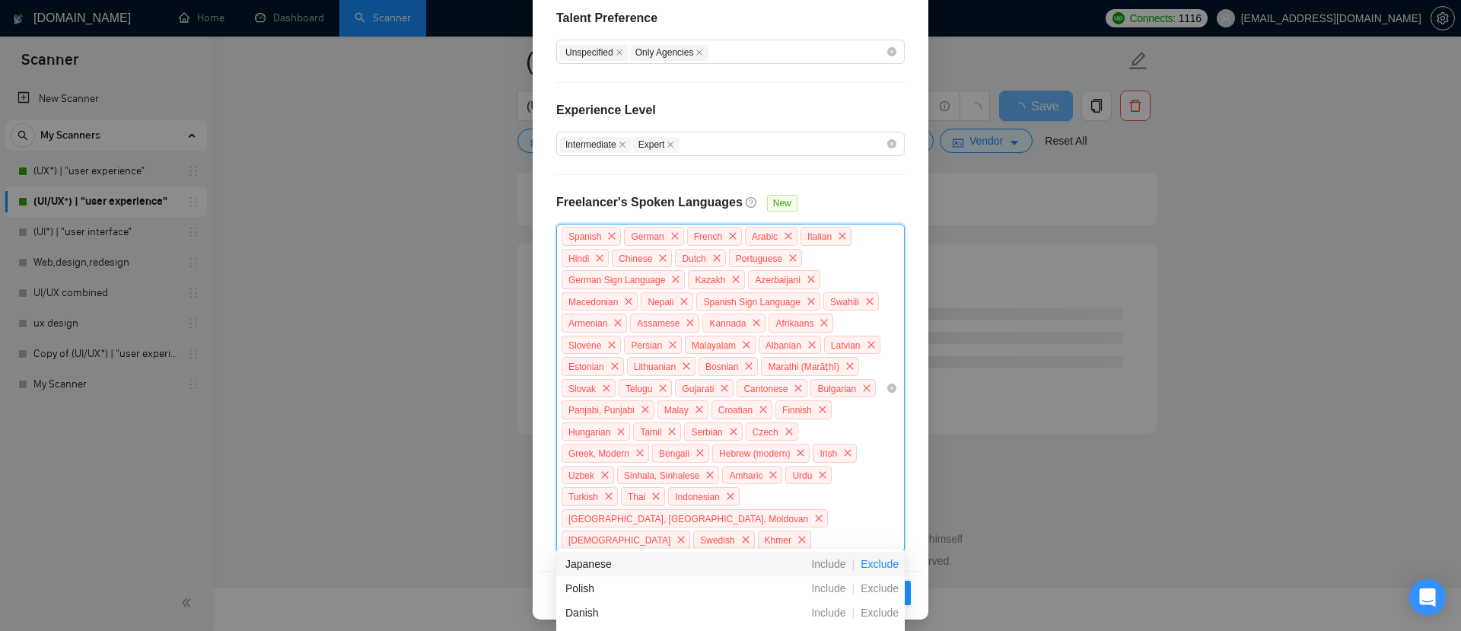
click at [870, 567] on span "Exclude" at bounding box center [879, 564] width 50 height 12
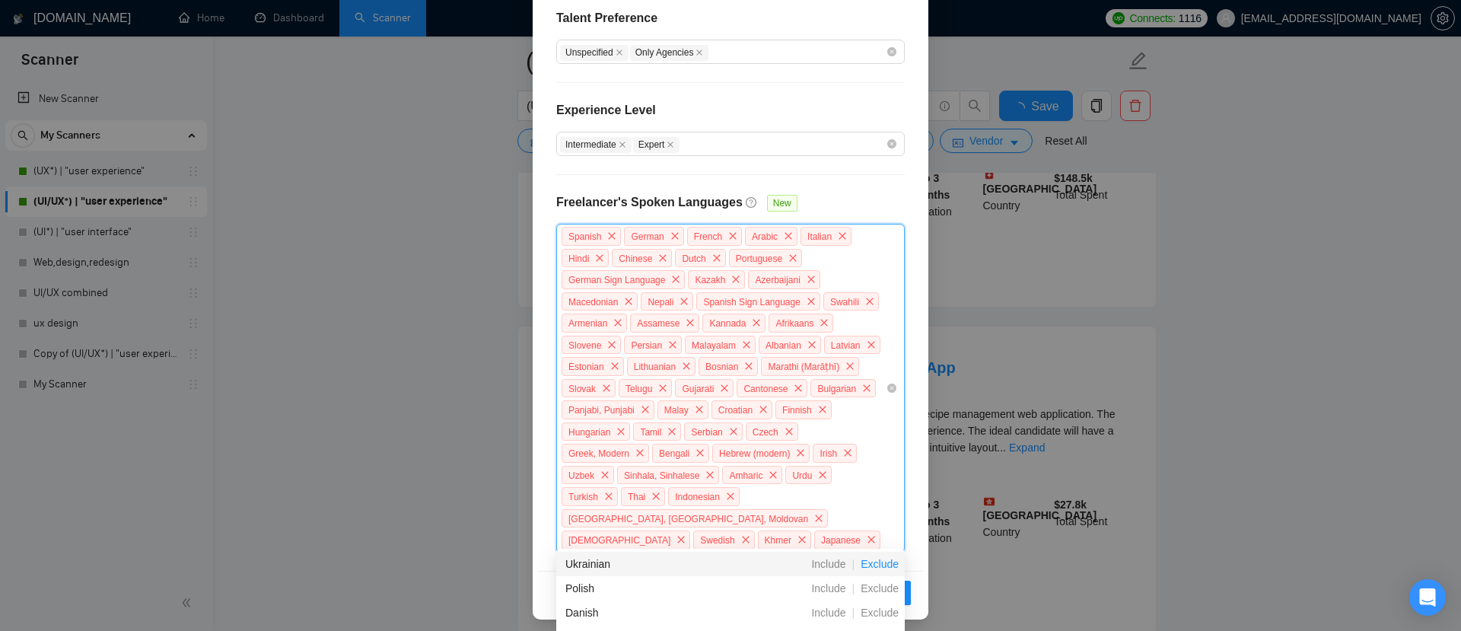
click at [873, 567] on span "Exclude" at bounding box center [879, 564] width 50 height 12
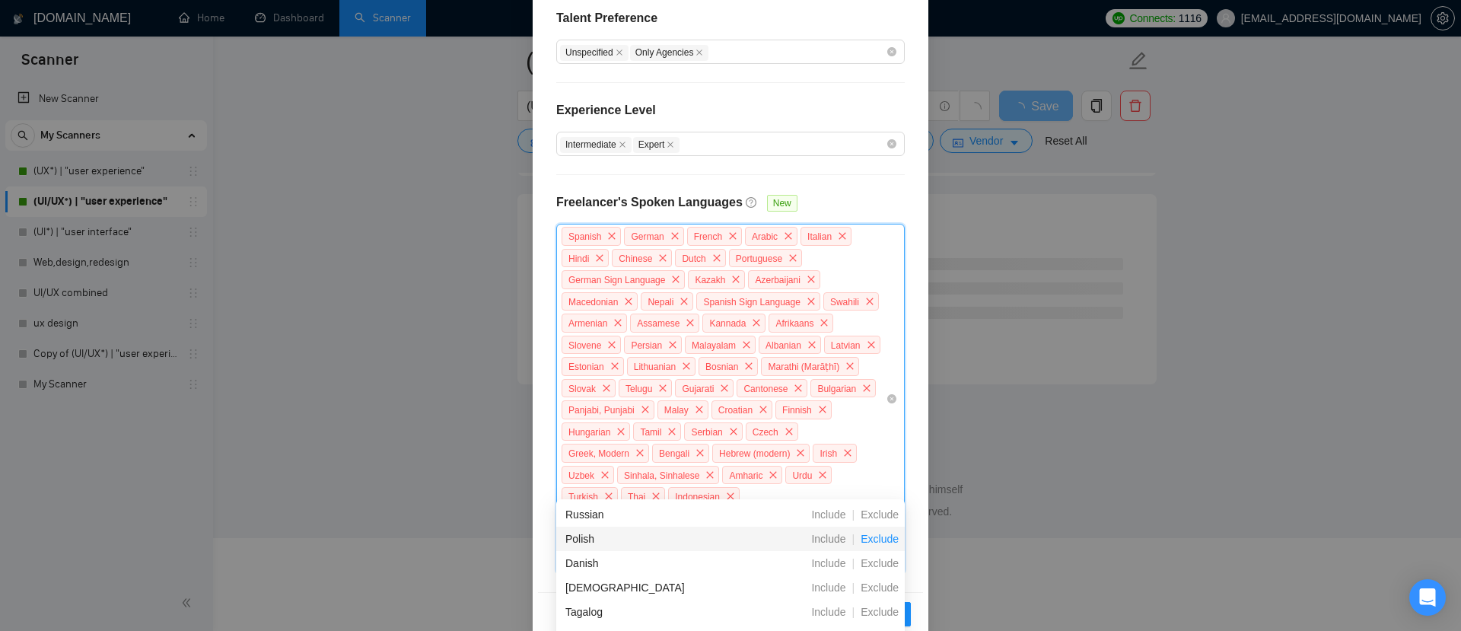
scroll to position [2002, 0]
click at [874, 563] on span "Exclude" at bounding box center [879, 561] width 50 height 12
click at [874, 584] on span "Exclude" at bounding box center [879, 586] width 50 height 12
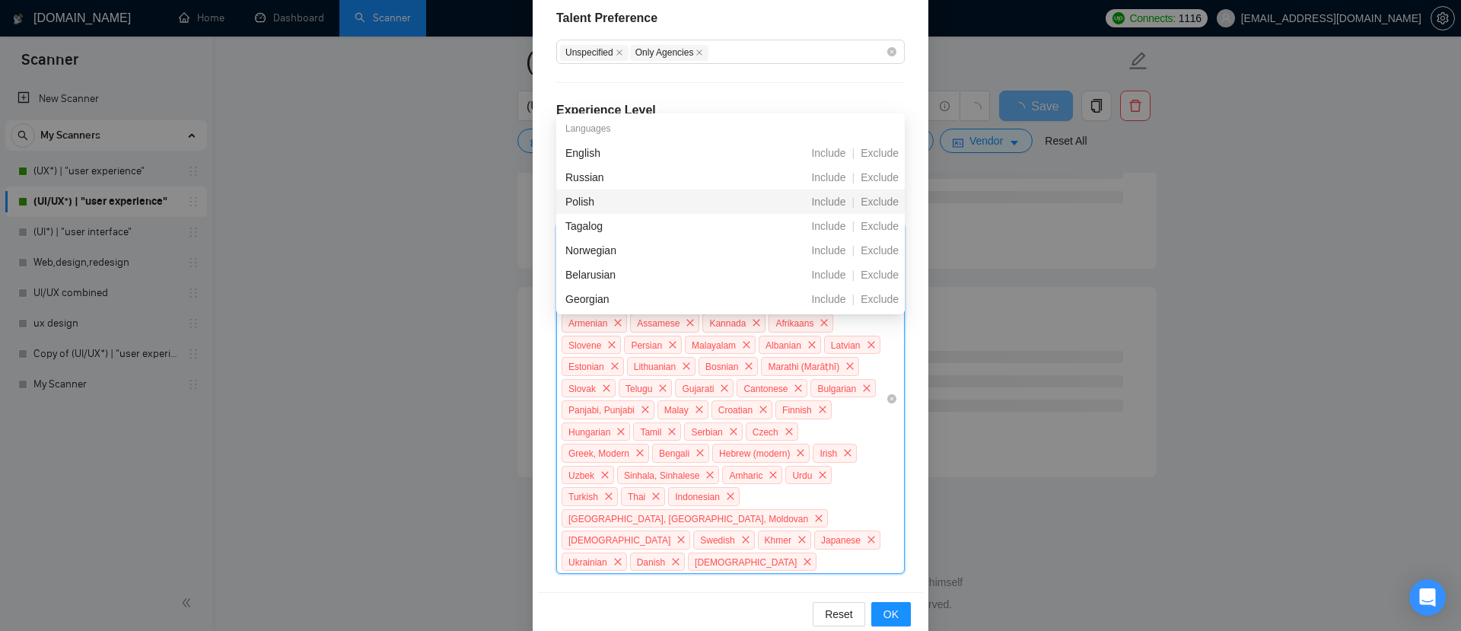
scroll to position [1907, 0]
click at [721, 554] on div "Spanish German French Arabic Italian Hindi Chinese Dutch Portuguese German Sign…" at bounding box center [723, 398] width 326 height 347
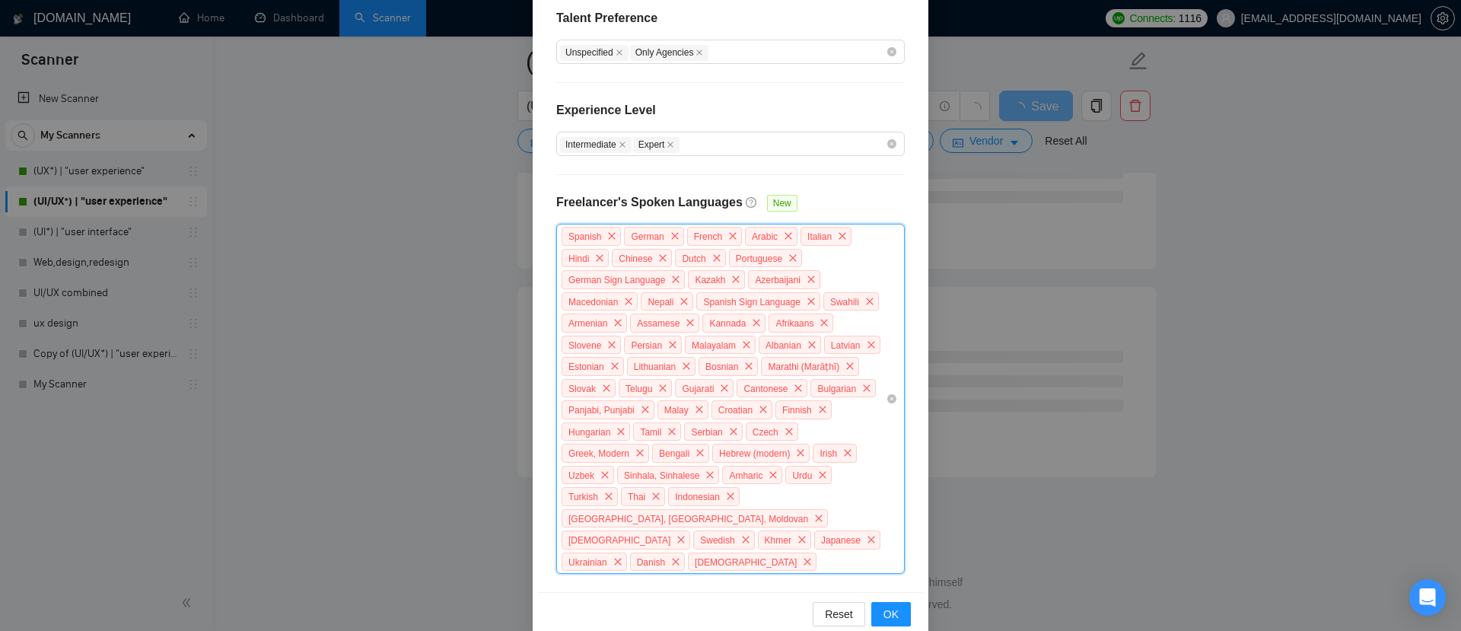
click at [688, 550] on div "Spanish German French Arabic Italian Hindi Chinese Dutch Portuguese German Sign…" at bounding box center [723, 398] width 326 height 347
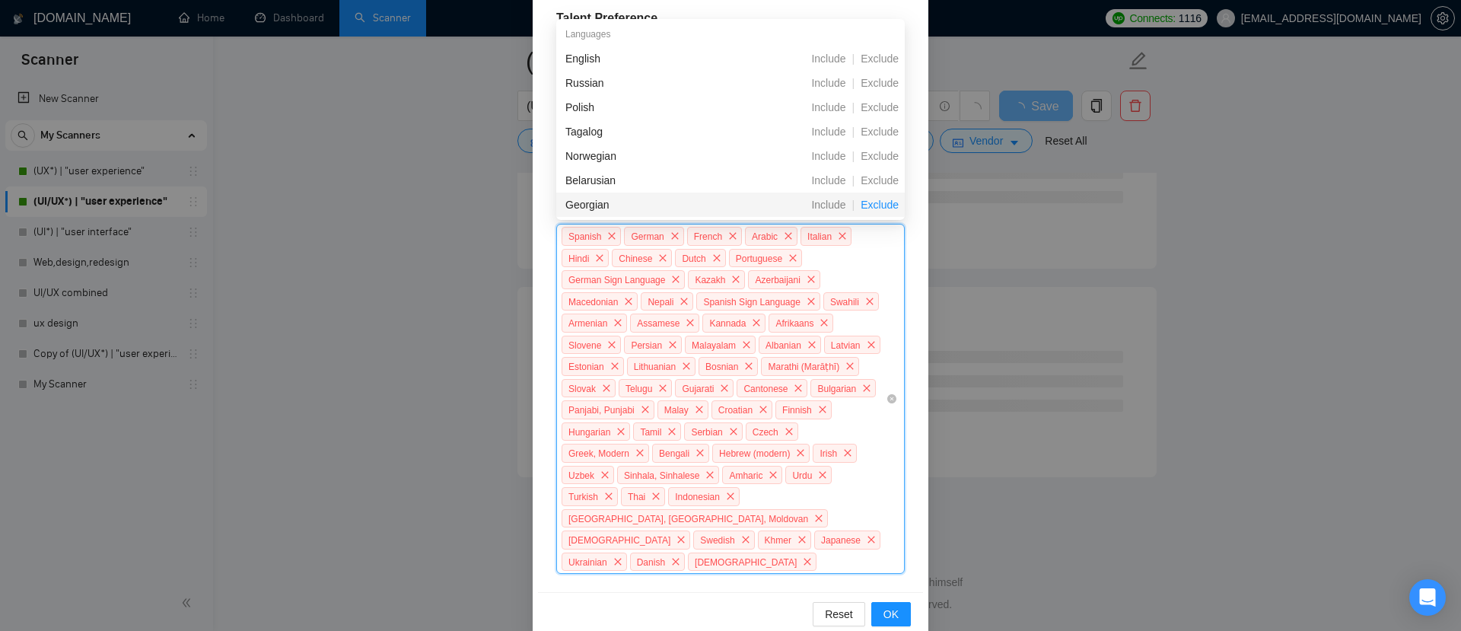
click at [876, 199] on span "Exclude" at bounding box center [879, 205] width 50 height 12
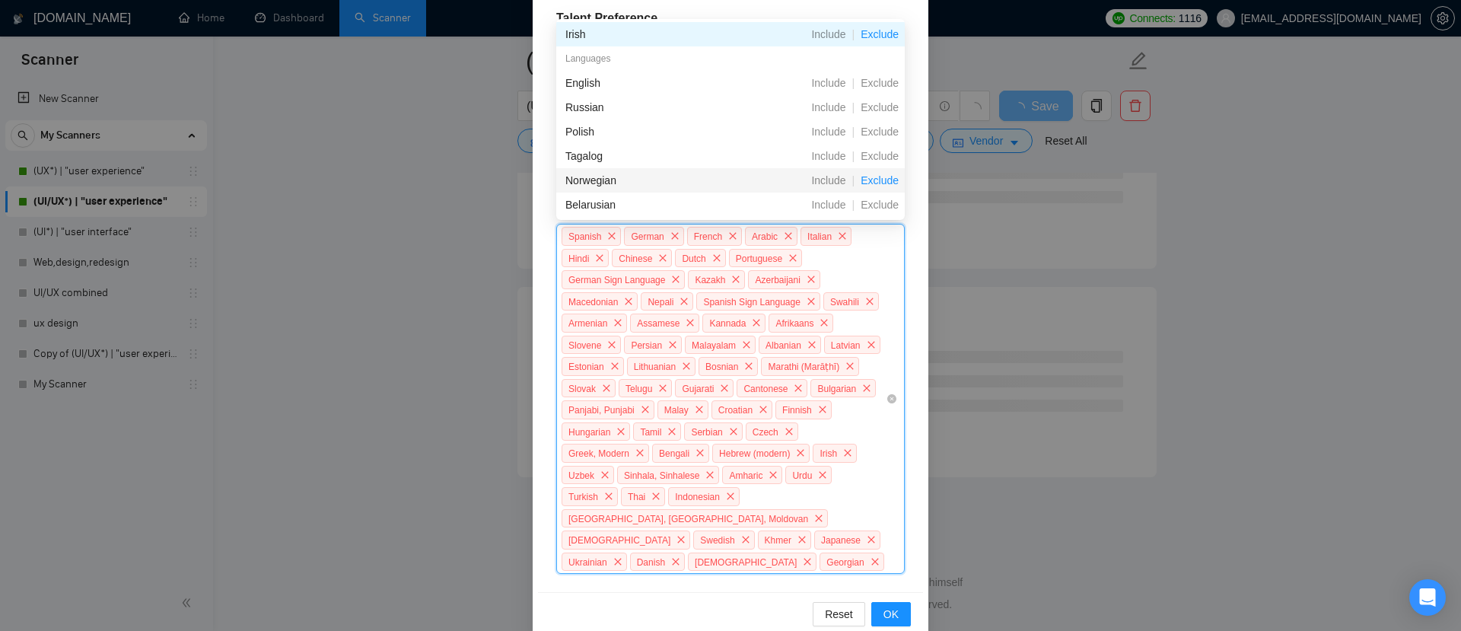
click at [880, 177] on span "Exclude" at bounding box center [879, 180] width 50 height 12
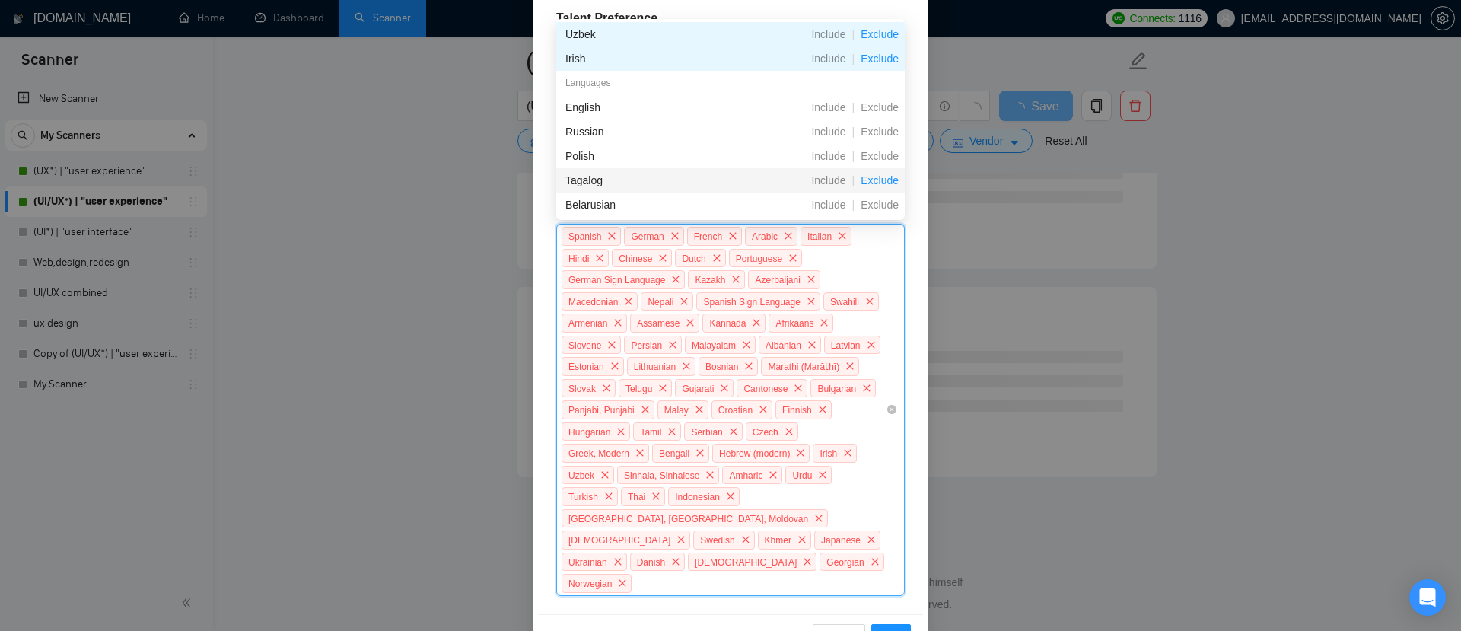
click at [880, 177] on span "Exclude" at bounding box center [879, 180] width 50 height 12
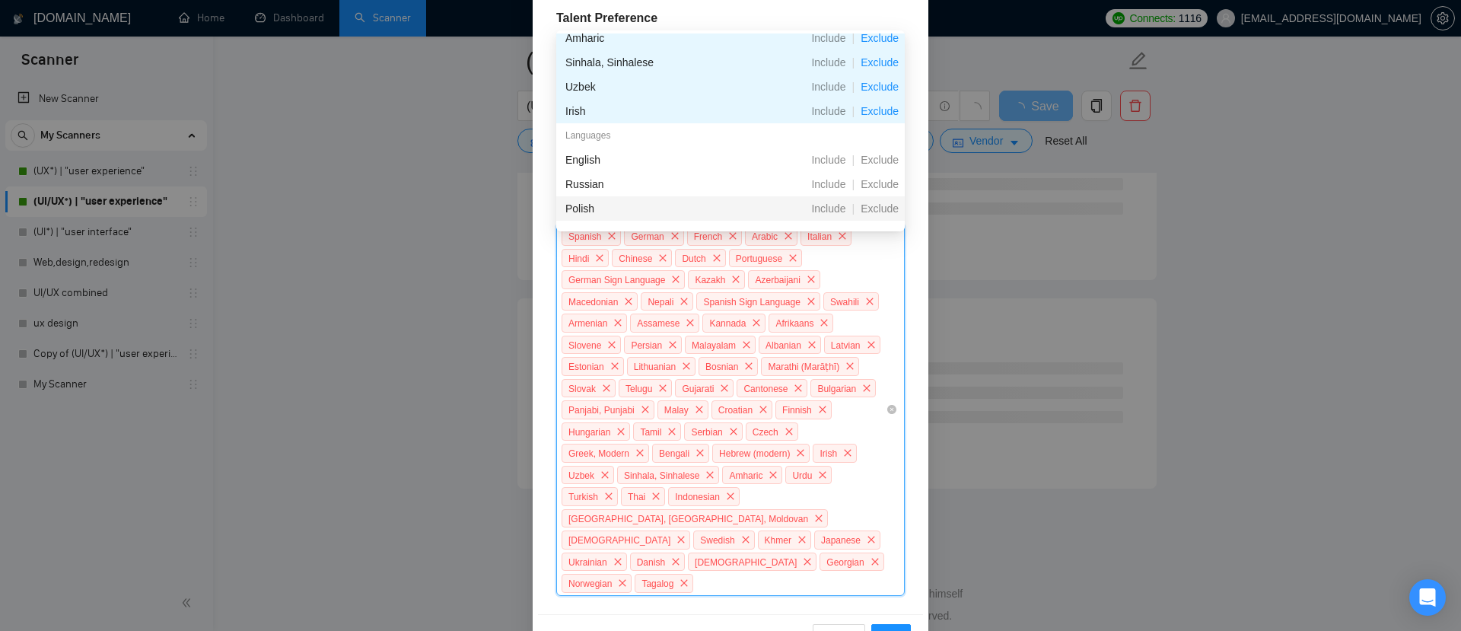
scroll to position [1503, 0]
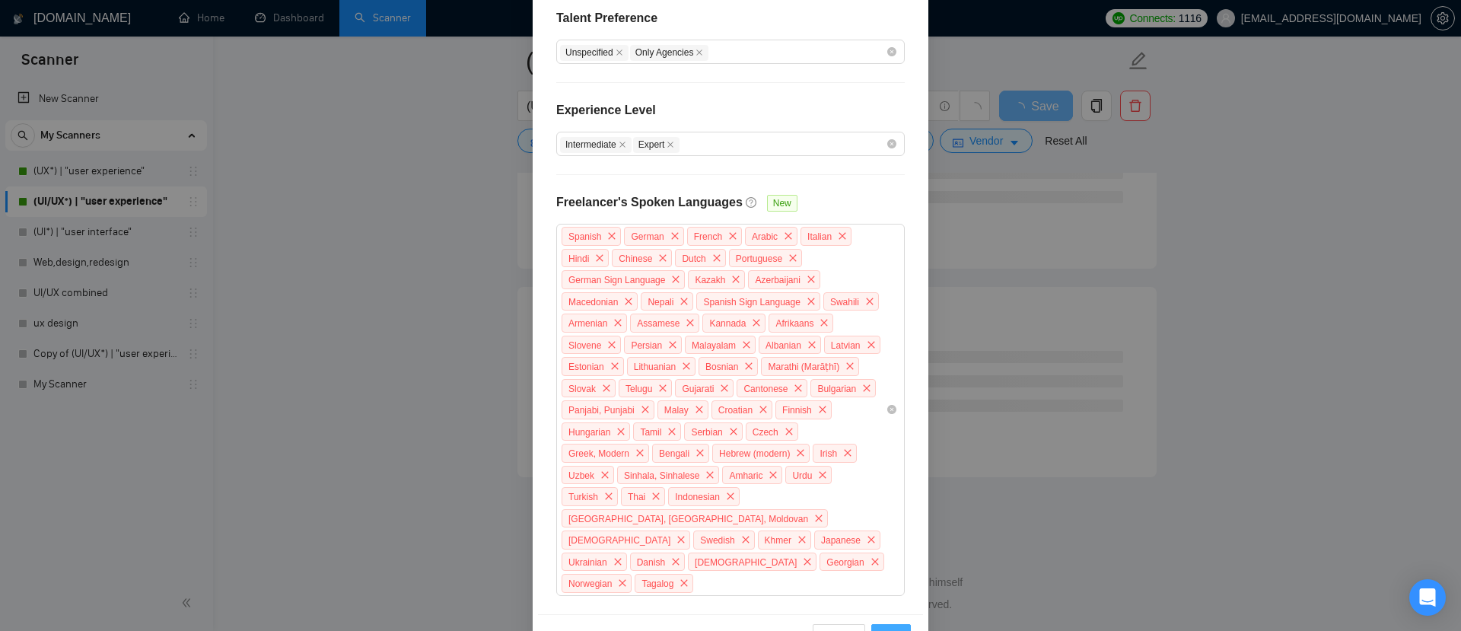
click at [889, 628] on span "OK" at bounding box center [890, 636] width 15 height 17
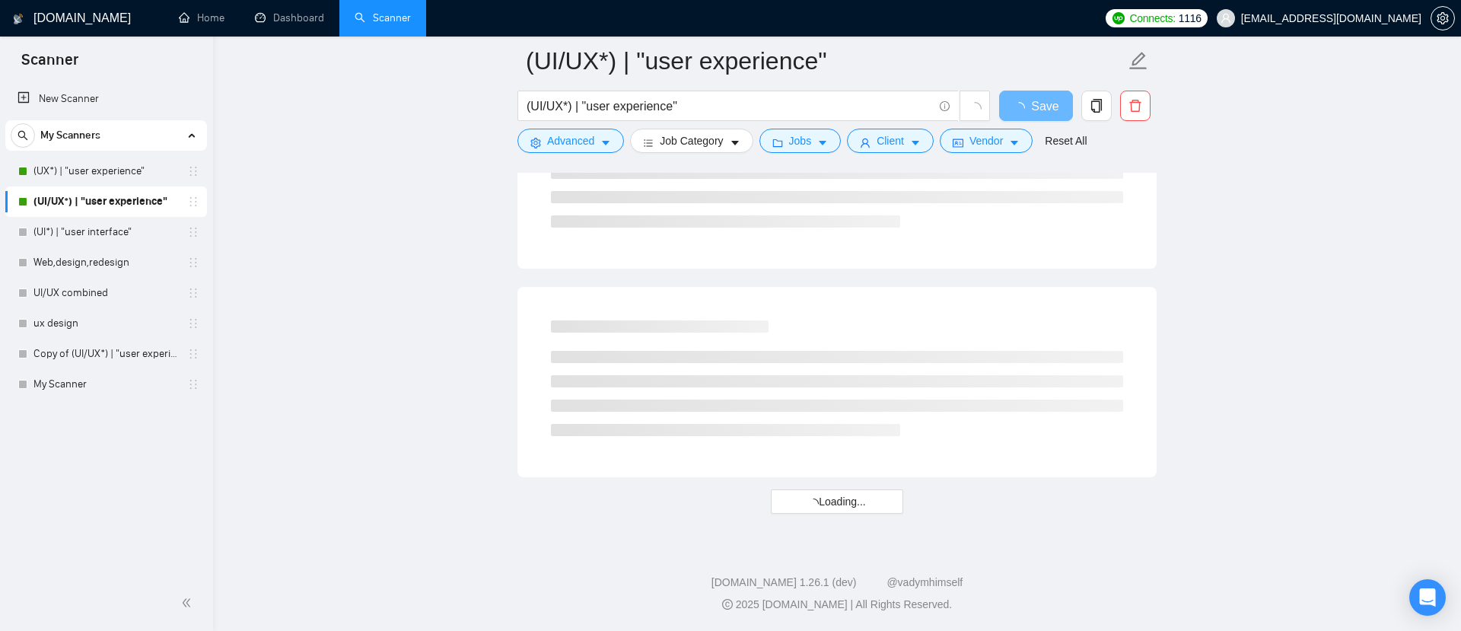
scroll to position [339, 0]
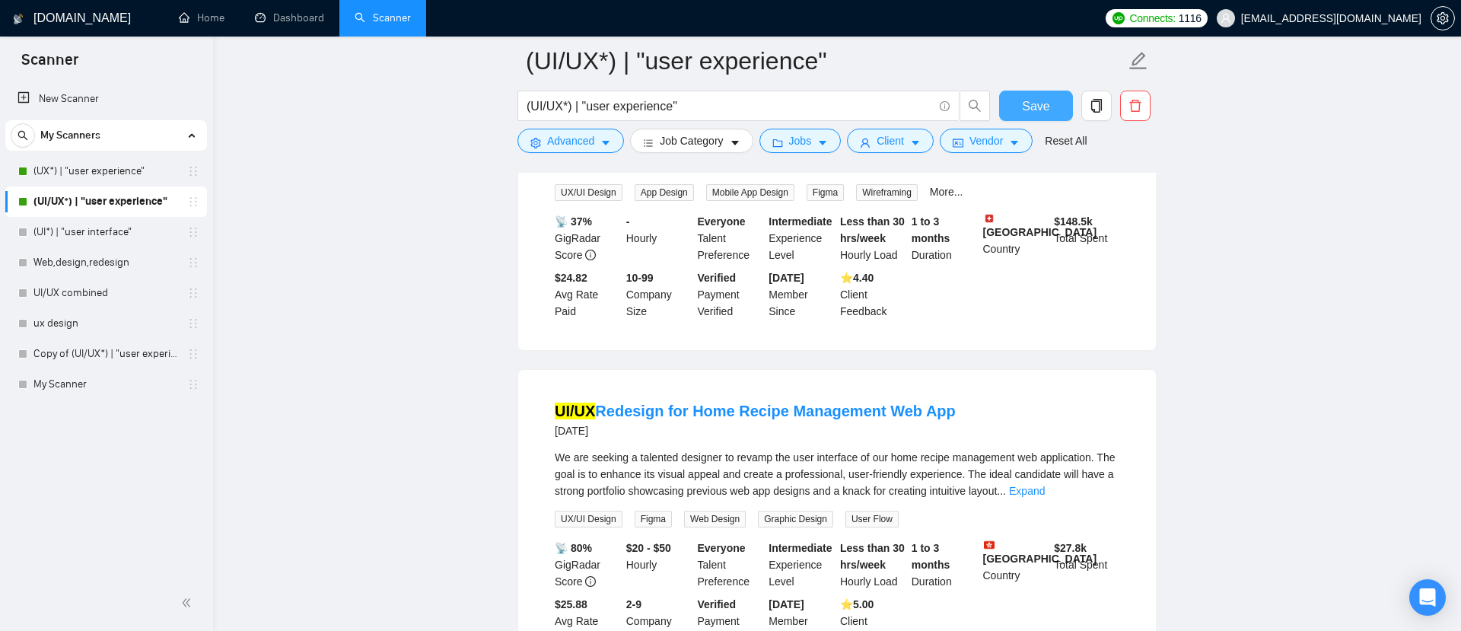
click at [1029, 100] on span "Save" at bounding box center [1035, 106] width 27 height 19
